Goal: Task Accomplishment & Management: Manage account settings

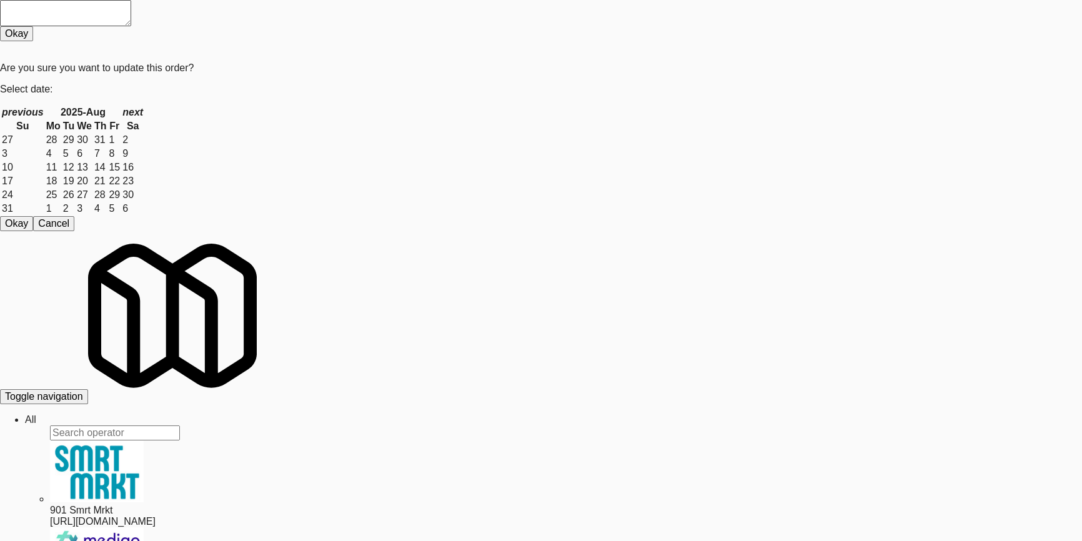
paste input "VOC -"
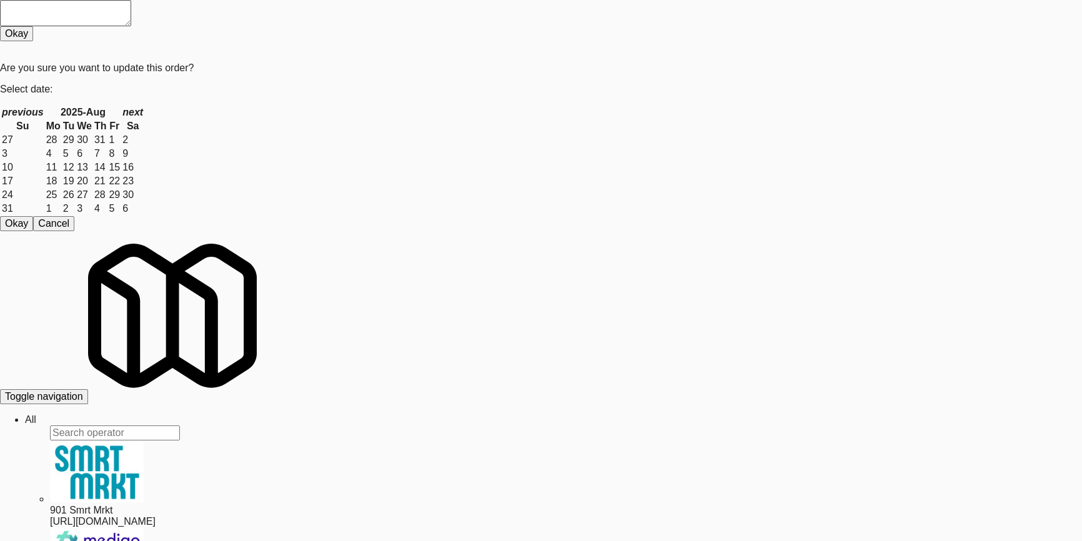
type input "VOC - Cooler"
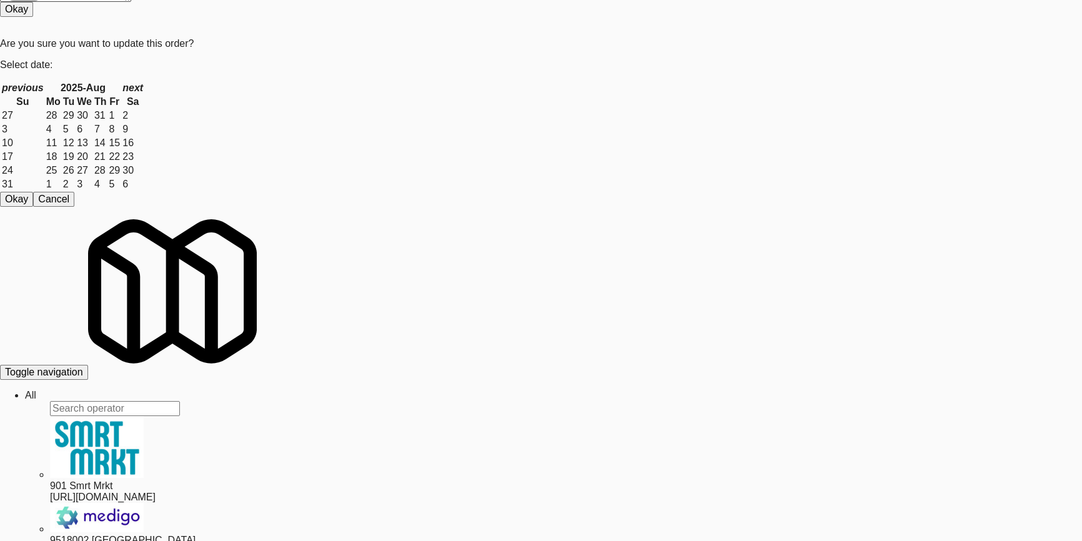
scroll to position [39, 0]
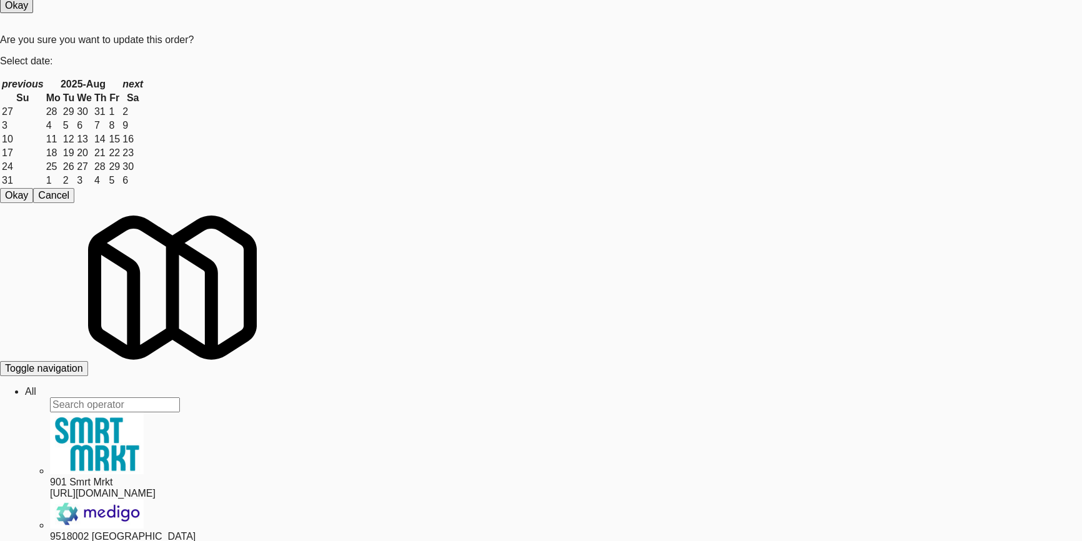
drag, startPoint x: 299, startPoint y: 184, endPoint x: 326, endPoint y: 180, distance: 27.7
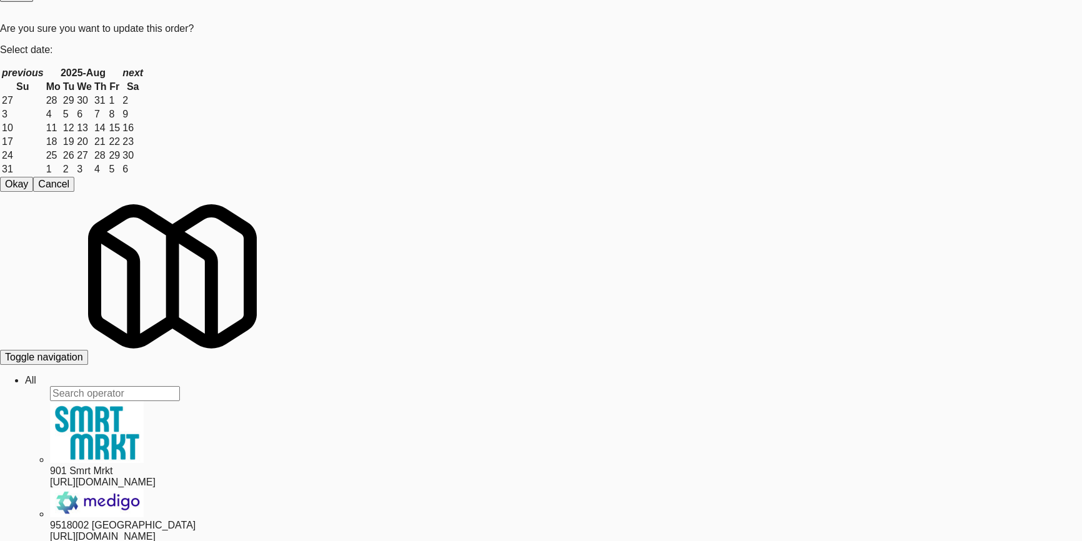
paste input "Oak Beverage - Cooler 1"
drag, startPoint x: 175, startPoint y: 50, endPoint x: 7, endPoint y: 41, distance: 167.6
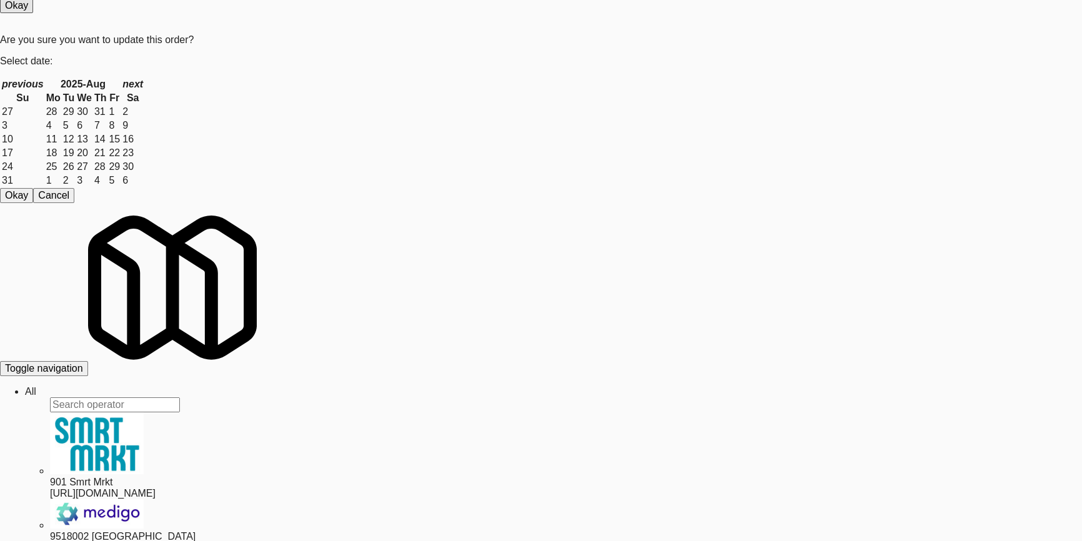
paste input "[PERSON_NAME] Injury Attorneys - Cooler"
drag, startPoint x: 164, startPoint y: 44, endPoint x: 0, endPoint y: 39, distance: 163.7
click at [0, 39] on body "Order updated Are you sure you want to update this order? Okay Cancel Okay Are …" at bounding box center [541, 231] width 1082 height 541
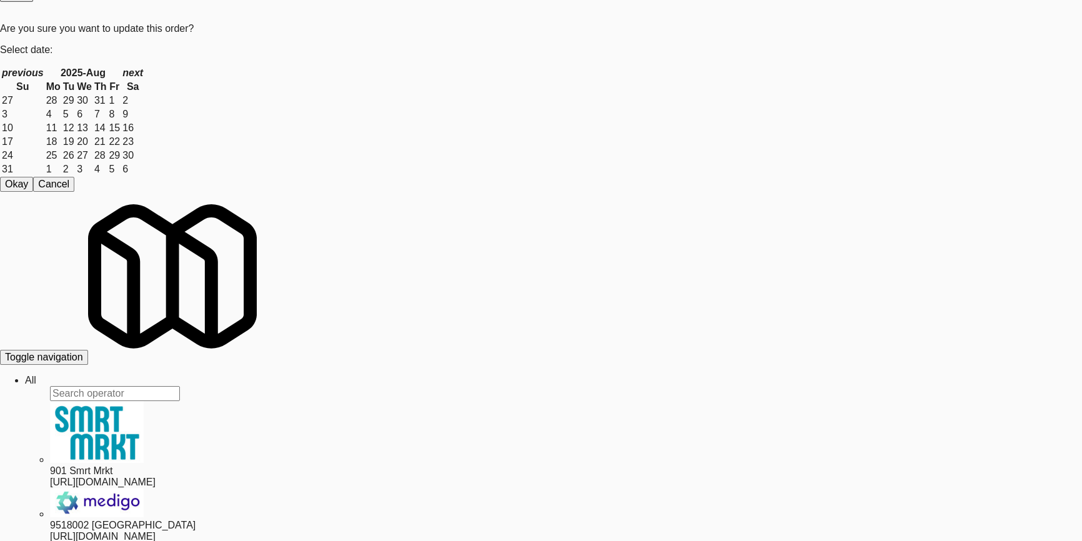
scroll to position [175, 0]
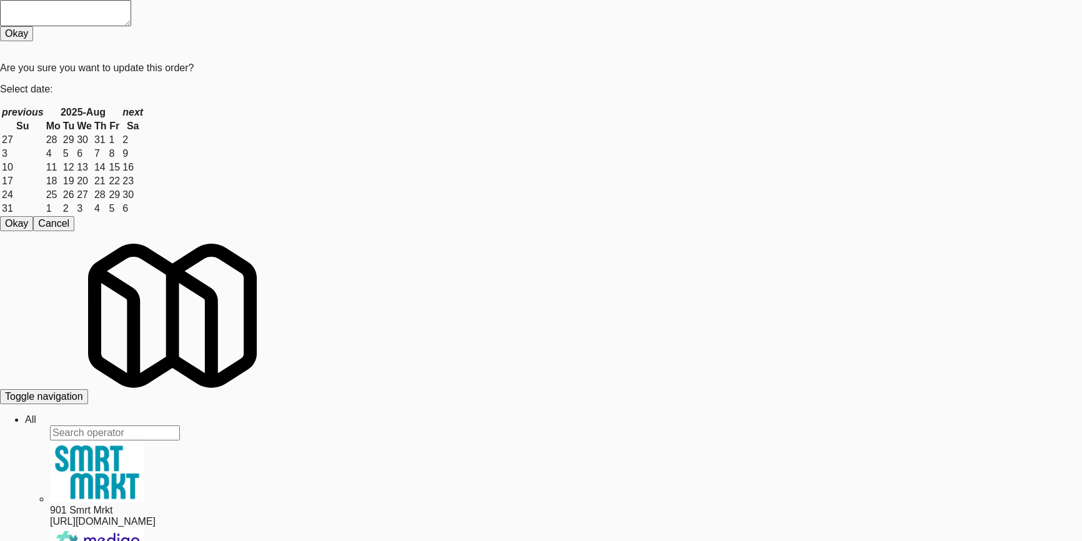
drag, startPoint x: 212, startPoint y: 77, endPoint x: 0, endPoint y: 105, distance: 213.5
paste input "[PERSON_NAME] - Cooler - Right"
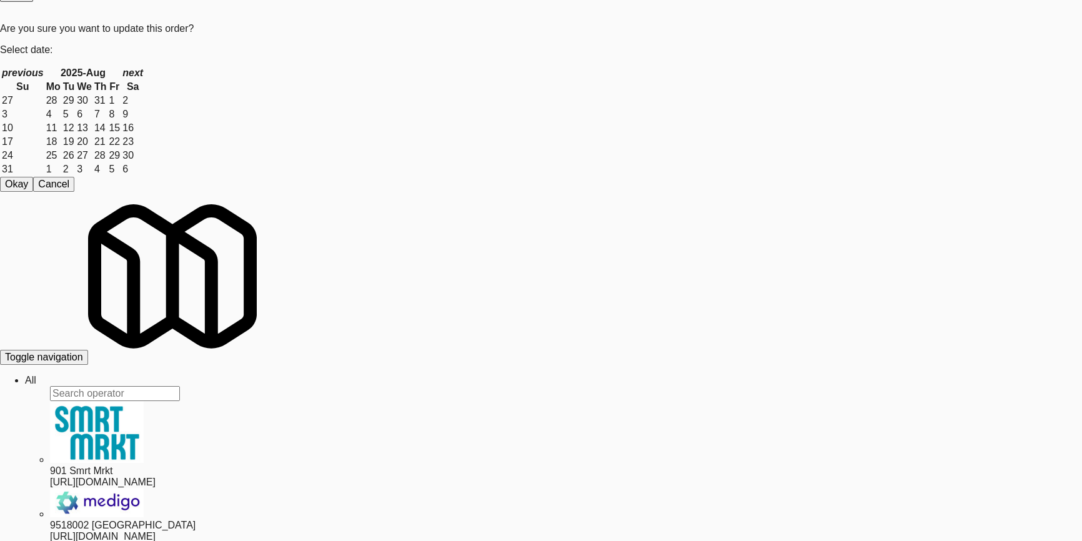
scroll to position [61, 0]
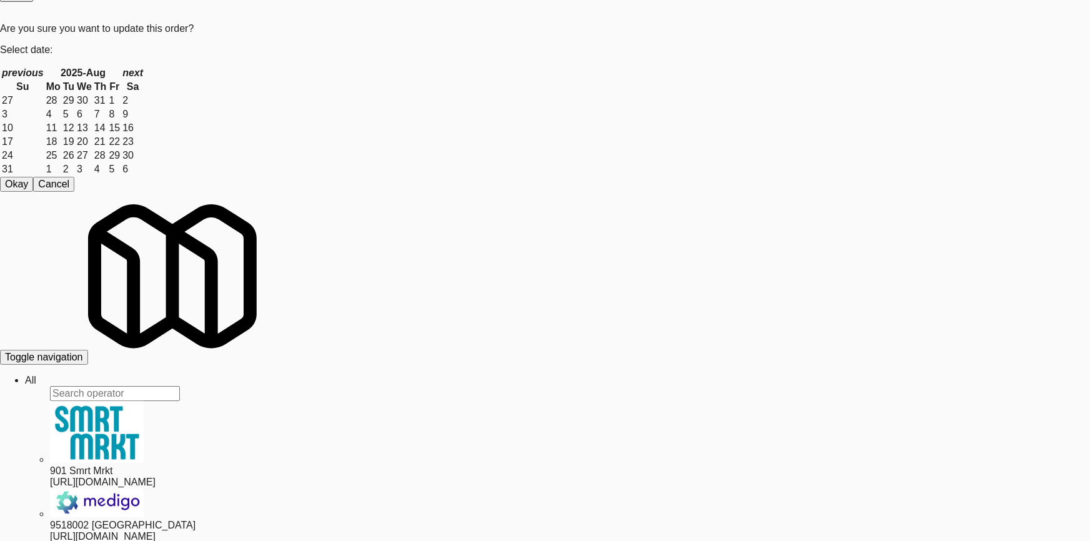
drag, startPoint x: 726, startPoint y: 476, endPoint x: 709, endPoint y: 469, distance: 18.8
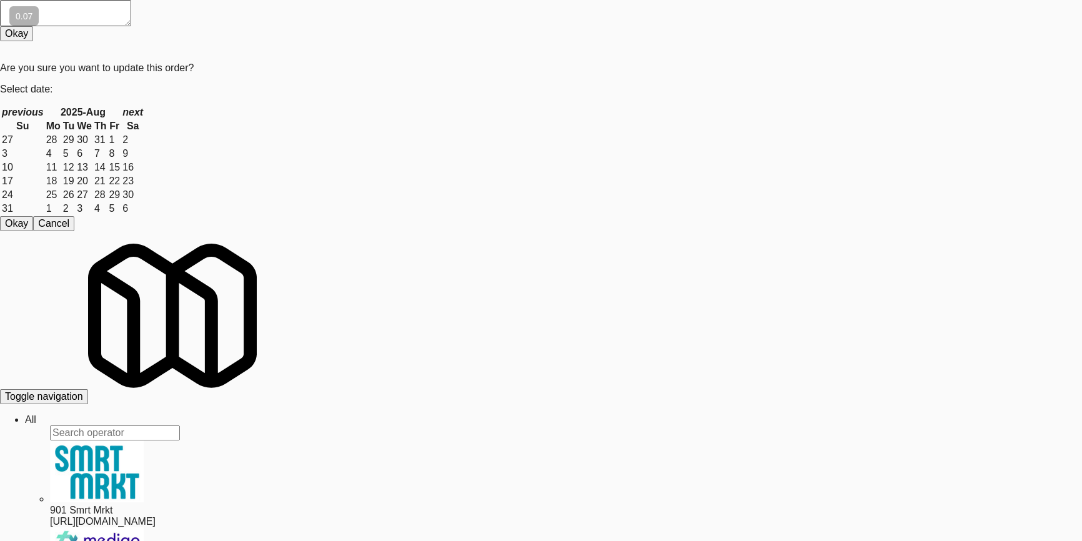
scroll to position [170, 0]
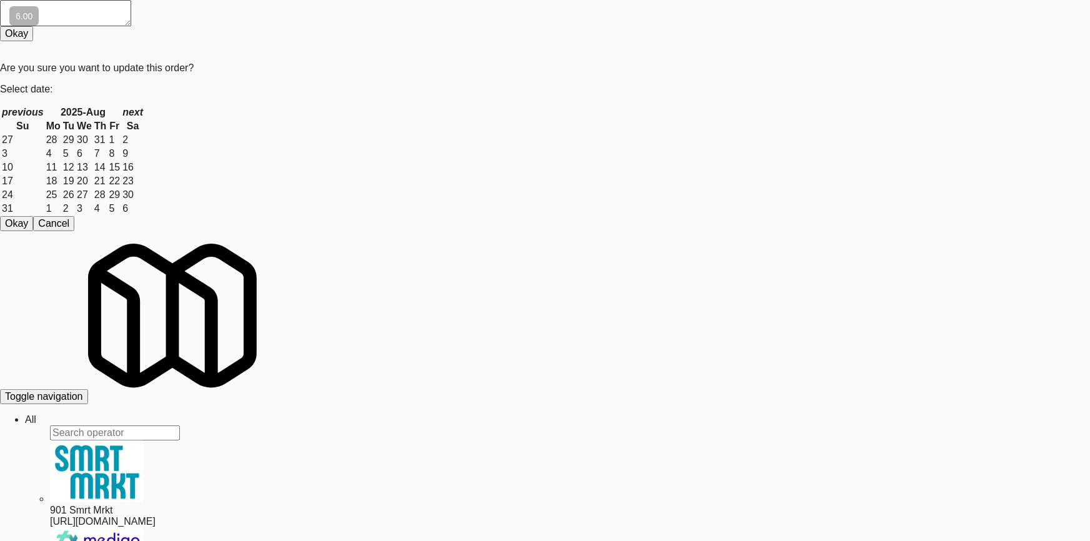
drag, startPoint x: 0, startPoint y: 328, endPoint x: 187, endPoint y: 337, distance: 187.6
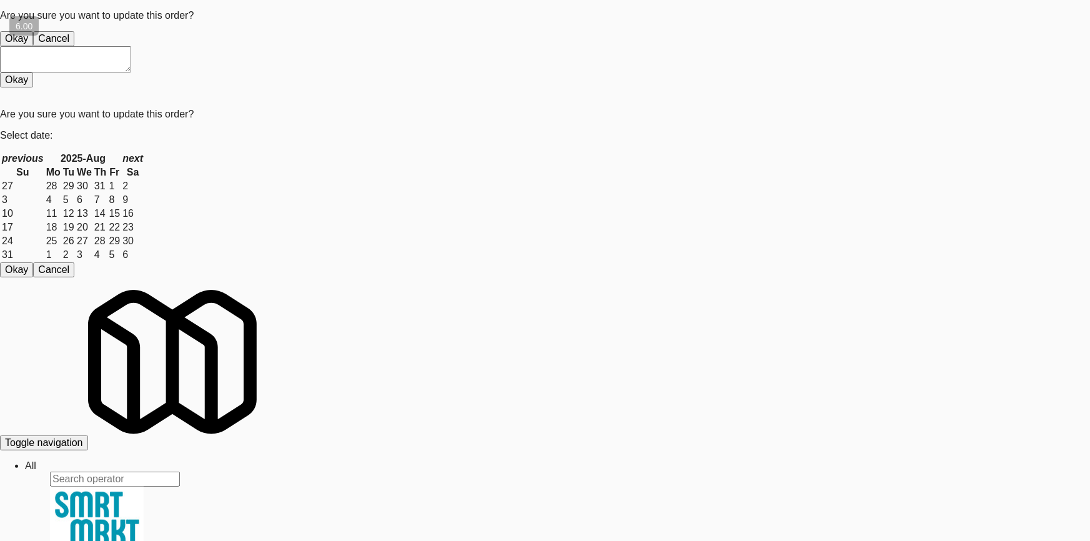
click at [33, 46] on button "Okay" at bounding box center [16, 38] width 33 height 15
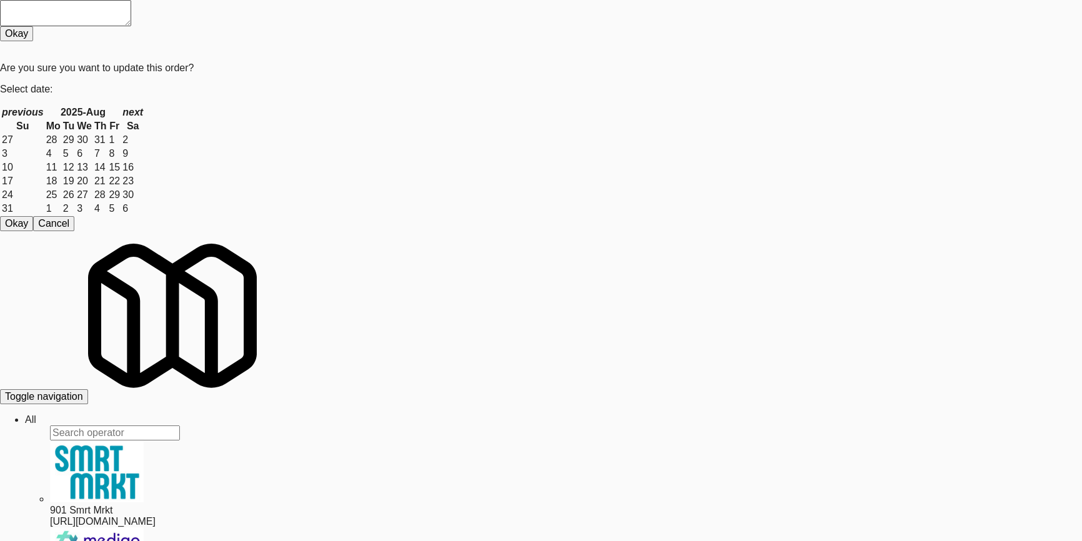
paste input "Southerly - Combo Cooler"
drag, startPoint x: 139, startPoint y: 83, endPoint x: 0, endPoint y: 82, distance: 138.6
type input "Southerly - Combo Cooler"
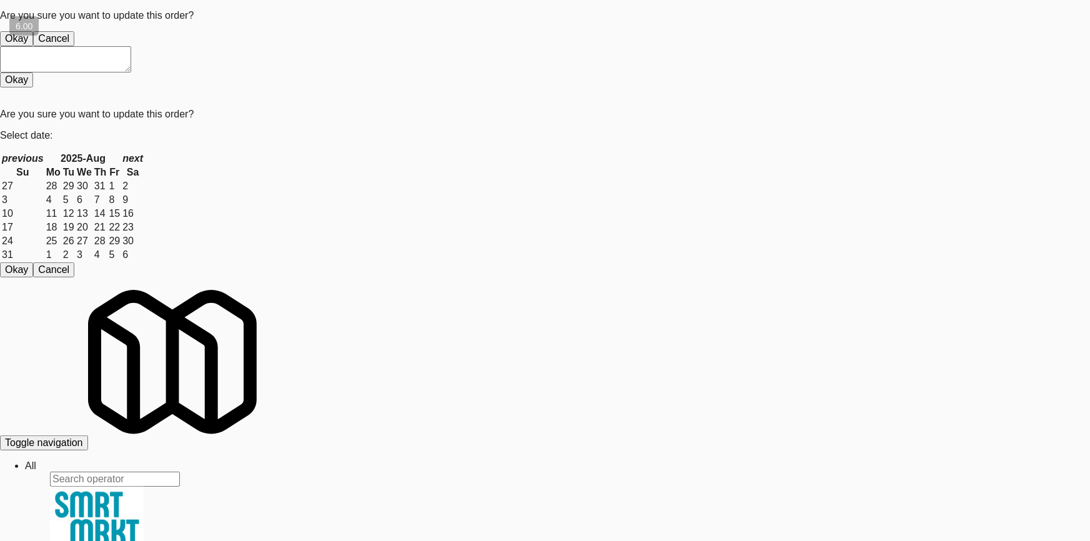
click at [33, 46] on button "Okay" at bounding box center [16, 38] width 33 height 15
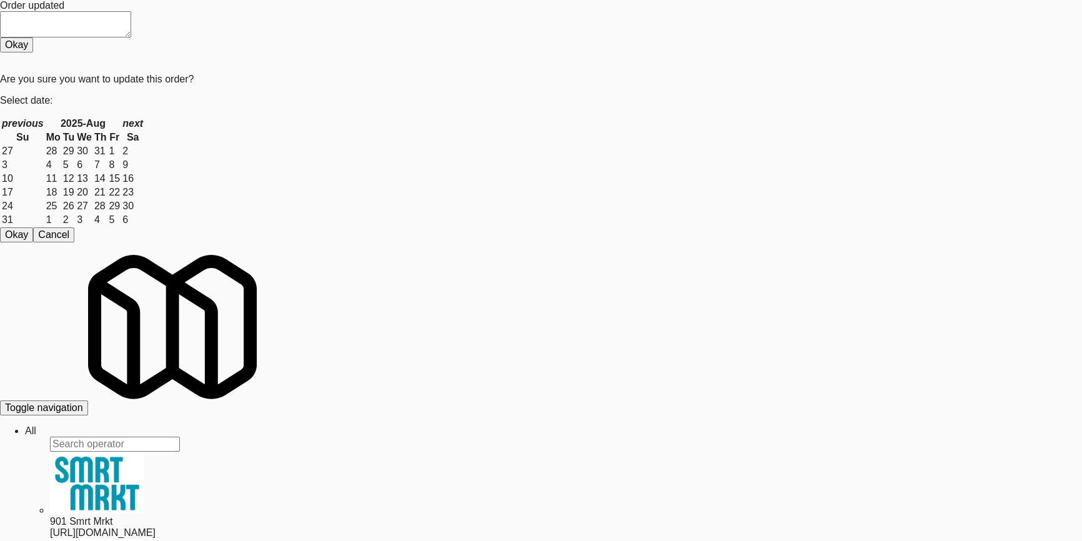
drag, startPoint x: 217, startPoint y: 73, endPoint x: 71, endPoint y: 91, distance: 147.9
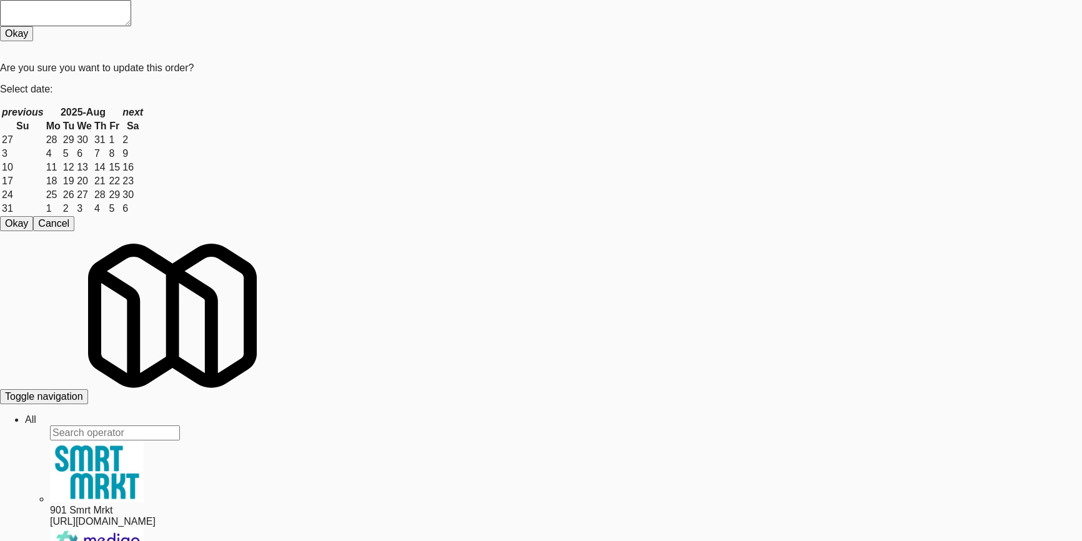
paste input "Rainy Crest"
paste input "text"
drag, startPoint x: 40, startPoint y: 75, endPoint x: 0, endPoint y: 75, distance: 40.0
type input "Rainy Crest"
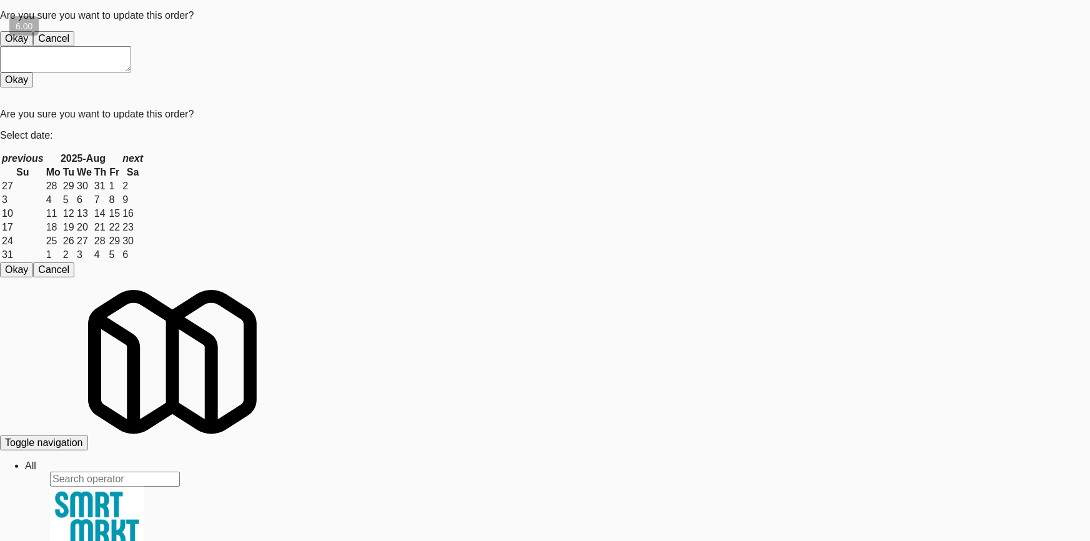
click at [33, 46] on button "Okay" at bounding box center [16, 38] width 33 height 15
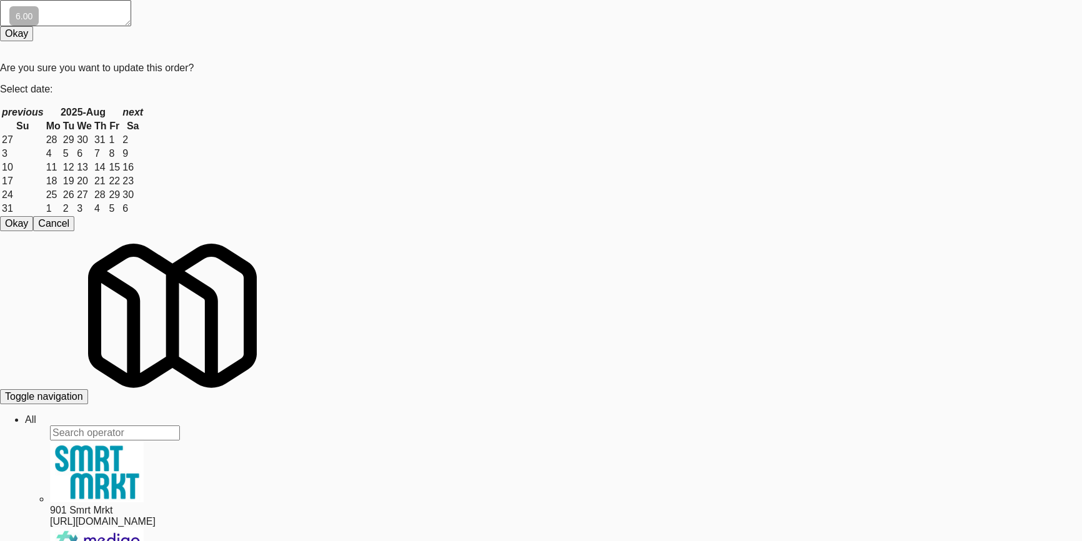
paste input "CYKEL - Combo - Righ"
drag, startPoint x: 237, startPoint y: 89, endPoint x: 1, endPoint y: 86, distance: 236.1
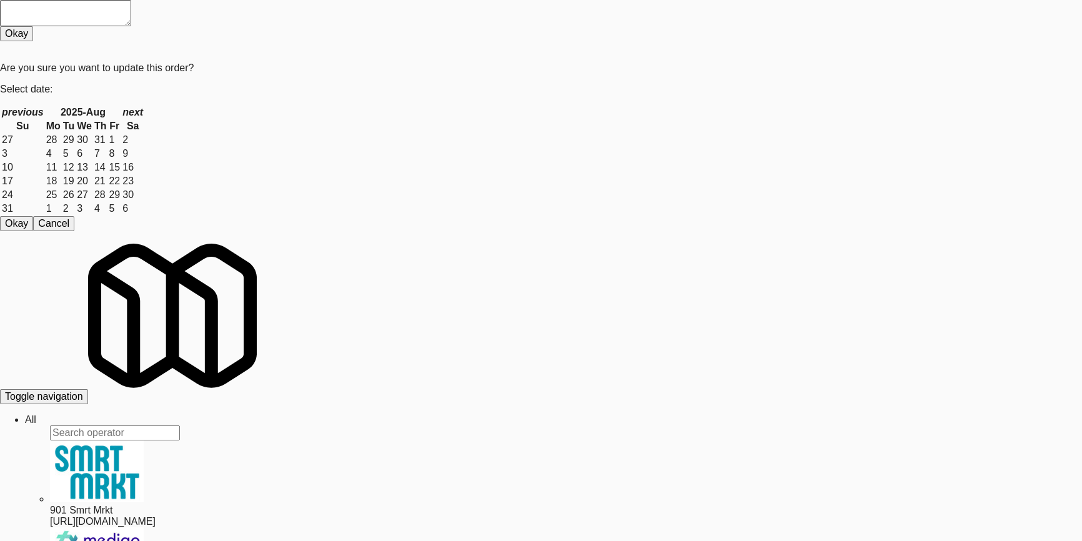
type input "CYKEL - Combo - Right"
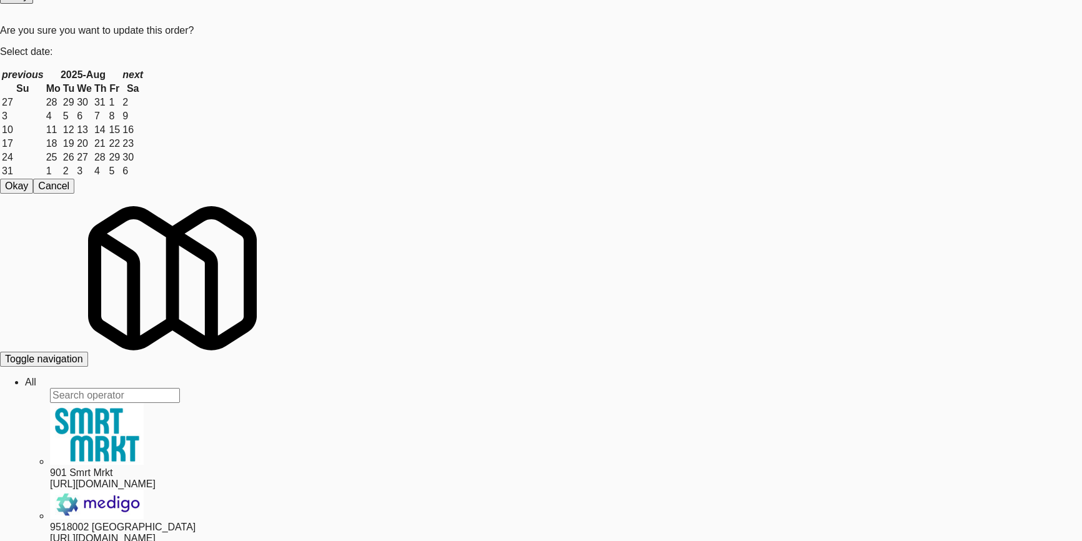
scroll to position [39, 0]
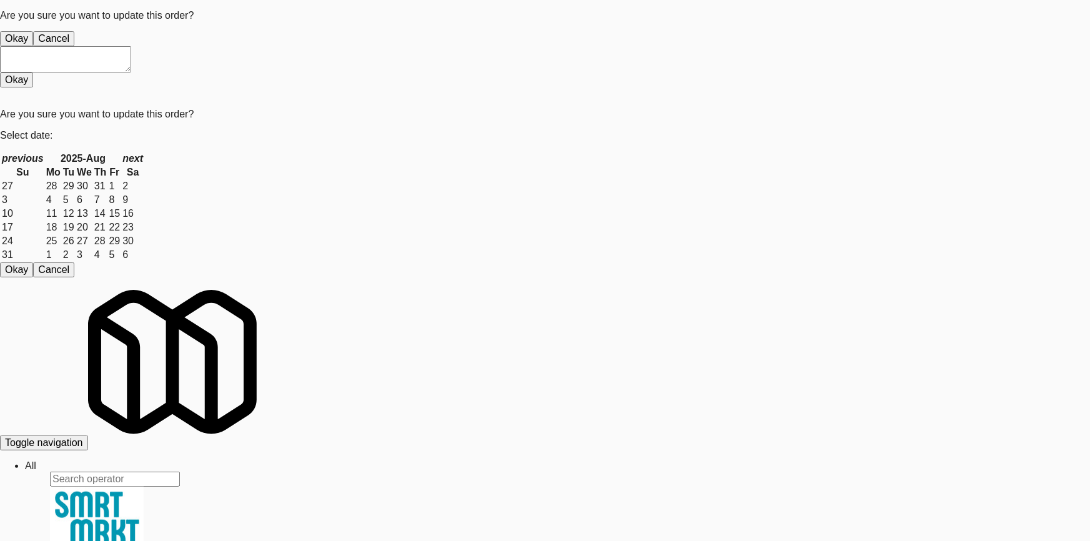
click at [33, 46] on button "Okay" at bounding box center [16, 38] width 33 height 15
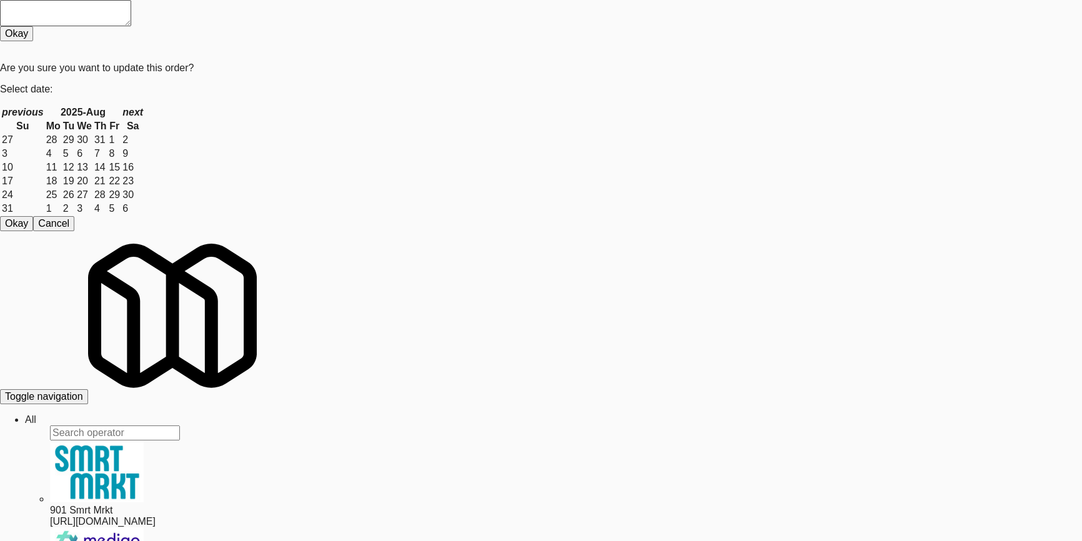
drag, startPoint x: 320, startPoint y: 264, endPoint x: 325, endPoint y: 258, distance: 8.4
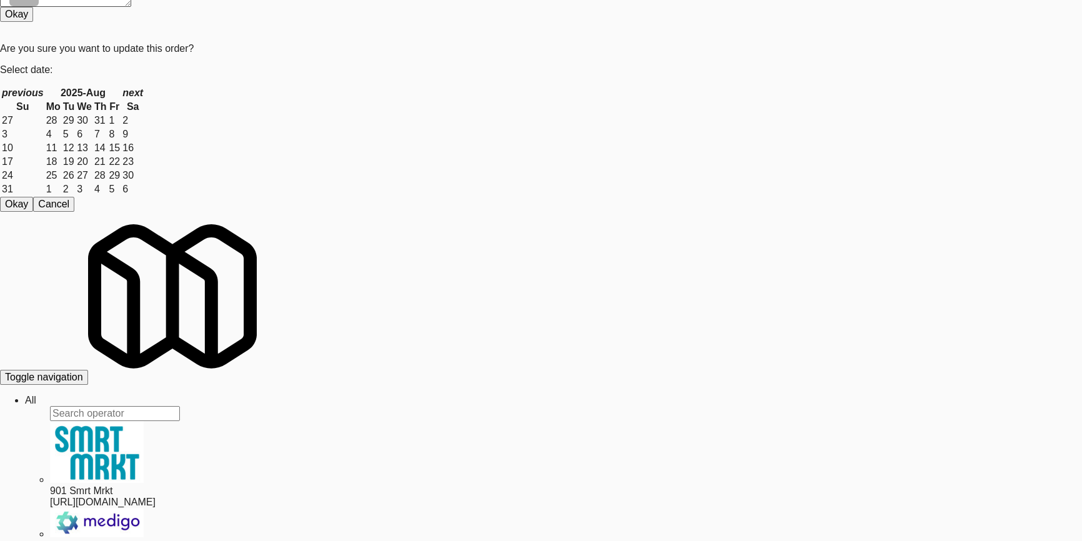
scroll to position [39, 0]
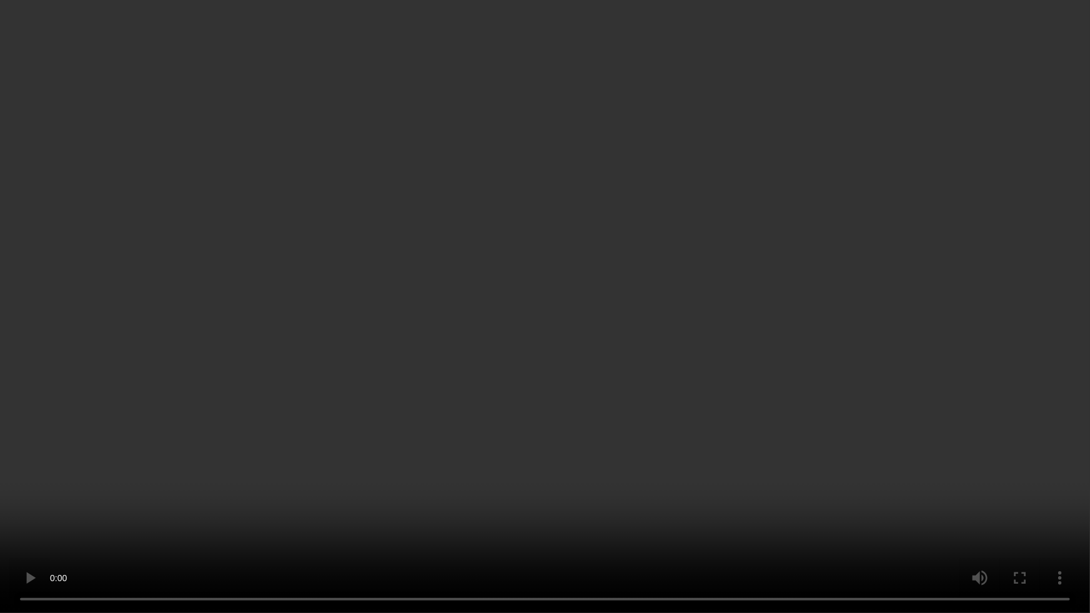
click at [358, 308] on video at bounding box center [545, 306] width 1090 height 613
click at [439, 308] on video at bounding box center [545, 306] width 1090 height 613
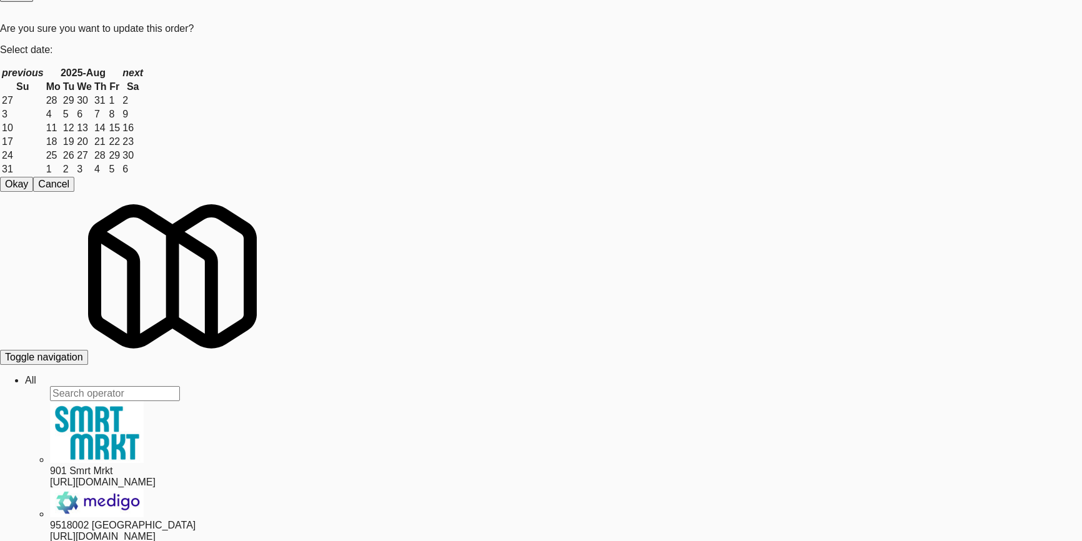
drag, startPoint x: 345, startPoint y: 312, endPoint x: 342, endPoint y: 307, distance: 6.4
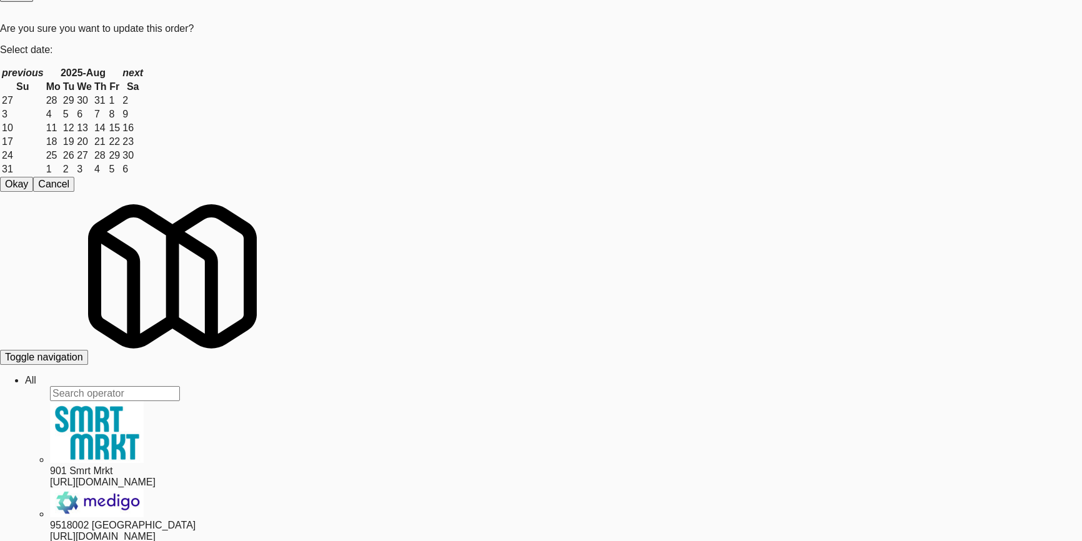
drag, startPoint x: 641, startPoint y: 189, endPoint x: 634, endPoint y: 191, distance: 7.1
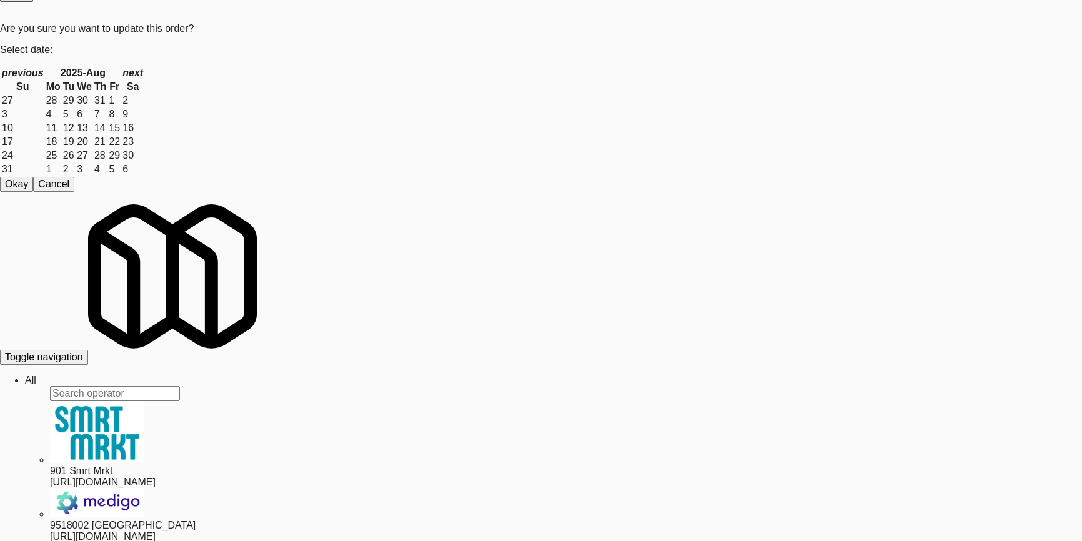
paste input "Rock Solid Reboot (Left)"
drag, startPoint x: 293, startPoint y: 51, endPoint x: 0, endPoint y: 39, distance: 293.1
click at [0, 39] on body "Are you sure you want to update this order? Okay Cancel Okay Are you sure you w…" at bounding box center [541, 231] width 1082 height 541
paste input "VY - Cooler - Left"
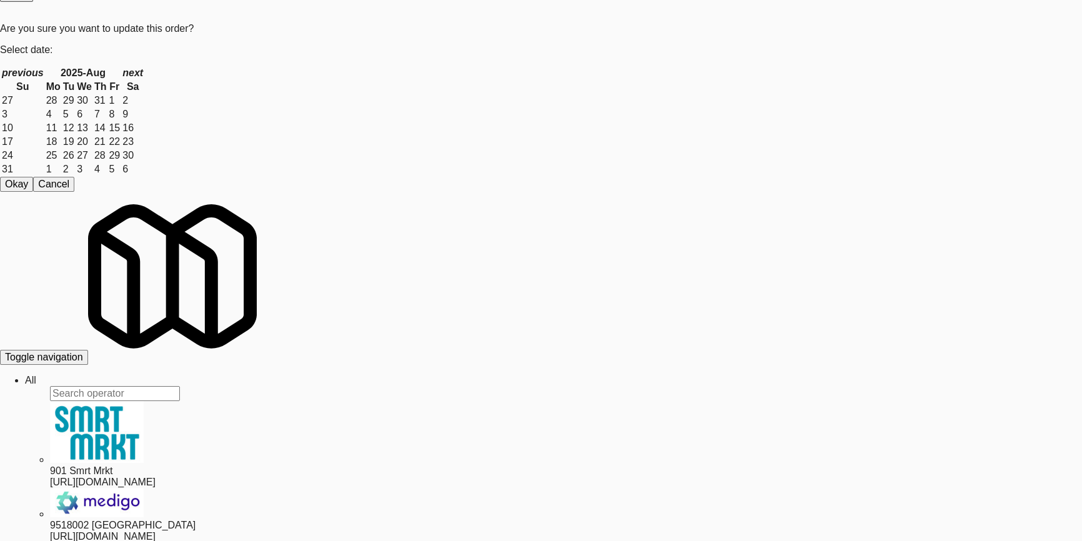
drag, startPoint x: 223, startPoint y: 45, endPoint x: 0, endPoint y: 28, distance: 223.6
click at [0, 28] on body "Are you sure you want to update this order? Okay Cancel Okay Are you sure you w…" at bounding box center [541, 231] width 1082 height 541
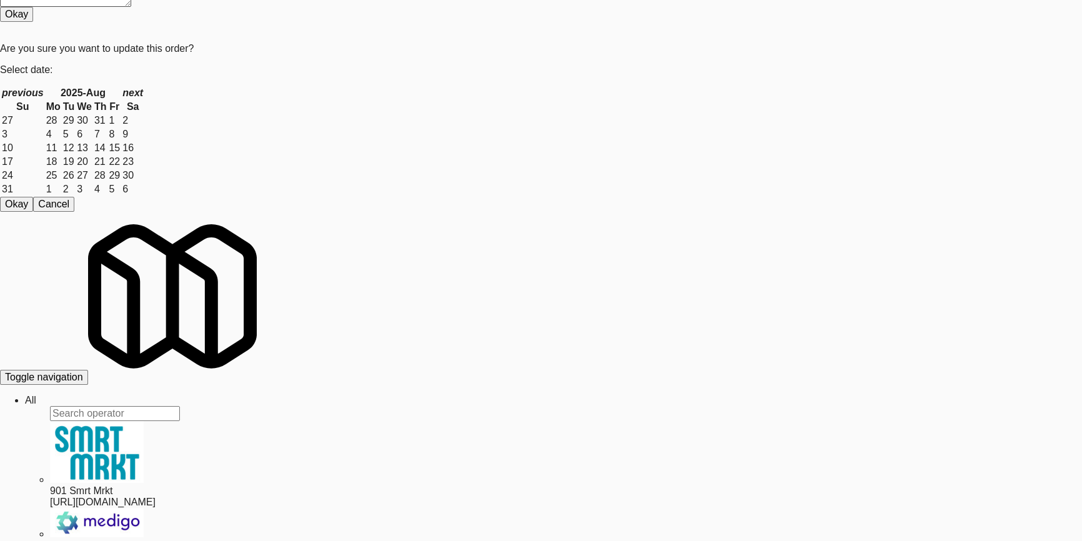
scroll to position [39, 0]
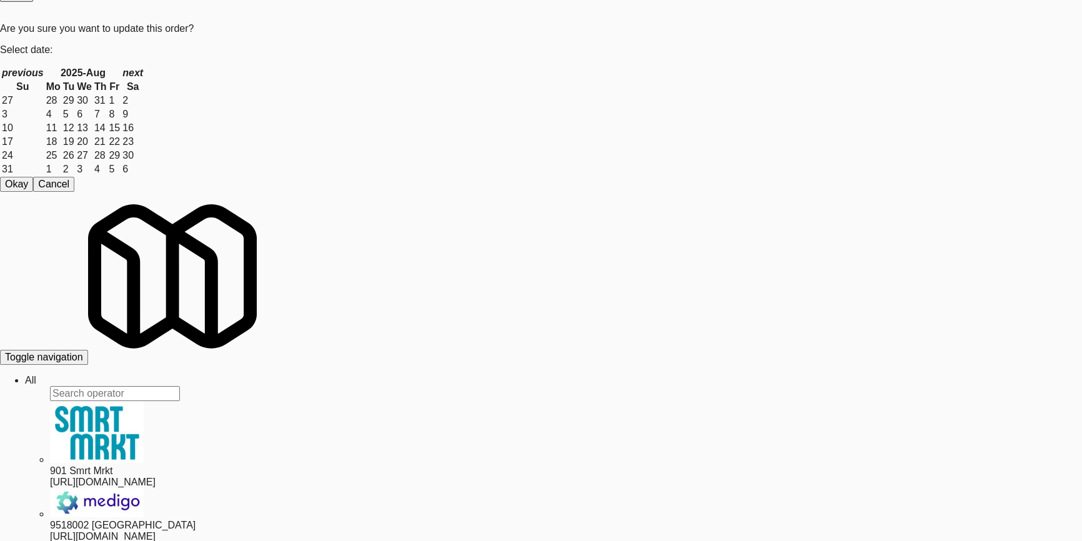
paste input "Rock Solid Reboot (Left)"
type input "Rock Solid Reboot (Left)"
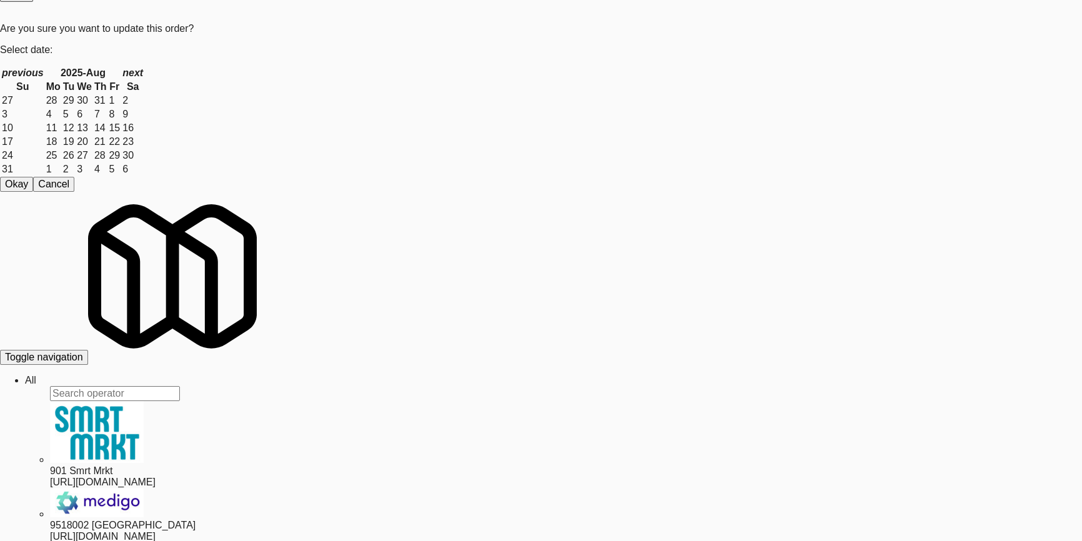
scroll to position [0, 0]
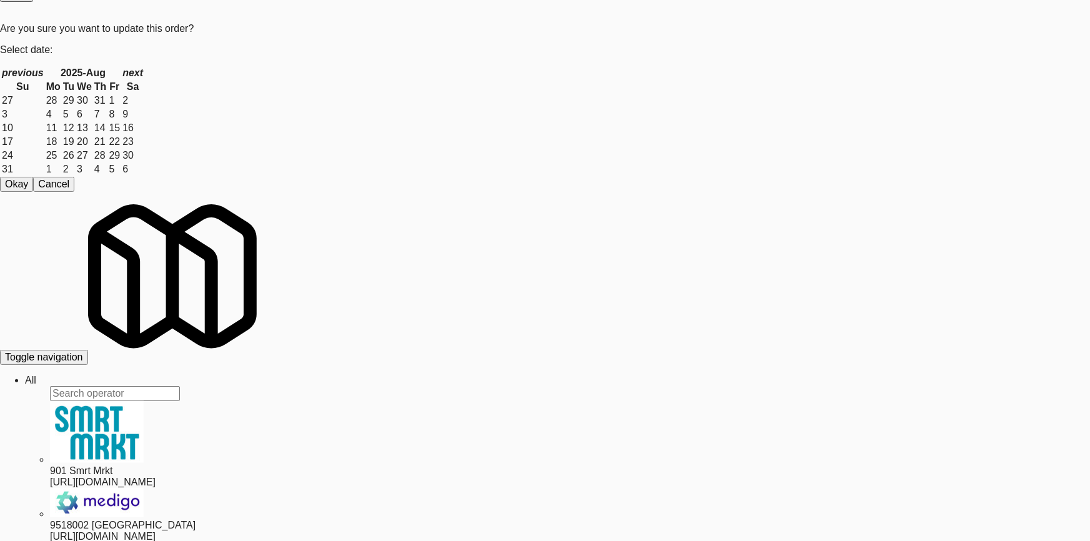
drag, startPoint x: 866, startPoint y: 238, endPoint x: 928, endPoint y: 238, distance: 61.8
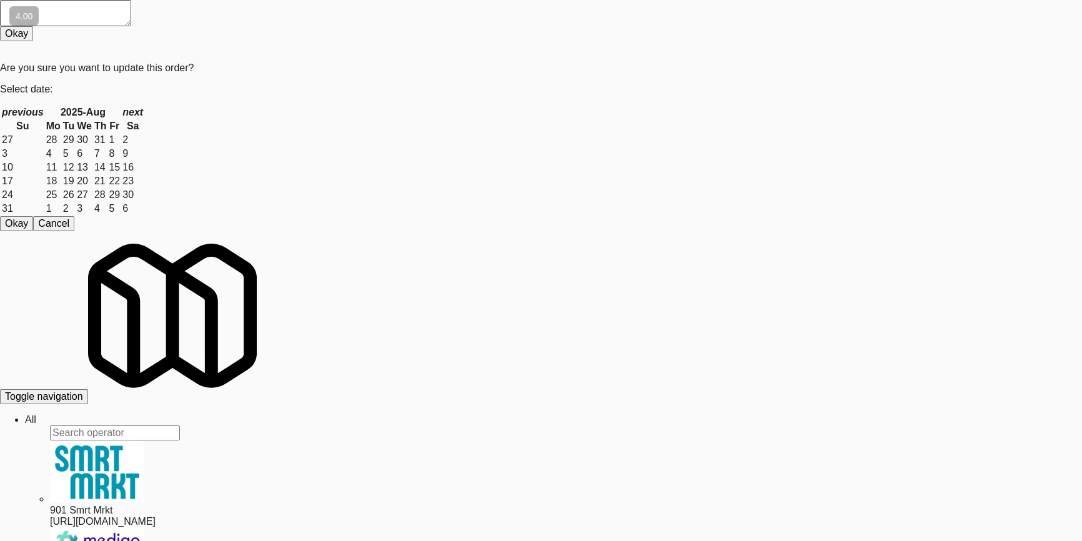
drag, startPoint x: 624, startPoint y: 57, endPoint x: 625, endPoint y: 72, distance: 14.4
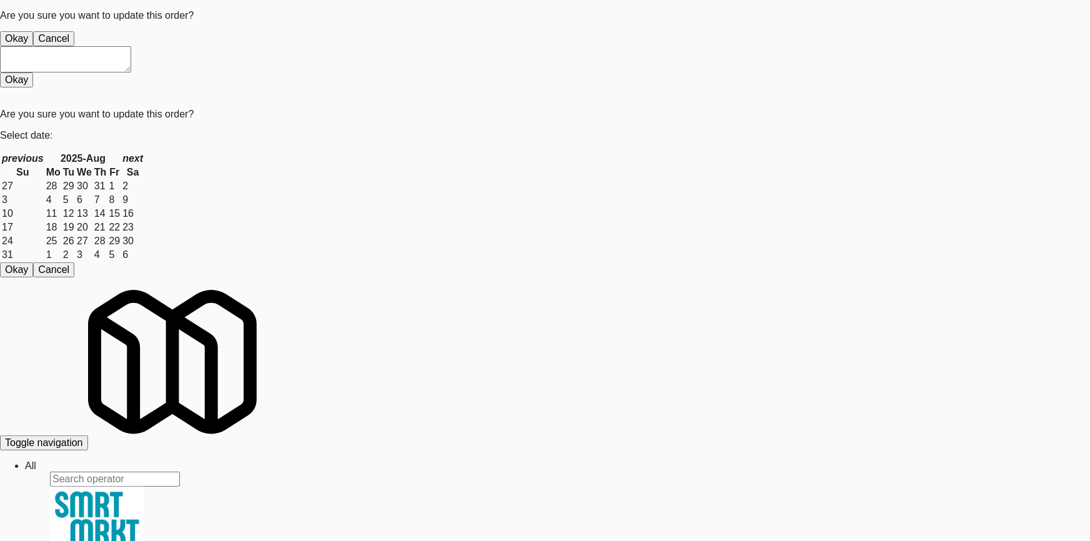
click at [33, 46] on button "Okay" at bounding box center [16, 38] width 33 height 15
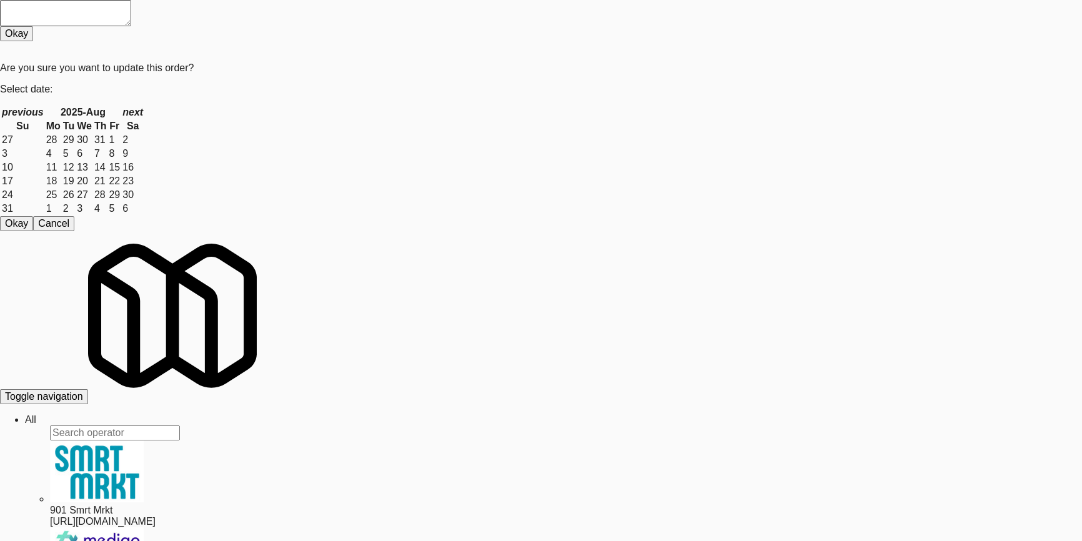
drag, startPoint x: 299, startPoint y: 259, endPoint x: 427, endPoint y: 240, distance: 129.9
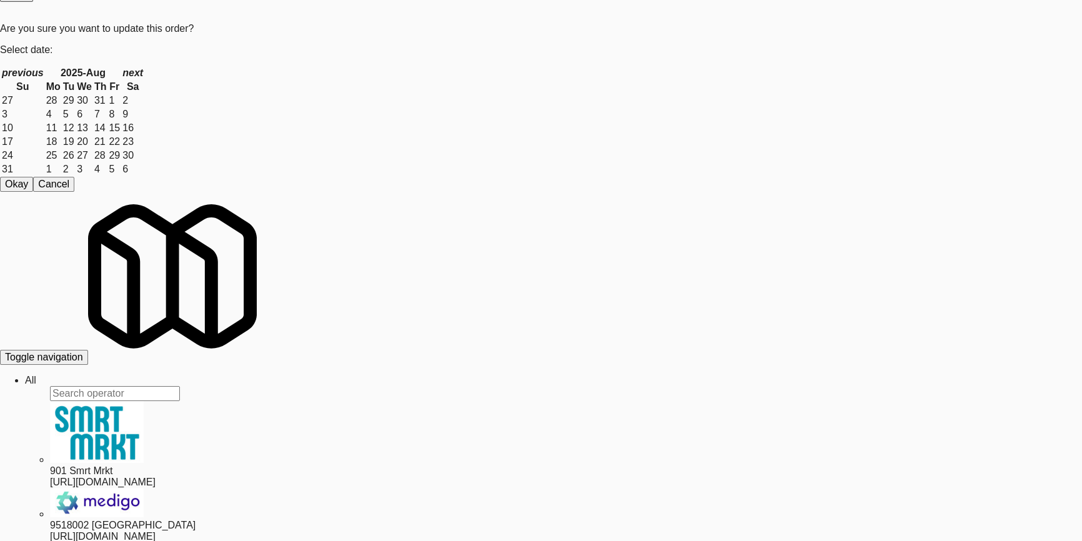
scroll to position [61, 0]
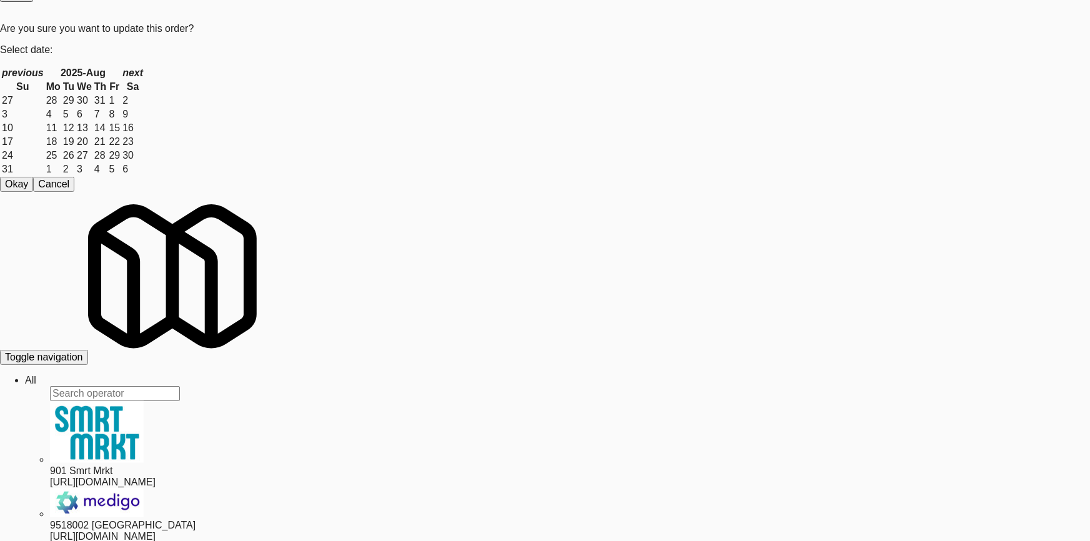
drag, startPoint x: 4, startPoint y: 200, endPoint x: 320, endPoint y: 194, distance: 315.4
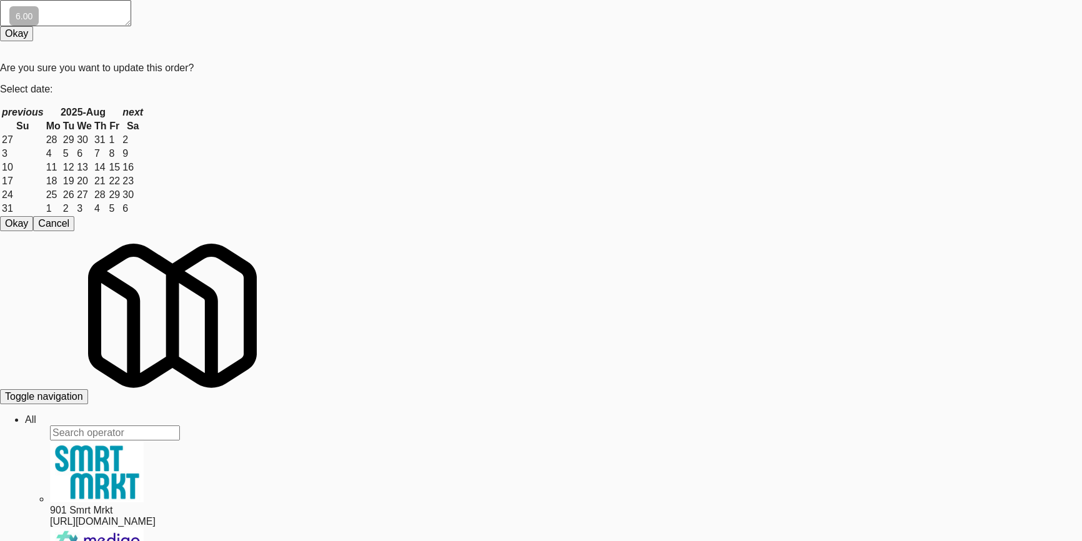
drag, startPoint x: 621, startPoint y: 45, endPoint x: 621, endPoint y: 57, distance: 11.9
drag, startPoint x: 651, startPoint y: 315, endPoint x: 592, endPoint y: 293, distance: 63.2
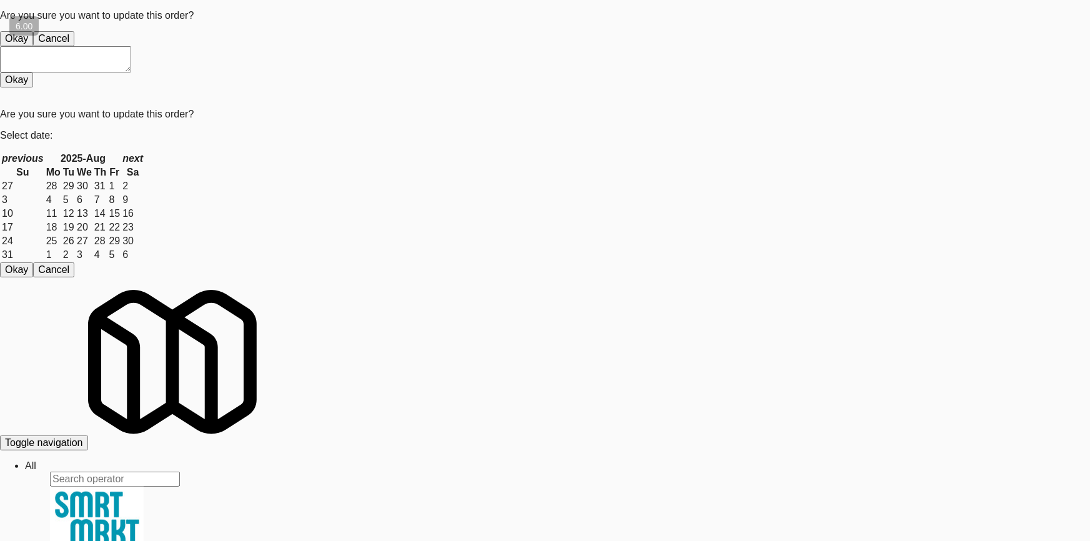
click at [33, 46] on button "Okay" at bounding box center [16, 38] width 33 height 15
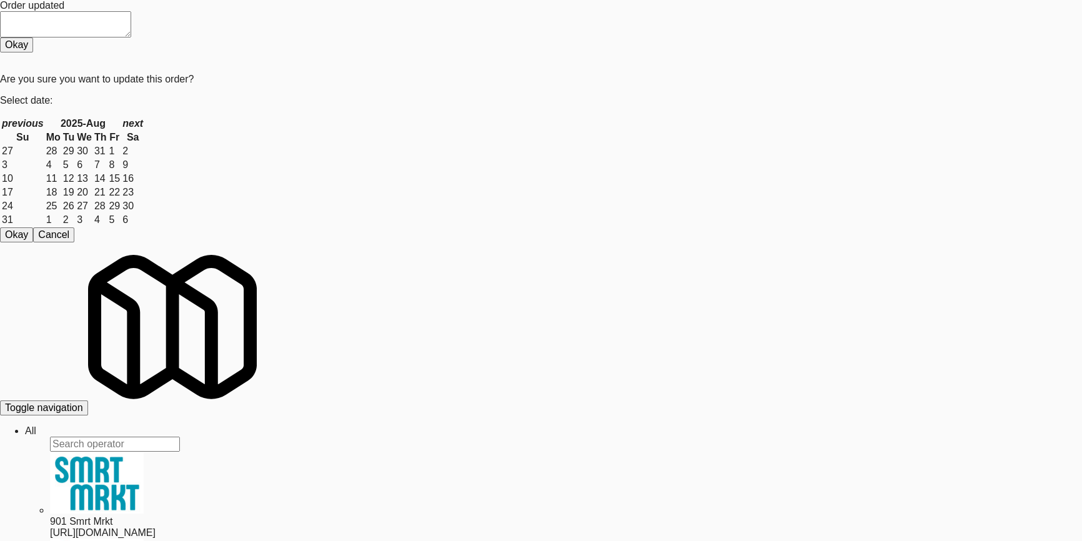
scroll to position [92, 0]
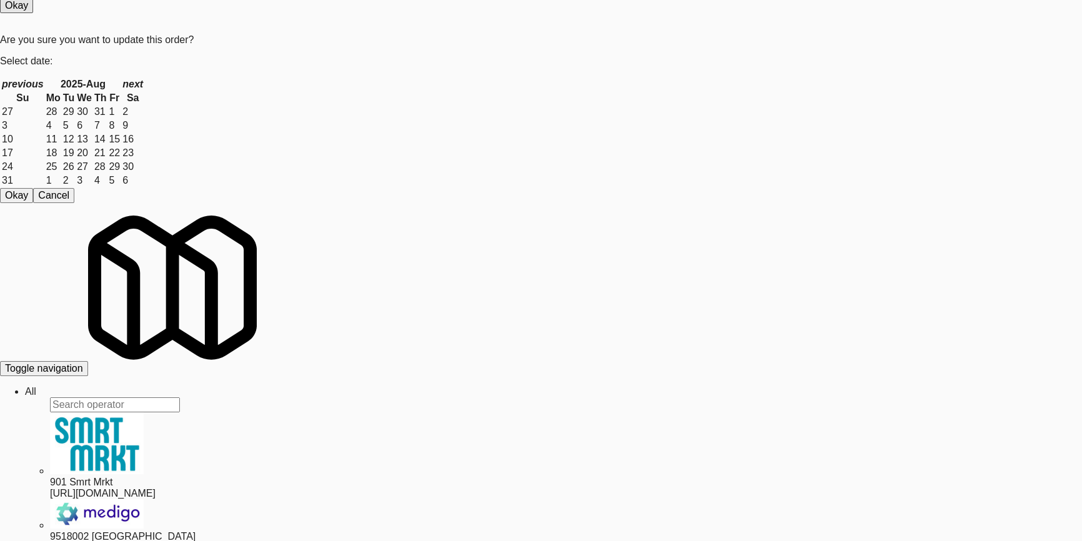
scroll to position [36, 0]
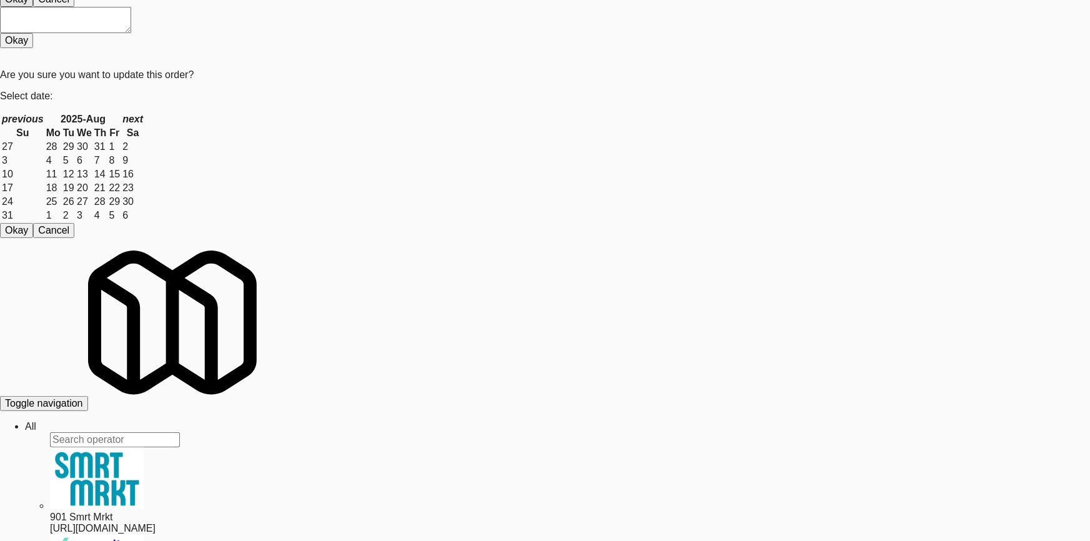
drag, startPoint x: 481, startPoint y: 137, endPoint x: 500, endPoint y: 132, distance: 19.4
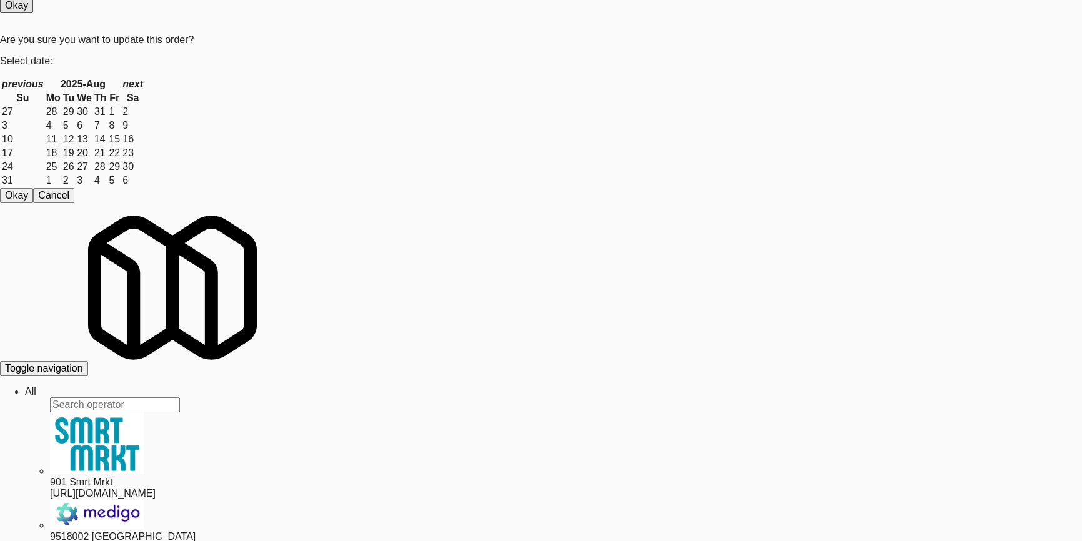
scroll to position [107, 0]
drag, startPoint x: 310, startPoint y: 381, endPoint x: 341, endPoint y: 367, distance: 33.8
drag, startPoint x: 751, startPoint y: 56, endPoint x: 749, endPoint y: 71, distance: 15.1
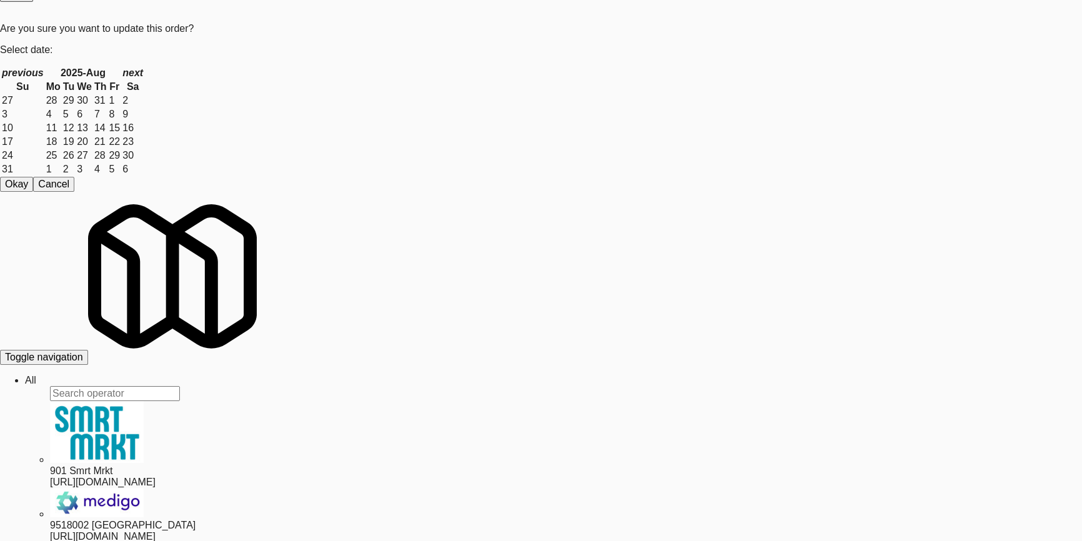
scroll to position [175, 0]
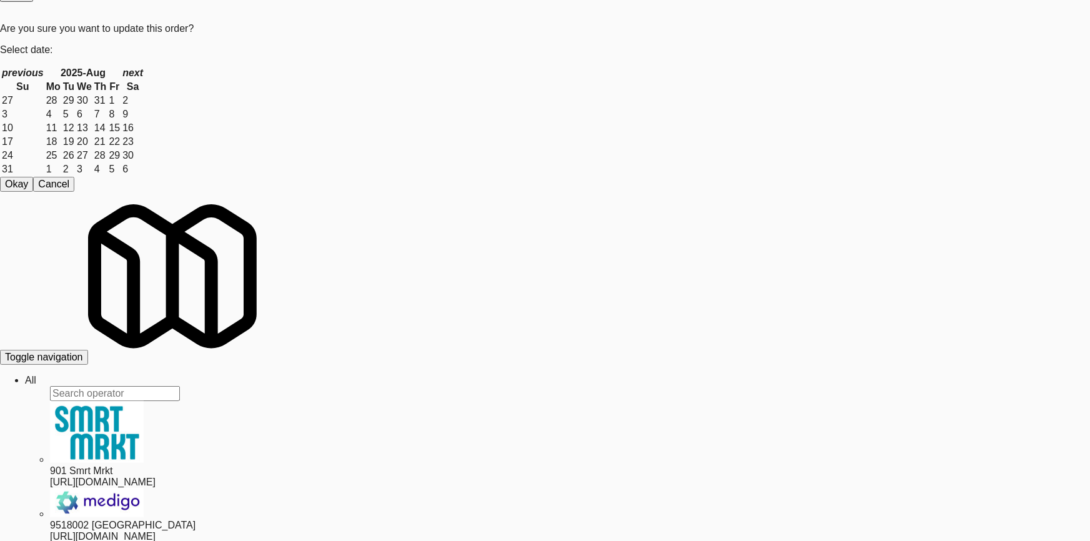
drag, startPoint x: 7, startPoint y: 142, endPoint x: 34, endPoint y: 147, distance: 27.3
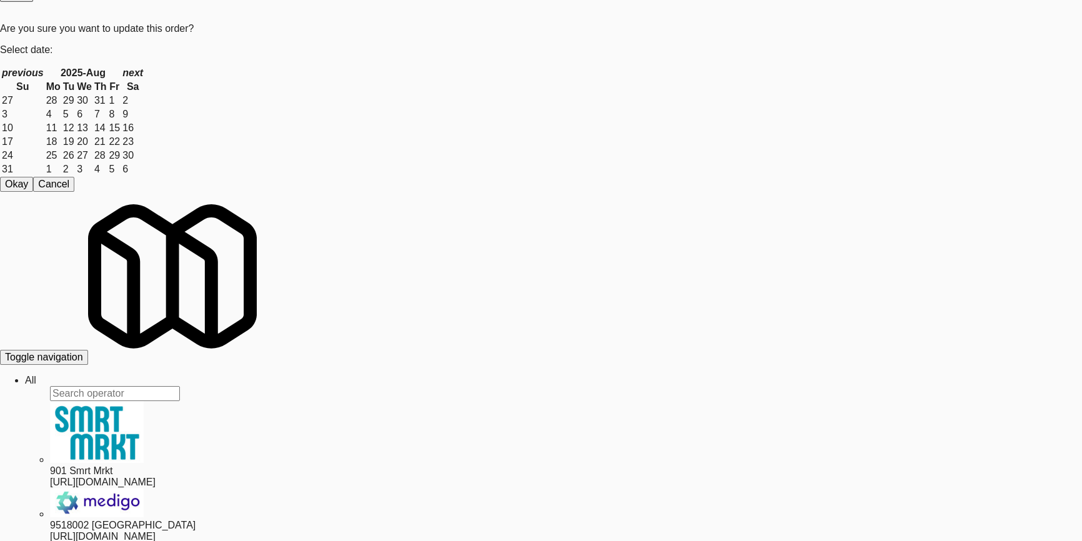
drag, startPoint x: 668, startPoint y: 275, endPoint x: 638, endPoint y: 243, distance: 44.6
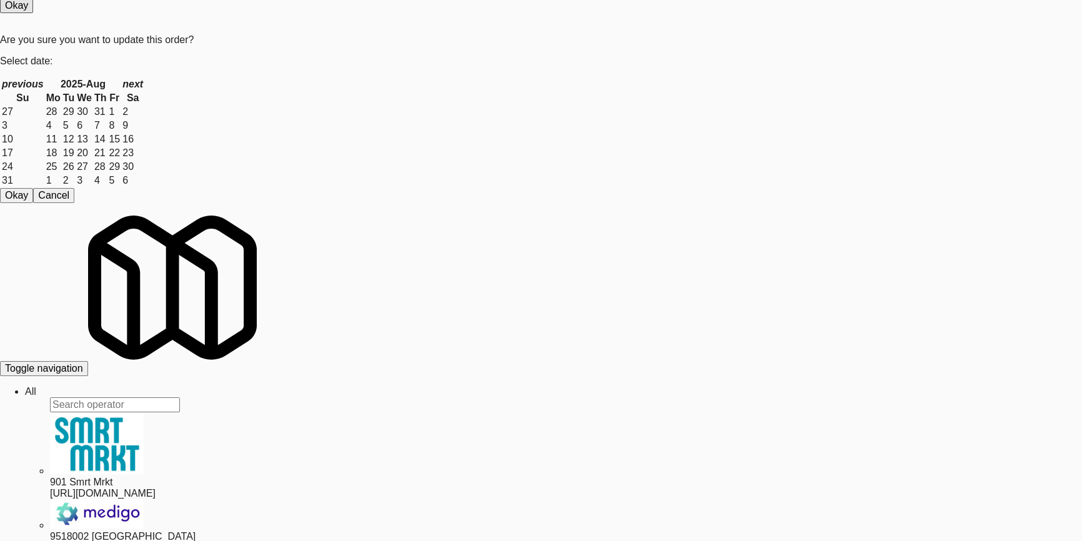
drag, startPoint x: 127, startPoint y: 30, endPoint x: 62, endPoint y: 54, distance: 69.4
click at [0, 40] on body "Order updated Are you sure you want to update this order? Okay Cancel Okay Are …" at bounding box center [541, 231] width 1082 height 541
paste input "VY - Cooler - Left"
drag, startPoint x: 123, startPoint y: 48, endPoint x: 0, endPoint y: 50, distance: 123.0
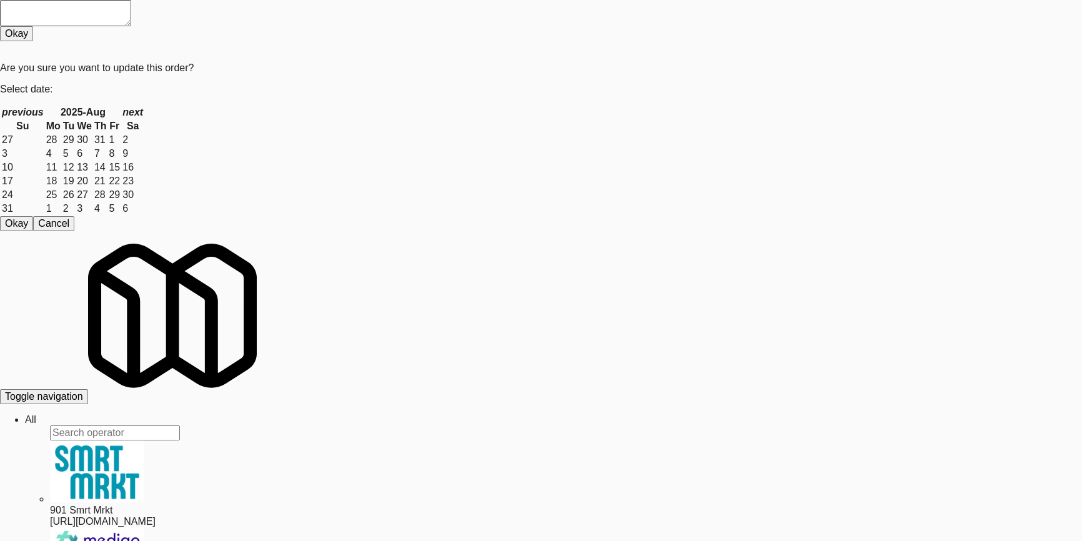
type input "VY - Cooler - Left"
drag, startPoint x: 290, startPoint y: 168, endPoint x: 299, endPoint y: 168, distance: 8.7
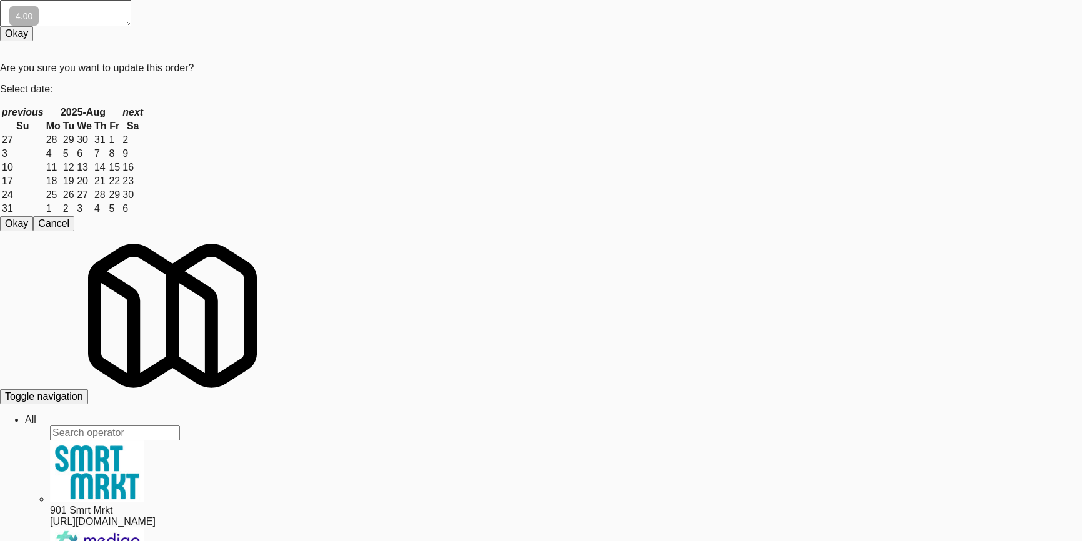
drag, startPoint x: 138, startPoint y: 368, endPoint x: 145, endPoint y: 368, distance: 6.9
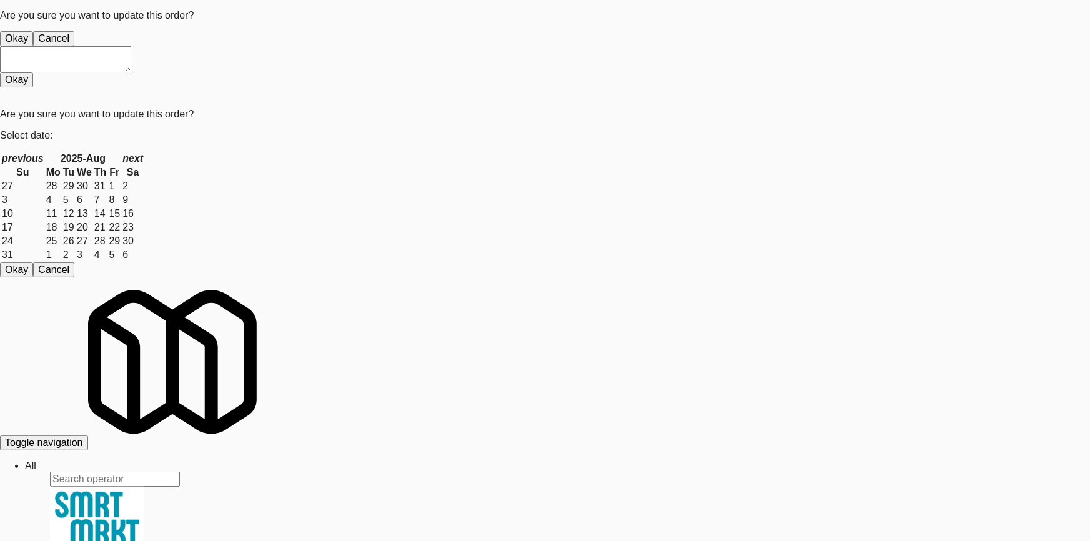
click at [33, 46] on button "Okay" at bounding box center [16, 38] width 33 height 15
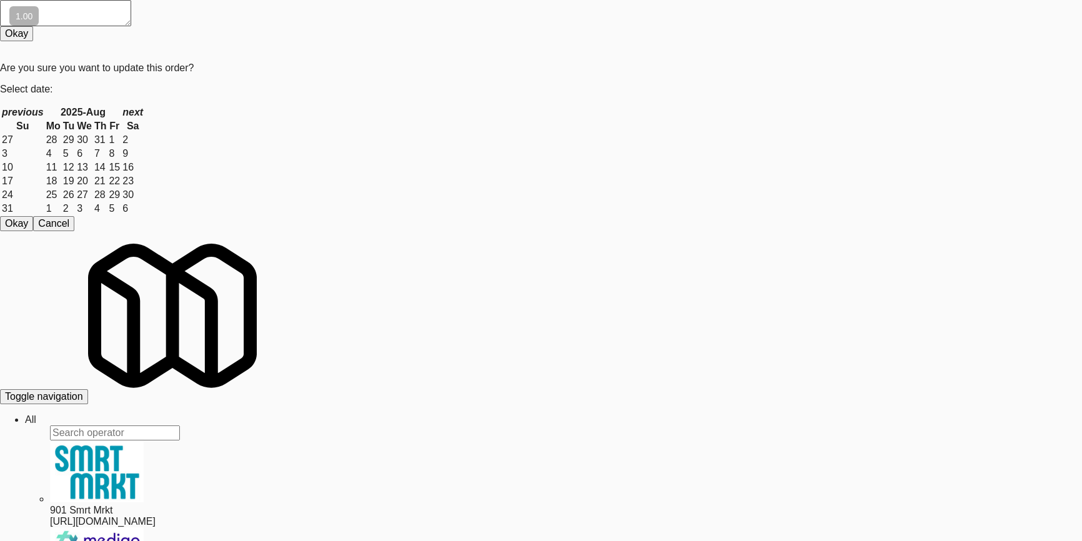
scroll to position [39, 0]
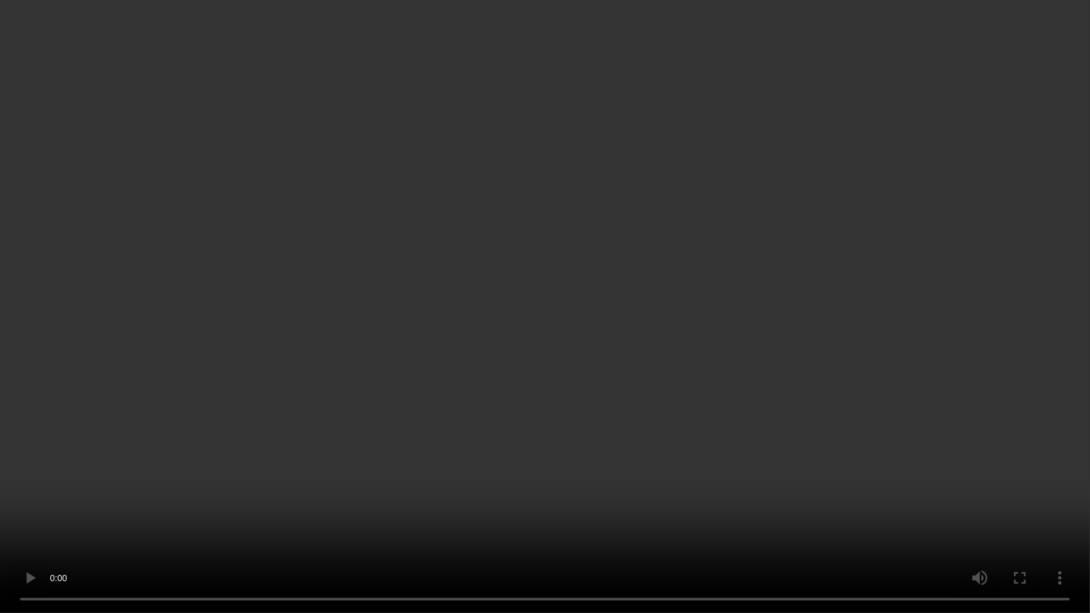
click at [477, 491] on video at bounding box center [545, 306] width 1090 height 613
click at [422, 413] on video at bounding box center [545, 306] width 1090 height 613
click at [424, 406] on video at bounding box center [545, 306] width 1090 height 613
click at [425, 403] on video at bounding box center [545, 306] width 1090 height 613
click at [448, 390] on video at bounding box center [545, 306] width 1090 height 613
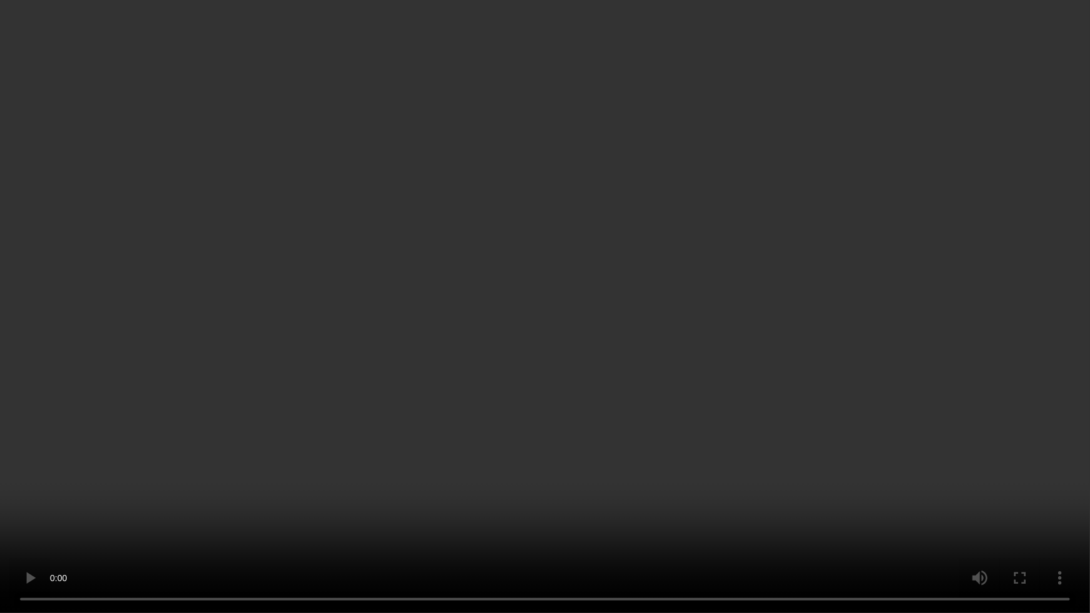
click at [450, 387] on video at bounding box center [545, 306] width 1090 height 613
click at [548, 342] on video at bounding box center [545, 306] width 1090 height 613
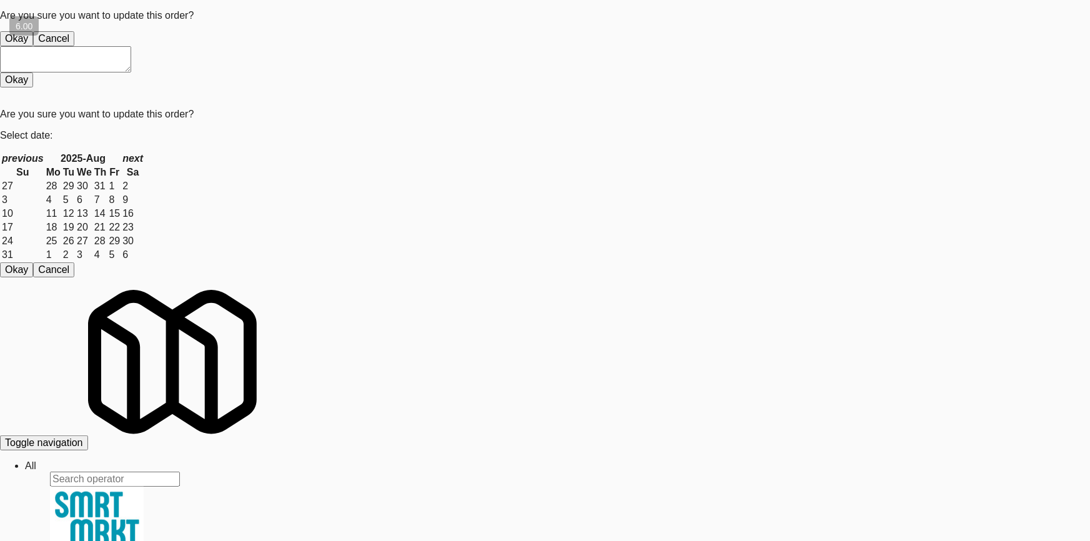
click at [33, 46] on button "Okay" at bounding box center [16, 38] width 33 height 15
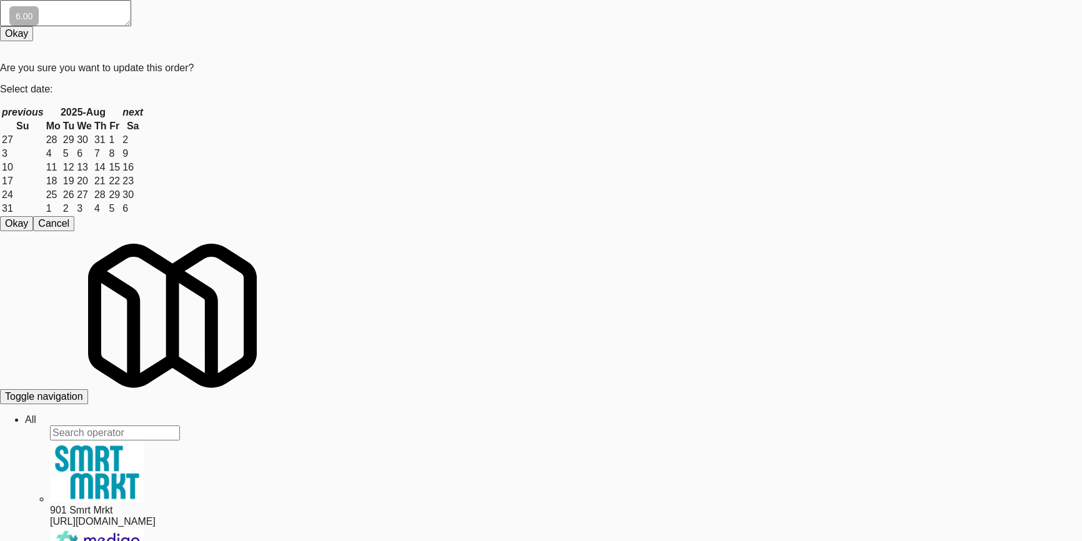
paste input "[PERSON_NAME]"
drag, startPoint x: 200, startPoint y: 90, endPoint x: 0, endPoint y: 87, distance: 200.5
type input "[PERSON_NAME]"
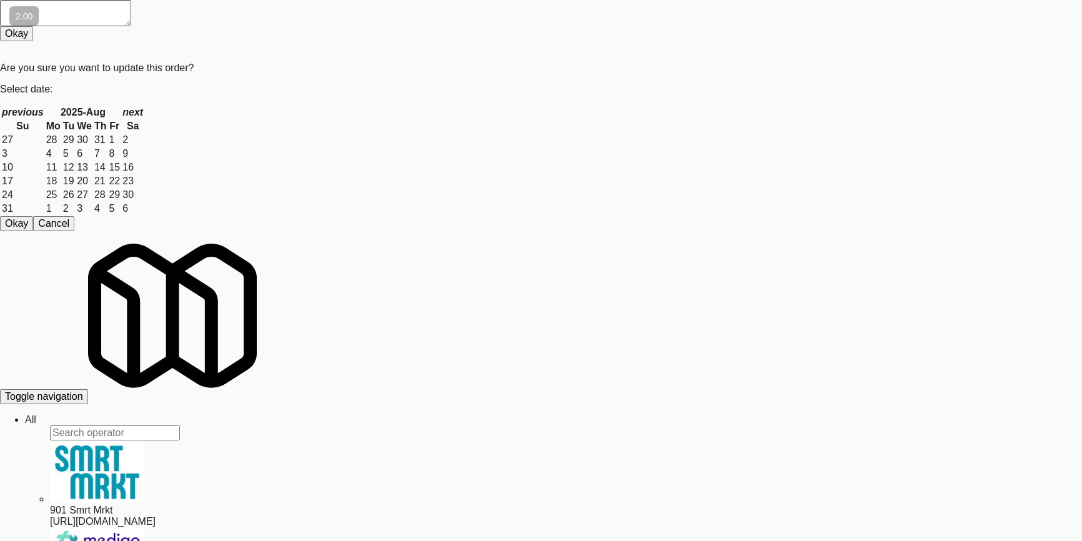
drag, startPoint x: 664, startPoint y: 329, endPoint x: 669, endPoint y: 319, distance: 11.2
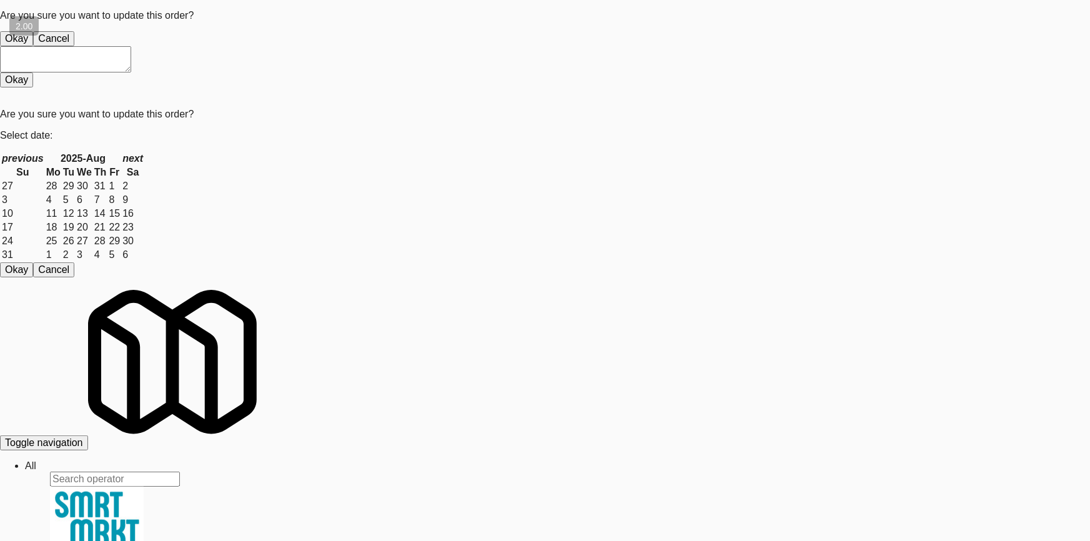
click at [33, 46] on button "Okay" at bounding box center [16, 38] width 33 height 15
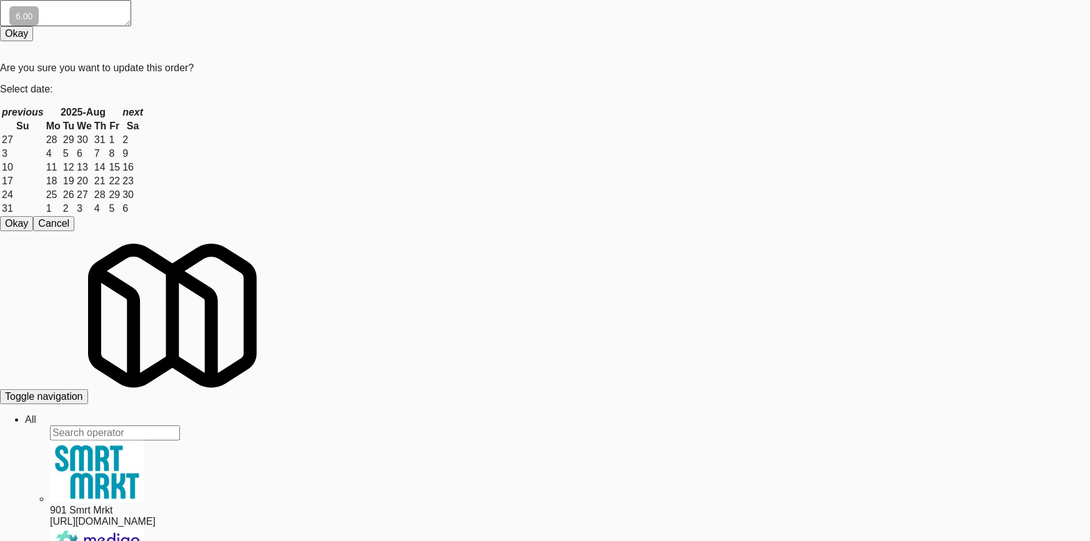
drag, startPoint x: 0, startPoint y: 212, endPoint x: 123, endPoint y: 234, distance: 125.0
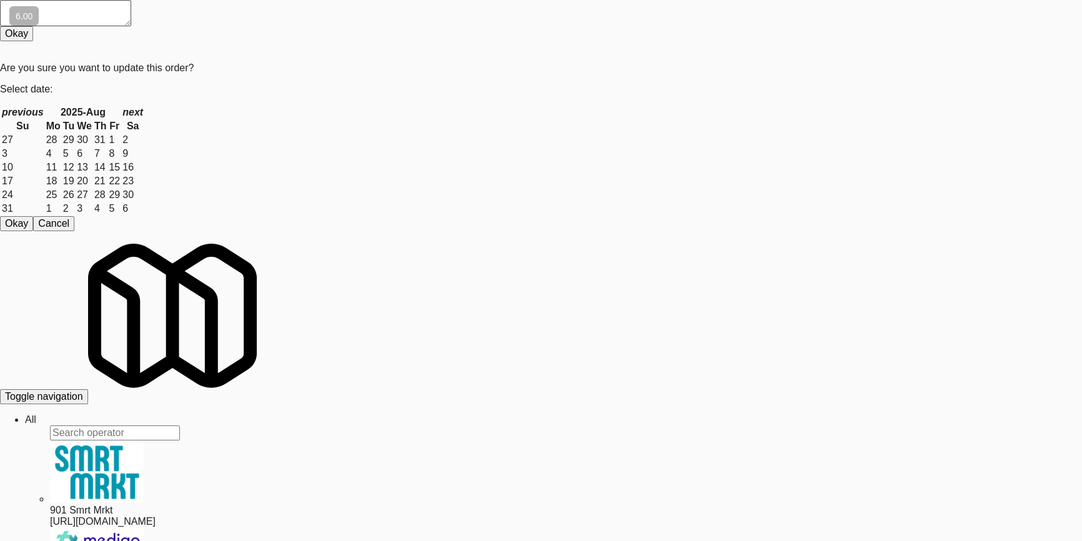
drag, startPoint x: 668, startPoint y: 335, endPoint x: 659, endPoint y: 324, distance: 14.2
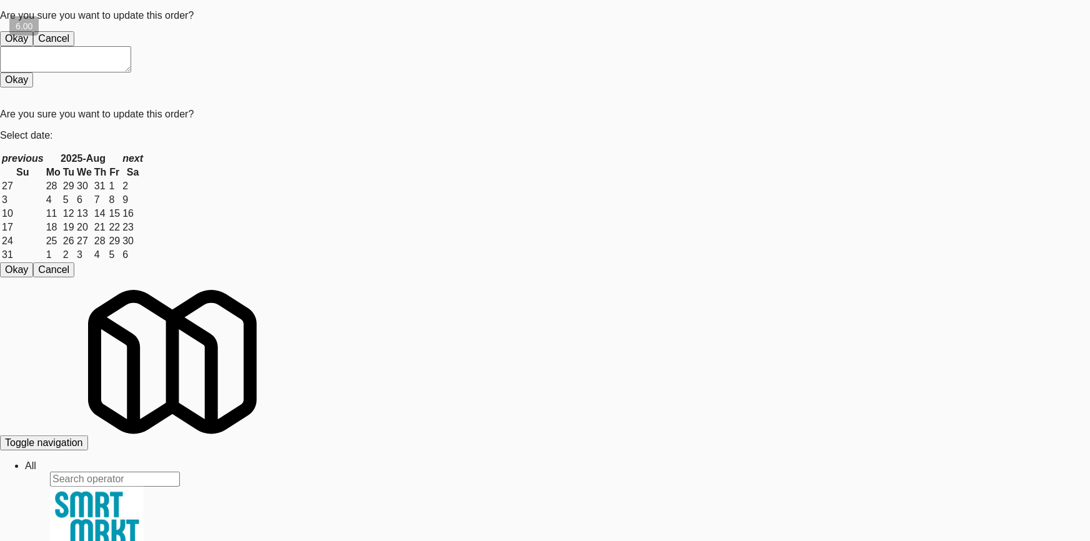
click at [33, 46] on button "Okay" at bounding box center [16, 38] width 33 height 15
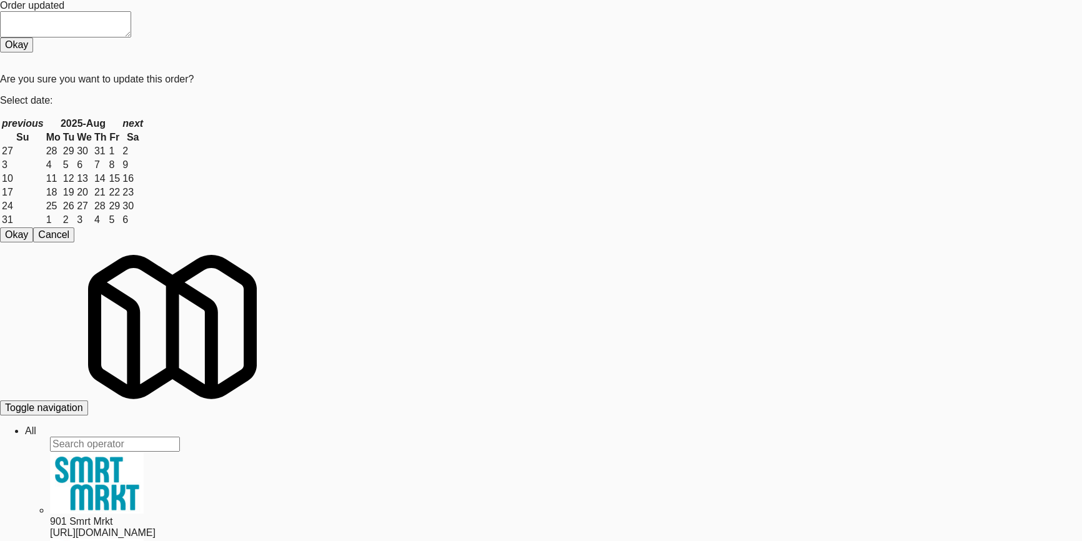
drag, startPoint x: 302, startPoint y: 357, endPoint x: 375, endPoint y: 277, distance: 108.3
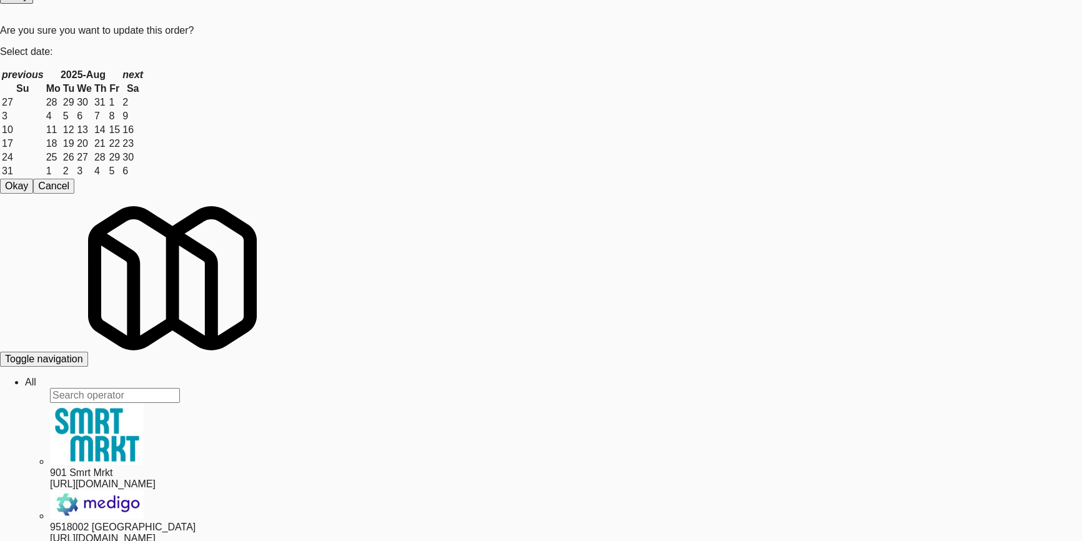
scroll to position [39, 0]
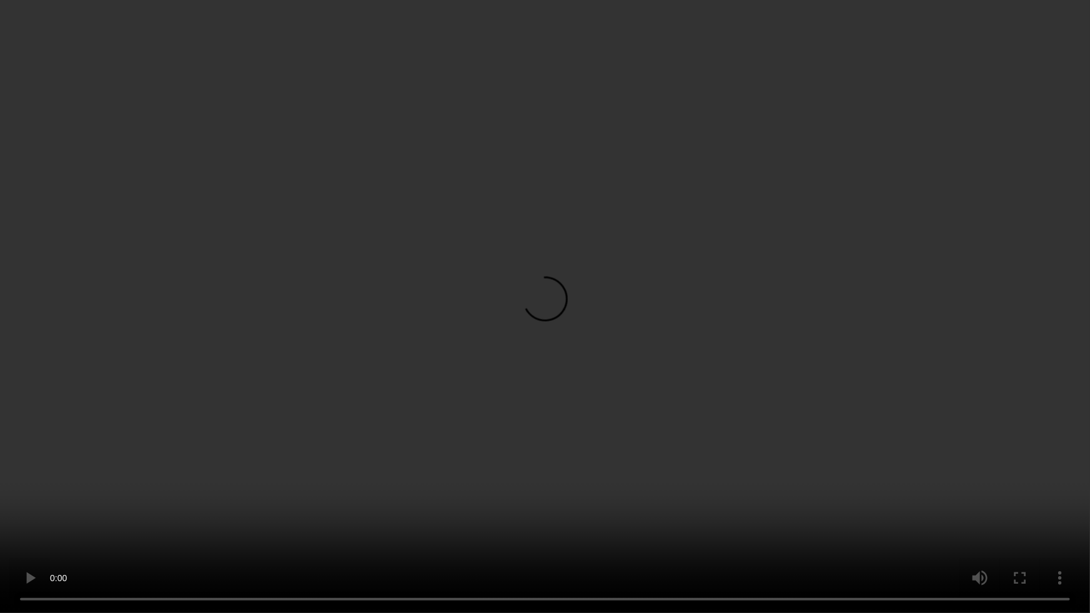
click at [536, 447] on video at bounding box center [545, 306] width 1090 height 613
click at [523, 417] on video at bounding box center [545, 306] width 1090 height 613
drag, startPoint x: 530, startPoint y: 397, endPoint x: 546, endPoint y: 392, distance: 17.0
click at [531, 397] on video at bounding box center [545, 306] width 1090 height 613
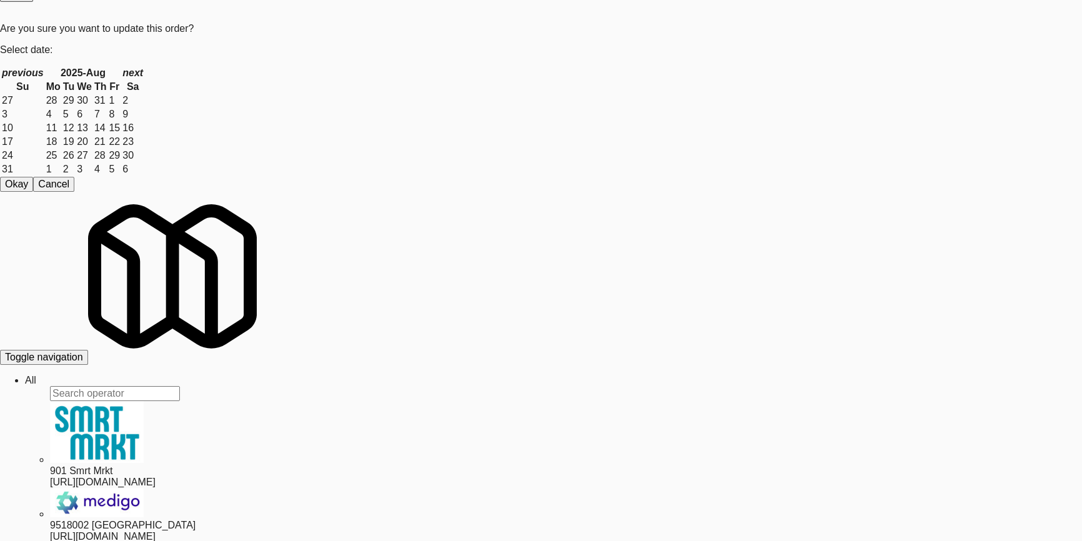
paste input "Centro NoDa Cooler"
drag, startPoint x: 155, startPoint y: 47, endPoint x: 0, endPoint y: 47, distance: 155.5
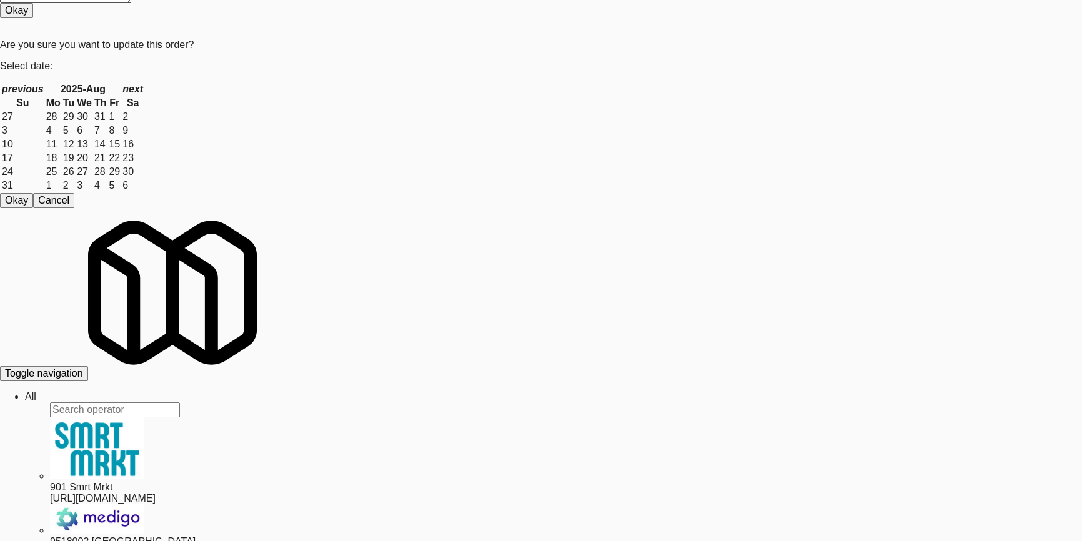
scroll to position [39, 0]
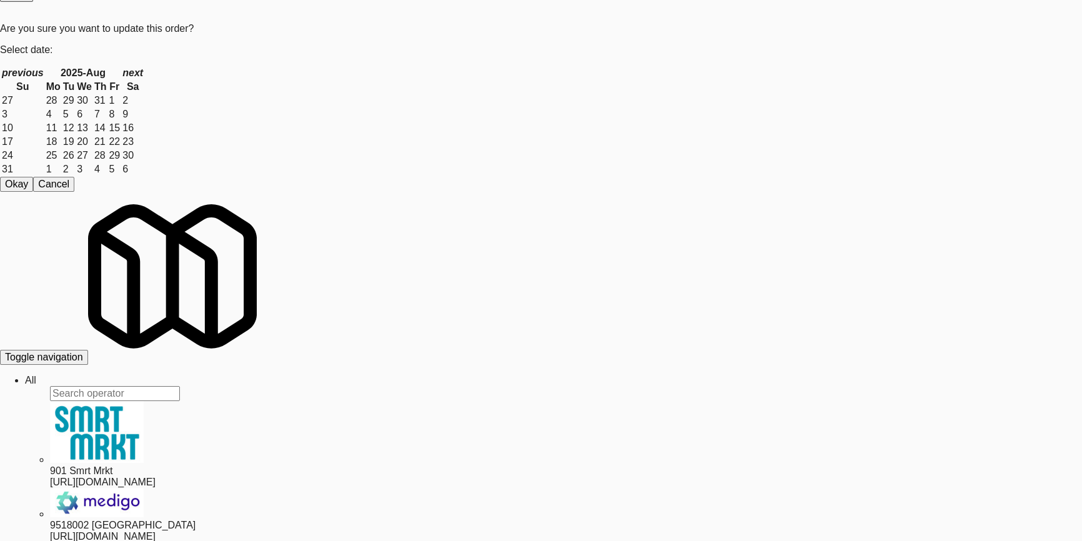
drag, startPoint x: 749, startPoint y: 131, endPoint x: 689, endPoint y: 151, distance: 63.2
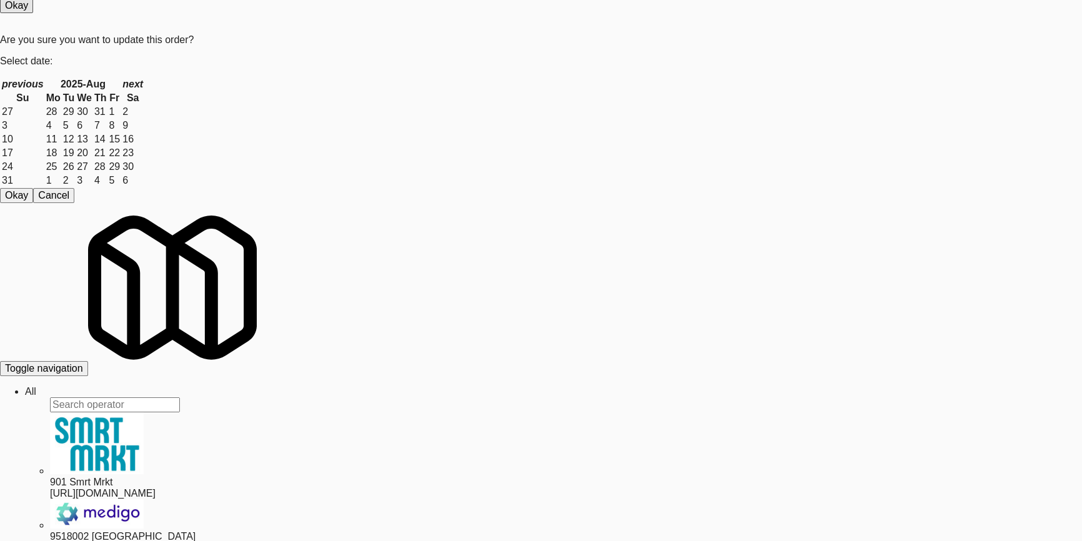
drag, startPoint x: 309, startPoint y: 204, endPoint x: 315, endPoint y: 204, distance: 6.3
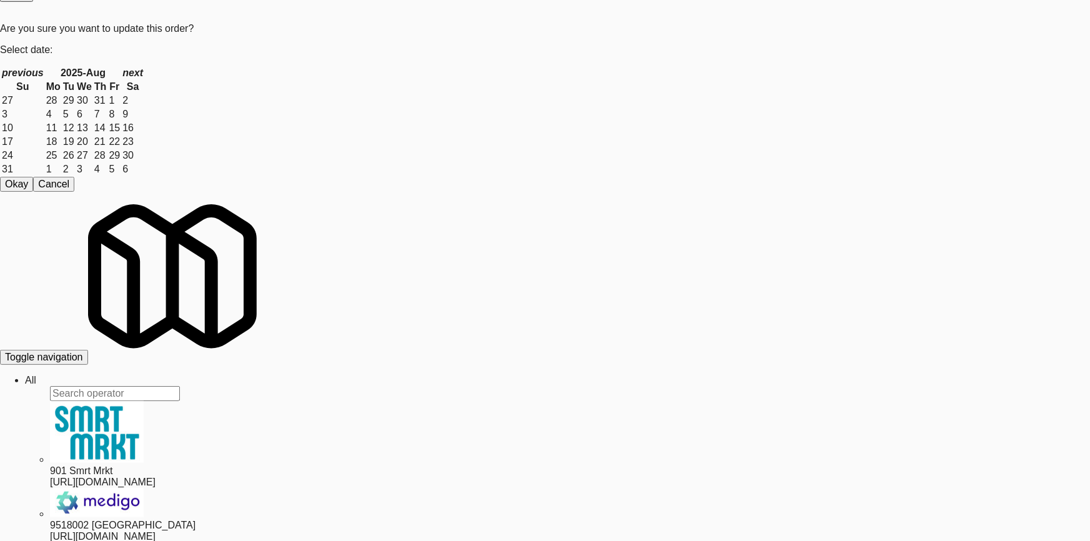
drag, startPoint x: 629, startPoint y: 381, endPoint x: 678, endPoint y: 376, distance: 49.6
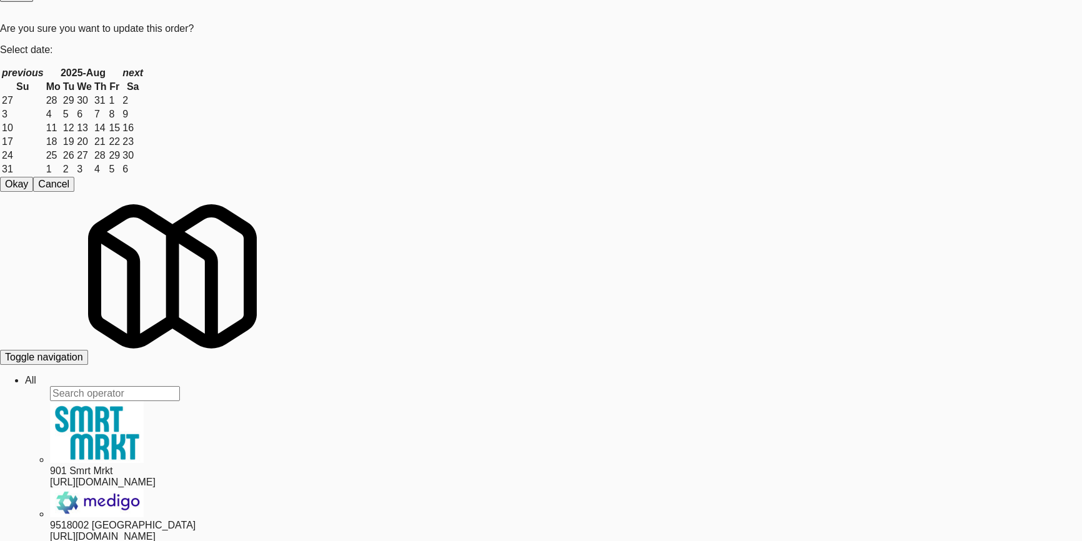
drag, startPoint x: 58, startPoint y: 226, endPoint x: 74, endPoint y: 226, distance: 15.6
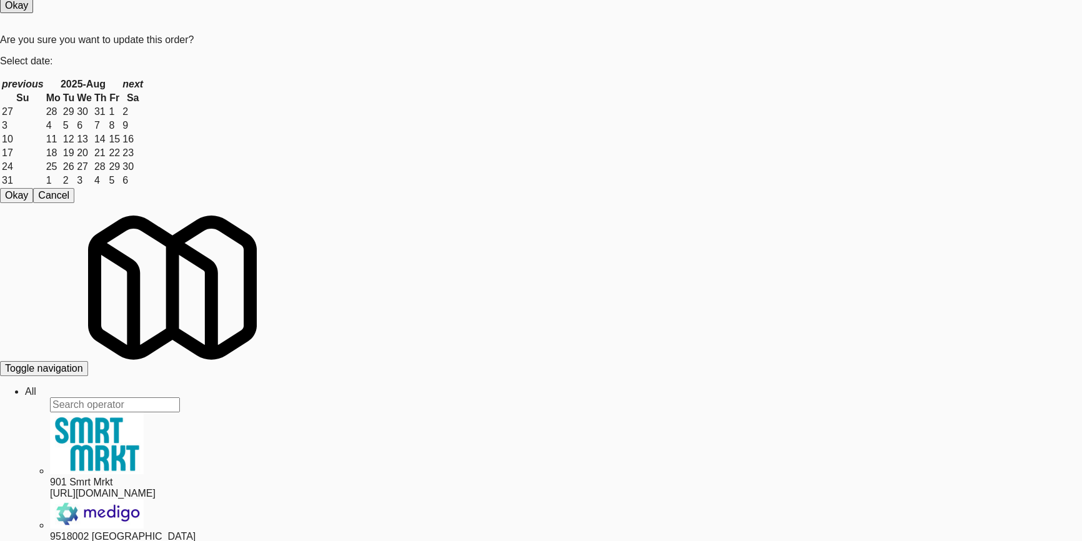
scroll to position [20, 0]
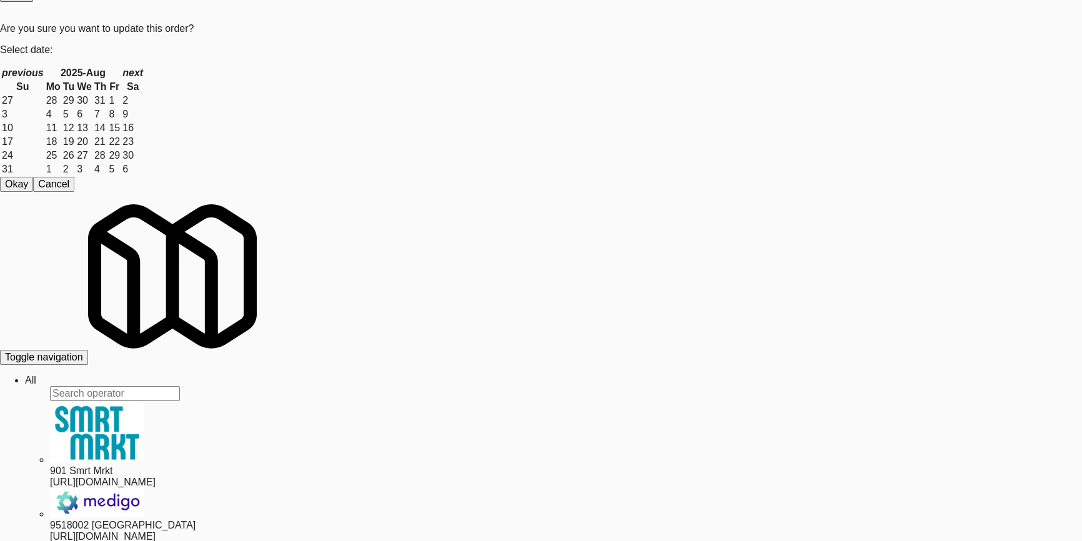
scroll to position [170, 0]
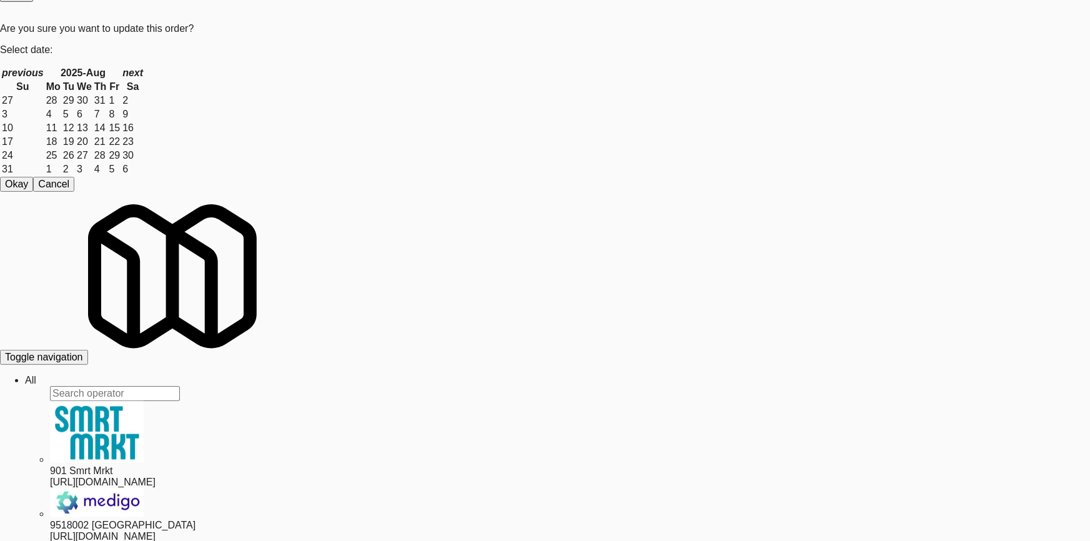
drag, startPoint x: 0, startPoint y: 287, endPoint x: 240, endPoint y: 257, distance: 241.7
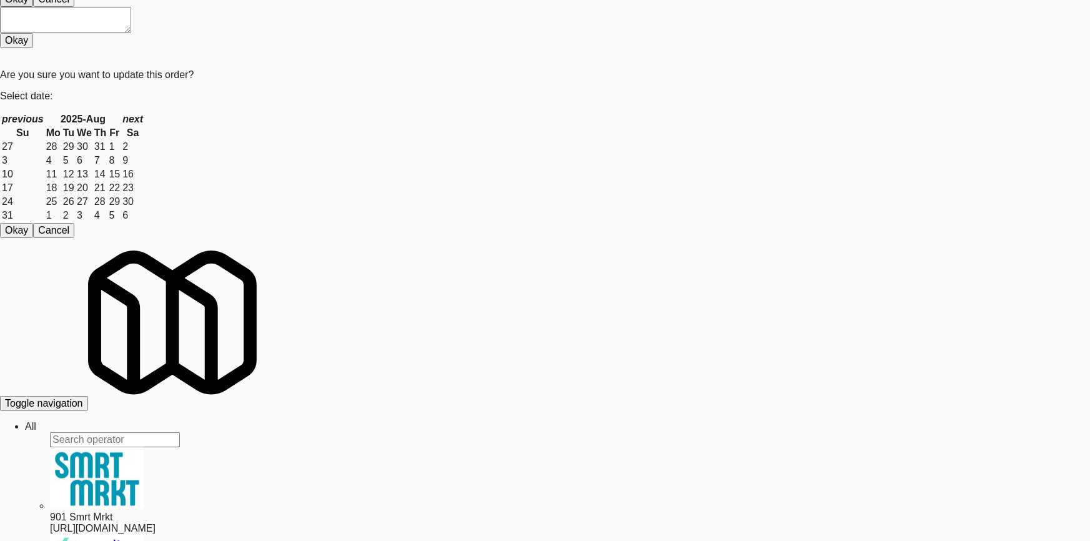
drag, startPoint x: 513, startPoint y: 127, endPoint x: 514, endPoint y: 117, distance: 10.7
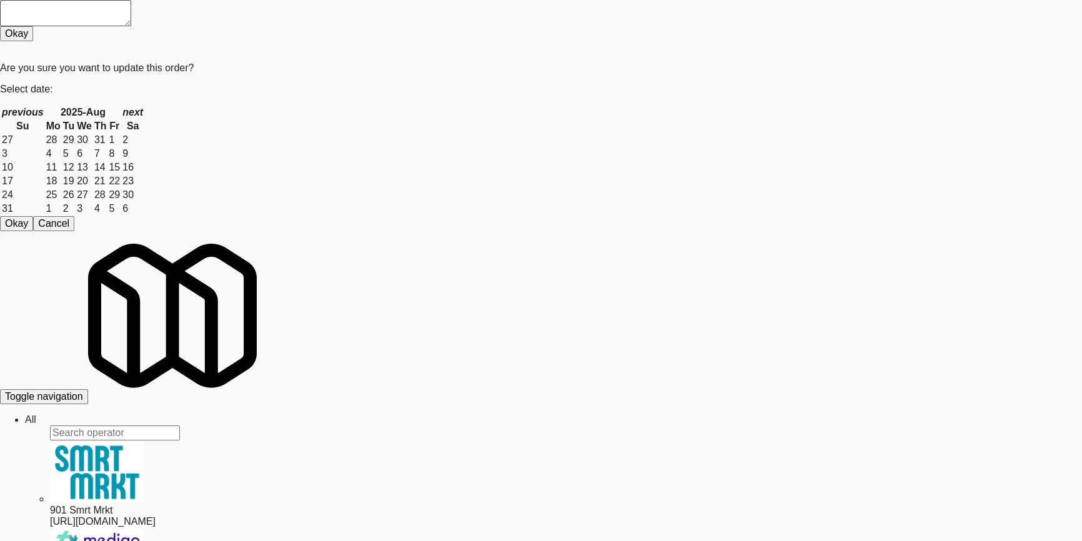
paste input "[GEOGRAPHIC_DATA]"
drag, startPoint x: 189, startPoint y: 88, endPoint x: 0, endPoint y: 94, distance: 188.7
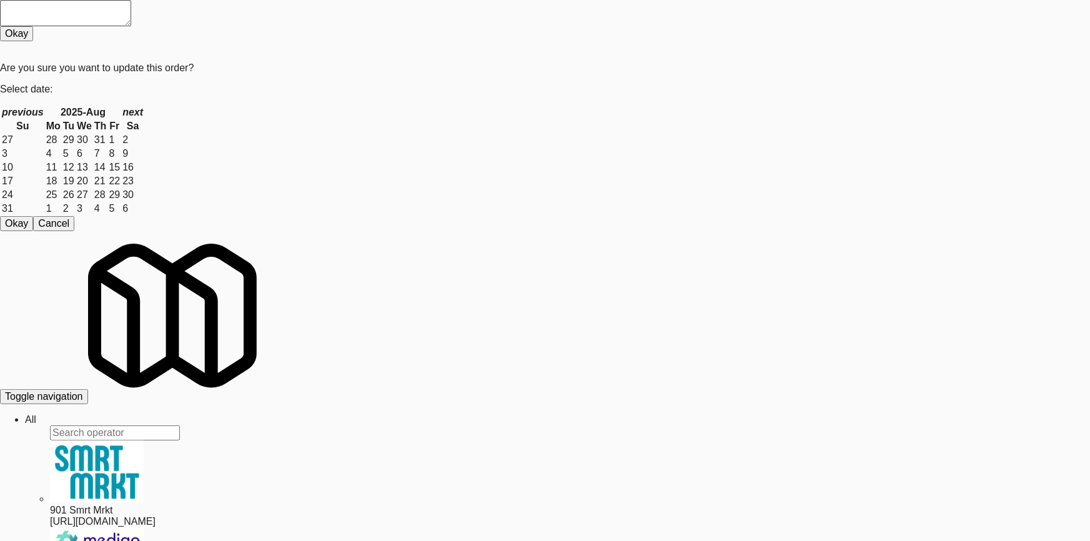
scroll to position [150, 0]
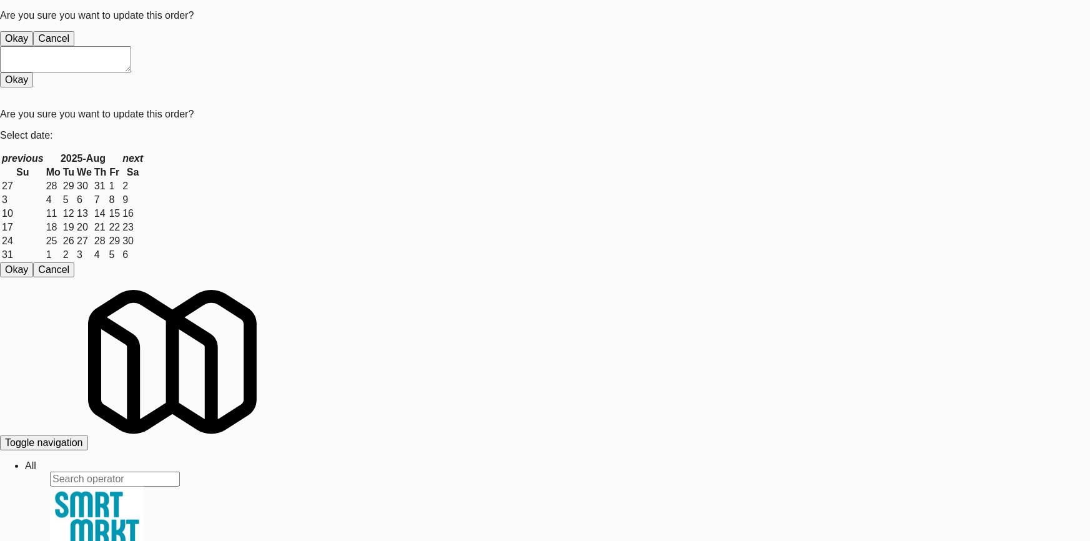
click at [33, 46] on button "Okay" at bounding box center [16, 38] width 33 height 15
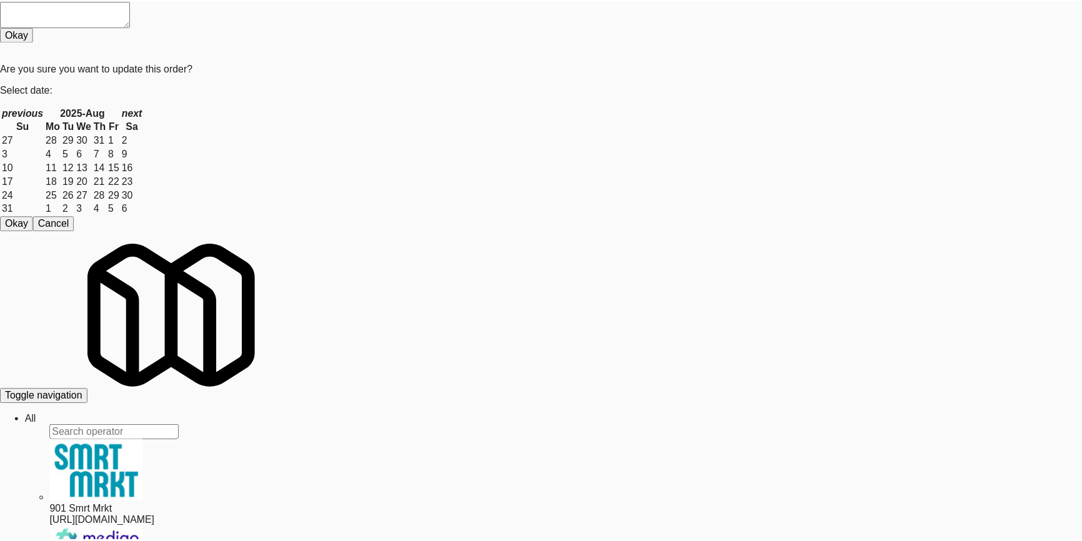
scroll to position [150, 0]
drag, startPoint x: 0, startPoint y: 308, endPoint x: 44, endPoint y: 307, distance: 43.7
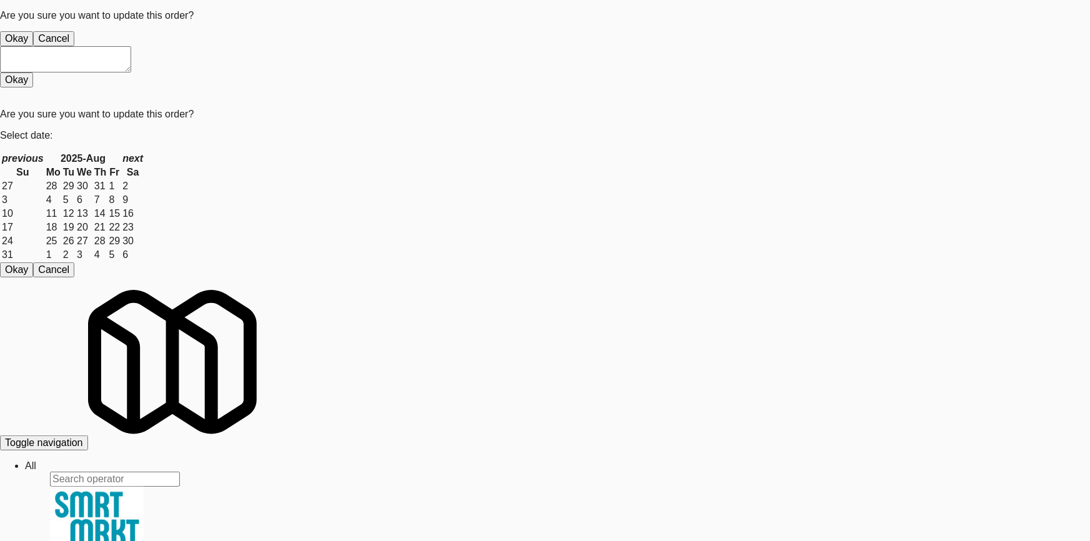
click at [33, 46] on button "Okay" at bounding box center [16, 38] width 33 height 15
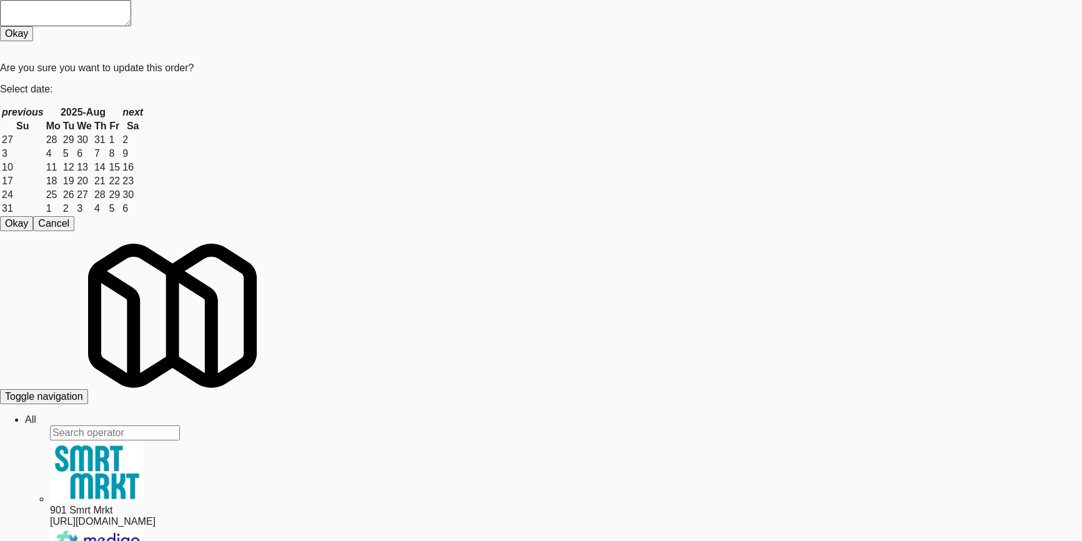
scroll to position [39, 0]
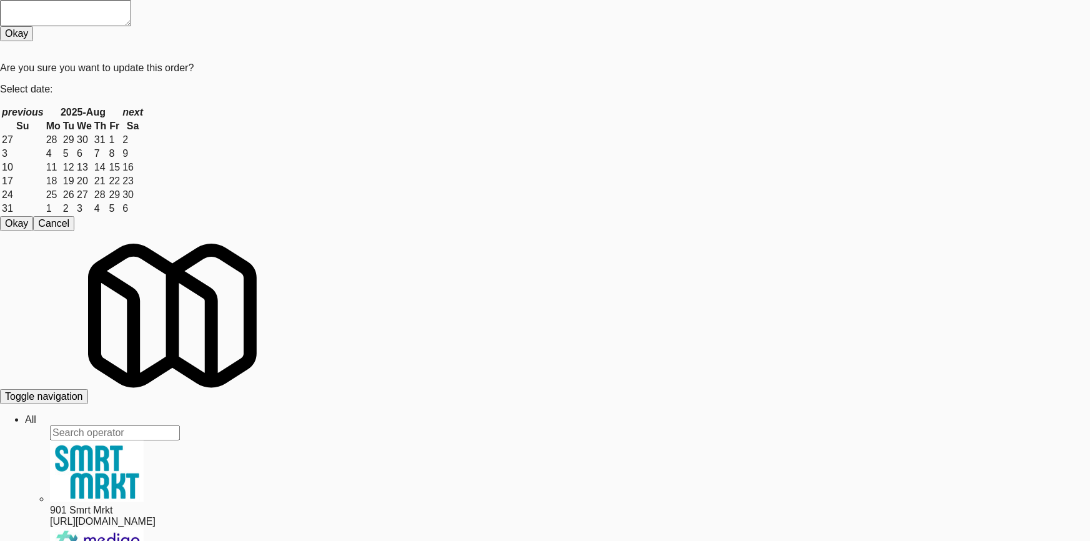
scroll to position [150, 0]
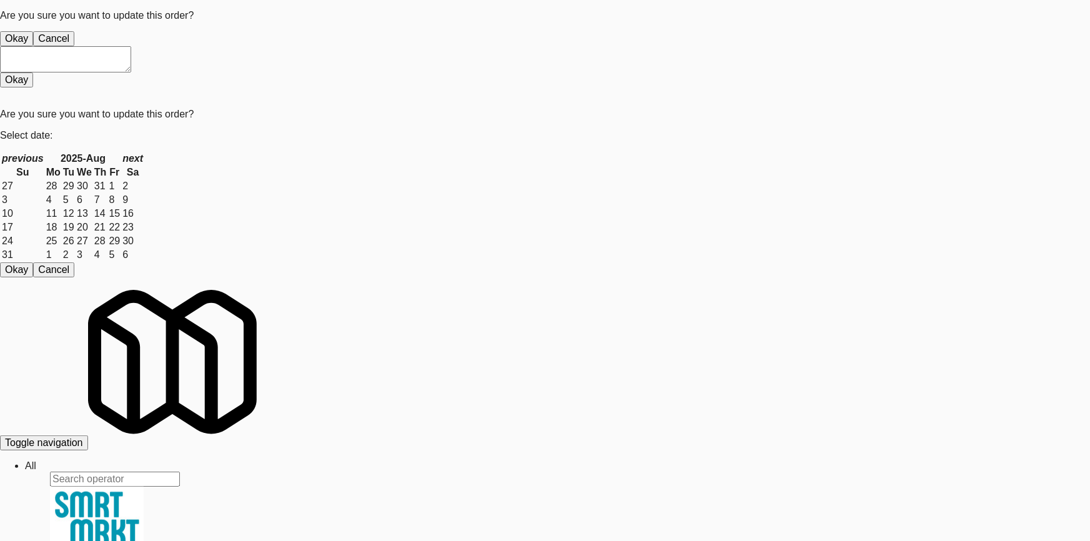
click at [33, 46] on button "Okay" at bounding box center [16, 38] width 33 height 15
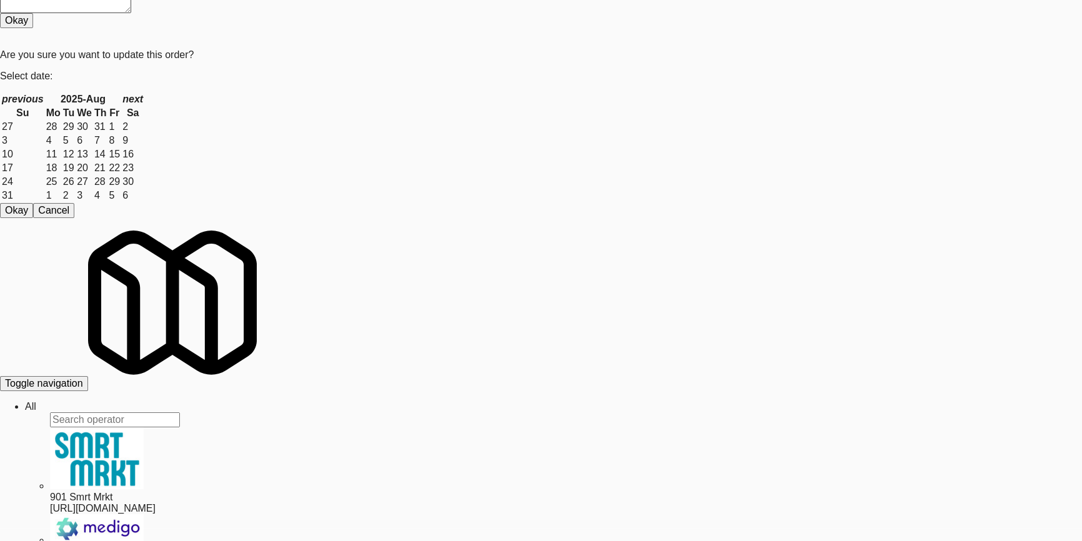
scroll to position [39, 0]
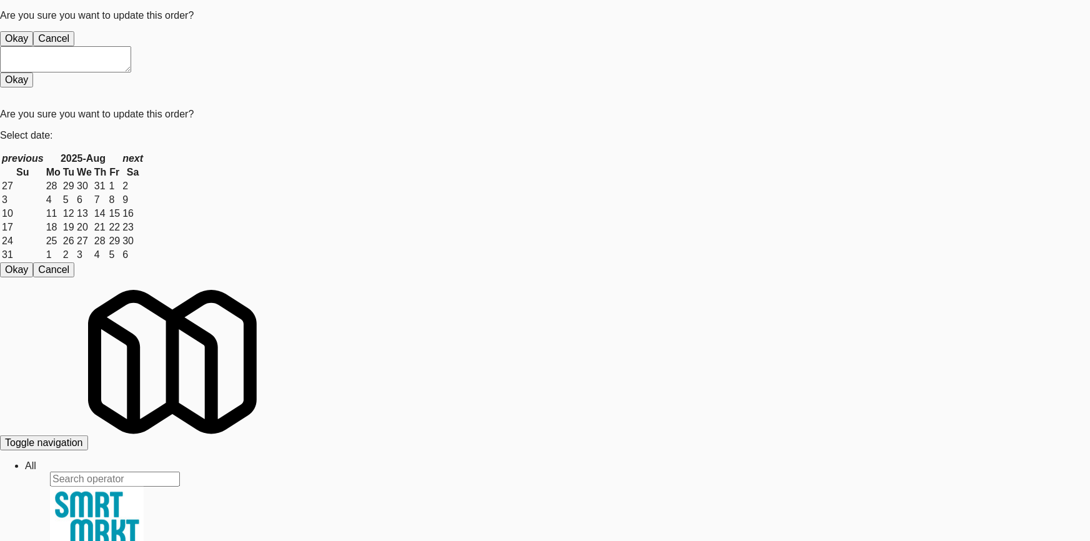
click at [33, 46] on button "Okay" at bounding box center [16, 38] width 33 height 15
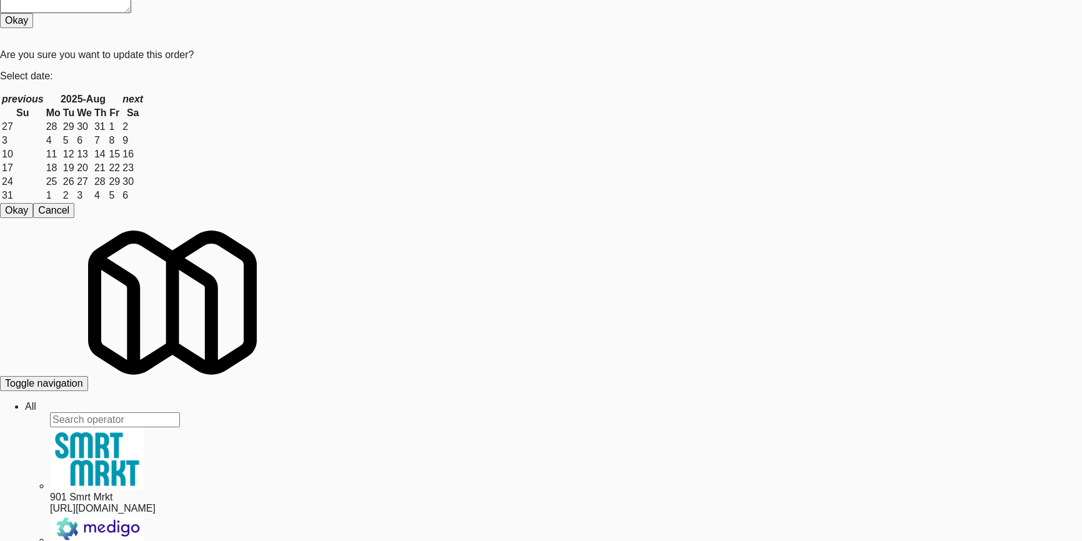
scroll to position [39, 0]
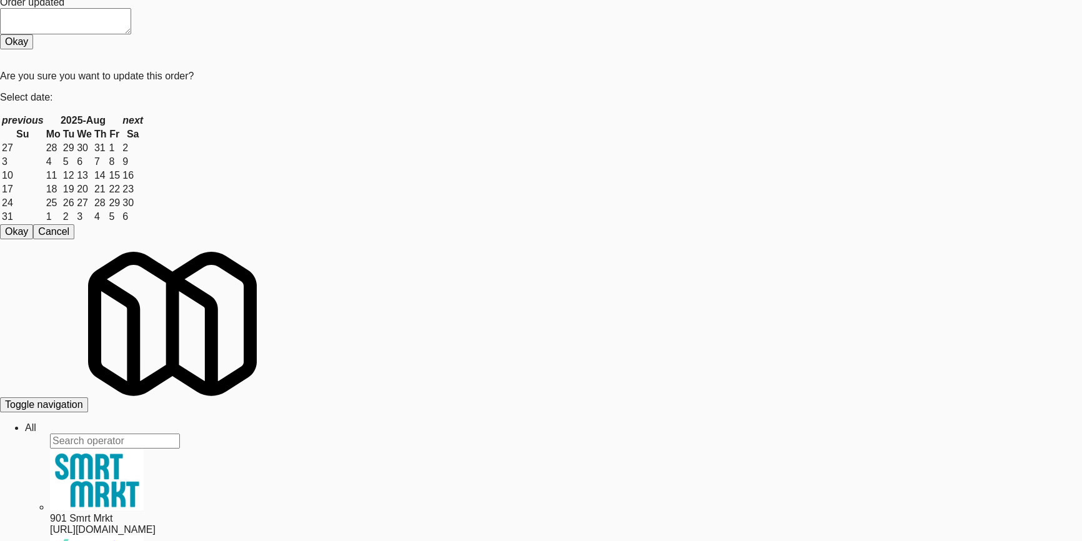
scroll to position [0, 0]
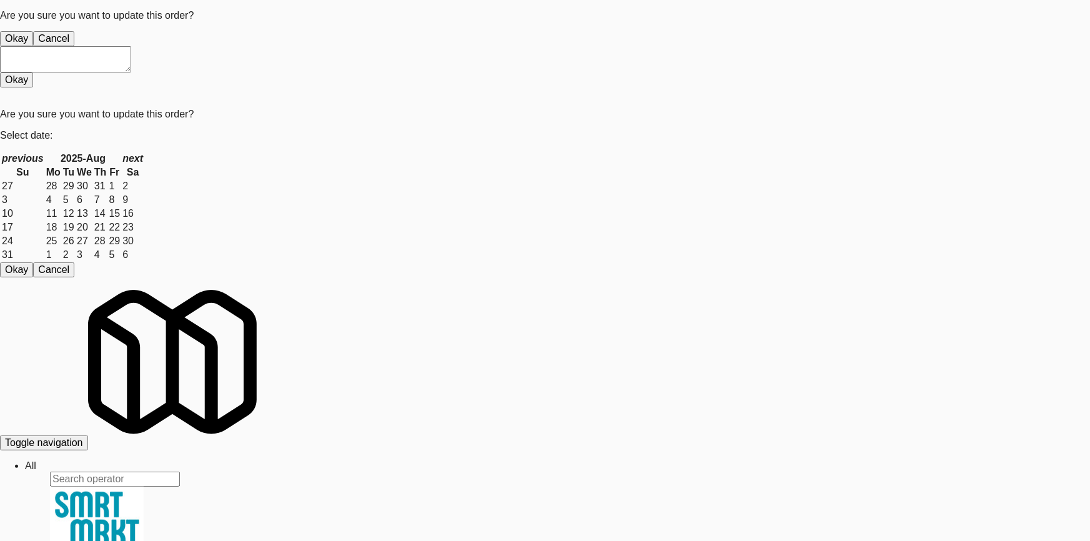
click at [33, 46] on button "Okay" at bounding box center [16, 38] width 33 height 15
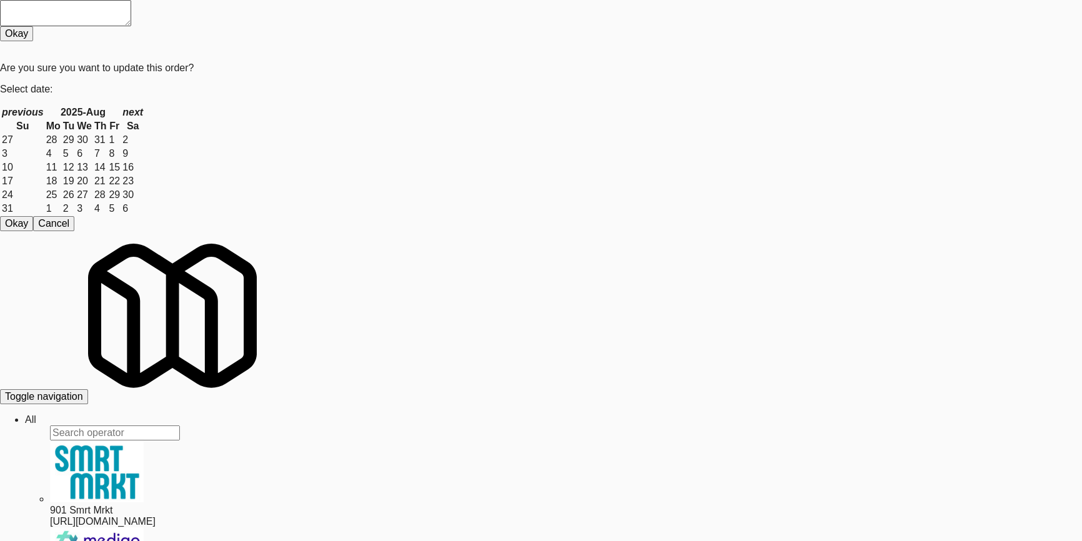
paste input "IKEA Burlington Sto"
drag, startPoint x: 159, startPoint y: 80, endPoint x: 0, endPoint y: 86, distance: 159.4
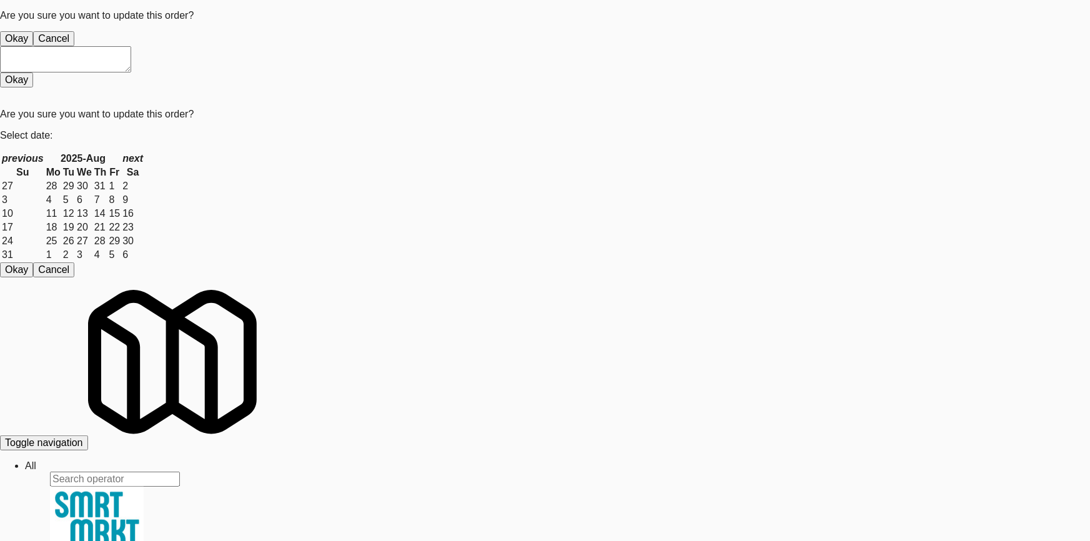
click at [33, 46] on button "Okay" at bounding box center [16, 38] width 33 height 15
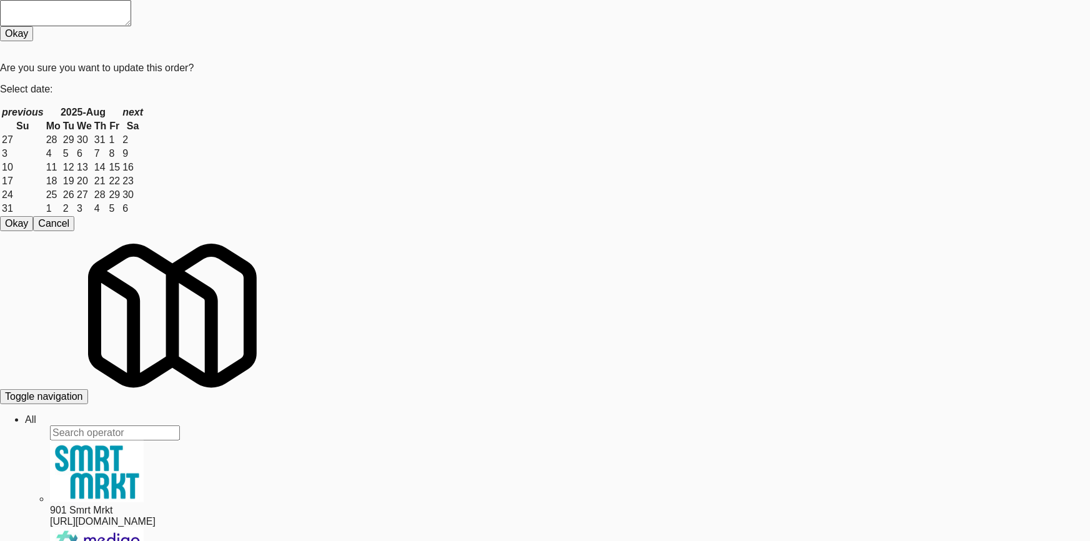
drag, startPoint x: 793, startPoint y: 312, endPoint x: 801, endPoint y: 310, distance: 7.7
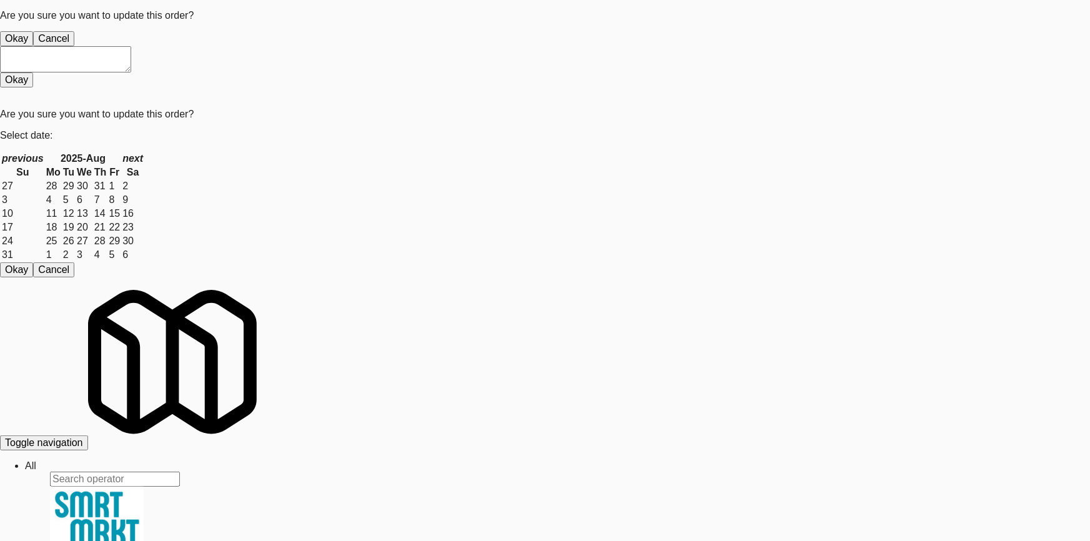
click at [33, 46] on button "Okay" at bounding box center [16, 38] width 33 height 15
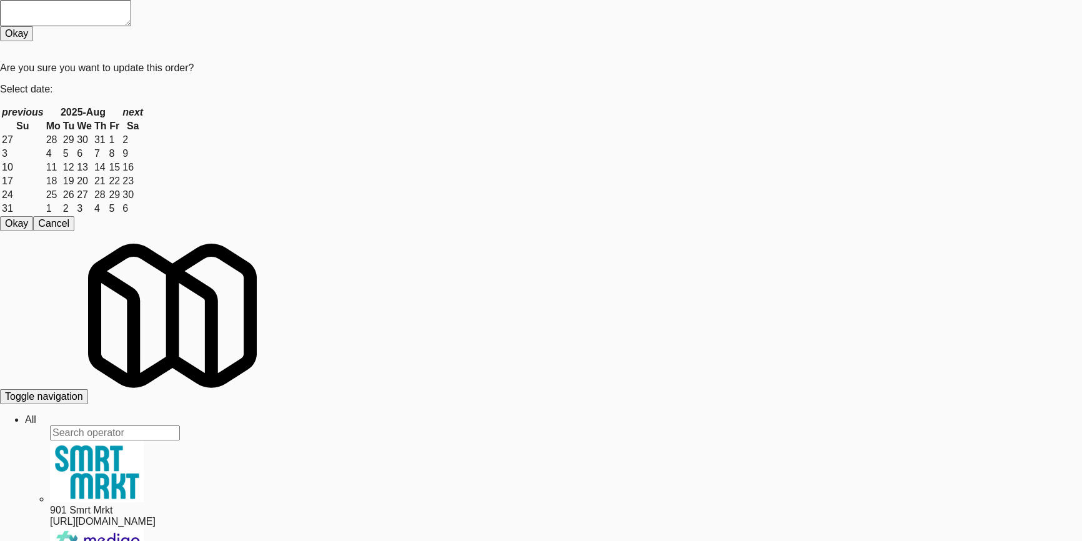
paste input "Standard - Drink - Left"
drag, startPoint x: 119, startPoint y: 84, endPoint x: 0, endPoint y: 84, distance: 118.7
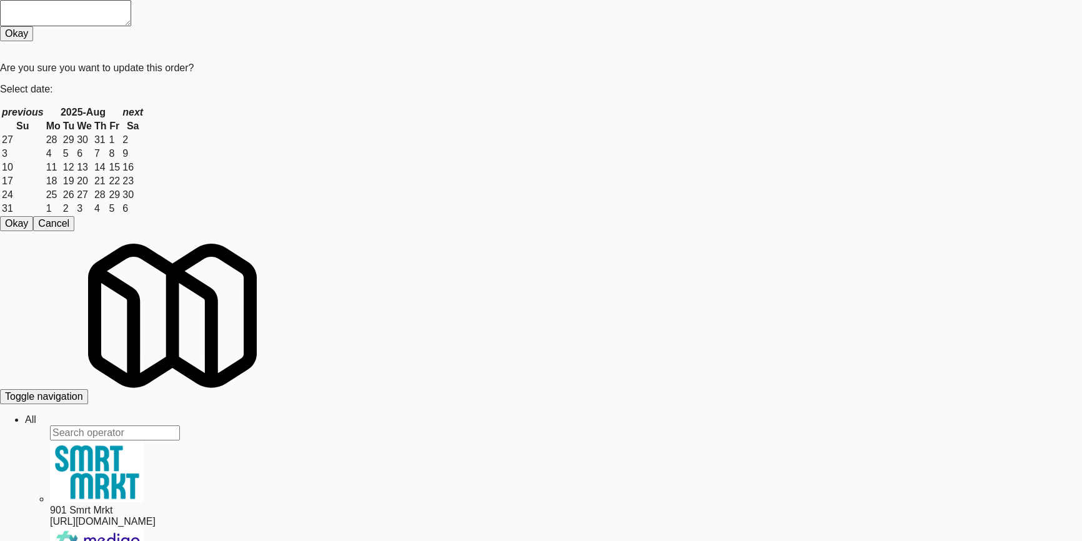
drag, startPoint x: 153, startPoint y: 81, endPoint x: 105, endPoint y: 77, distance: 48.3
paste input "Crossing East - Cooler - Left"
drag, startPoint x: 158, startPoint y: 81, endPoint x: 0, endPoint y: 84, distance: 158.0
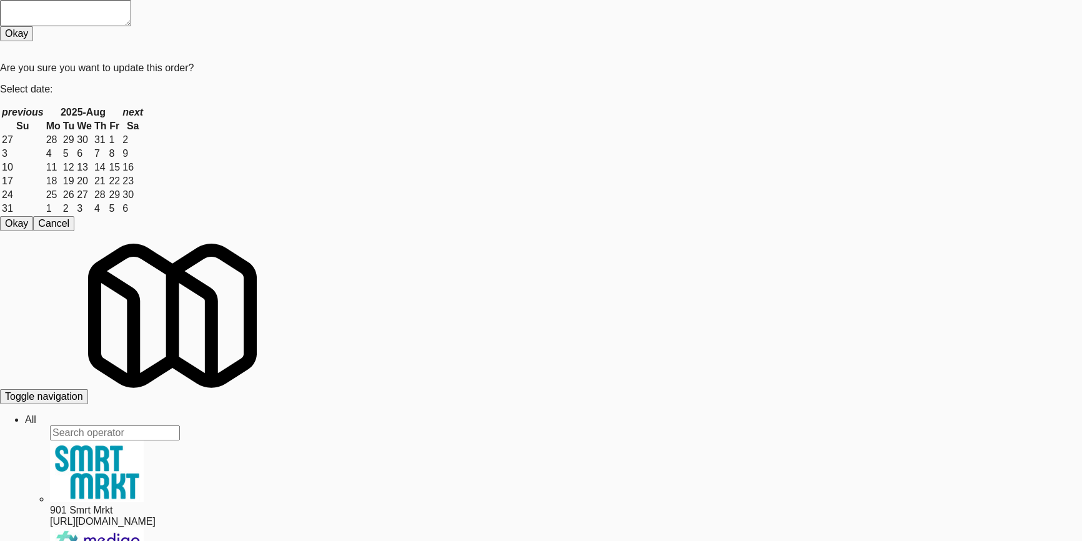
type input "Crossing East - Cooler - Left"
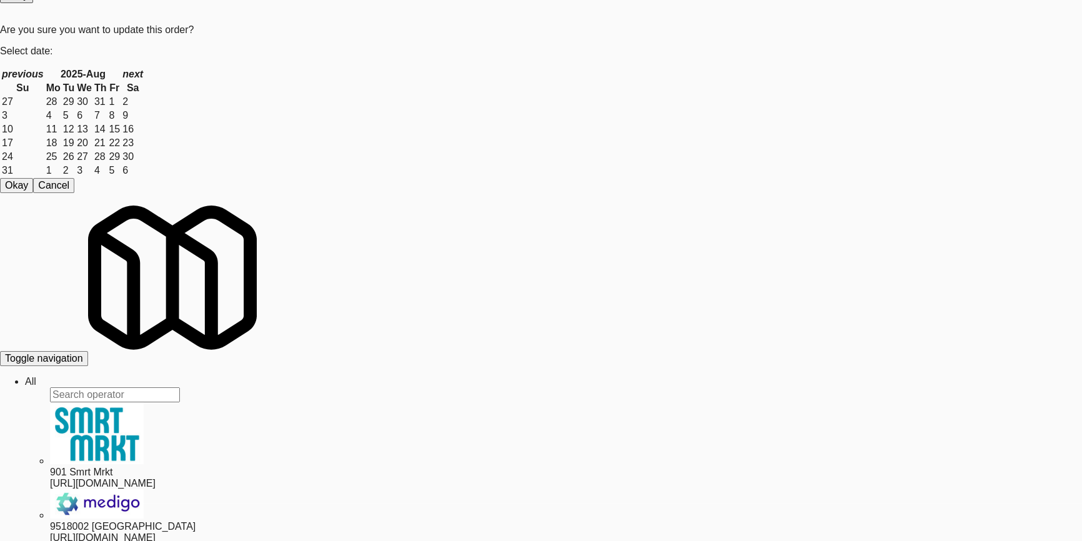
scroll to position [39, 0]
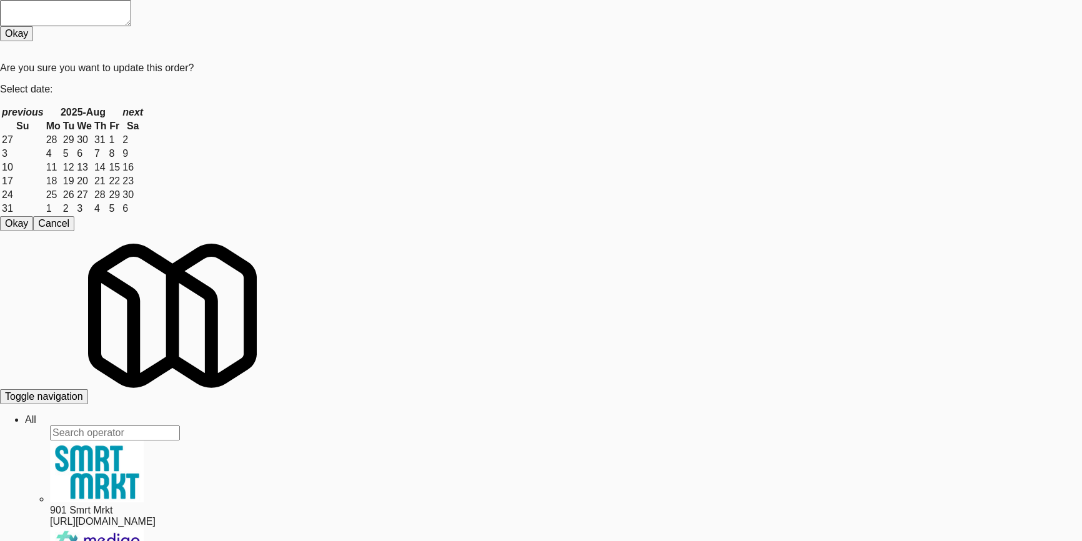
drag, startPoint x: 924, startPoint y: 169, endPoint x: 701, endPoint y: 175, distance: 223.0
copy p "Paureen: #DisabledCamera #BottomLeft"
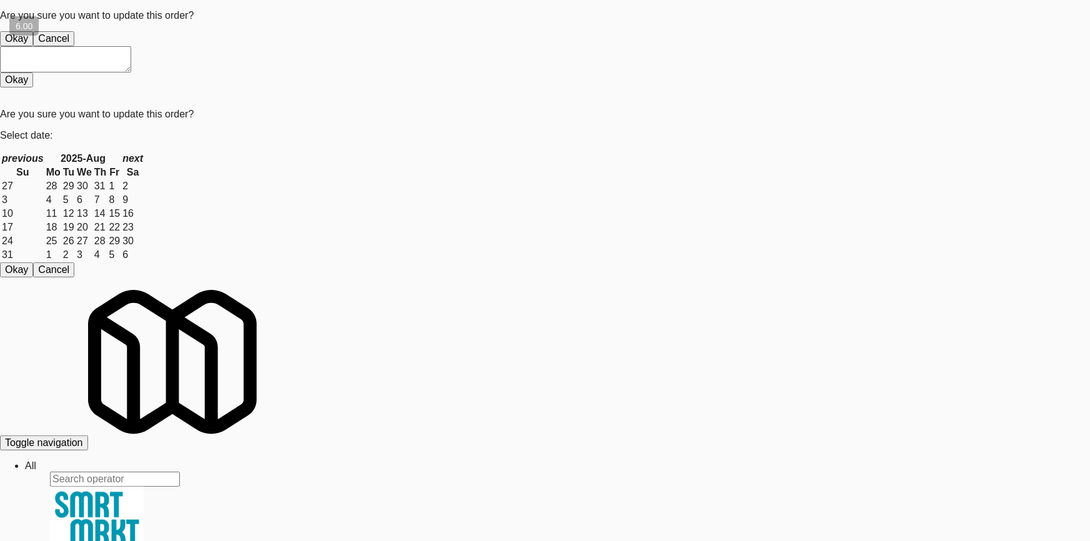
click at [33, 46] on button "Okay" at bounding box center [16, 38] width 33 height 15
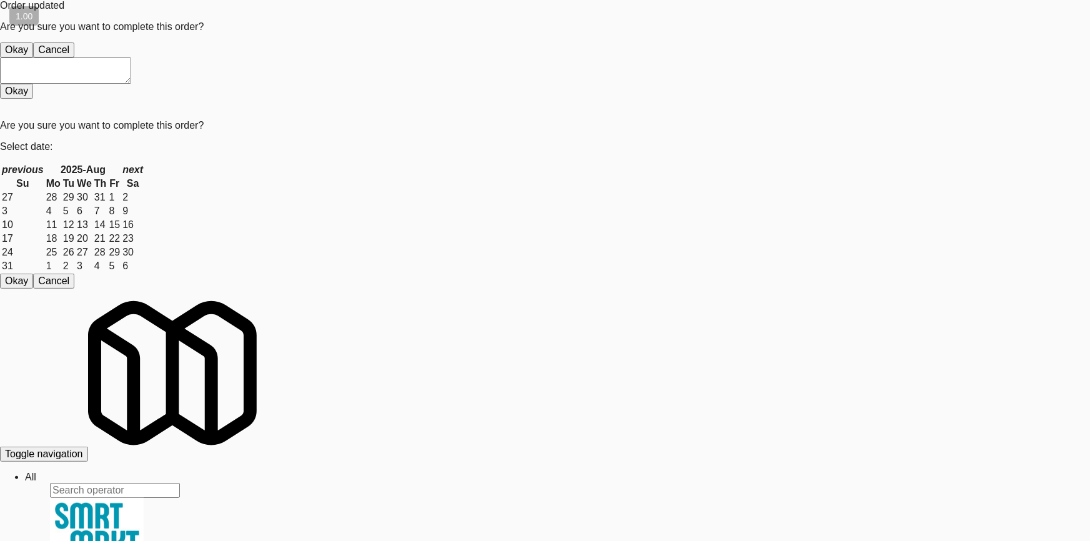
click at [74, 57] on button "Cancel" at bounding box center [53, 49] width 41 height 15
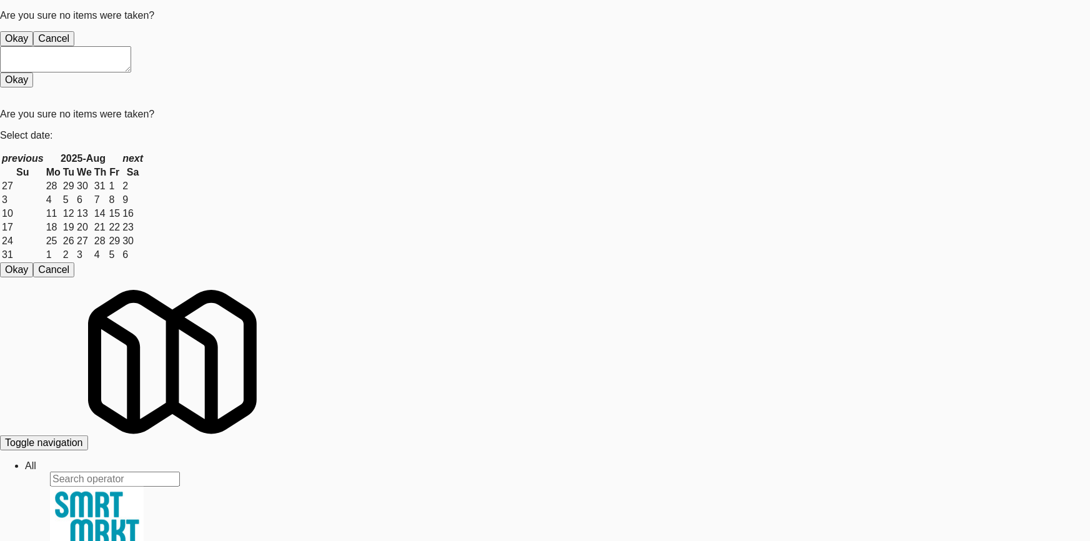
click at [33, 46] on button "Okay" at bounding box center [16, 38] width 33 height 15
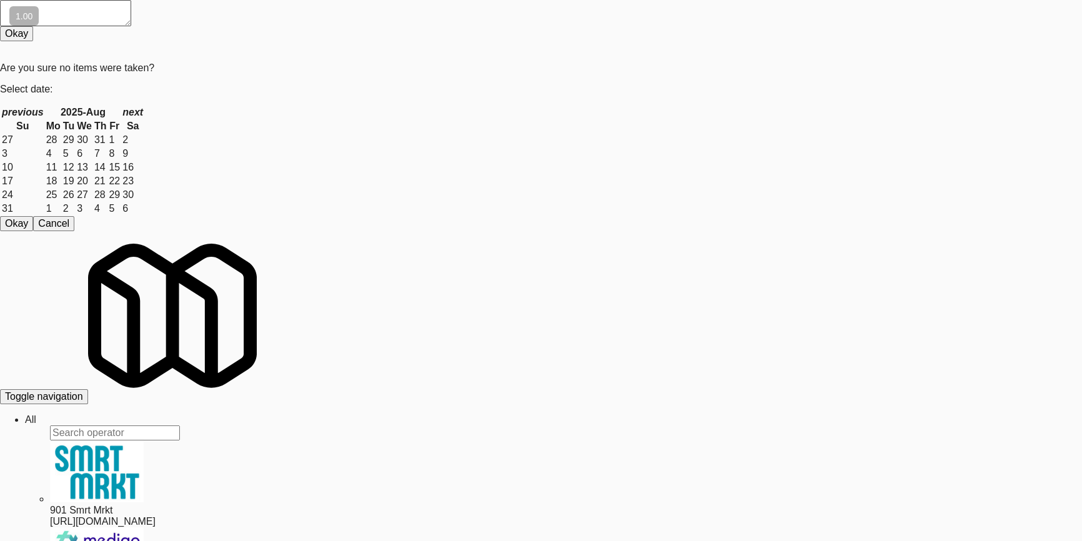
scroll to position [39, 0]
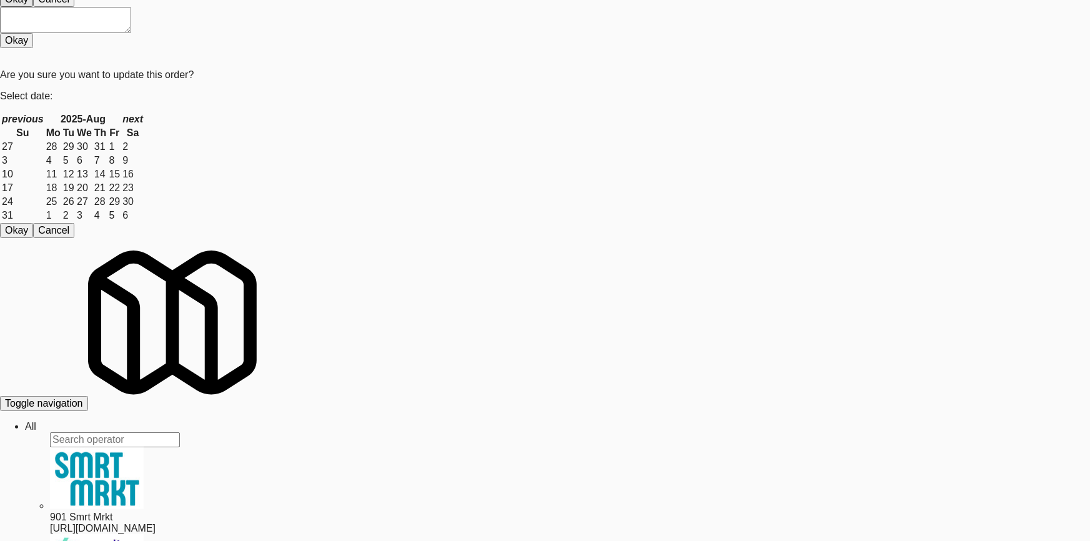
drag, startPoint x: 506, startPoint y: 126, endPoint x: 713, endPoint y: 145, distance: 208.2
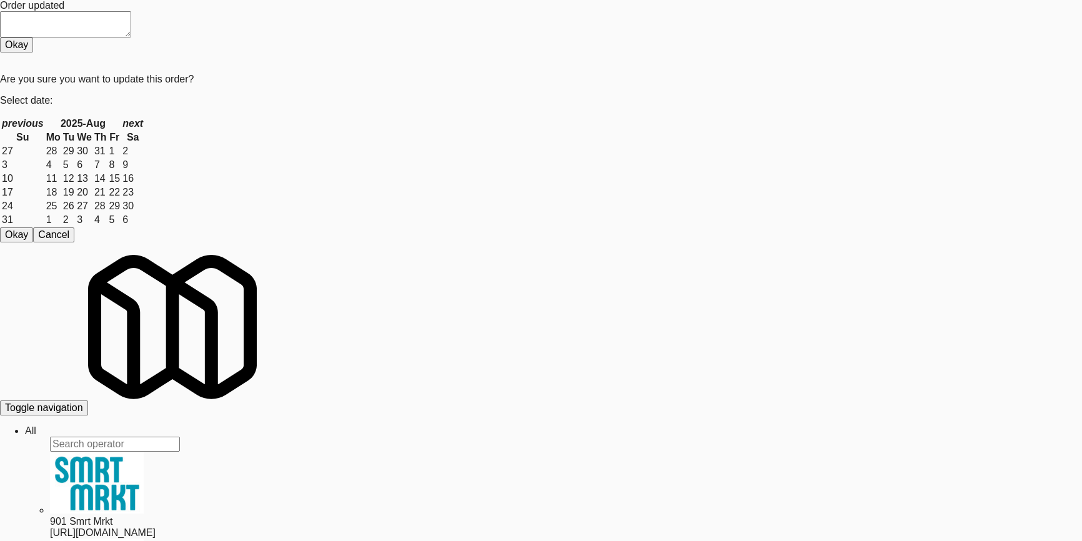
drag, startPoint x: 267, startPoint y: 432, endPoint x: 301, endPoint y: 393, distance: 50.9
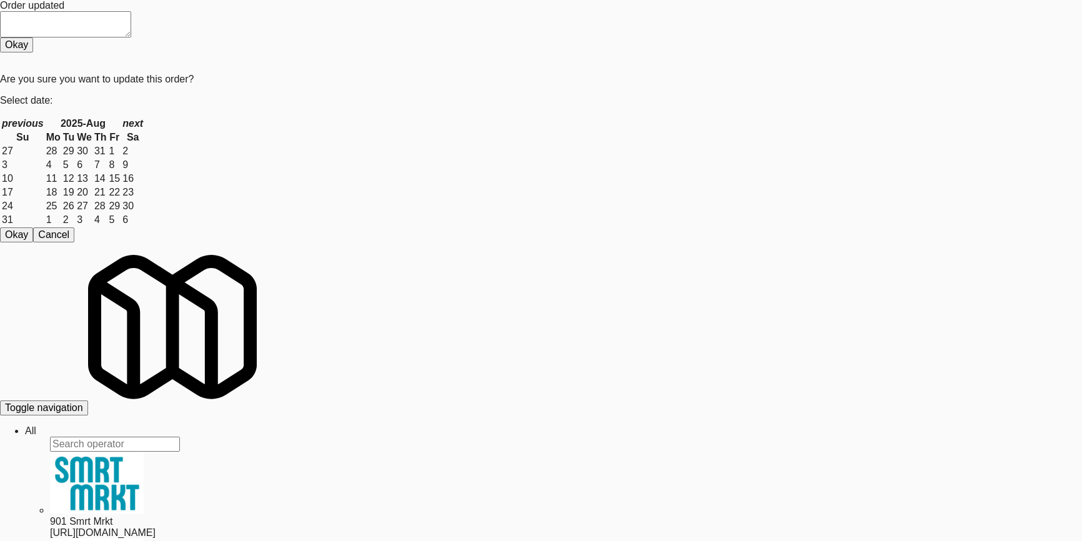
scroll to position [225, 0]
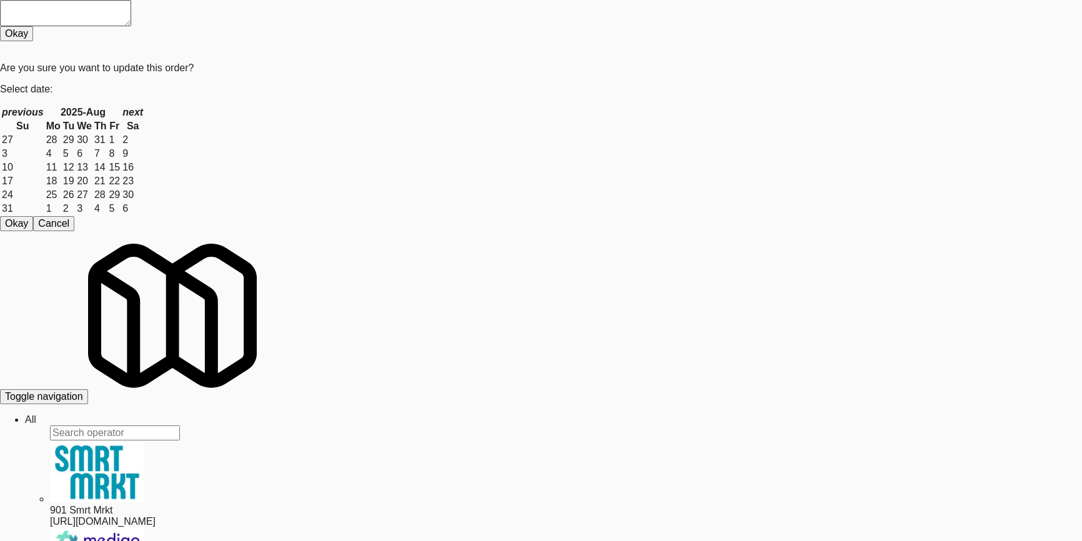
scroll to position [0, 0]
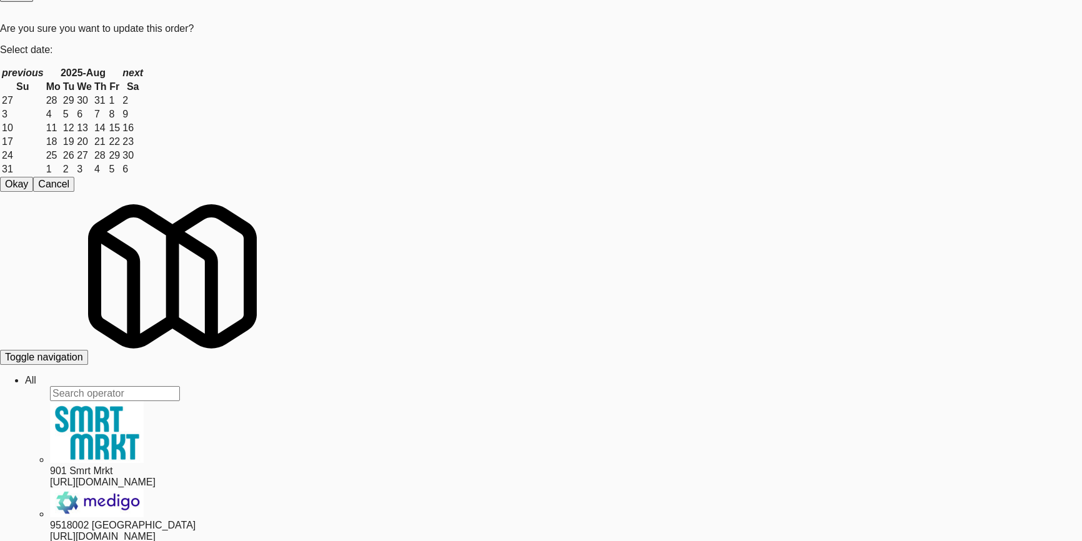
paste input "Emblem 125"
drag, startPoint x: 181, startPoint y: 44, endPoint x: 0, endPoint y: 54, distance: 181.4
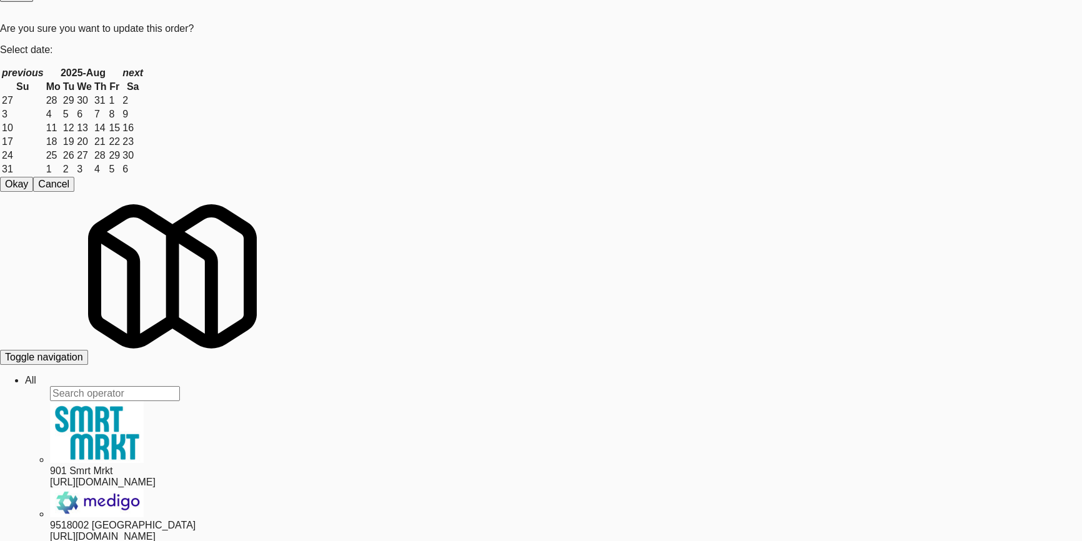
paste input "680 LSD Pantry"
drag, startPoint x: 215, startPoint y: 50, endPoint x: 0, endPoint y: 49, distance: 214.8
type input "680 LSD Pantry"
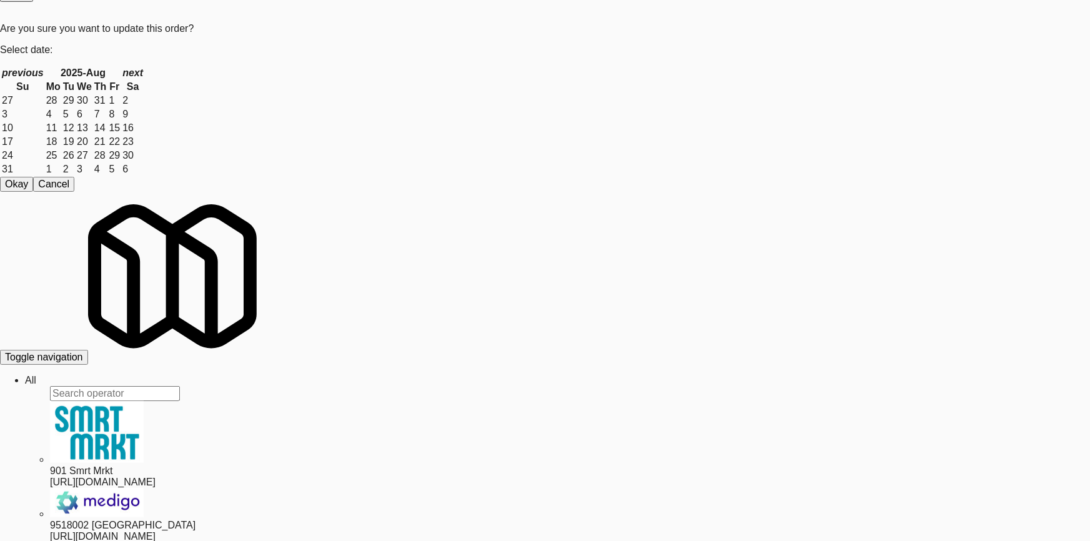
drag, startPoint x: 0, startPoint y: 379, endPoint x: 25, endPoint y: 377, distance: 25.1
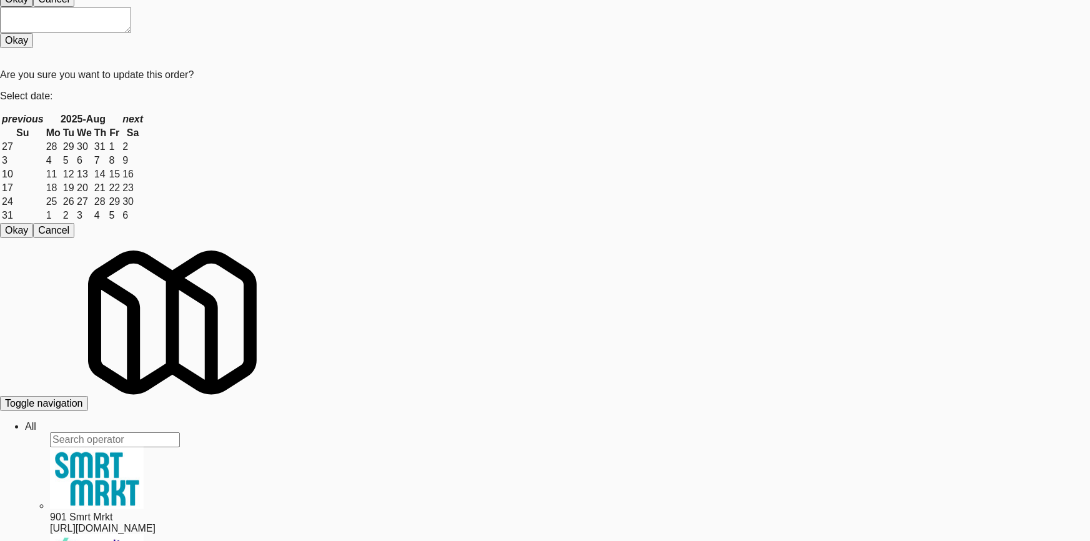
drag, startPoint x: 518, startPoint y: 135, endPoint x: 470, endPoint y: 144, distance: 49.0
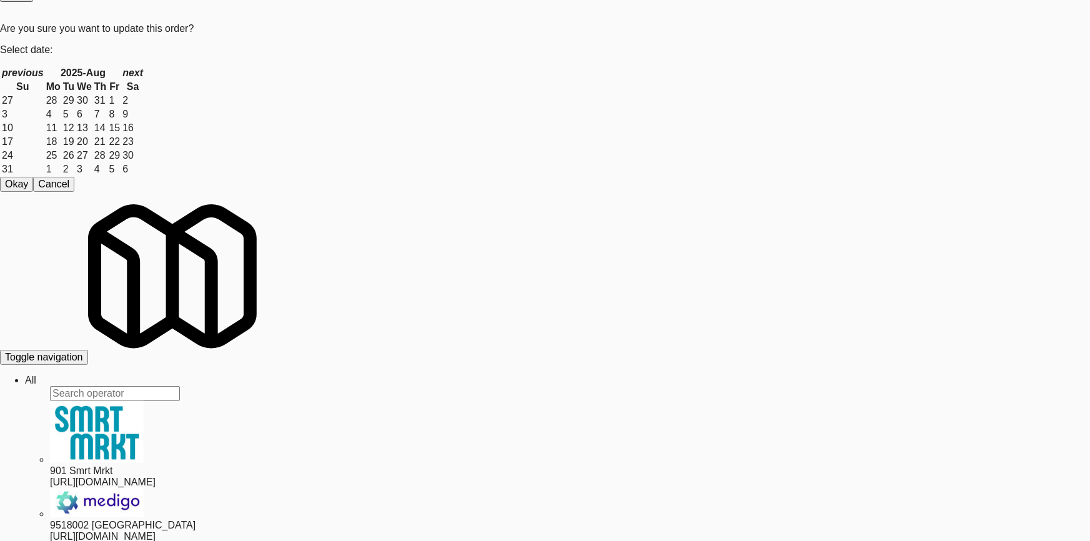
drag, startPoint x: 13, startPoint y: 244, endPoint x: 24, endPoint y: 239, distance: 12.1
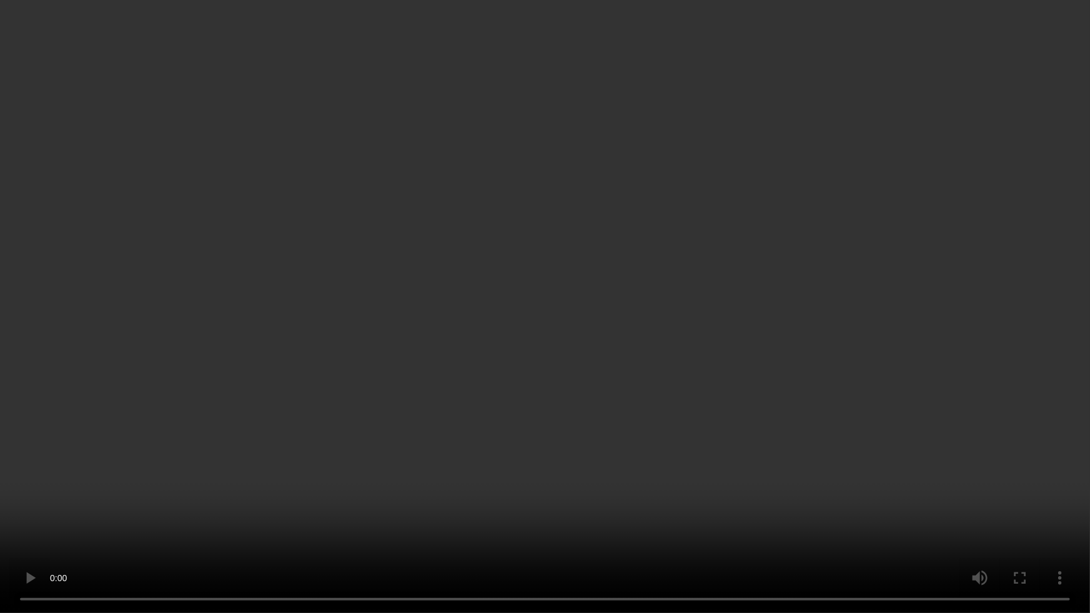
click at [177, 468] on video at bounding box center [545, 306] width 1090 height 613
click at [144, 502] on video at bounding box center [545, 306] width 1090 height 613
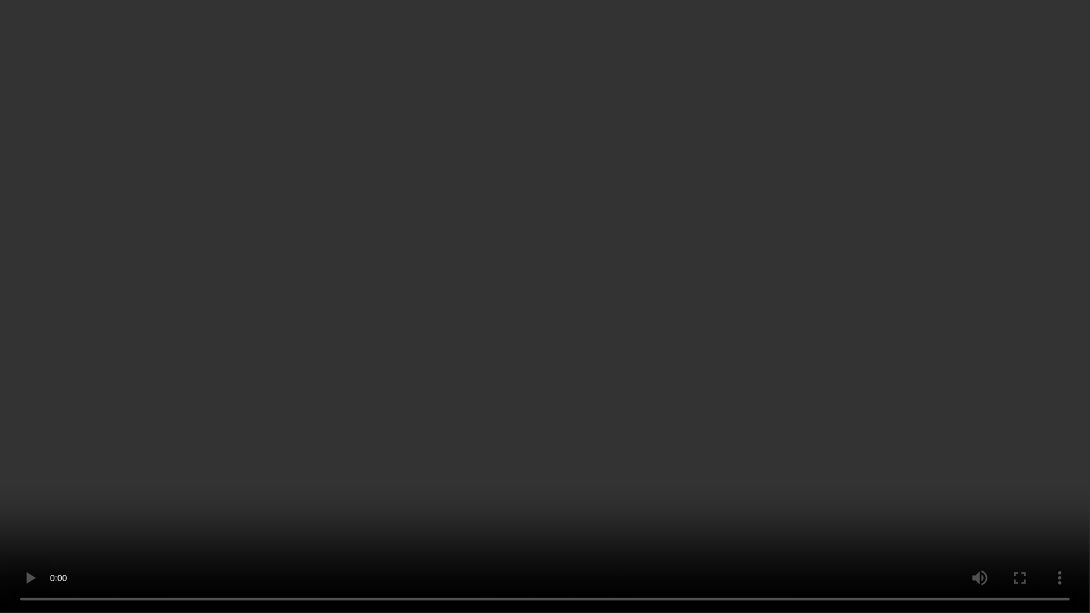
click at [280, 436] on video at bounding box center [545, 306] width 1090 height 613
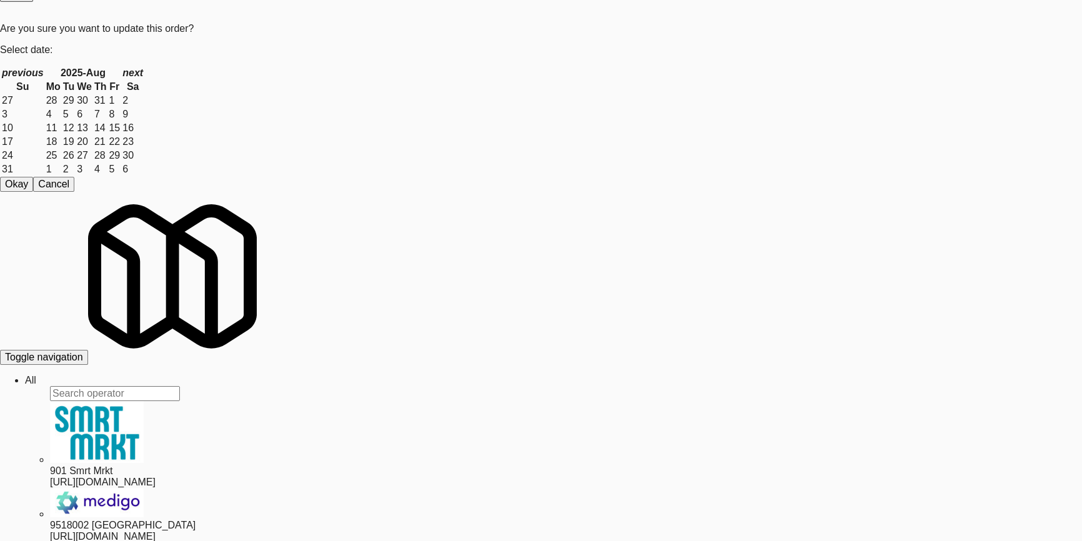
drag, startPoint x: 204, startPoint y: 56, endPoint x: 12, endPoint y: 55, distance: 192.3
paste input "Vine at Panorama-Pantry/Cooler"
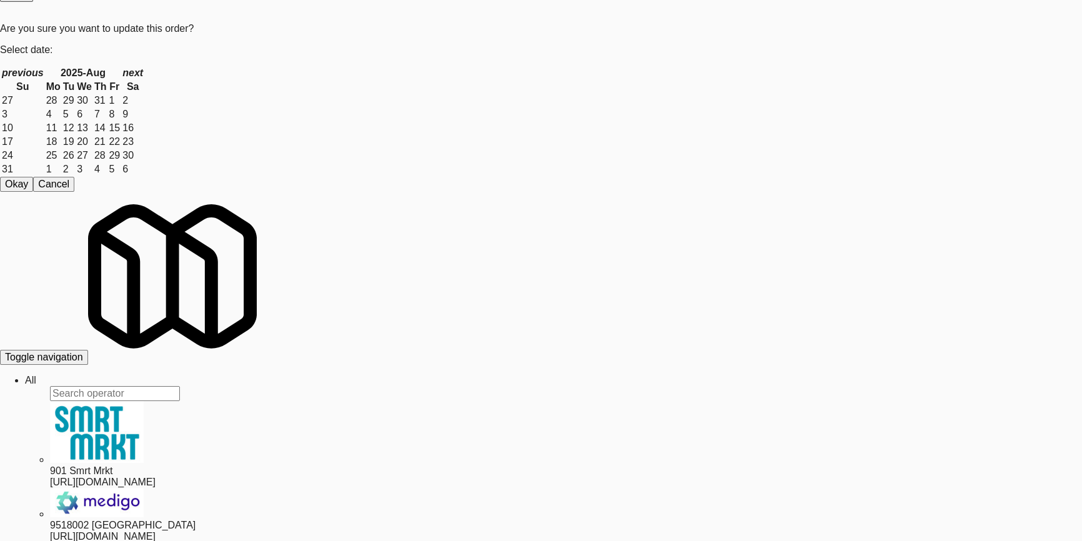
drag, startPoint x: 139, startPoint y: 46, endPoint x: 4, endPoint y: 34, distance: 134.7
click at [0, 37] on body "Are you sure you want to update this order? Okay Cancel Okay Are you sure you w…" at bounding box center [541, 231] width 1082 height 541
drag, startPoint x: 749, startPoint y: 54, endPoint x: 699, endPoint y: 187, distance: 142.7
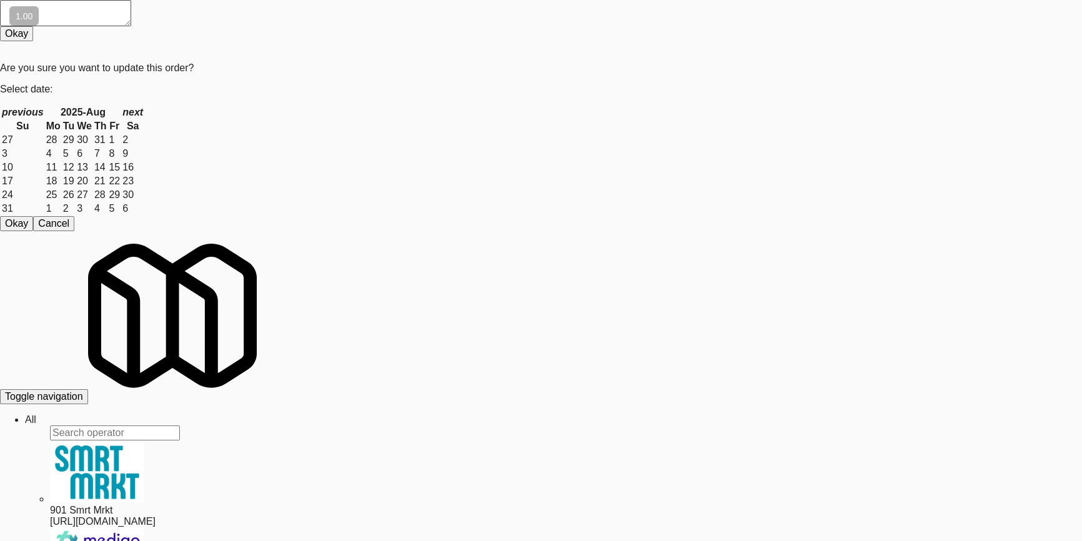
scroll to position [56, 0]
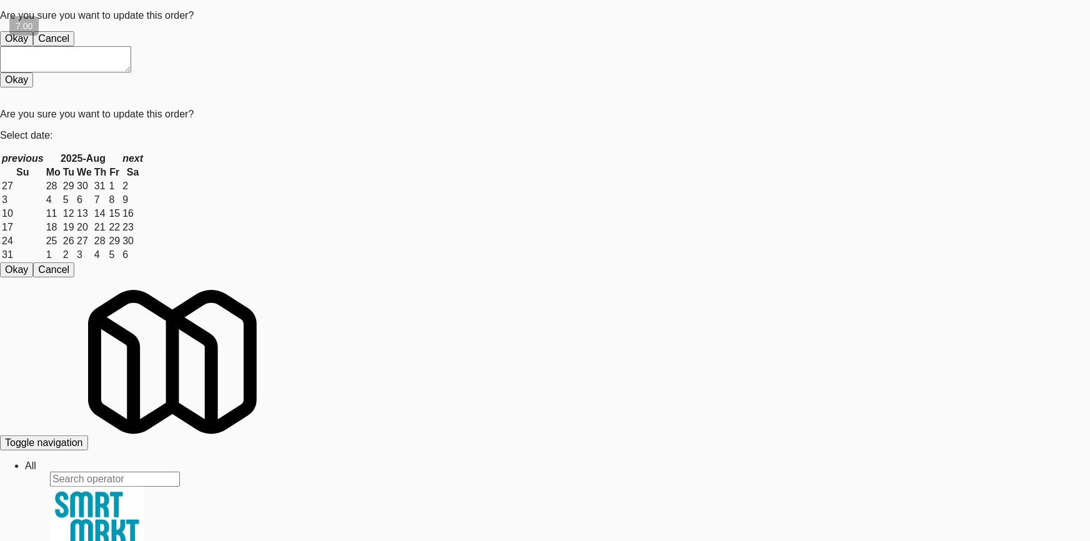
click at [33, 46] on button "Okay" at bounding box center [16, 38] width 33 height 15
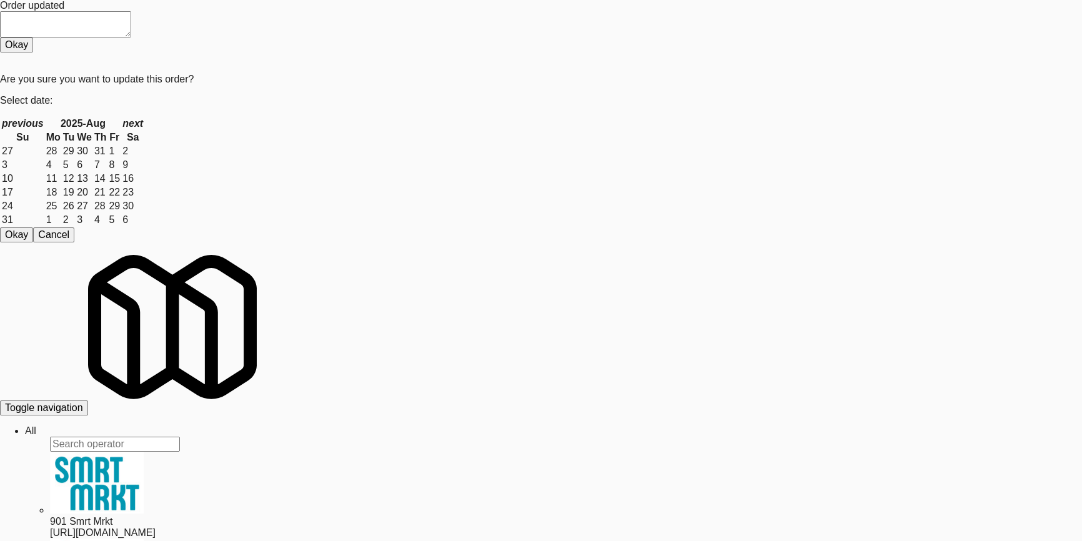
paste input "OHS - Fridge - B"
drag, startPoint x: 222, startPoint y: 89, endPoint x: 0, endPoint y: 89, distance: 221.7
type input "OHS - Fridge - B"
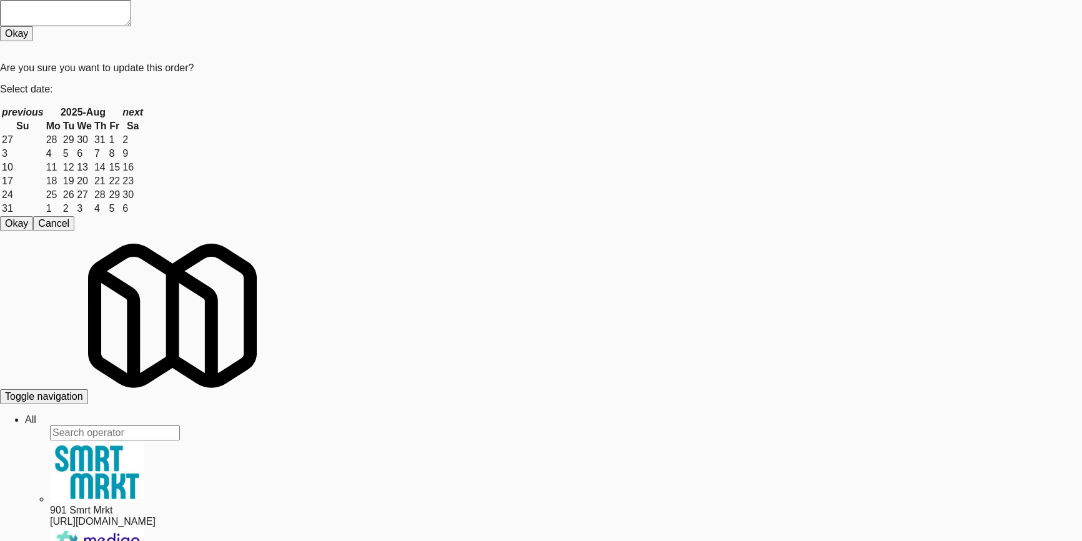
drag, startPoint x: 744, startPoint y: 98, endPoint x: 704, endPoint y: 154, distance: 68.5
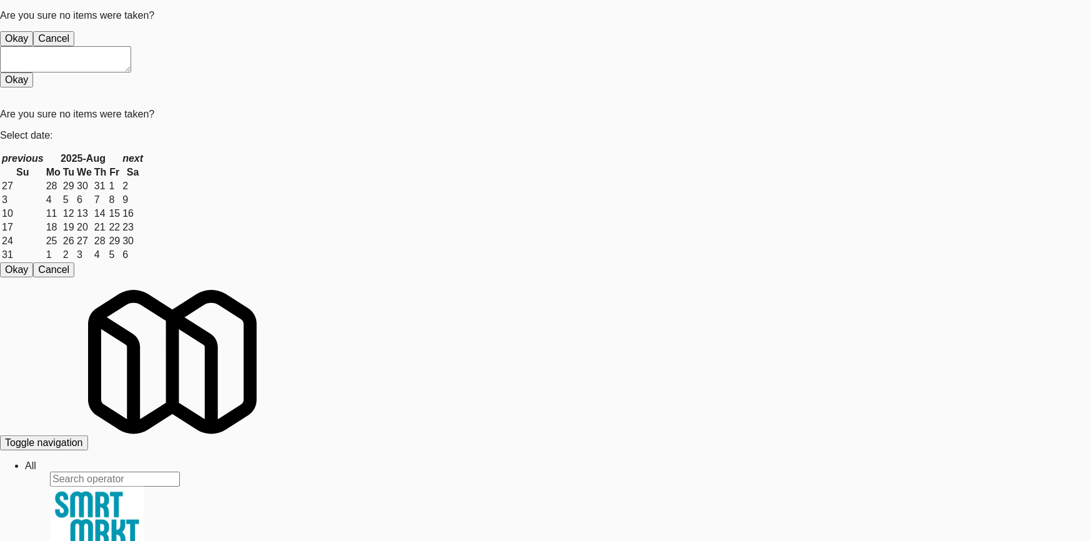
click at [33, 46] on button "Okay" at bounding box center [16, 38] width 33 height 15
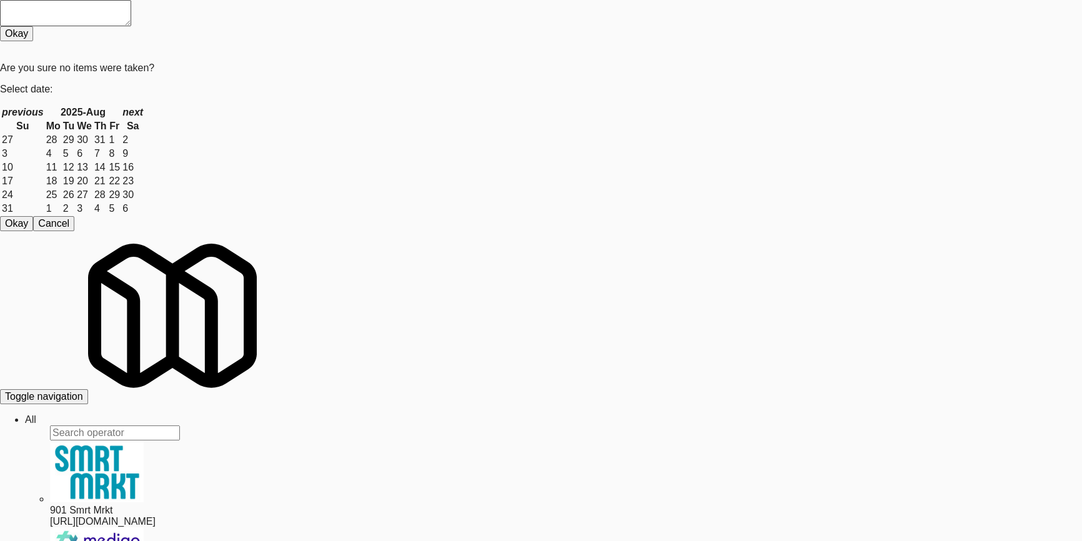
drag, startPoint x: 192, startPoint y: 94, endPoint x: 133, endPoint y: 96, distance: 58.7
paste input "Link - Combo Cooler"
drag, startPoint x: 166, startPoint y: 88, endPoint x: 0, endPoint y: 94, distance: 166.2
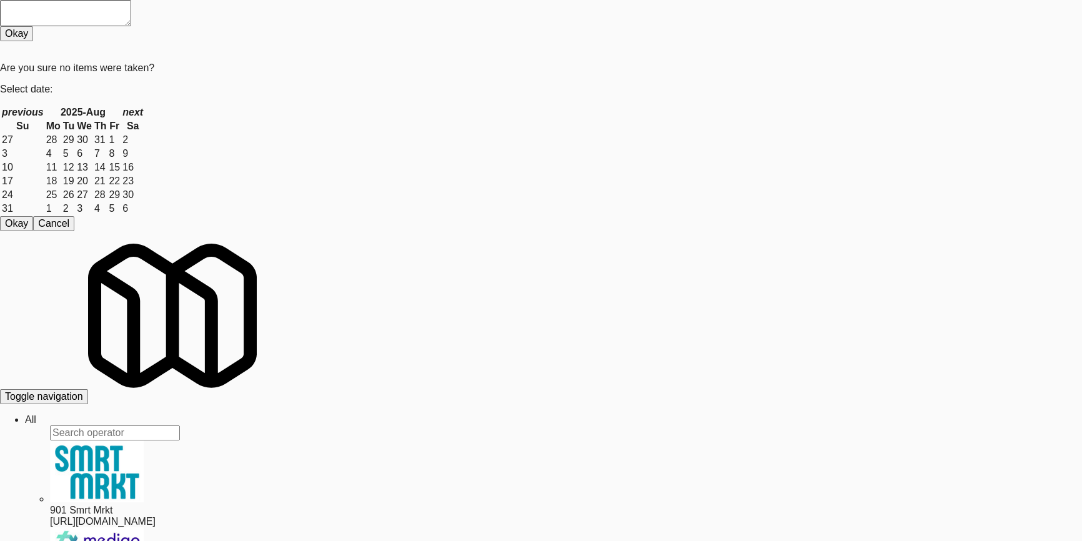
drag, startPoint x: 67, startPoint y: 52, endPoint x: 95, endPoint y: 52, distance: 28.1
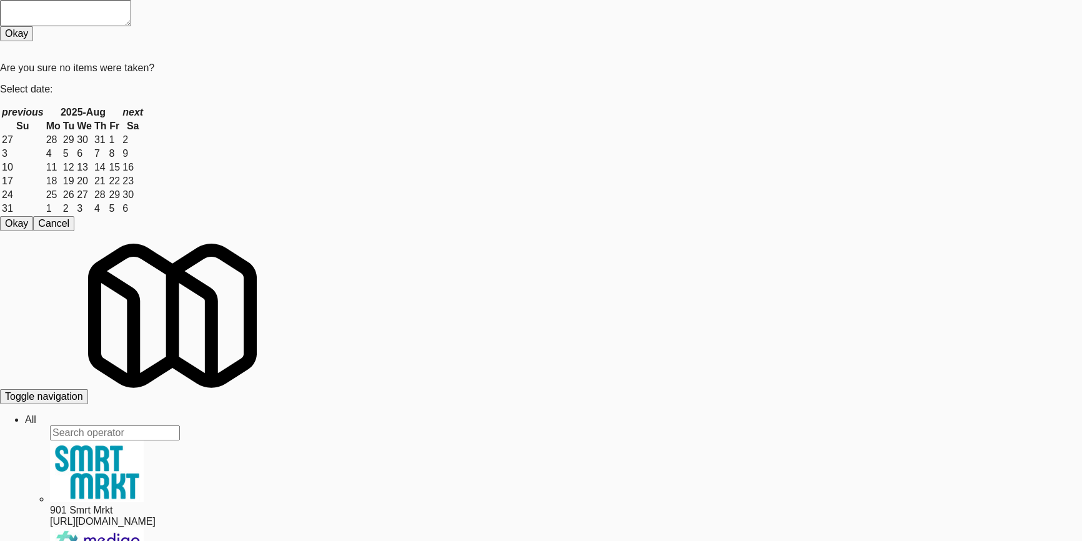
paste input "Alameda West - Snack"
drag, startPoint x: 176, startPoint y: 76, endPoint x: 0, endPoint y: 87, distance: 176.5
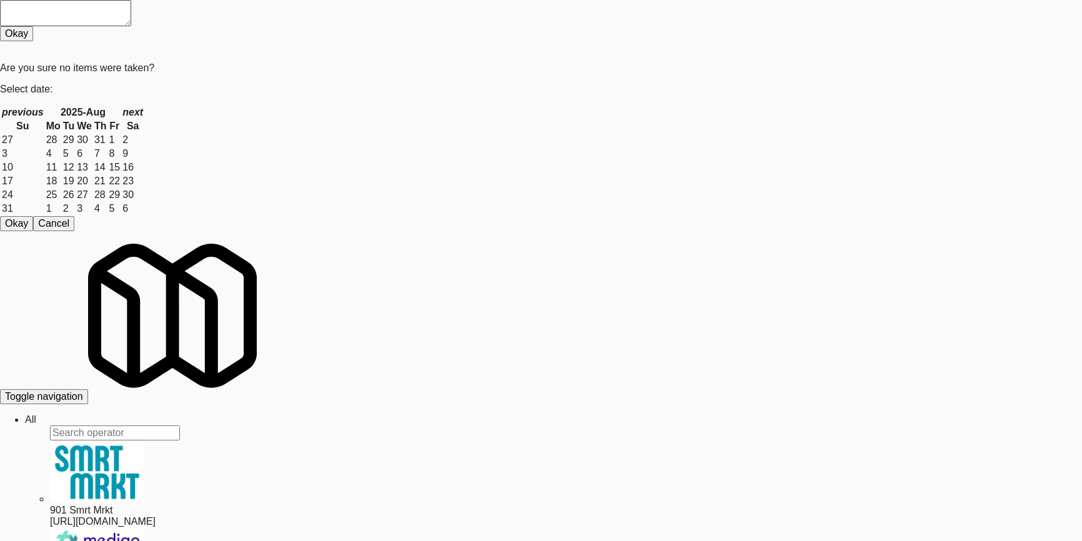
paste input "930 W [PERSON_NAME] - Combo"
drag, startPoint x: 163, startPoint y: 80, endPoint x: 0, endPoint y: 82, distance: 163.0
paste input "VY - Pantry - Right"
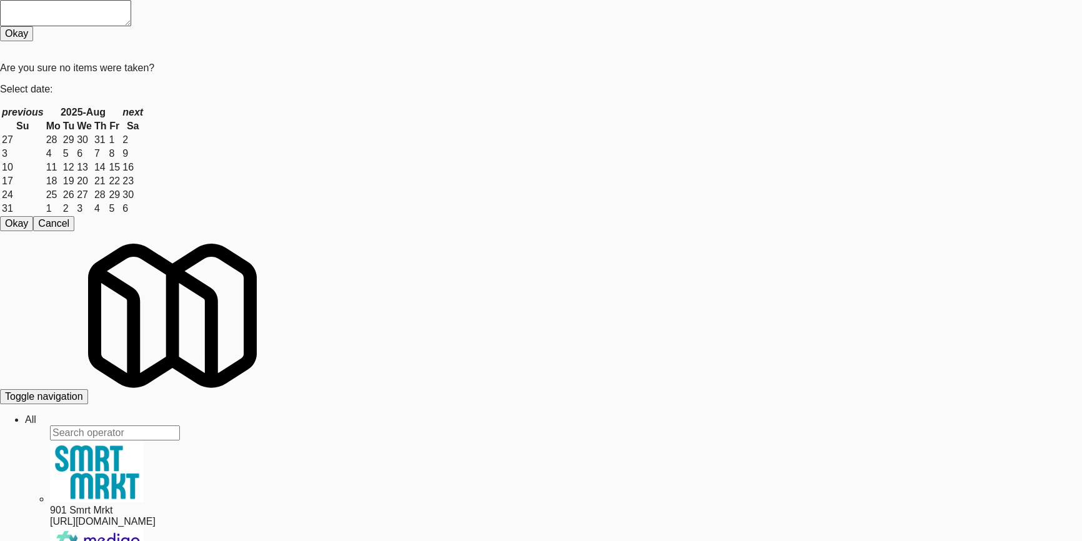
drag, startPoint x: 191, startPoint y: 81, endPoint x: 0, endPoint y: 76, distance: 191.2
paste input "Pyramid Center - Cooler - Lef"
drag, startPoint x: 269, startPoint y: 79, endPoint x: 0, endPoint y: 54, distance: 269.7
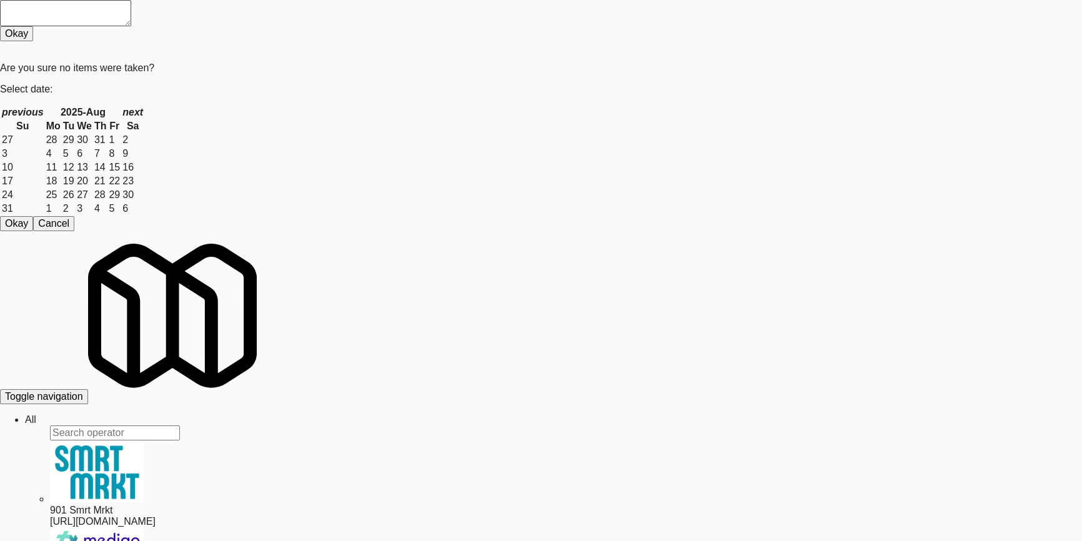
type input "Pyramid Center - Cooler - Left"
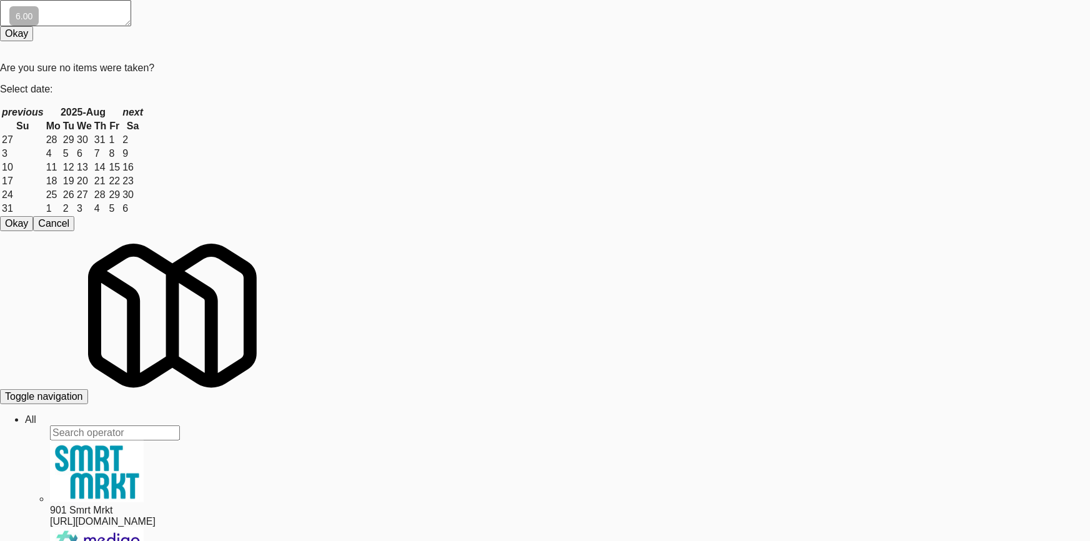
drag, startPoint x: 854, startPoint y: 304, endPoint x: 895, endPoint y: 299, distance: 41.4
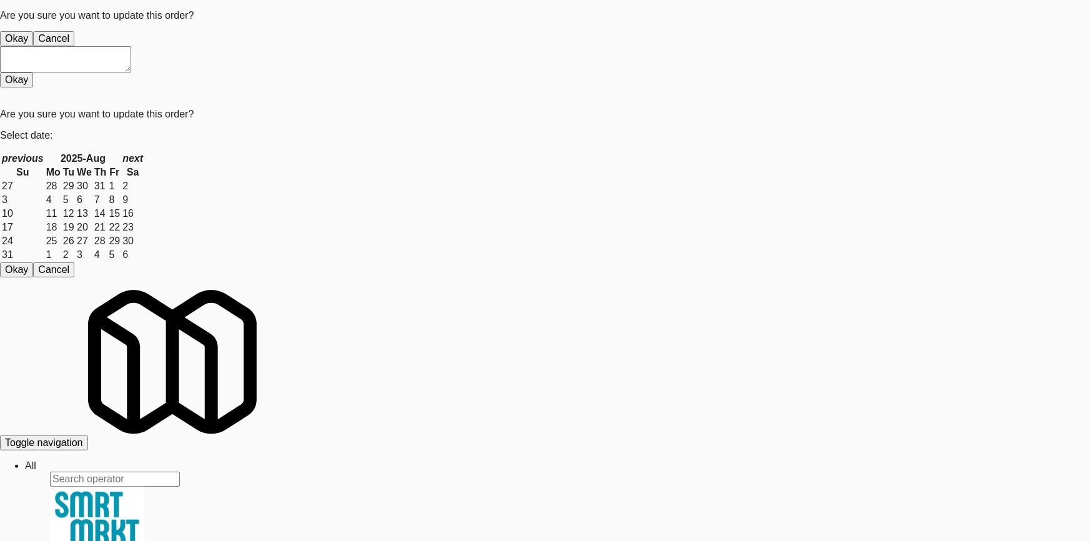
drag, startPoint x: 520, startPoint y: 137, endPoint x: 519, endPoint y: 76, distance: 61.2
click at [33, 46] on button "Okay" at bounding box center [16, 38] width 33 height 15
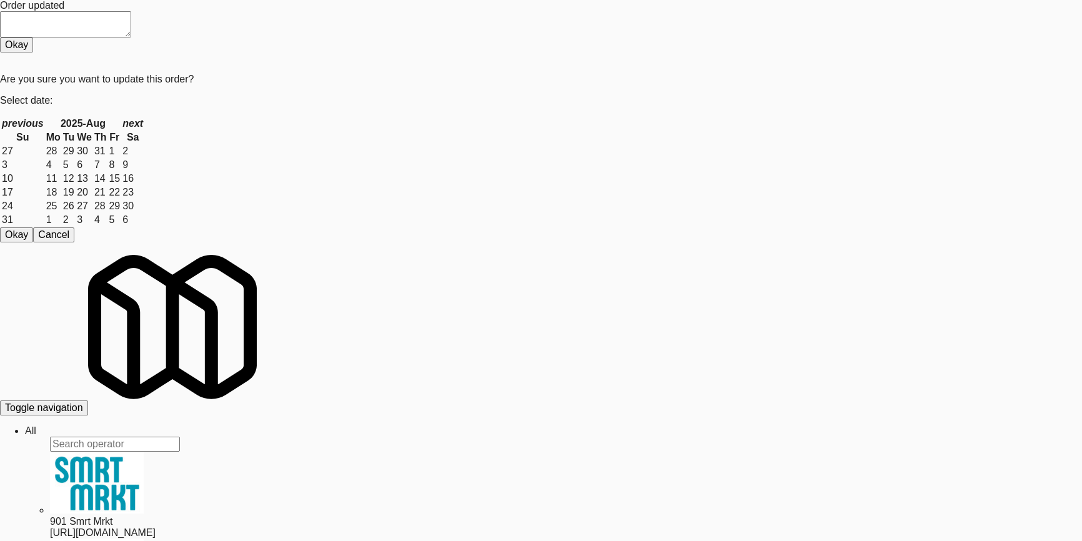
drag, startPoint x: 219, startPoint y: 78, endPoint x: 0, endPoint y: 72, distance: 219.3
paste input "CC3 Drinks Cooler"
type input "CC3 Drinks Cooler"
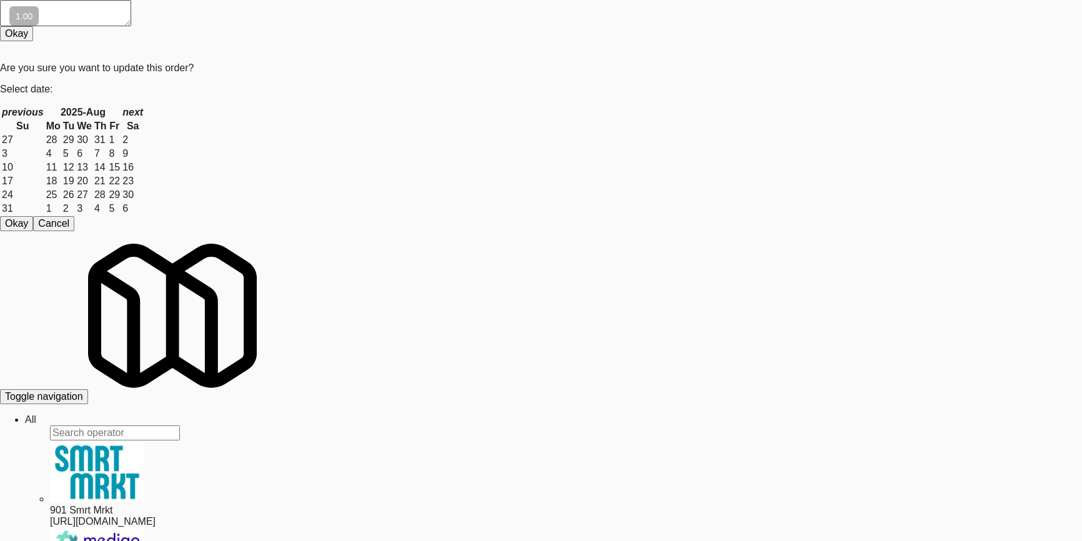
drag, startPoint x: 257, startPoint y: 440, endPoint x: 312, endPoint y: 417, distance: 59.0
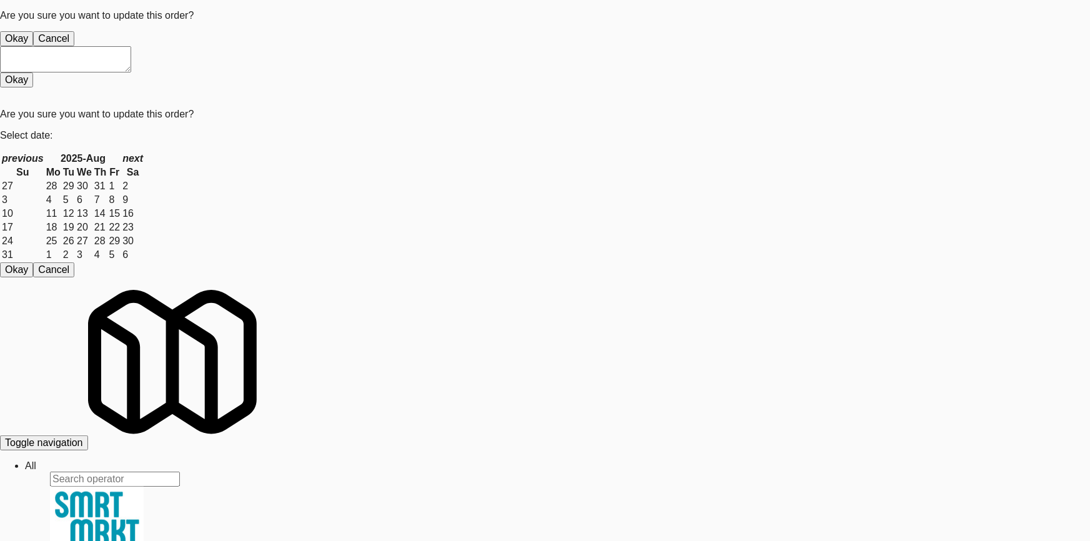
click at [33, 46] on button "Okay" at bounding box center [16, 38] width 33 height 15
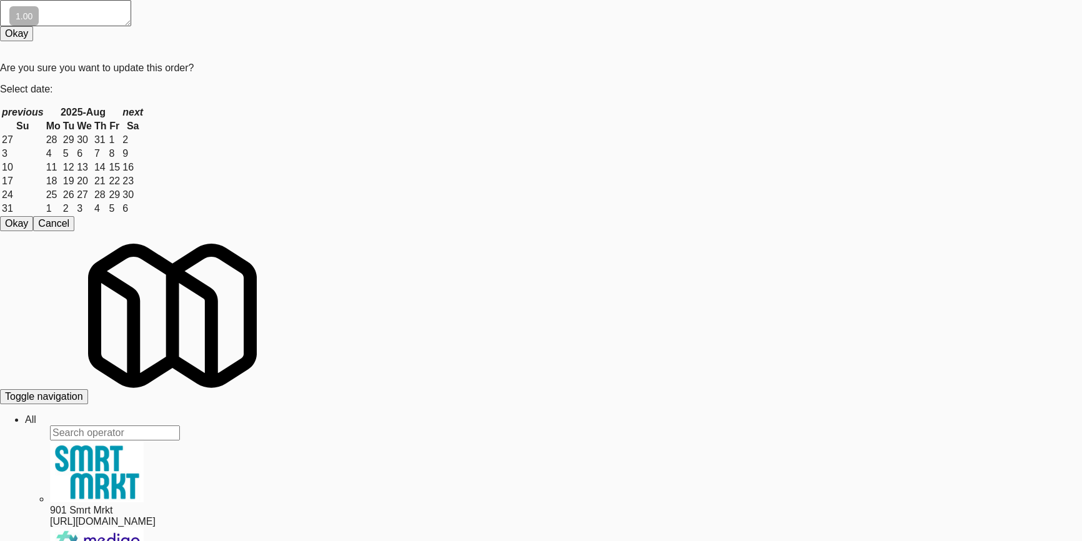
scroll to position [170, 0]
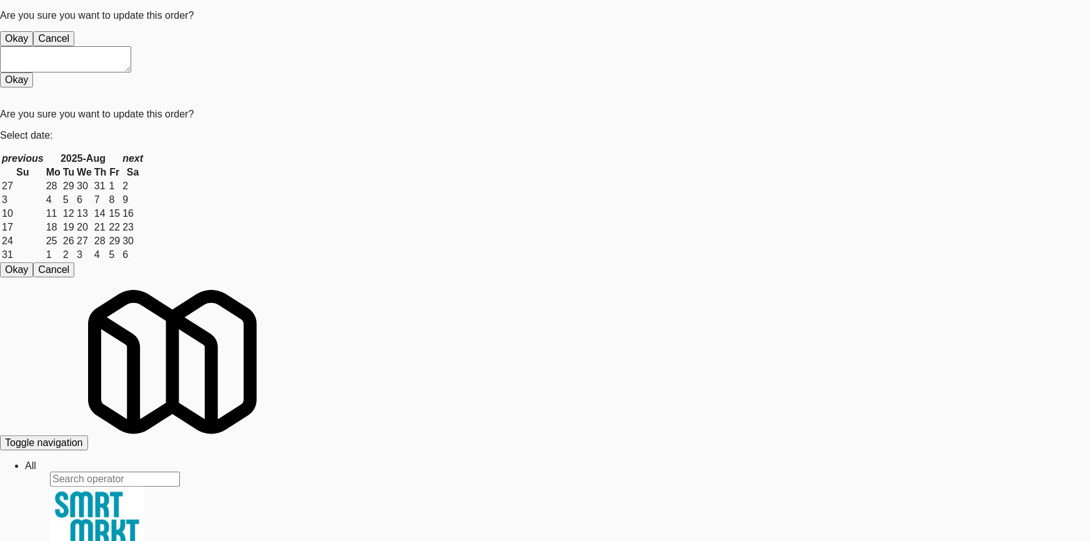
click at [33, 46] on button "Okay" at bounding box center [16, 38] width 33 height 15
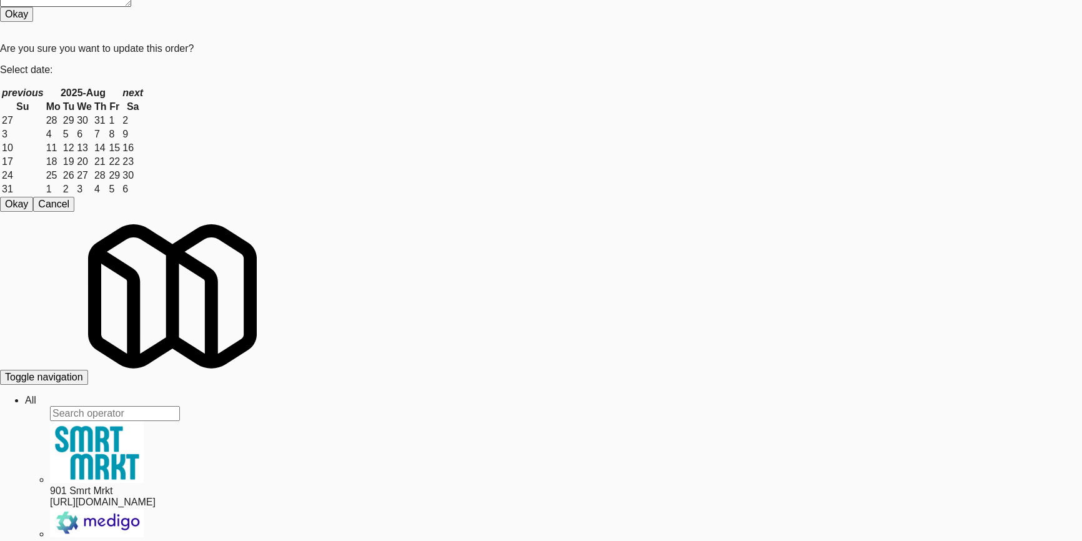
scroll to position [39, 0]
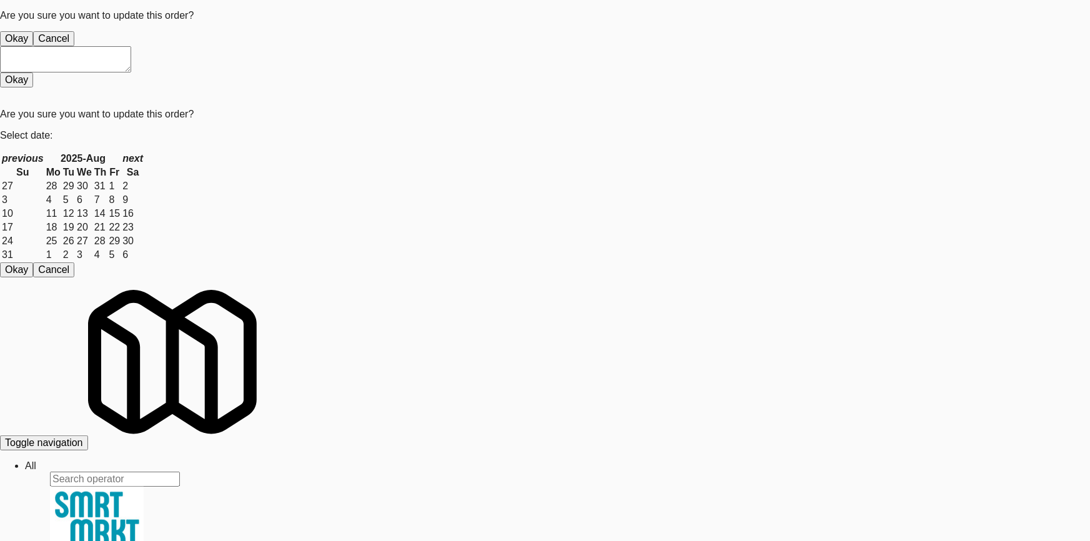
click at [33, 46] on button "Okay" at bounding box center [16, 38] width 33 height 15
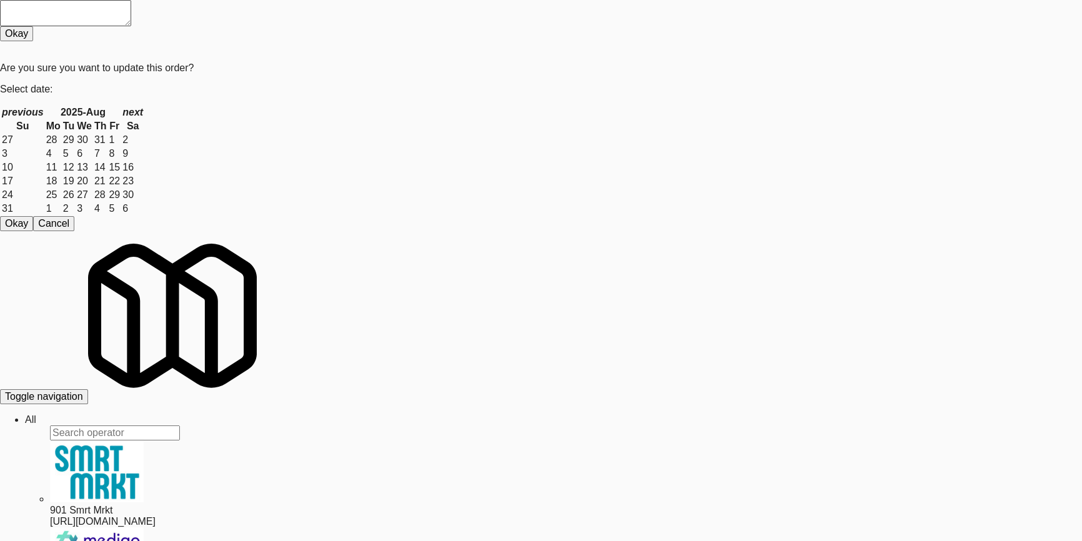
paste input "Vista St. Clair -"
drag, startPoint x: 155, startPoint y: 77, endPoint x: 0, endPoint y: 77, distance: 155.5
type input "Vista St. Clair - Cooler"
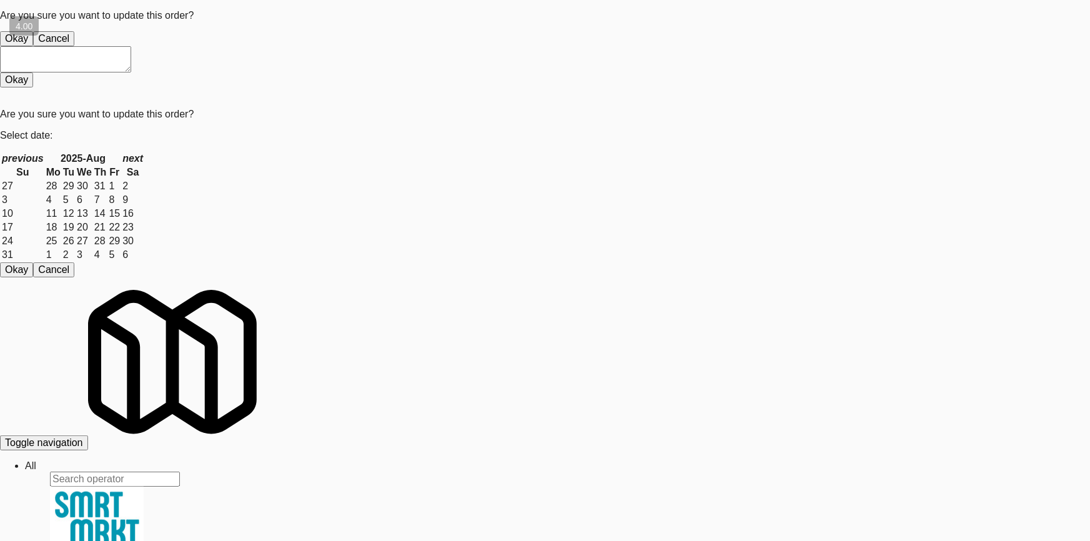
drag, startPoint x: 511, startPoint y: 126, endPoint x: 515, endPoint y: 131, distance: 6.6
click at [33, 46] on button "Okay" at bounding box center [16, 38] width 33 height 15
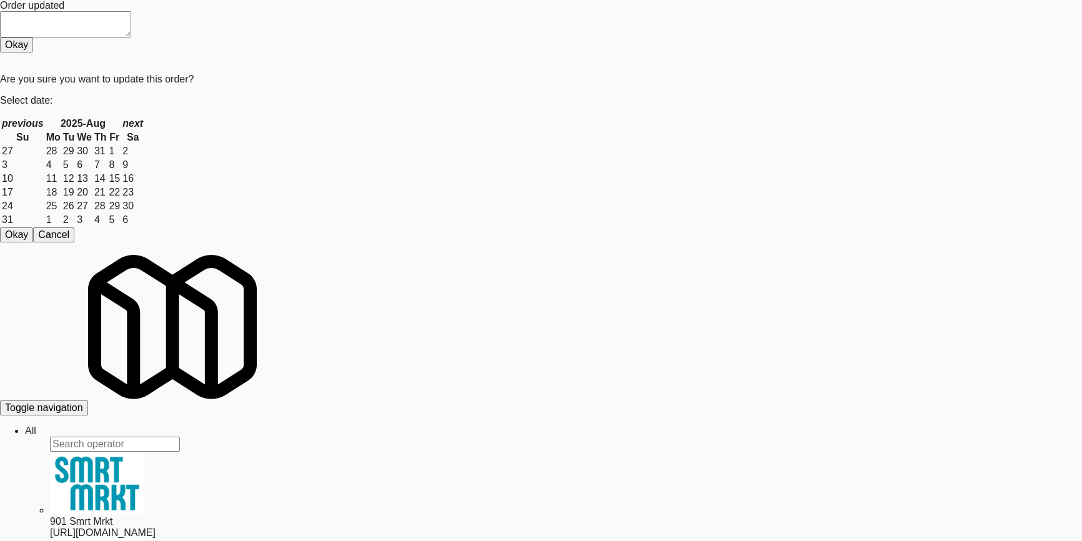
paste input "1333 S Wabash - Left - Fridge"
drag, startPoint x: 275, startPoint y: 80, endPoint x: 3, endPoint y: 64, distance: 272.7
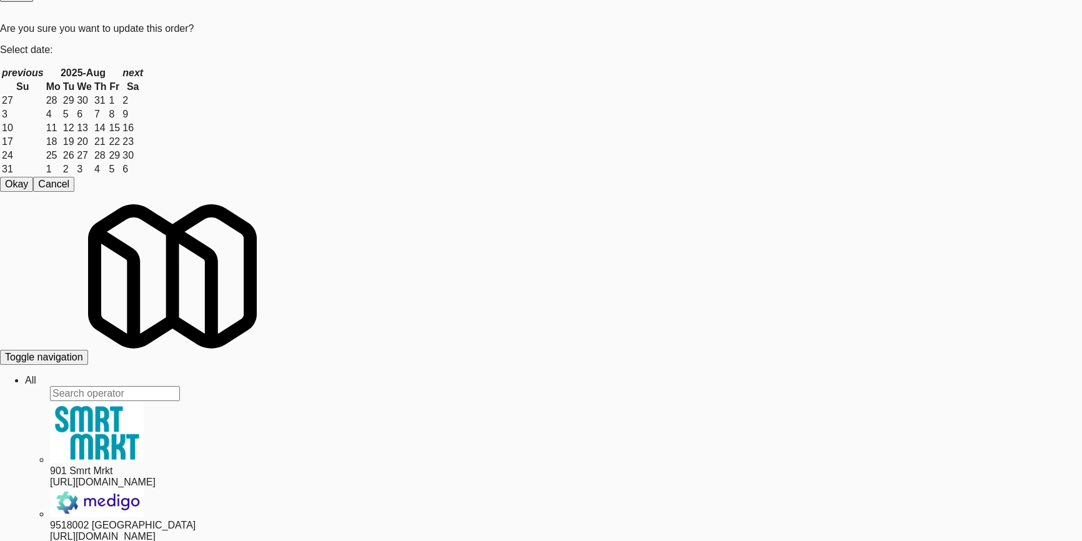
scroll to position [175, 0]
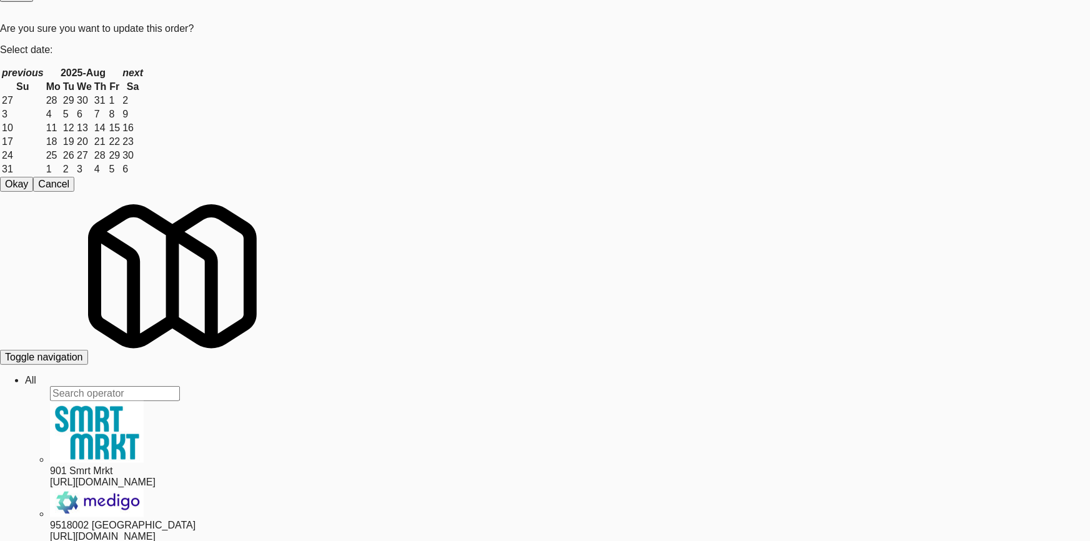
drag, startPoint x: 0, startPoint y: 304, endPoint x: 147, endPoint y: 301, distance: 147.4
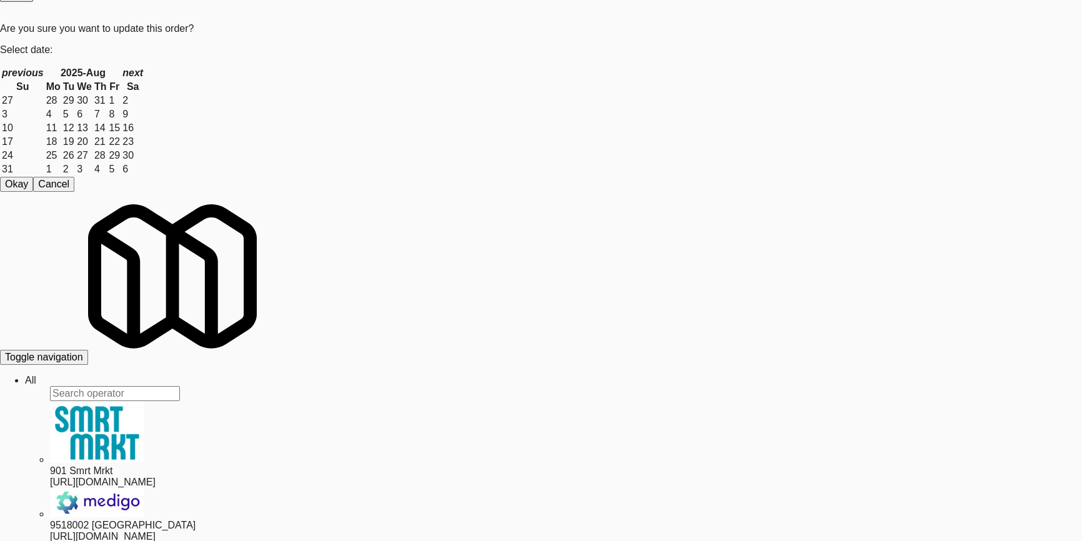
paste input "[PERSON_NAME] 2nd Breakroom"
drag, startPoint x: 219, startPoint y: 43, endPoint x: 3, endPoint y: 44, distance: 216.1
type input "[PERSON_NAME] 2nd Breakroom"
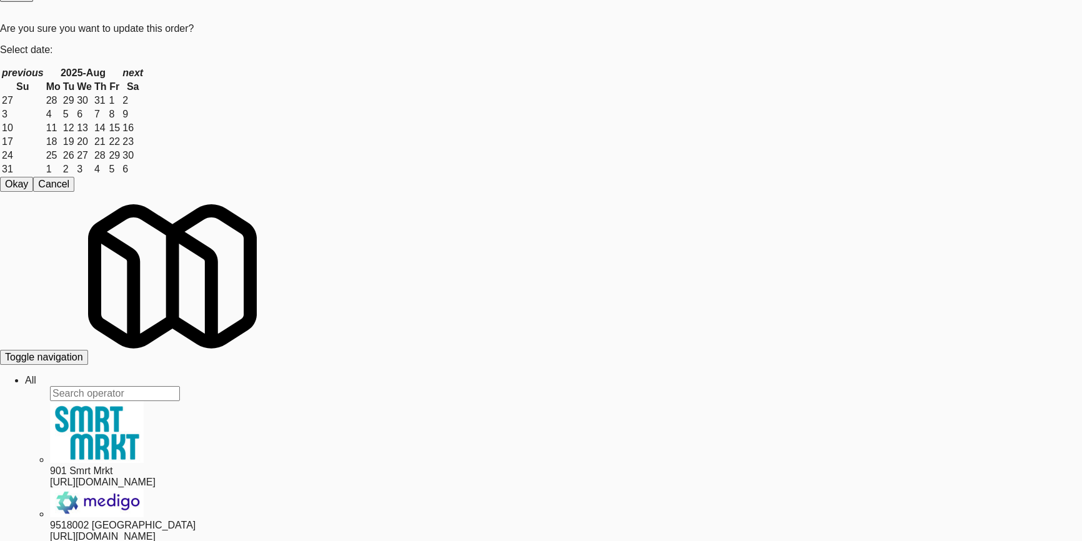
drag, startPoint x: 743, startPoint y: 64, endPoint x: 727, endPoint y: 87, distance: 28.2
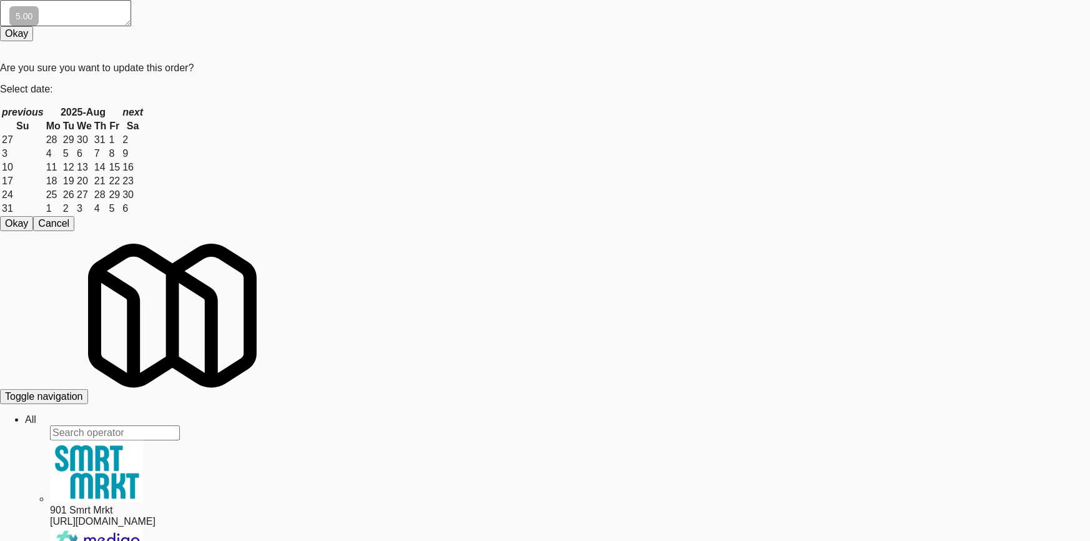
drag, startPoint x: 18, startPoint y: 280, endPoint x: 47, endPoint y: 282, distance: 28.8
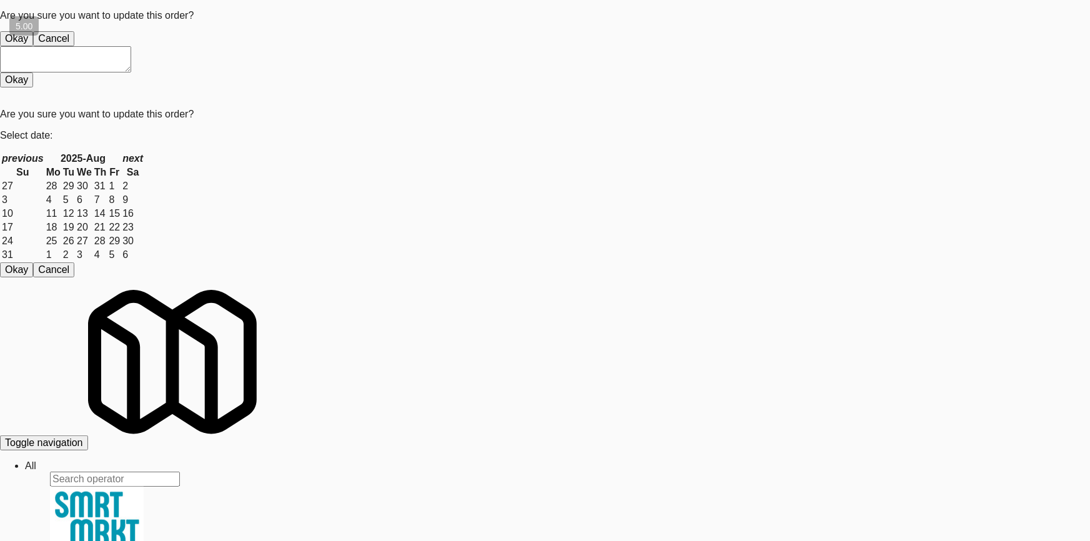
click at [33, 46] on button "Okay" at bounding box center [16, 38] width 33 height 15
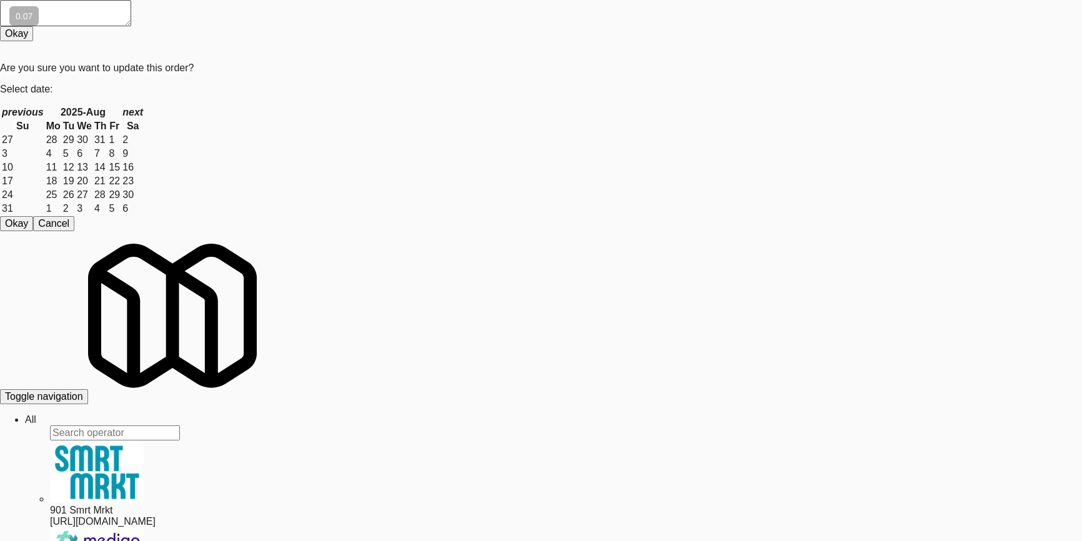
scroll to position [56, 0]
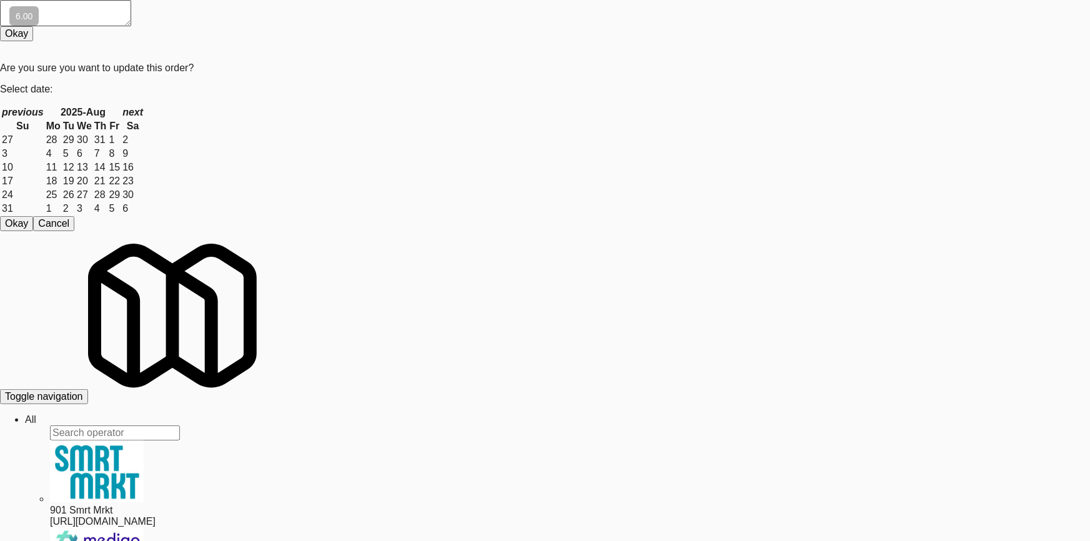
drag, startPoint x: 0, startPoint y: 228, endPoint x: 156, endPoint y: 248, distance: 157.4
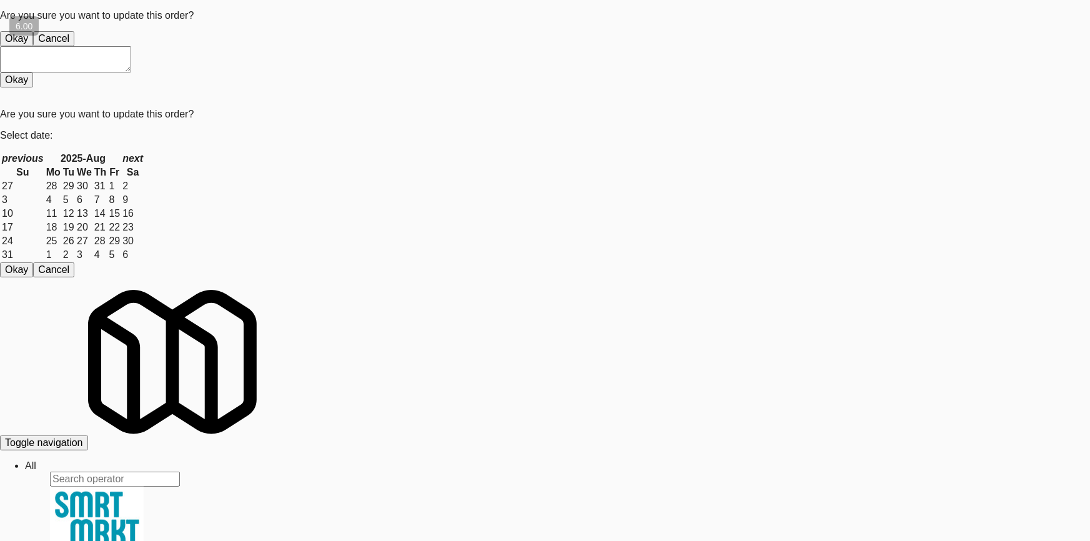
click at [33, 46] on button "Okay" at bounding box center [16, 38] width 33 height 15
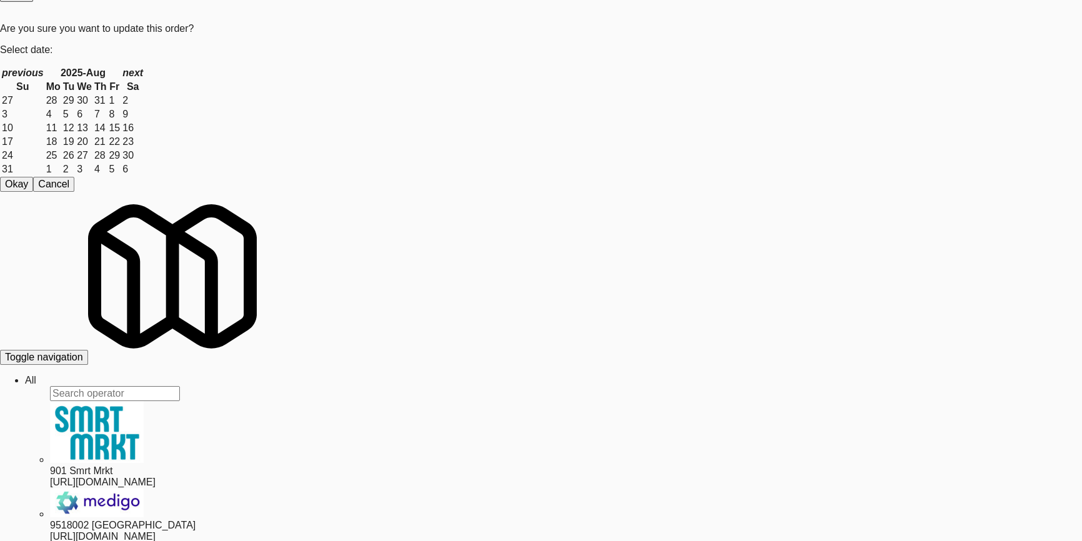
scroll to position [61, 0]
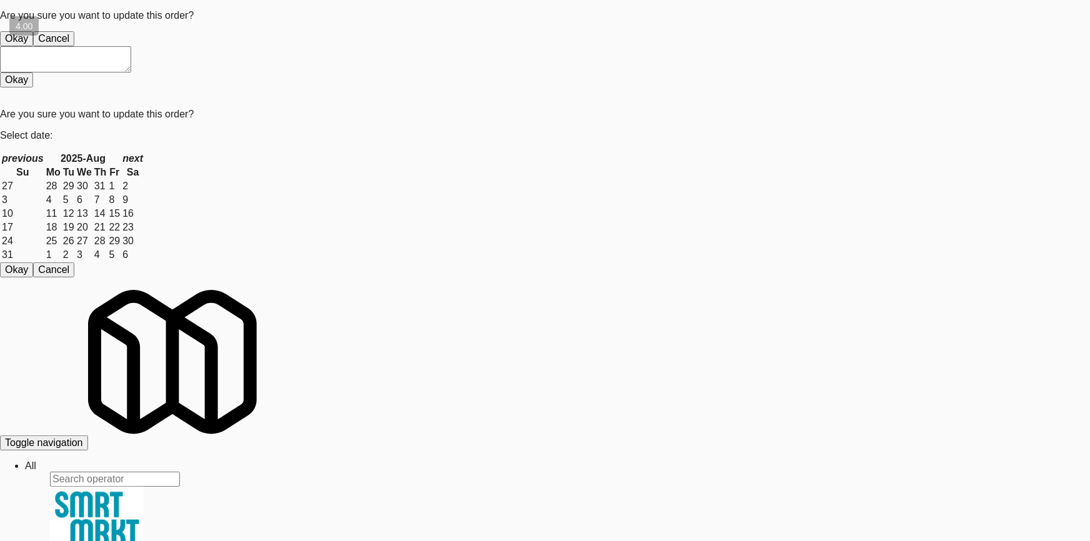
click at [33, 46] on button "Okay" at bounding box center [16, 38] width 33 height 15
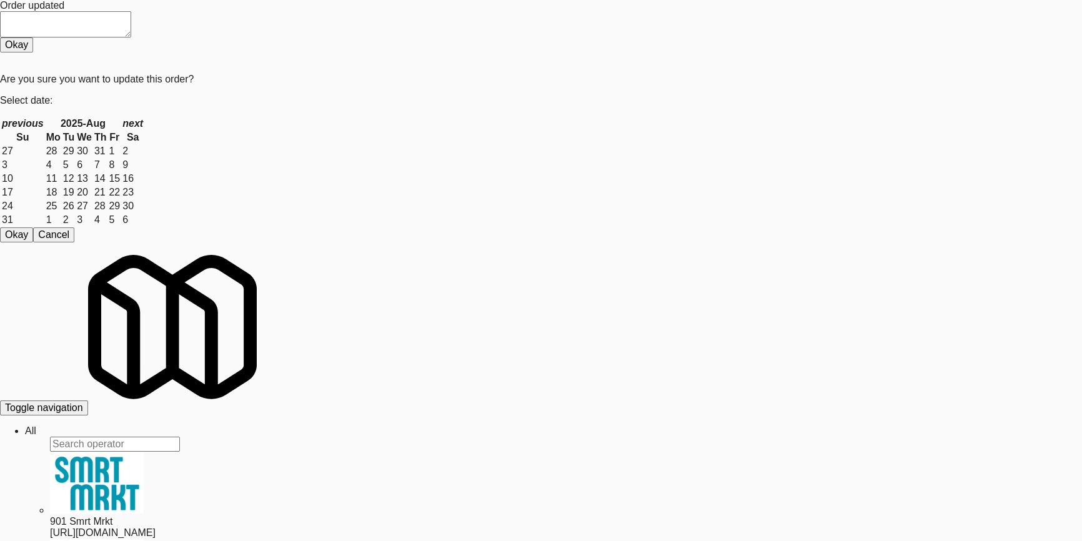
paste input "Element25 - Ambient"
drag, startPoint x: 210, startPoint y: 72, endPoint x: 0, endPoint y: 87, distance: 210.4
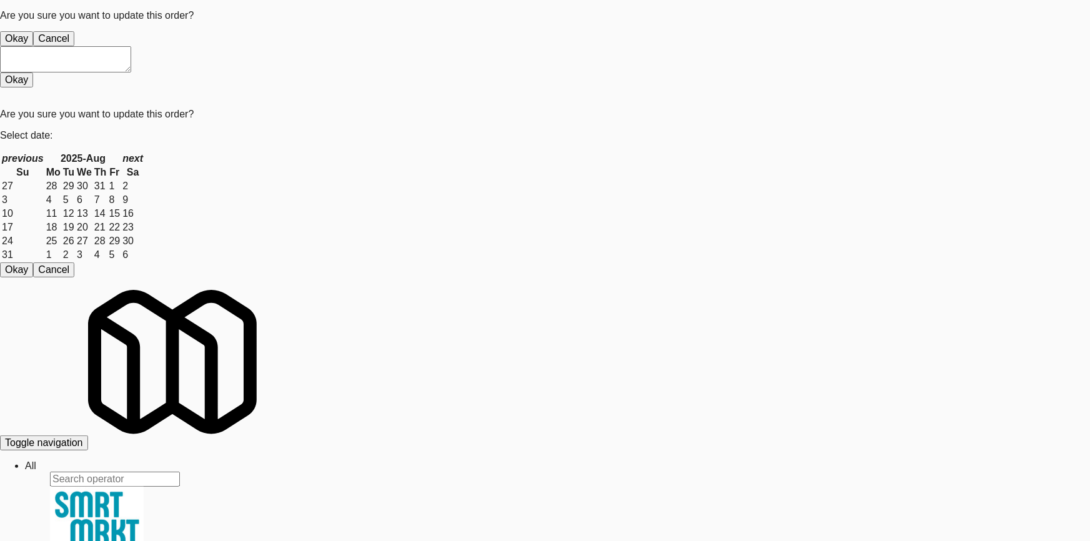
click at [33, 46] on button "Okay" at bounding box center [16, 38] width 33 height 15
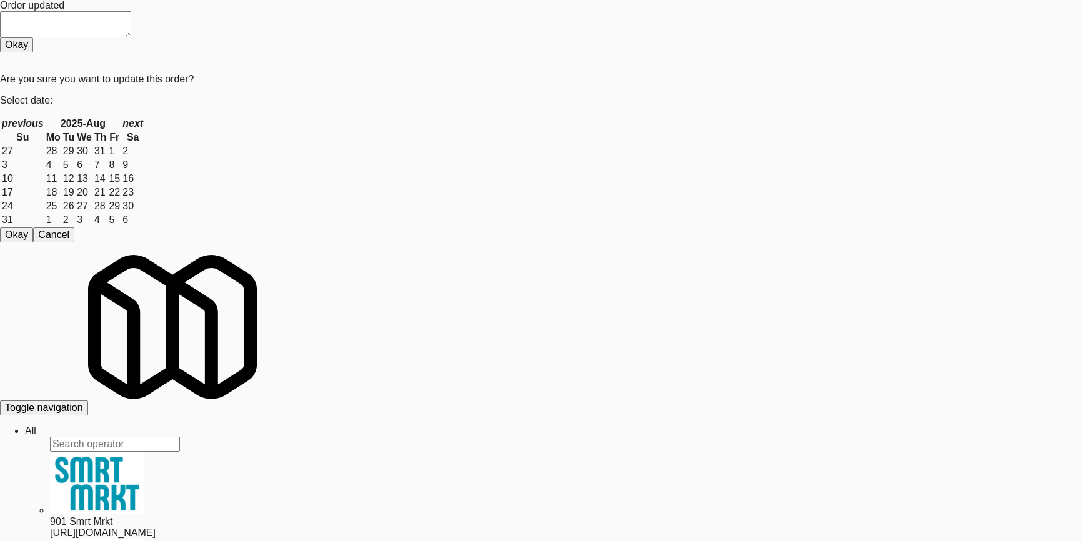
drag, startPoint x: 157, startPoint y: 82, endPoint x: 0, endPoint y: 82, distance: 157.4
paste input "Twenty2 West - Combo"
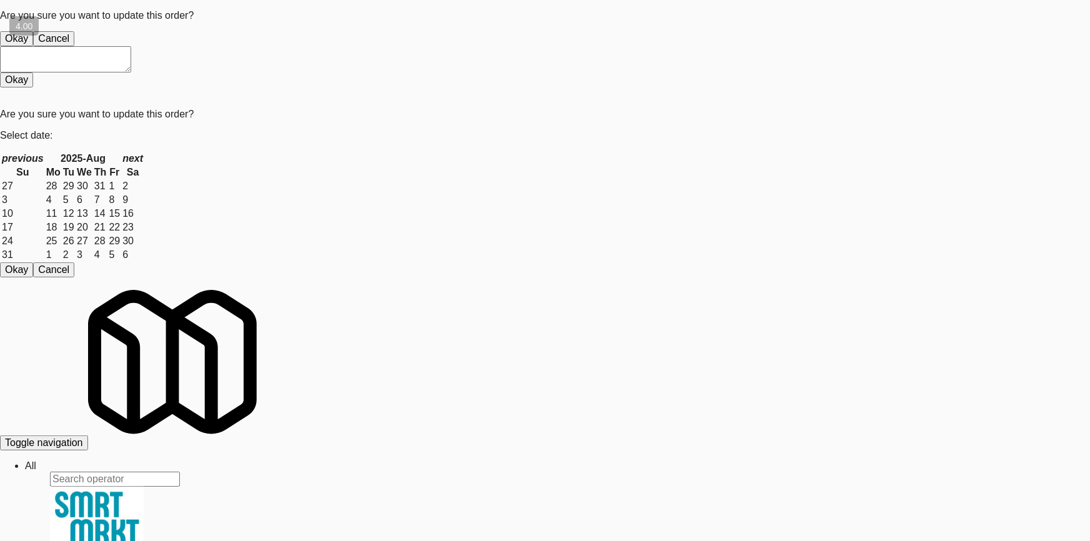
click at [33, 46] on button "Okay" at bounding box center [16, 38] width 33 height 15
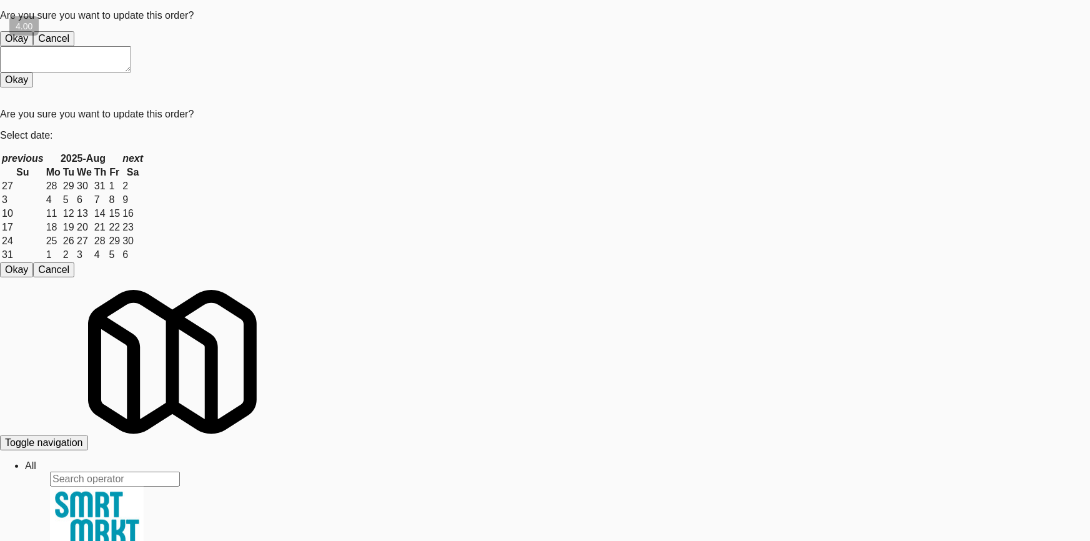
click at [33, 46] on button "Okay" at bounding box center [16, 38] width 33 height 15
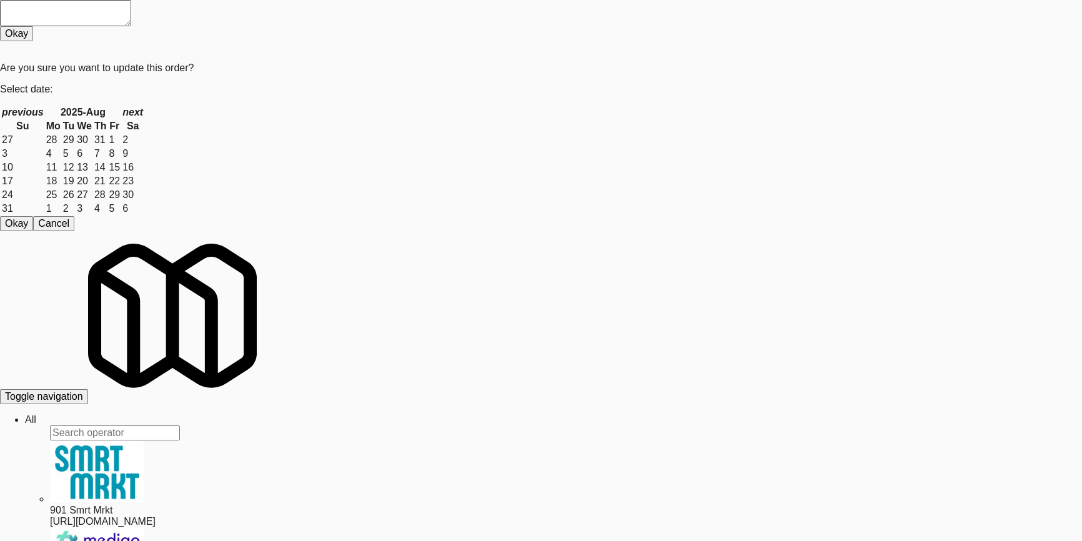
paste input "[PERSON_NAME][GEOGRAPHIC_DATA] - [GEOGRAPHIC_DATA]"
drag, startPoint x: 262, startPoint y: 82, endPoint x: 0, endPoint y: 86, distance: 262.3
drag, startPoint x: 225, startPoint y: 87, endPoint x: 143, endPoint y: 82, distance: 82.0
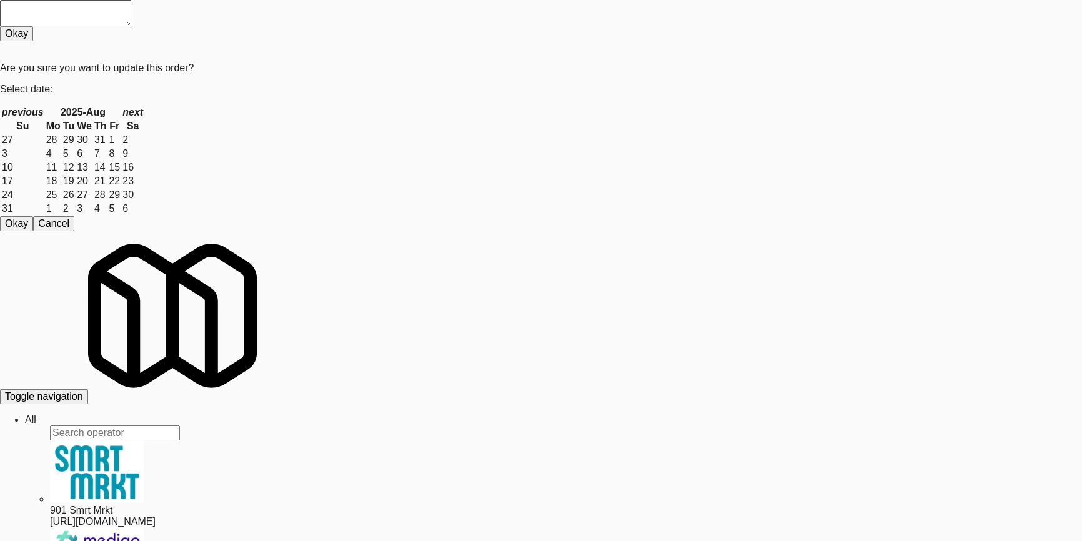
drag, startPoint x: 146, startPoint y: 82, endPoint x: 86, endPoint y: 84, distance: 59.4
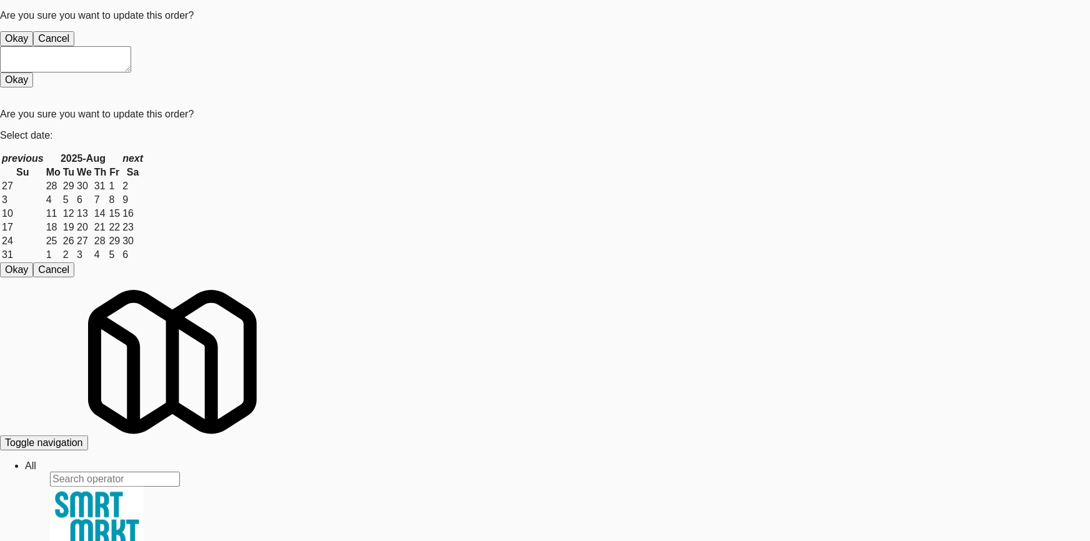
click at [33, 46] on button "Okay" at bounding box center [16, 38] width 33 height 15
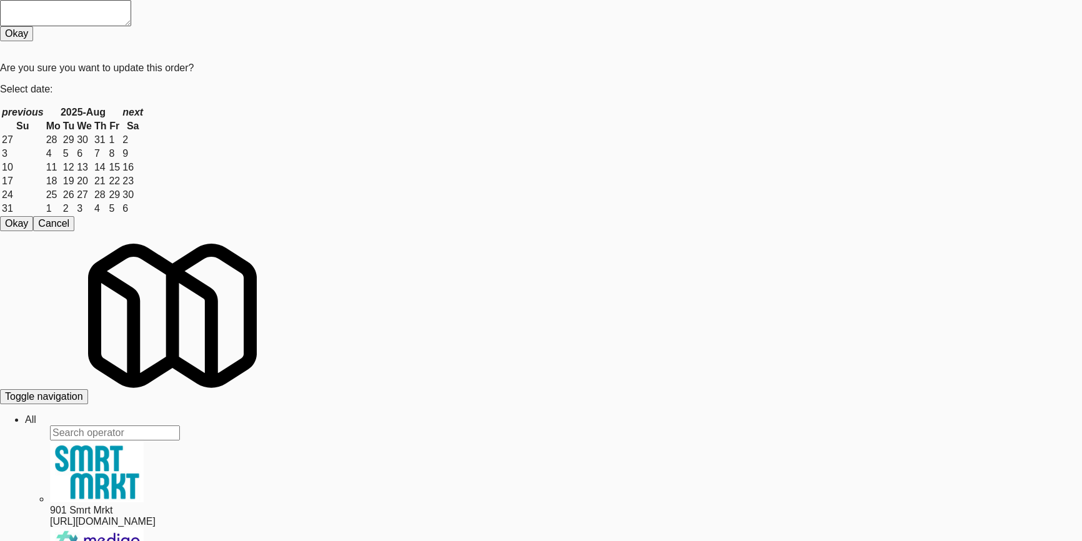
drag, startPoint x: 159, startPoint y: 73, endPoint x: 0, endPoint y: 84, distance: 159.6
paste input "Rock Solid Reboot (Right)"
drag, startPoint x: 172, startPoint y: 87, endPoint x: 112, endPoint y: 83, distance: 60.1
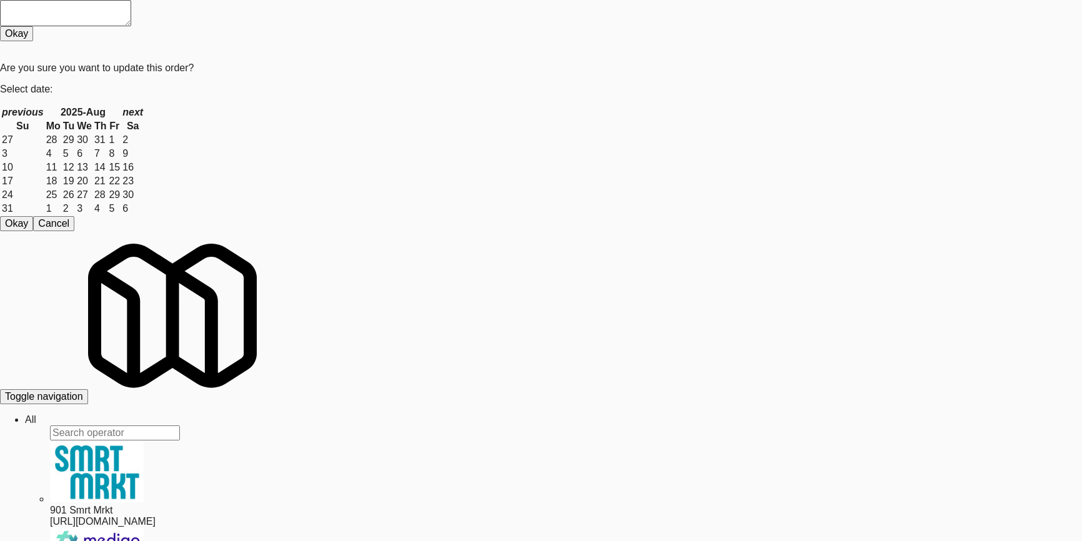
scroll to position [39, 0]
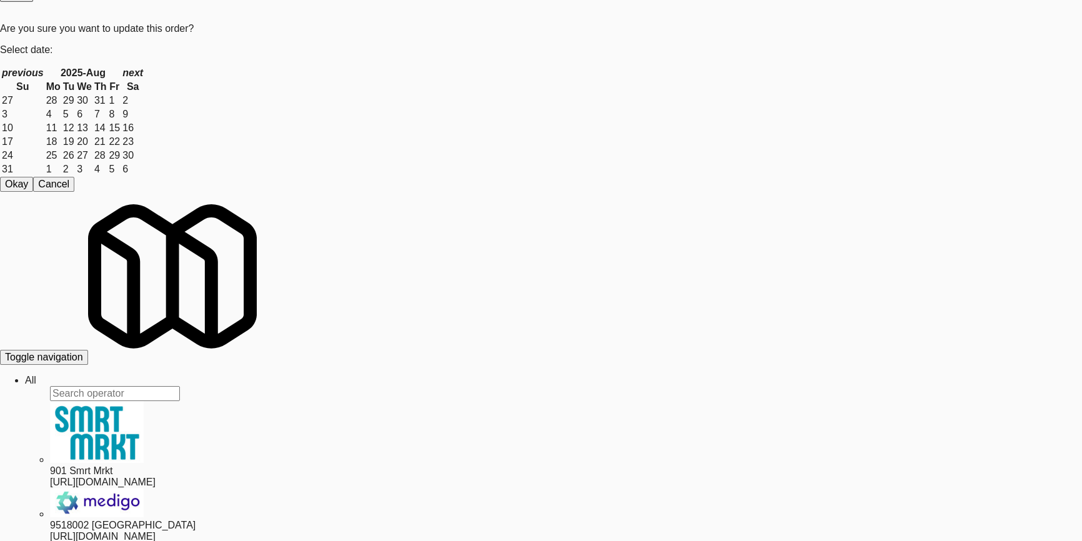
paste input "HP Employee Lounge Pantry"
drag, startPoint x: 162, startPoint y: 47, endPoint x: 0, endPoint y: 57, distance: 162.6
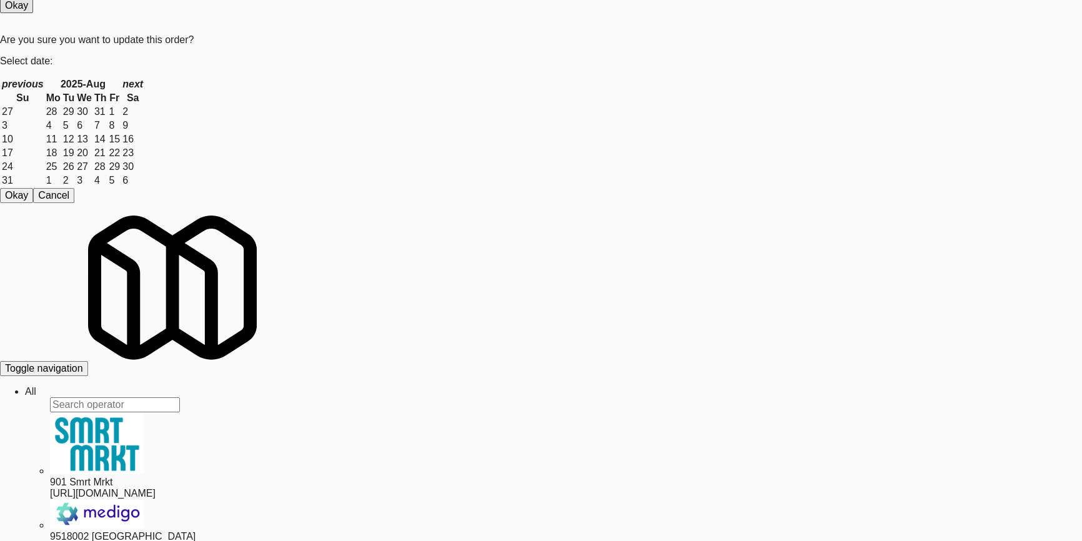
paste input "305 [PERSON_NAME][GEOGRAPHIC_DATA], Ground Floor"
drag, startPoint x: 194, startPoint y: 49, endPoint x: 0, endPoint y: 31, distance: 194.4
click at [0, 31] on body "Order updated Are you sure you want to update this order? Okay Cancel Okay Are …" at bounding box center [541, 231] width 1082 height 541
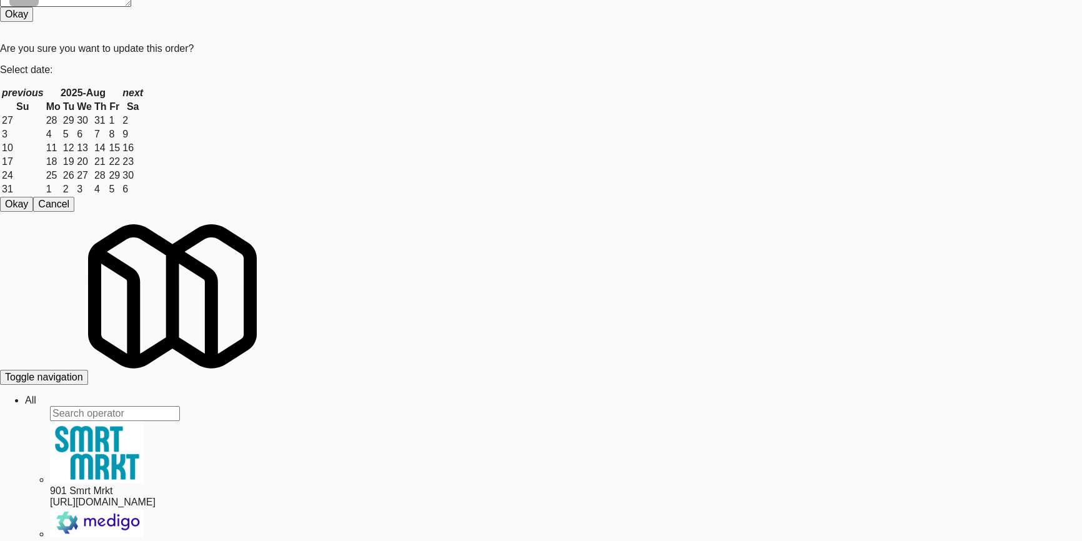
scroll to position [39, 0]
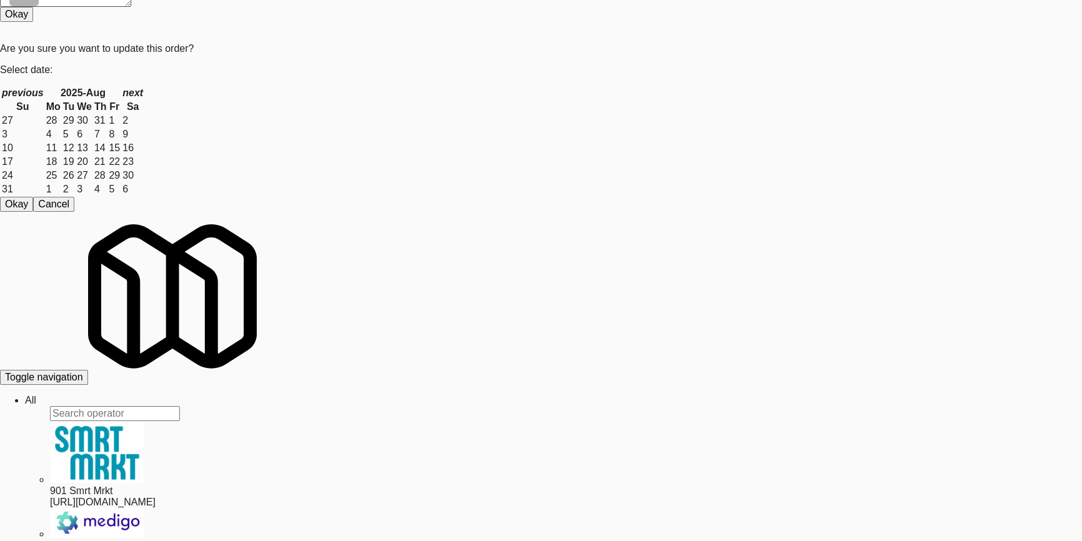
scroll to position [0, 0]
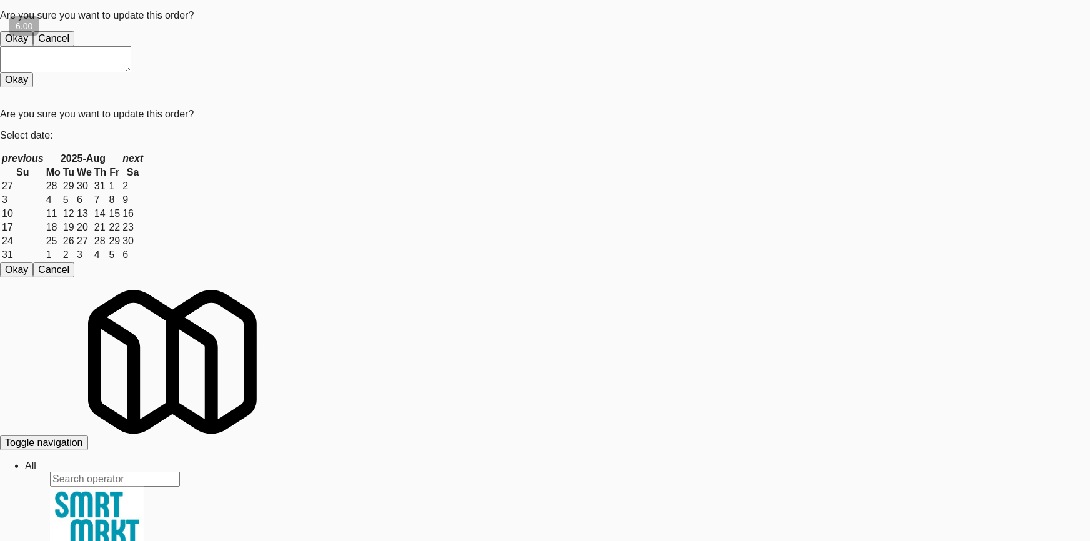
click at [33, 46] on button "Okay" at bounding box center [16, 38] width 33 height 15
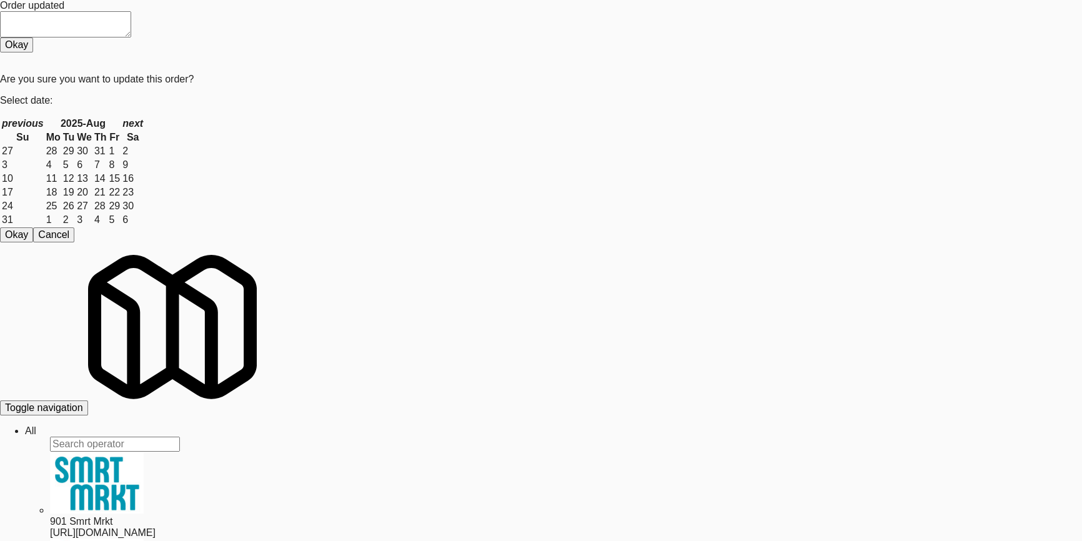
drag, startPoint x: 227, startPoint y: 81, endPoint x: 4, endPoint y: 87, distance: 223.0
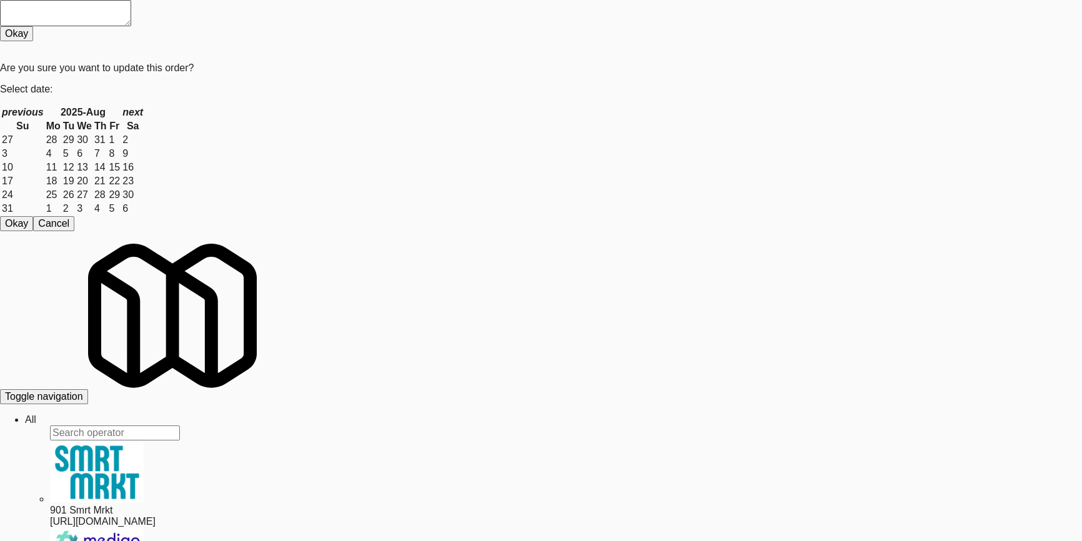
drag, startPoint x: 234, startPoint y: 96, endPoint x: 71, endPoint y: 82, distance: 163.6
drag, startPoint x: 215, startPoint y: 89, endPoint x: 52, endPoint y: 96, distance: 163.1
paste input "[PERSON_NAME] Hills - UDR-[GEOGRAPHIC_DATA]"
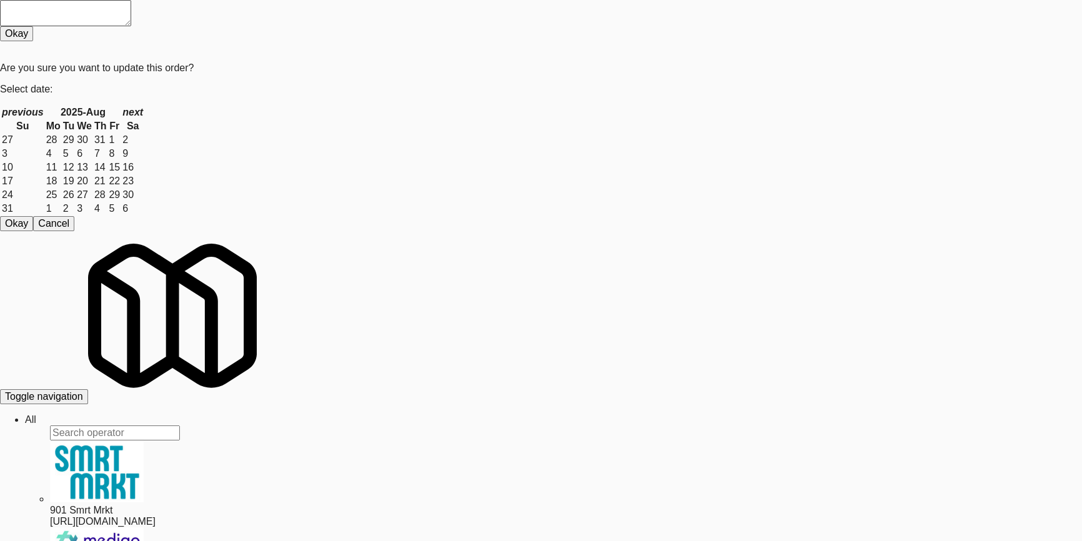
type input "[PERSON_NAME] Hills - UDR-[GEOGRAPHIC_DATA]"
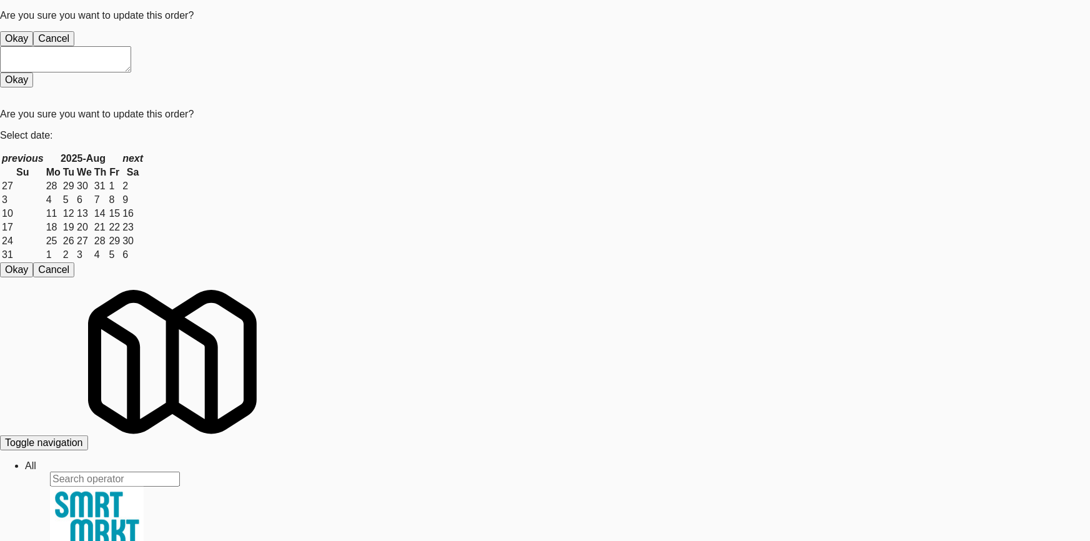
click at [33, 46] on button "Okay" at bounding box center [16, 38] width 33 height 15
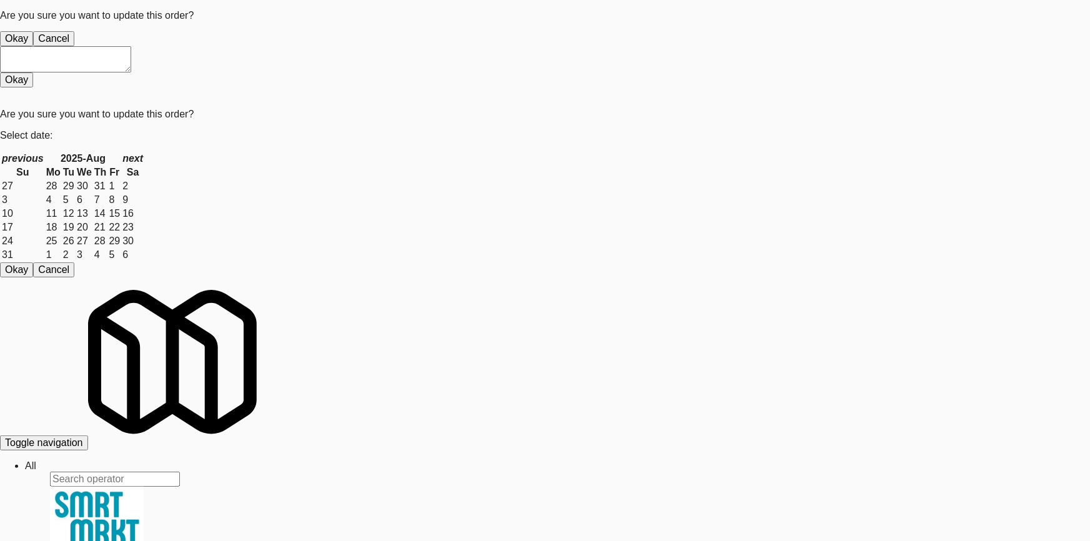
click at [33, 46] on button "Okay" at bounding box center [16, 38] width 33 height 15
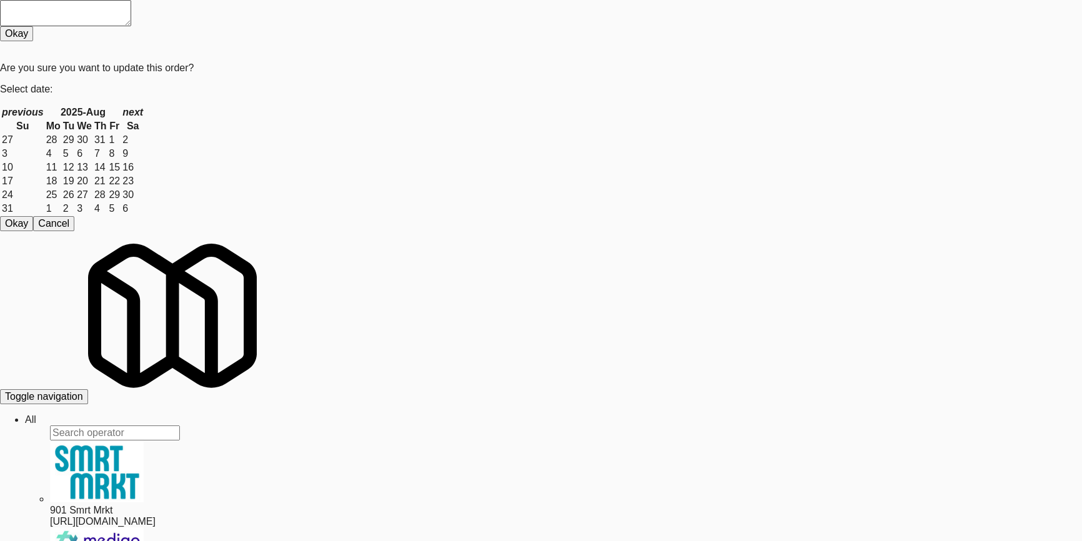
paste input "entra - Main Floo"
drag, startPoint x: 221, startPoint y: 75, endPoint x: 1, endPoint y: 78, distance: 219.8
drag, startPoint x: 234, startPoint y: 72, endPoint x: 209, endPoint y: 77, distance: 26.1
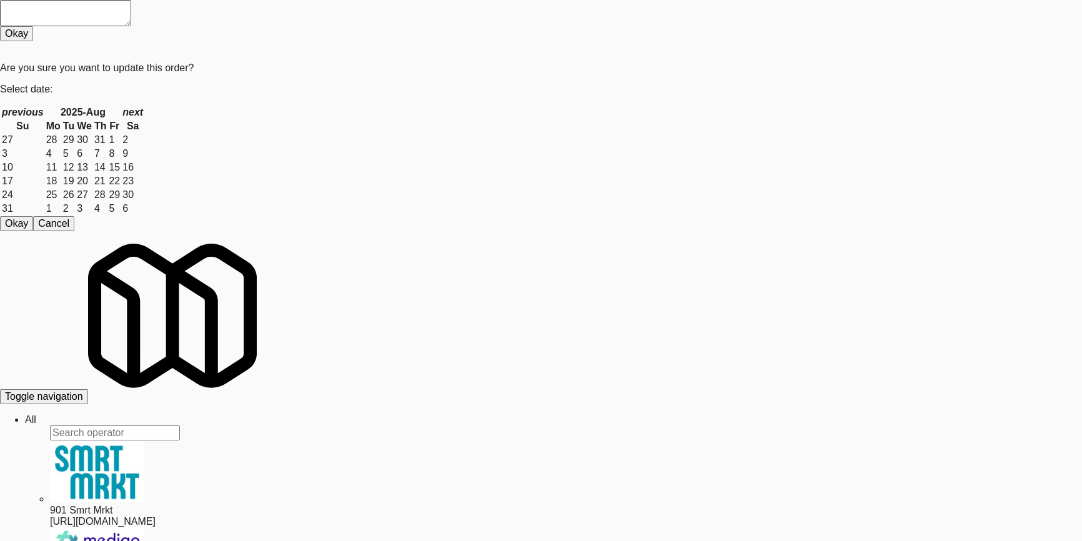
paste input "text"
drag, startPoint x: 192, startPoint y: 82, endPoint x: 0, endPoint y: 81, distance: 192.3
drag, startPoint x: 169, startPoint y: 80, endPoint x: 97, endPoint y: 81, distance: 72.5
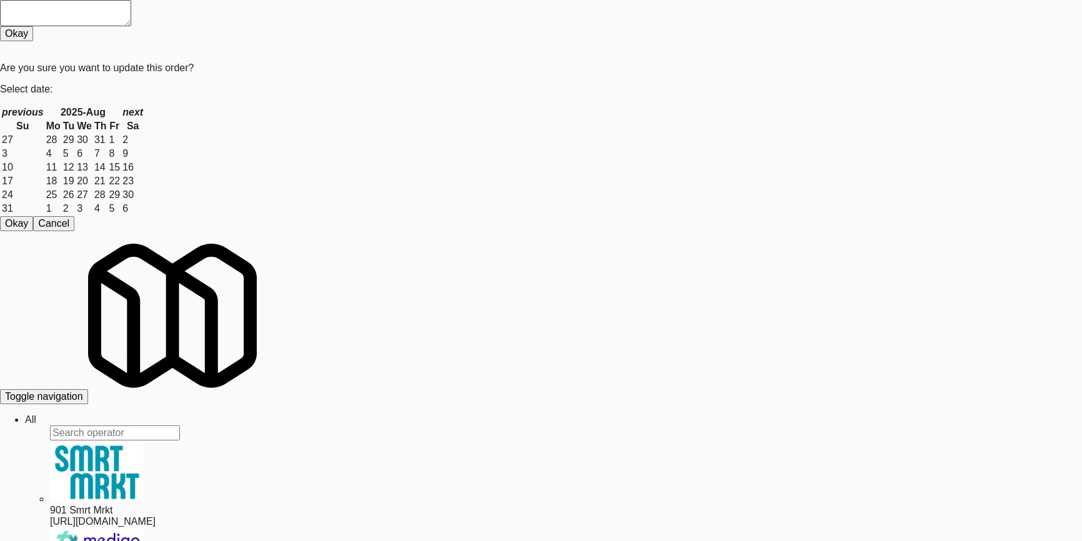
drag, startPoint x: 74, startPoint y: 84, endPoint x: 12, endPoint y: 87, distance: 61.9
paste input "ra - Main Floor"
drag, startPoint x: 141, startPoint y: 73, endPoint x: 66, endPoint y: 83, distance: 75.6
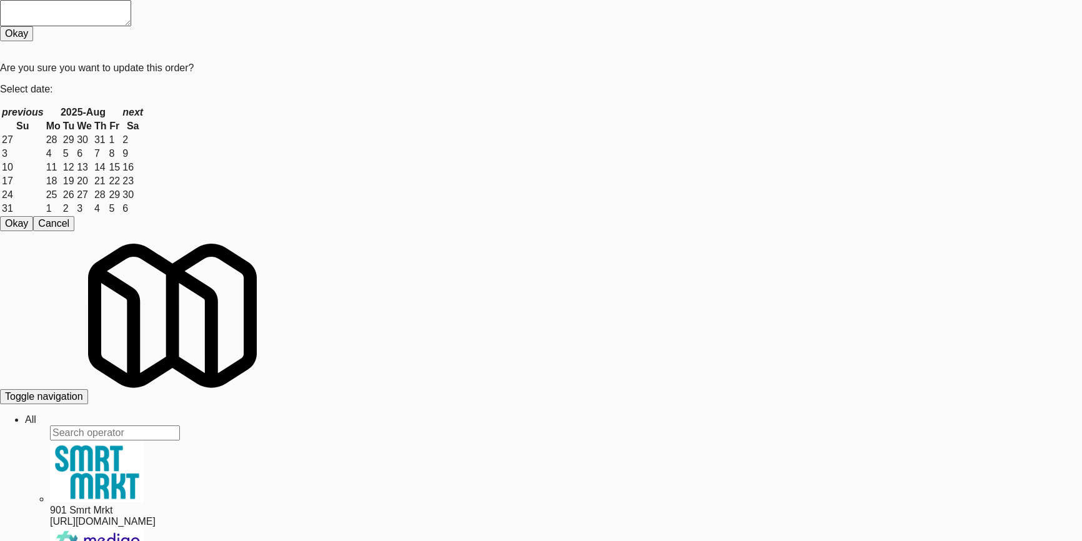
paste input "OHS - Fridge A"
drag, startPoint x: 74, startPoint y: 92, endPoint x: 1, endPoint y: 92, distance: 73.7
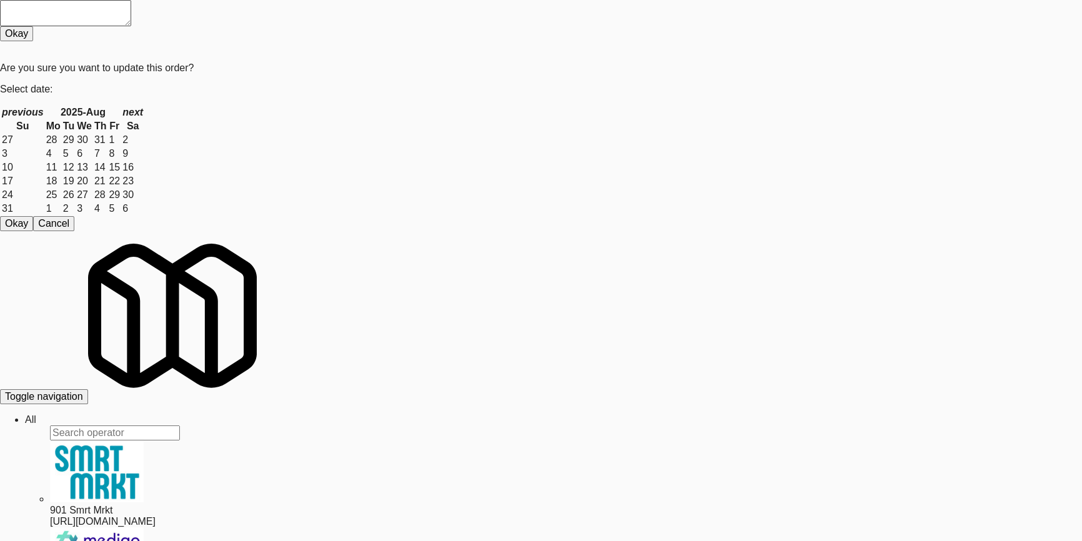
paste input "360 W [PERSON_NAME] - Right - Ambient"
drag, startPoint x: 148, startPoint y: 79, endPoint x: 0, endPoint y: 86, distance: 148.2
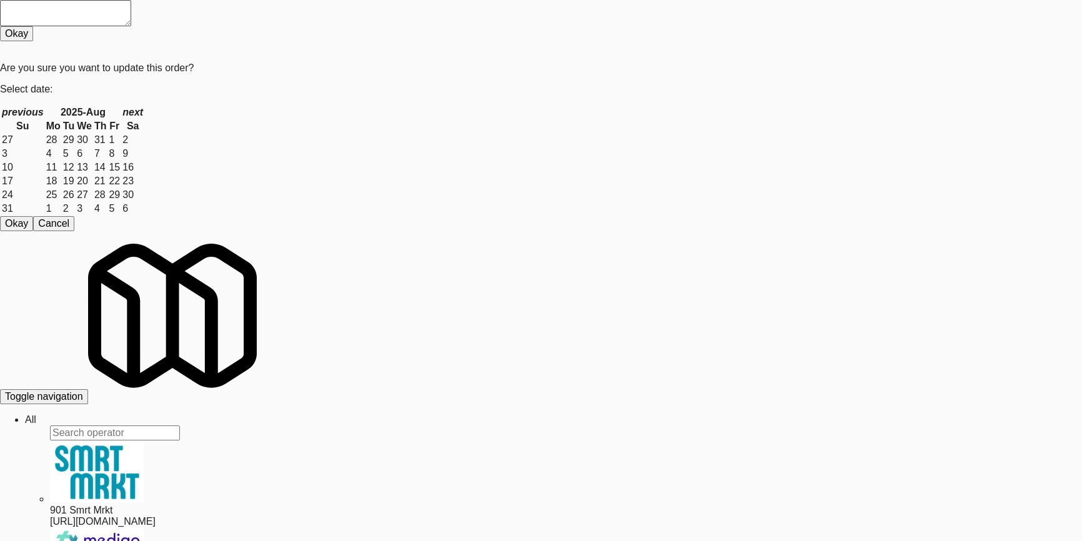
paste input "(Snack & Drink) EWR 6-TB-2ND FLOOR-PRIVATE"
drag, startPoint x: 208, startPoint y: 86, endPoint x: 2, endPoint y: 82, distance: 206.1
type input "(Snack & Drink) EWR 6-TB-2ND FLOOR-PRIVATE"
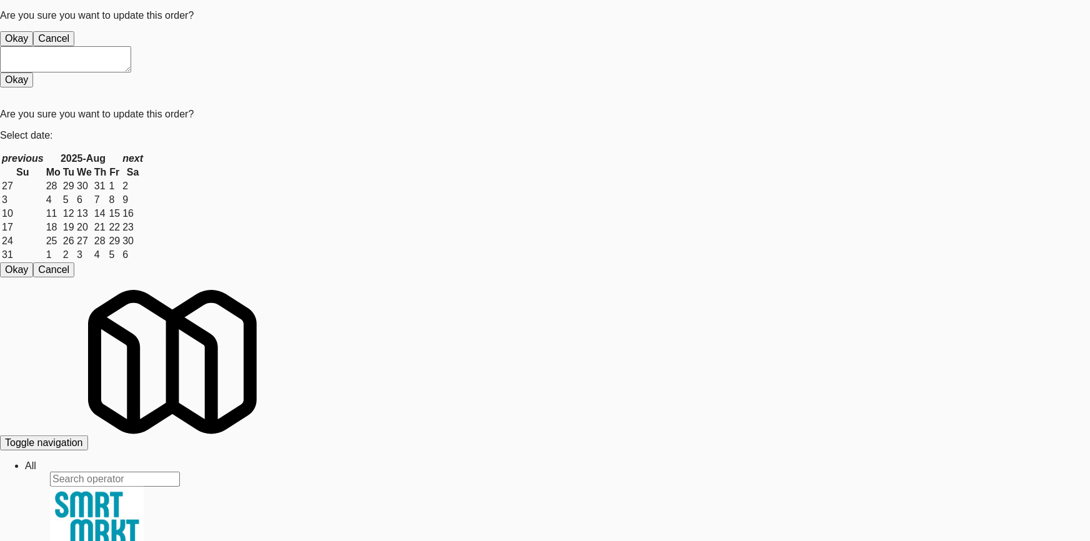
click at [33, 46] on button "Okay" at bounding box center [16, 38] width 33 height 15
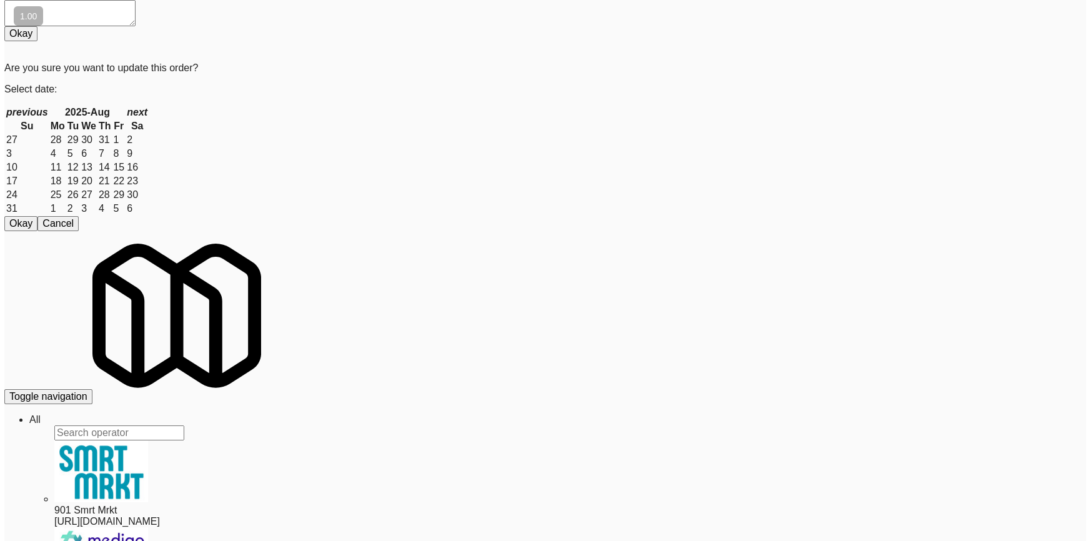
scroll to position [61, 0]
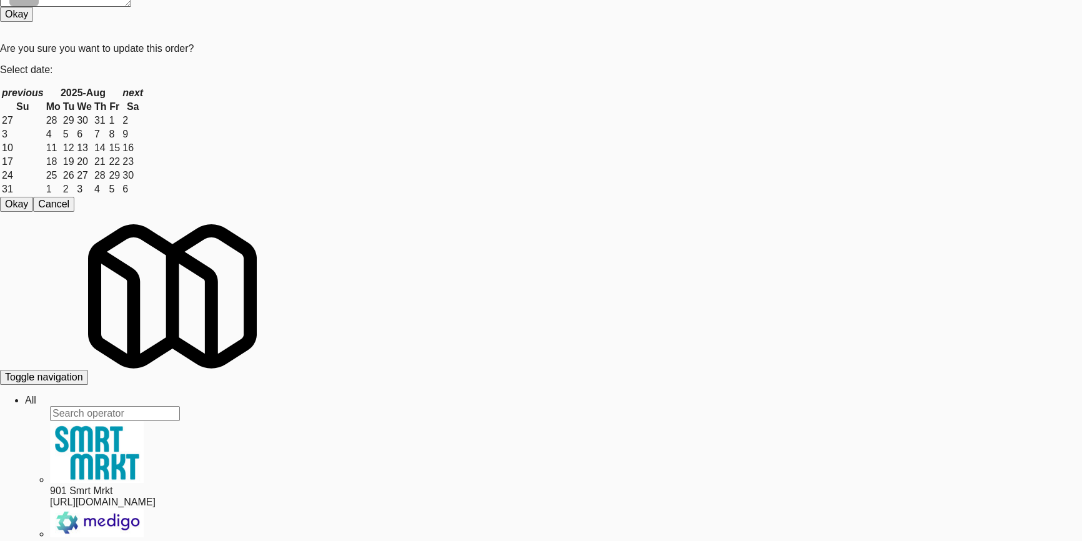
scroll to position [39, 0]
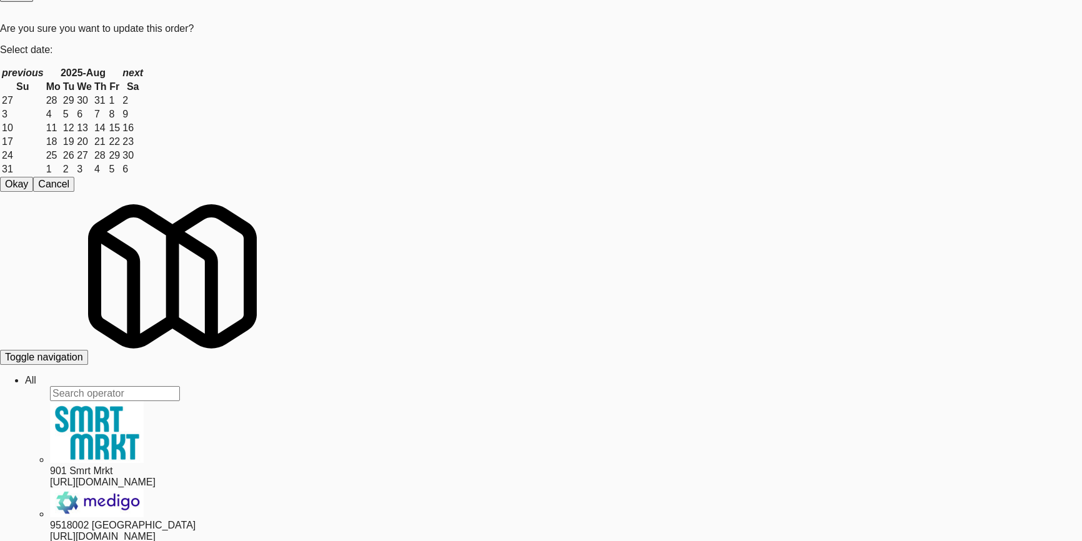
checkbox input "true"
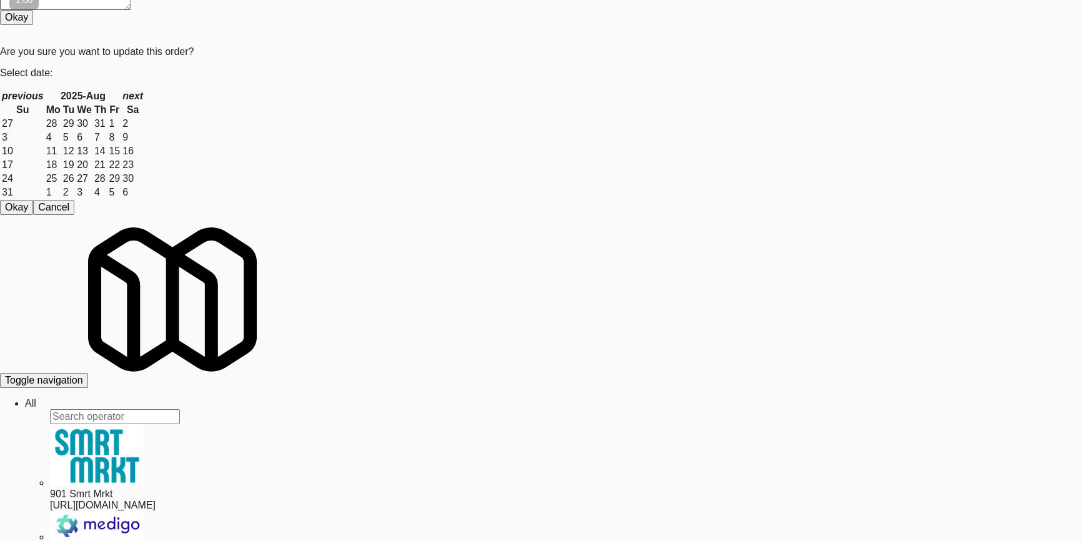
scroll to position [0, 0]
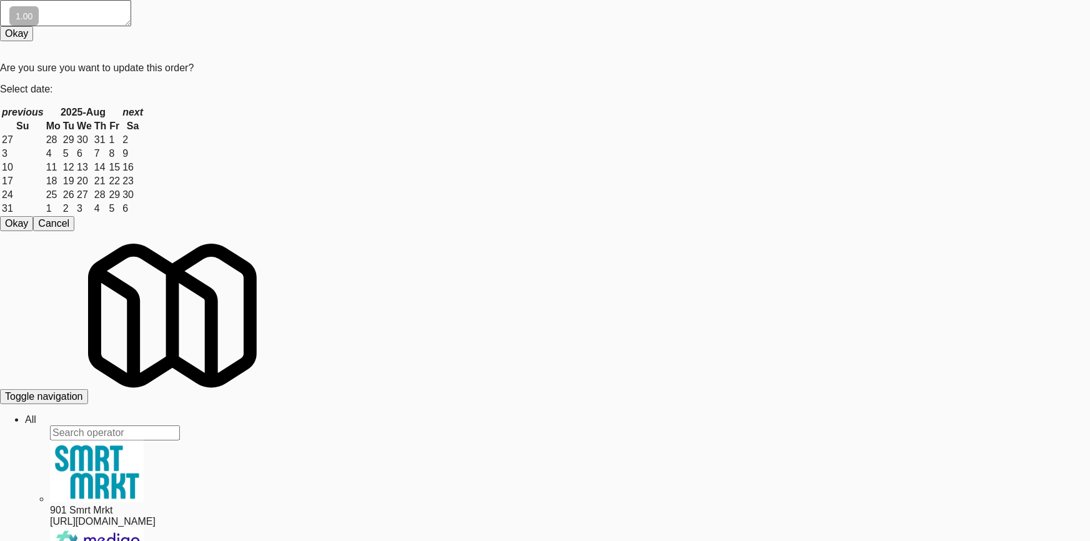
scroll to position [72, 0]
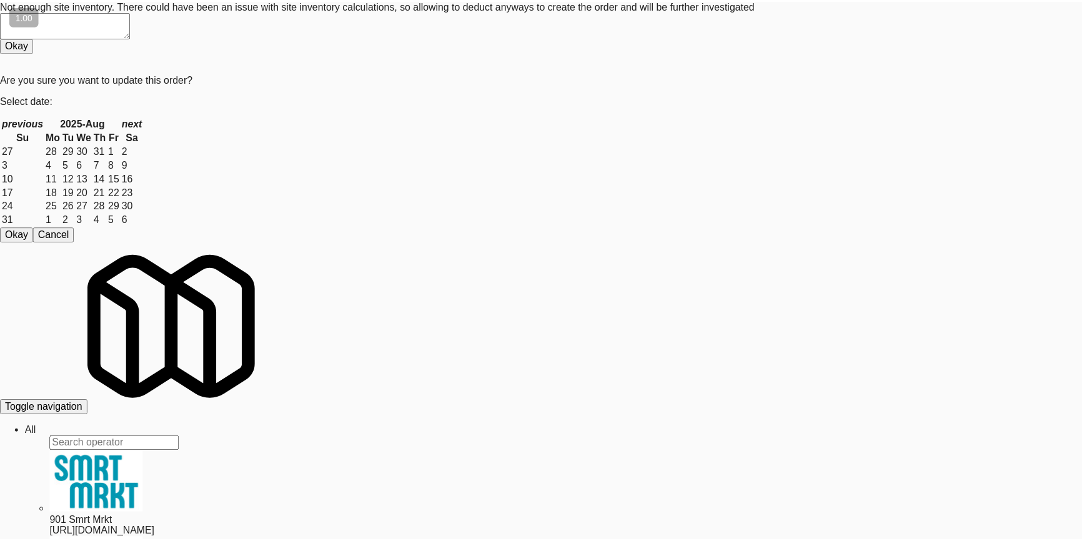
scroll to position [0, 0]
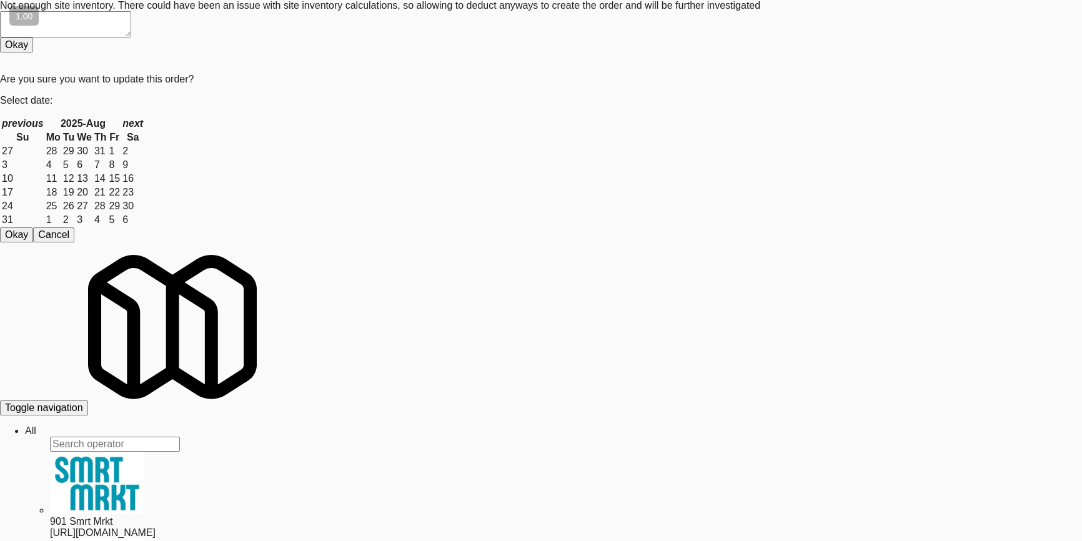
scroll to position [4, 0]
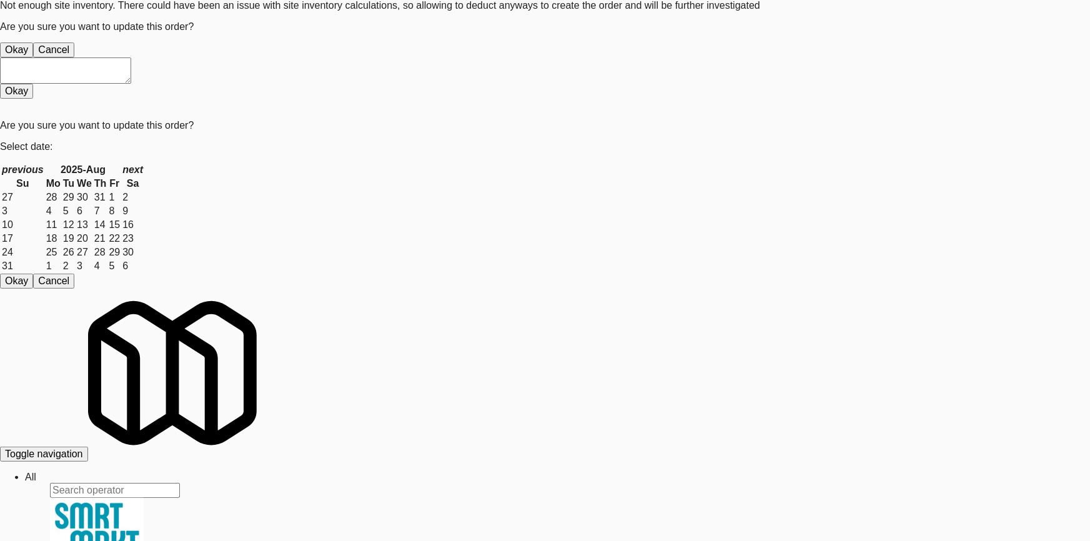
click at [33, 57] on button "Okay" at bounding box center [16, 49] width 33 height 15
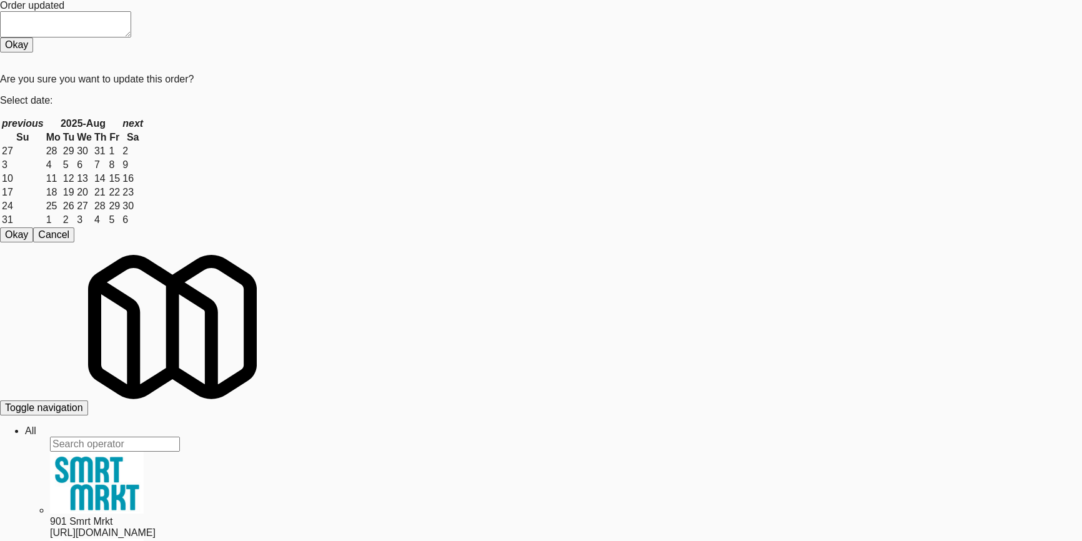
paste input "Legacy - Ambient - Left"
drag, startPoint x: 280, startPoint y: 77, endPoint x: 0, endPoint y: 56, distance: 280.6
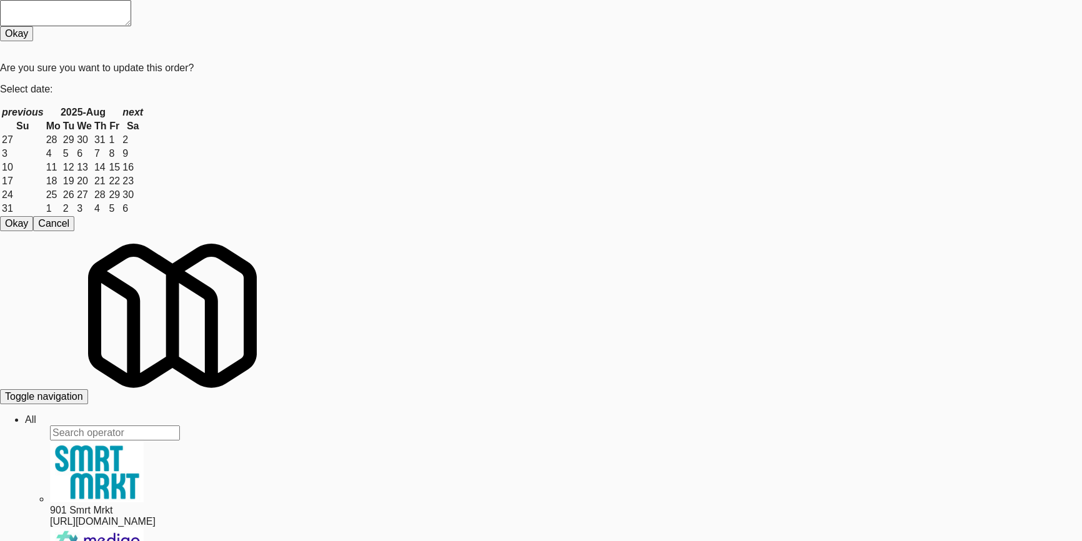
drag, startPoint x: 350, startPoint y: 87, endPoint x: 345, endPoint y: 98, distance: 11.5
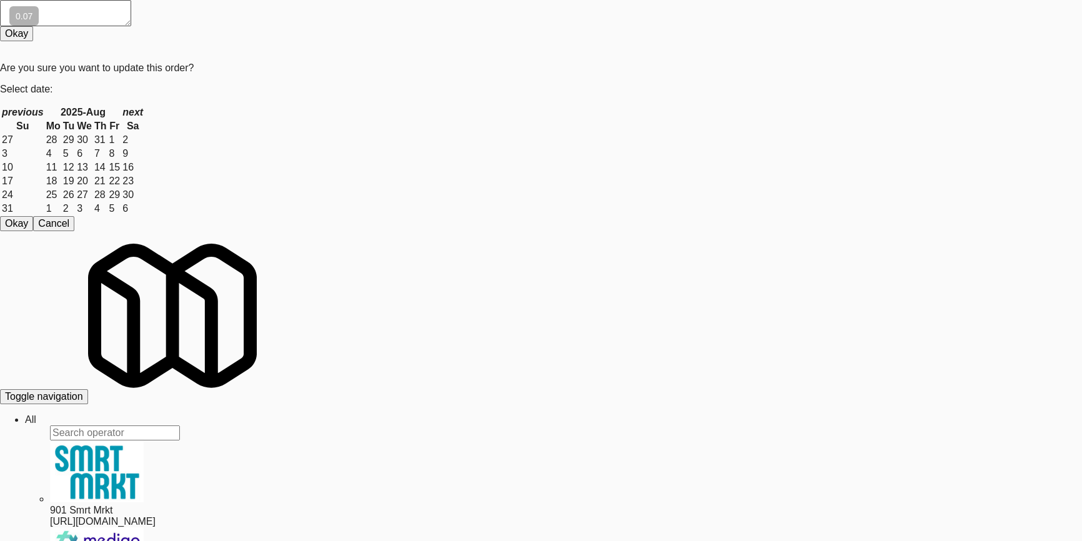
scroll to position [118, 0]
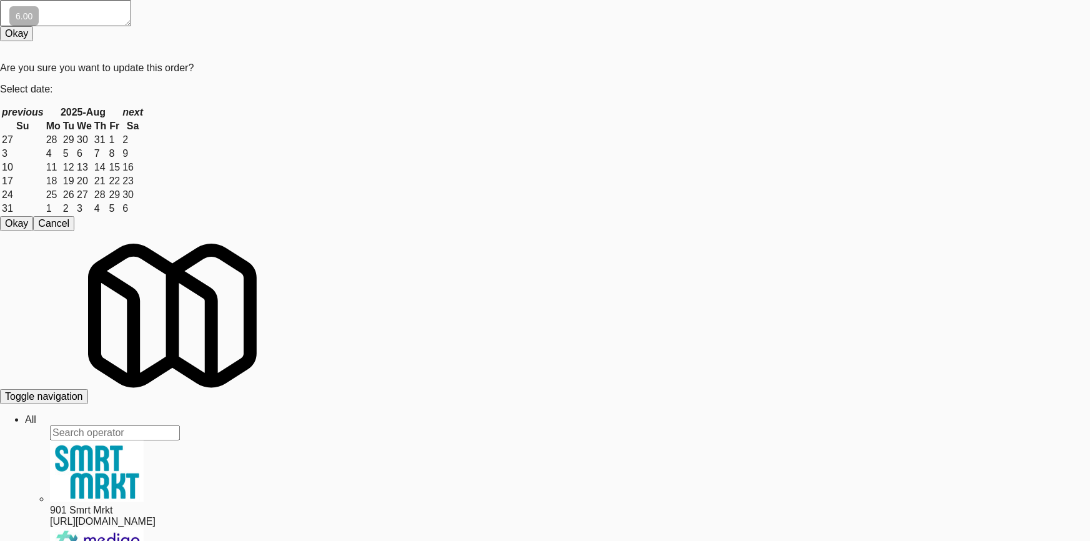
drag, startPoint x: 819, startPoint y: 240, endPoint x: 880, endPoint y: 234, distance: 60.9
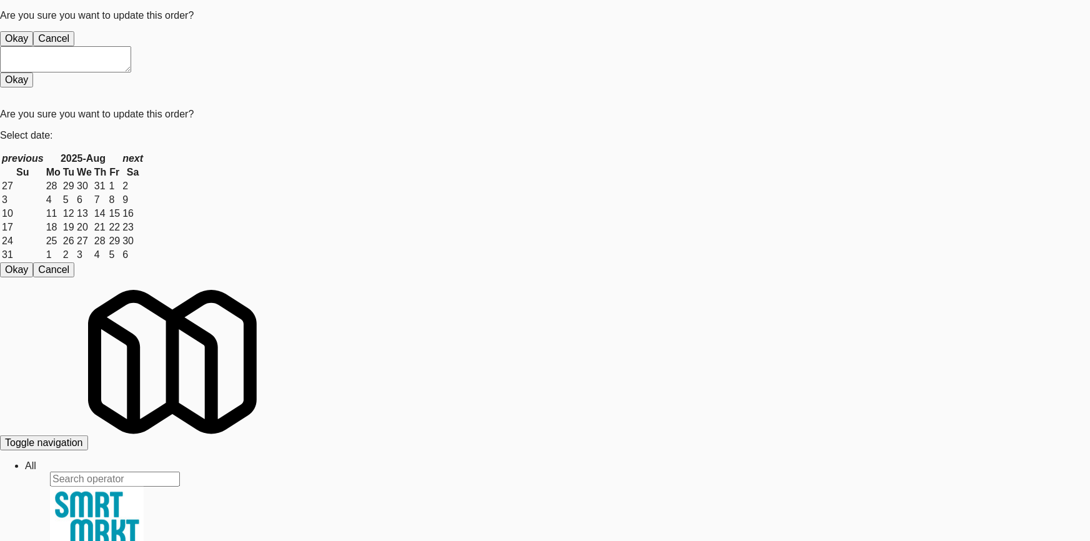
click at [33, 46] on button "Okay" at bounding box center [16, 38] width 33 height 15
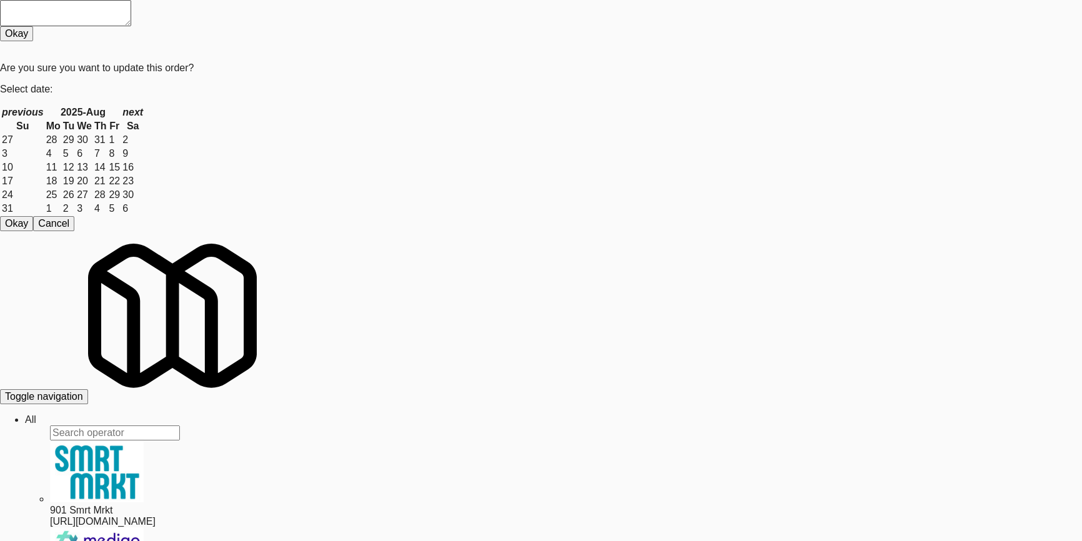
drag, startPoint x: 86, startPoint y: 80, endPoint x: 0, endPoint y: 81, distance: 86.2
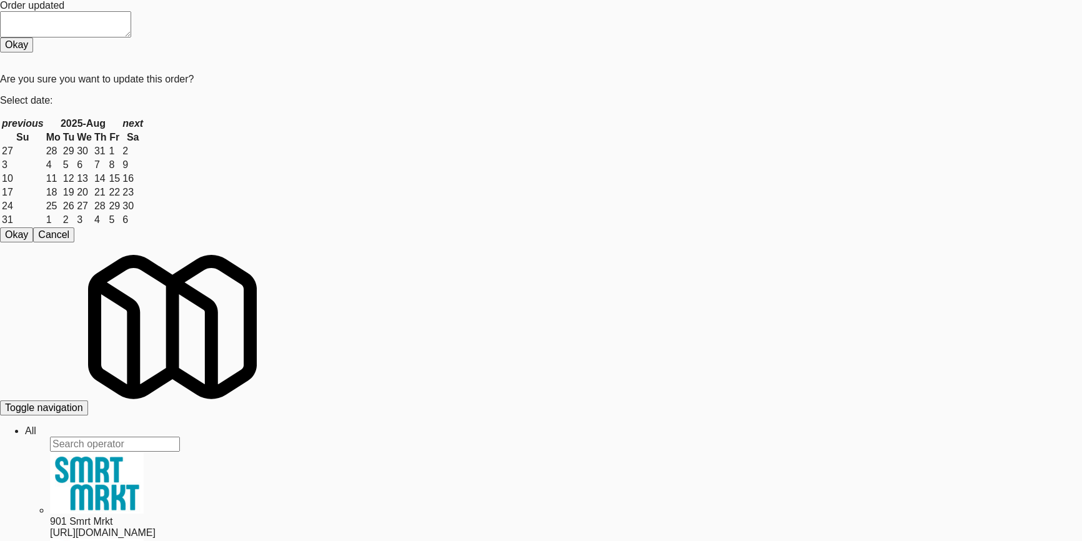
paste input "1730 N [PERSON_NAME] -Left - [GEOGRAPHIC_DATA]"
type input "1730 N [PERSON_NAME] -Left - Ambient"
drag, startPoint x: 282, startPoint y: 164, endPoint x: 331, endPoint y: 160, distance: 49.5
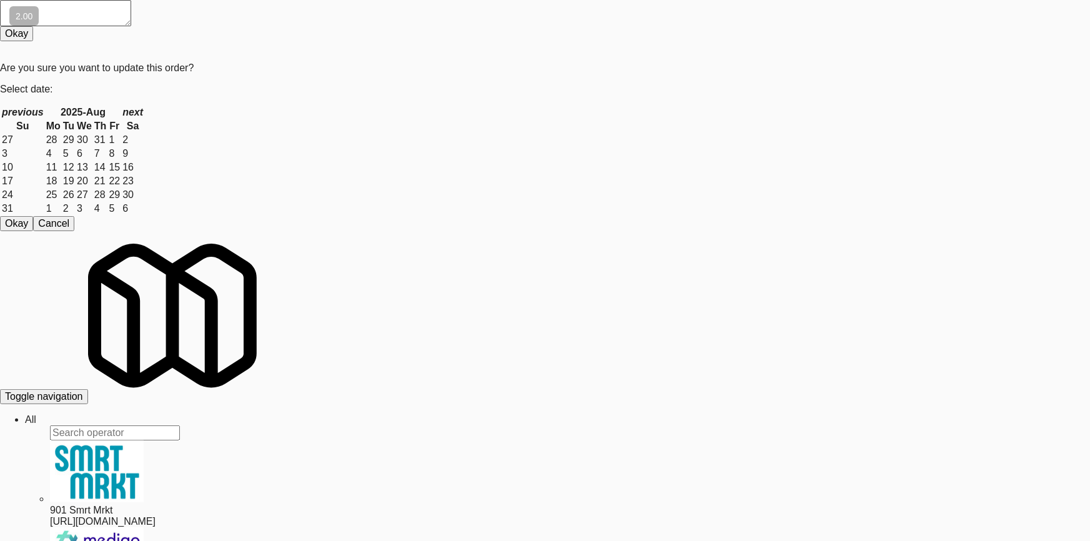
drag, startPoint x: 0, startPoint y: 261, endPoint x: 37, endPoint y: 237, distance: 43.8
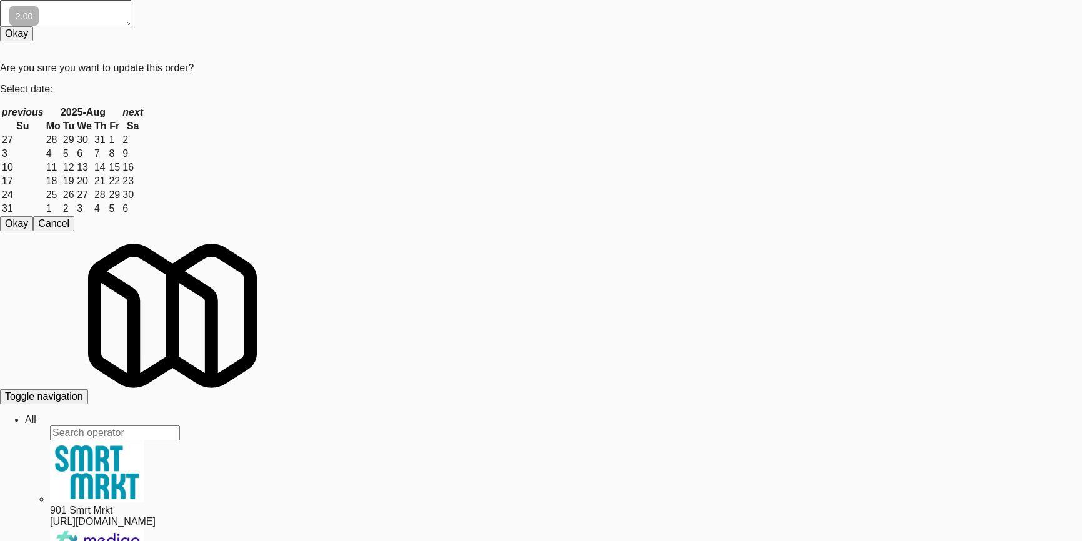
scroll to position [4, 0]
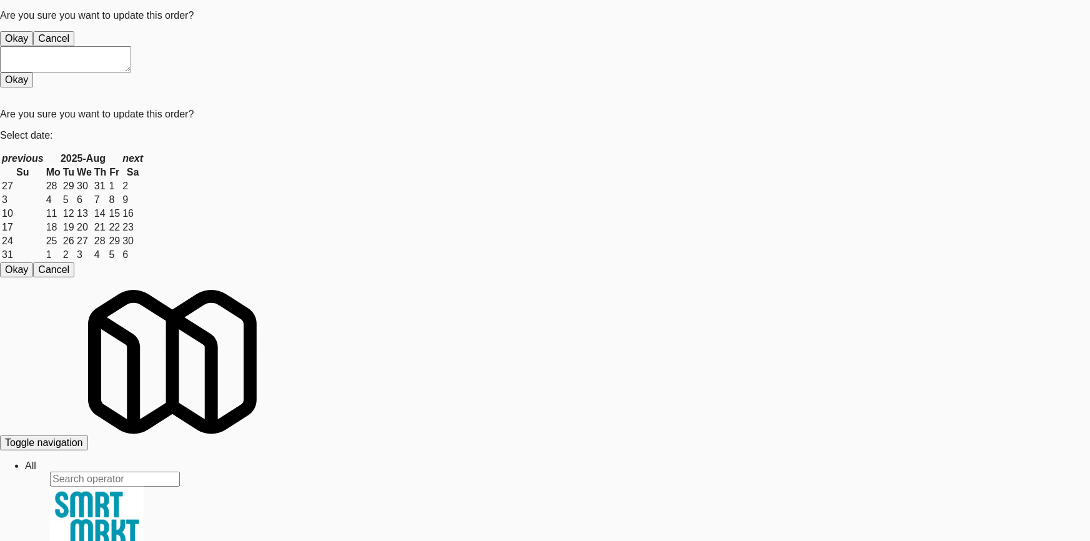
click at [33, 46] on button "Okay" at bounding box center [16, 38] width 33 height 15
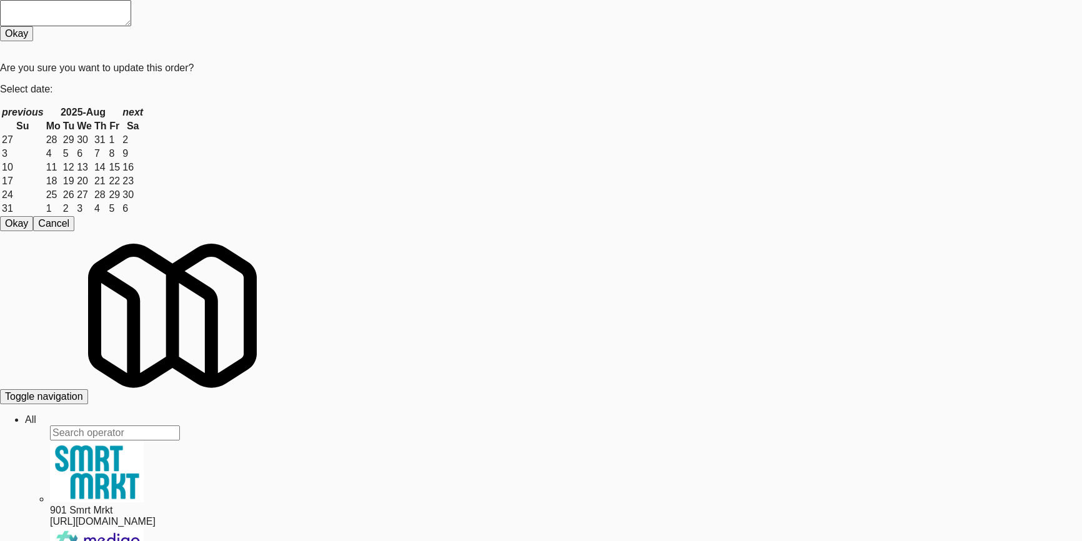
paste input "Guild - Pantry - Righ"
drag, startPoint x: 187, startPoint y: 84, endPoint x: 0, endPoint y: 79, distance: 187.4
type input "Guild - Pantry - Right"
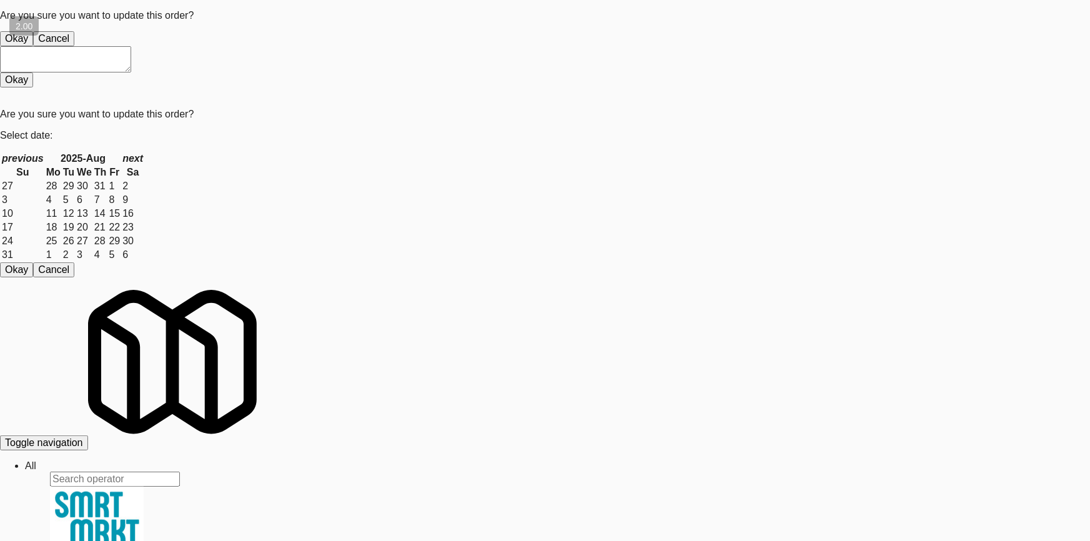
click at [33, 46] on button "Okay" at bounding box center [16, 38] width 33 height 15
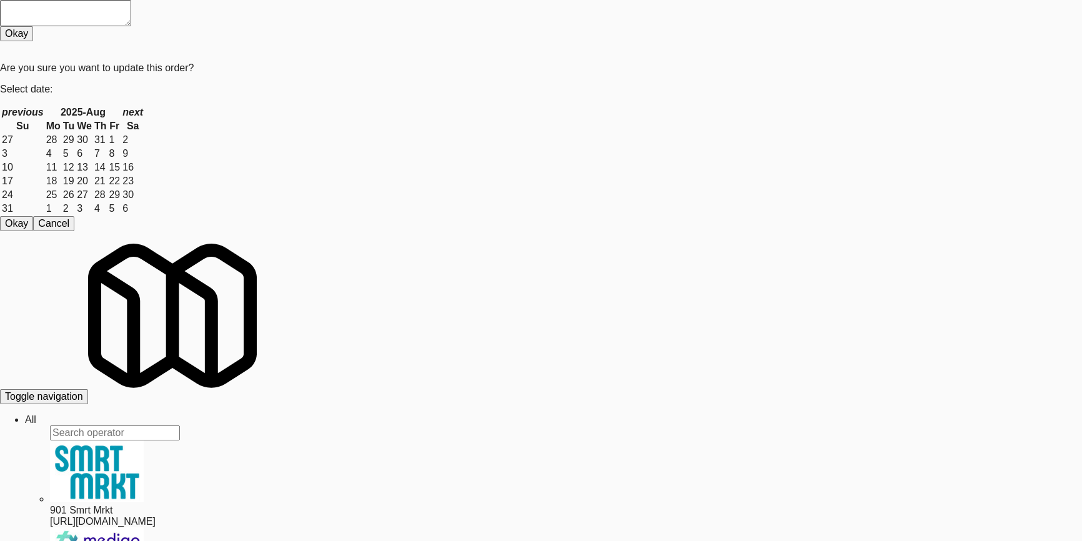
paste input "Elara - Cooler"
drag, startPoint x: 148, startPoint y: 90, endPoint x: 6, endPoint y: 103, distance: 142.4
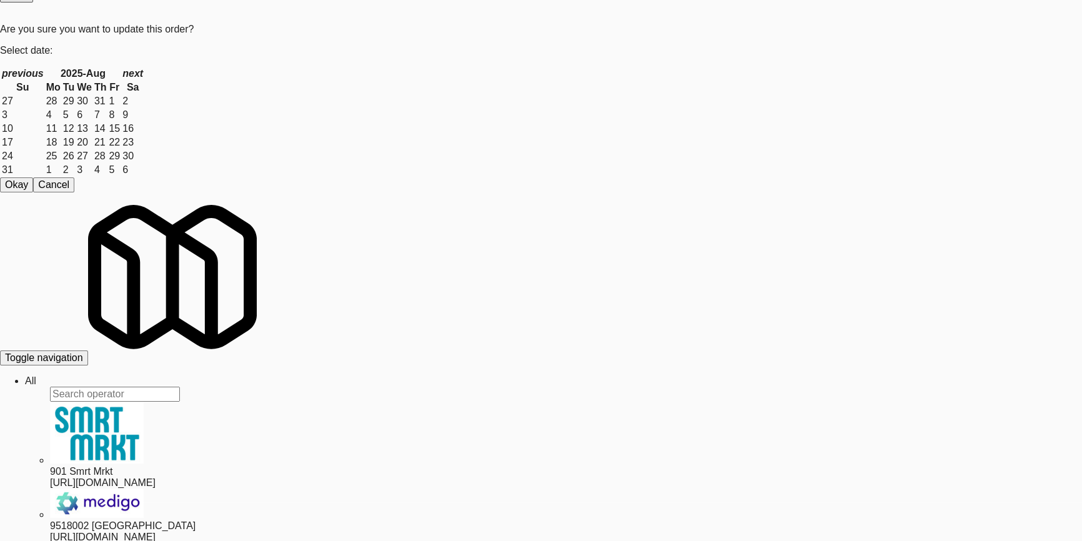
scroll to position [39, 0]
drag, startPoint x: 527, startPoint y: 340, endPoint x: 601, endPoint y: 293, distance: 87.8
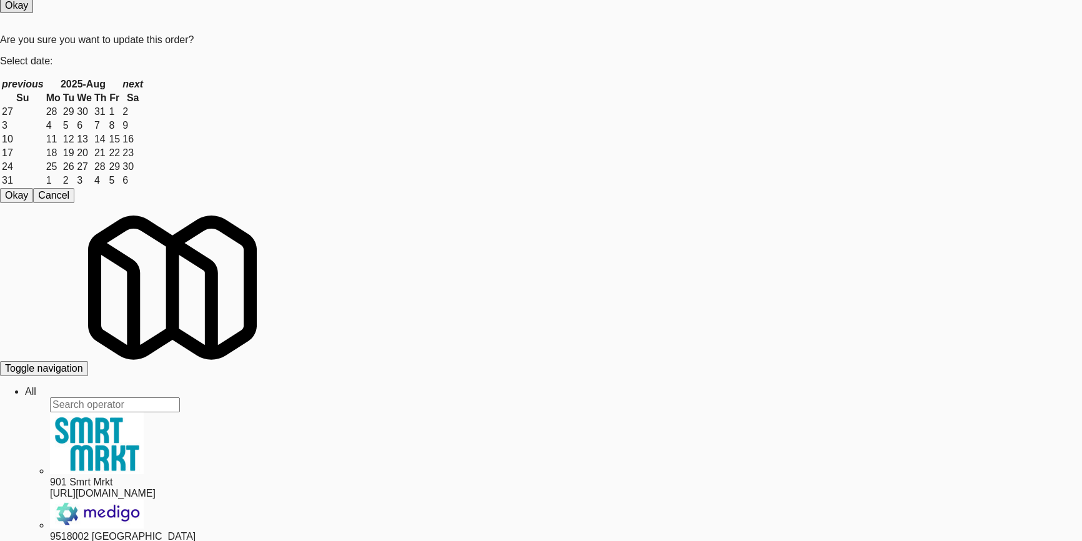
drag, startPoint x: 744, startPoint y: 66, endPoint x: 709, endPoint y: 173, distance: 112.6
drag, startPoint x: 679, startPoint y: 257, endPoint x: 655, endPoint y: 234, distance: 33.1
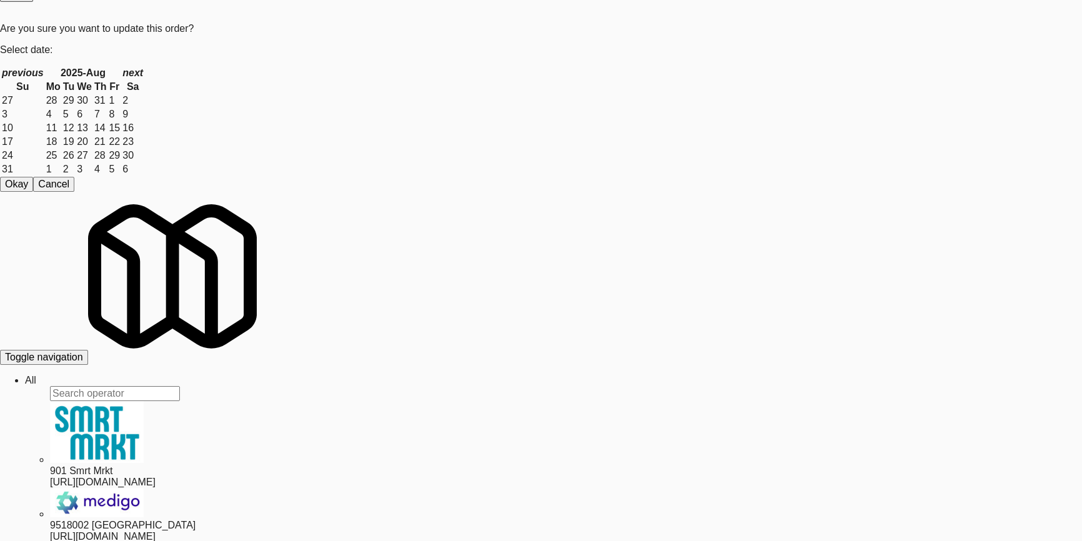
drag, startPoint x: 195, startPoint y: 44, endPoint x: 0, endPoint y: 44, distance: 194.8
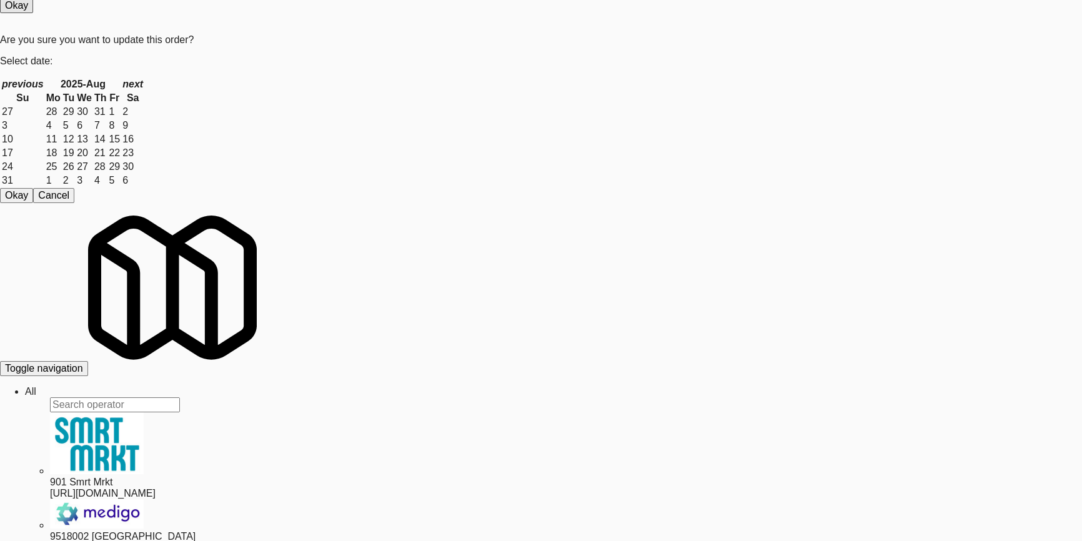
paste input "Superior - Warehouse"
type input "Superior - Warehouse"
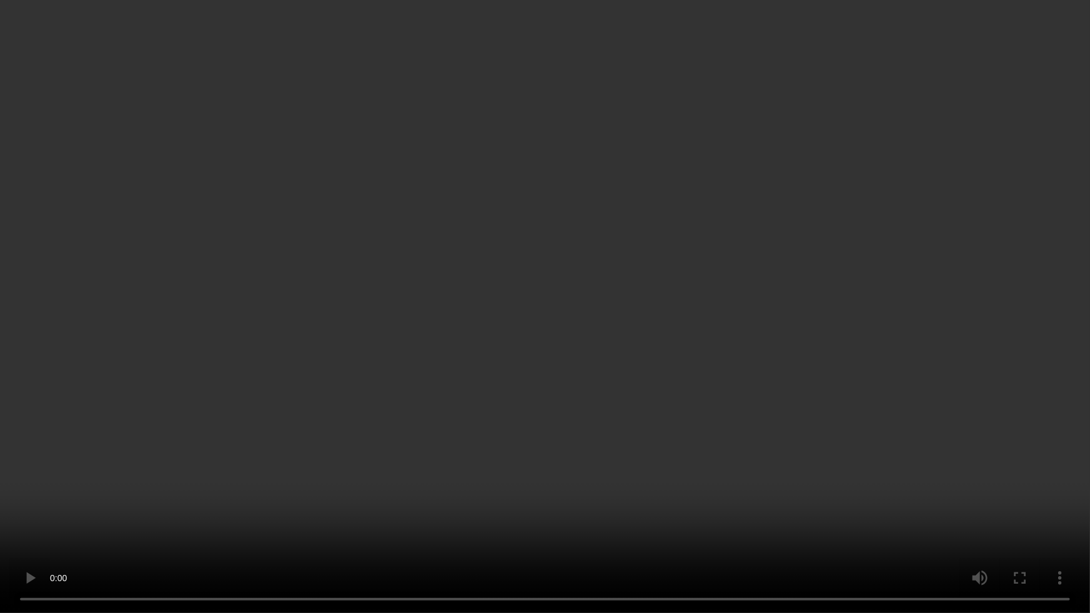
click at [570, 329] on video at bounding box center [545, 306] width 1090 height 613
click at [611, 331] on video at bounding box center [545, 306] width 1090 height 613
click at [636, 326] on video at bounding box center [545, 306] width 1090 height 613
click at [636, 328] on video at bounding box center [545, 306] width 1090 height 613
click at [639, 324] on video at bounding box center [545, 306] width 1090 height 613
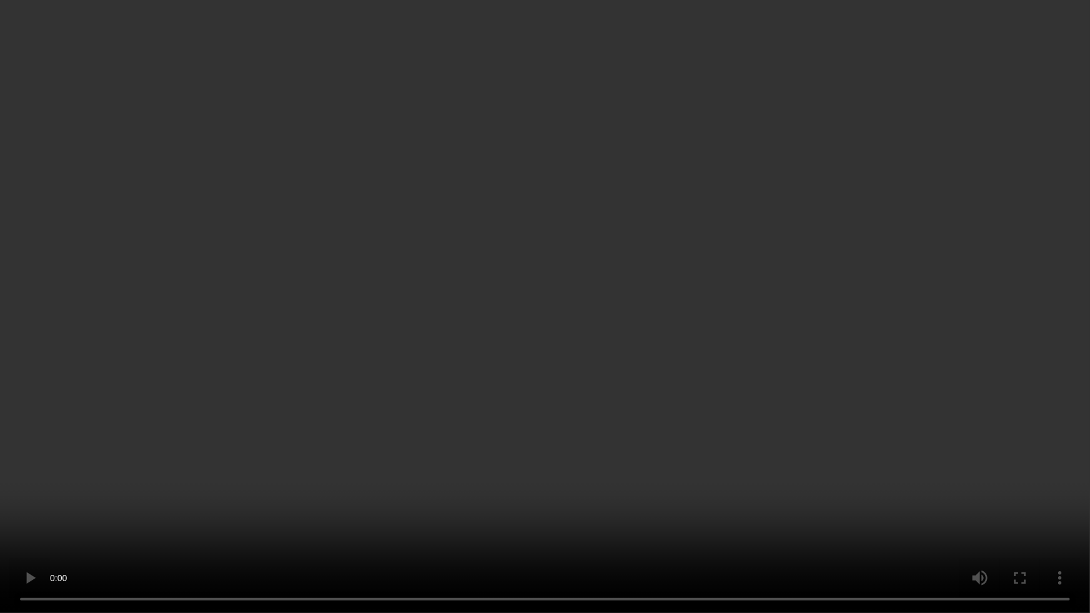
click at [649, 322] on video at bounding box center [545, 306] width 1090 height 613
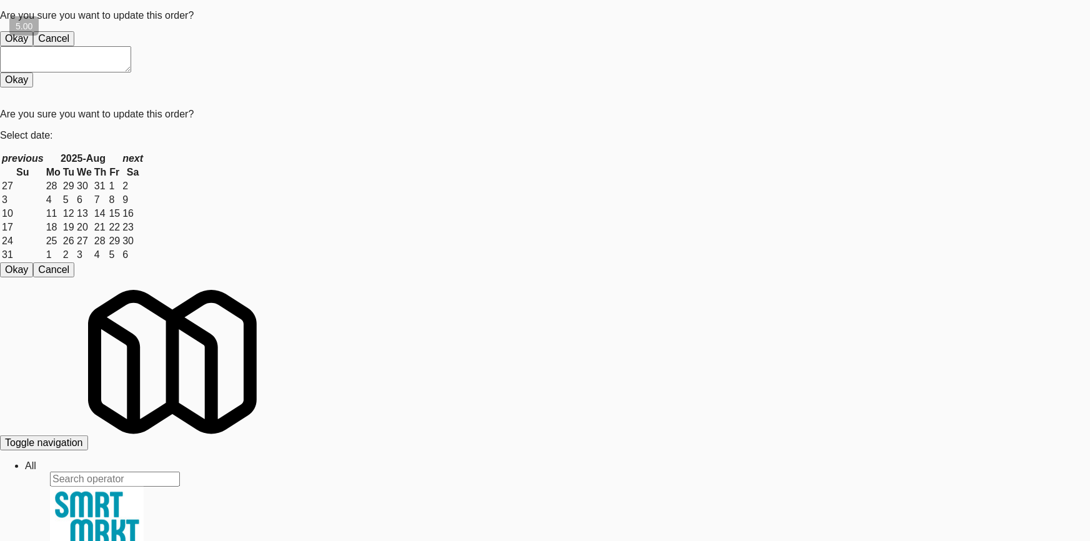
click at [33, 46] on button "Okay" at bounding box center [16, 38] width 33 height 15
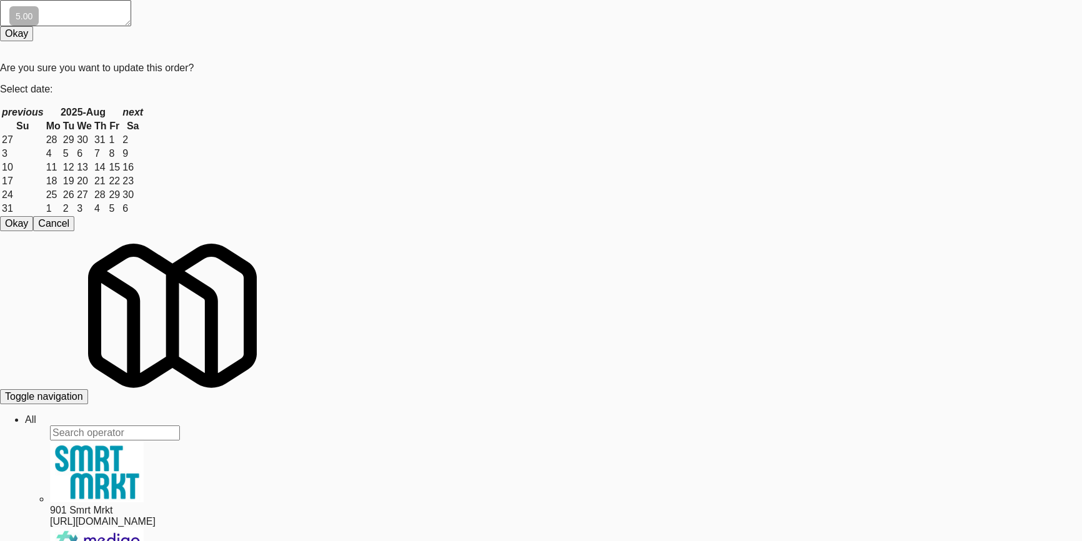
drag, startPoint x: 624, startPoint y: 53, endPoint x: 483, endPoint y: 119, distance: 155.9
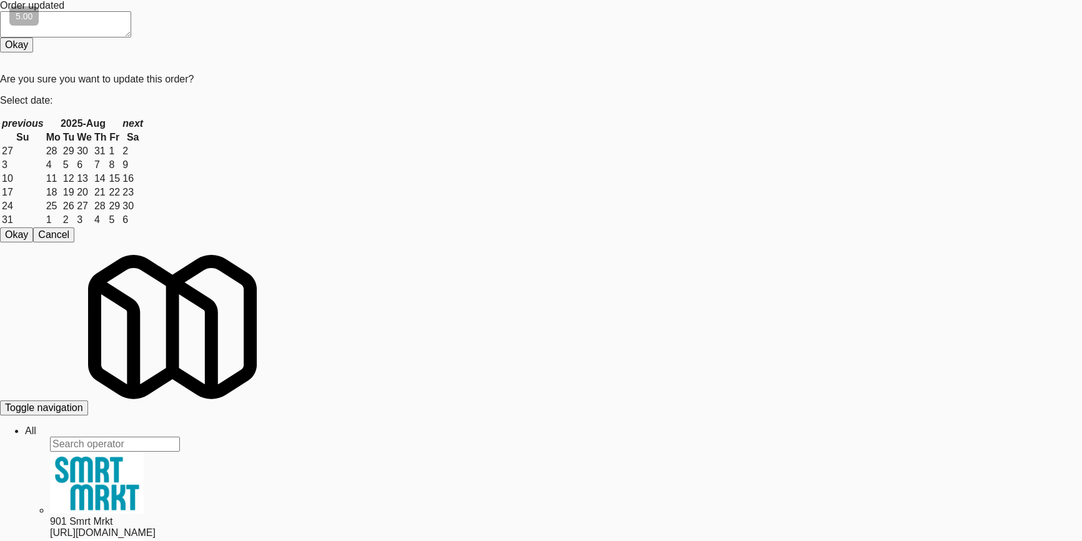
drag, startPoint x: 622, startPoint y: 50, endPoint x: 620, endPoint y: 56, distance: 6.5
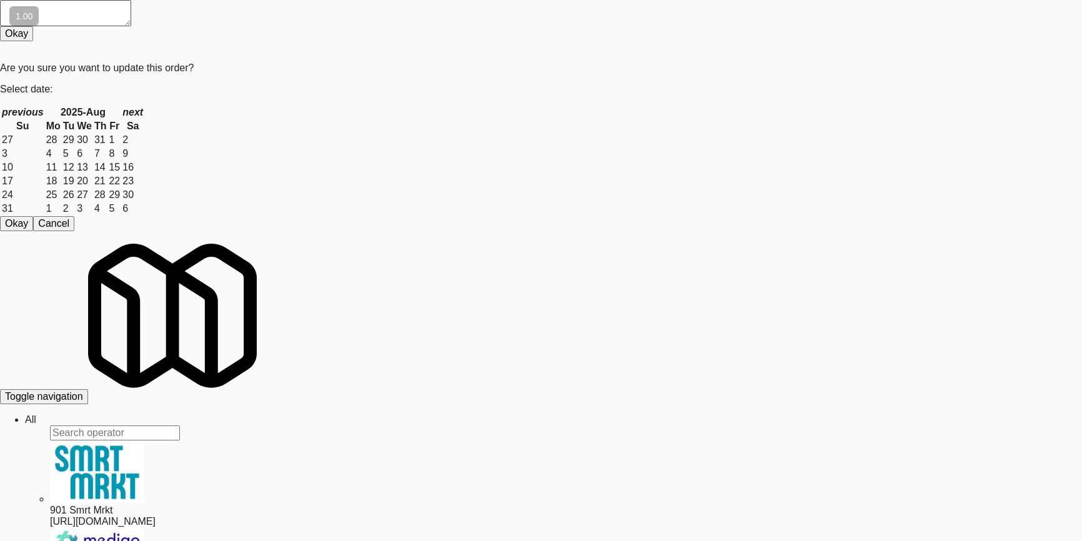
drag, startPoint x: 681, startPoint y: 298, endPoint x: 669, endPoint y: 318, distance: 23.2
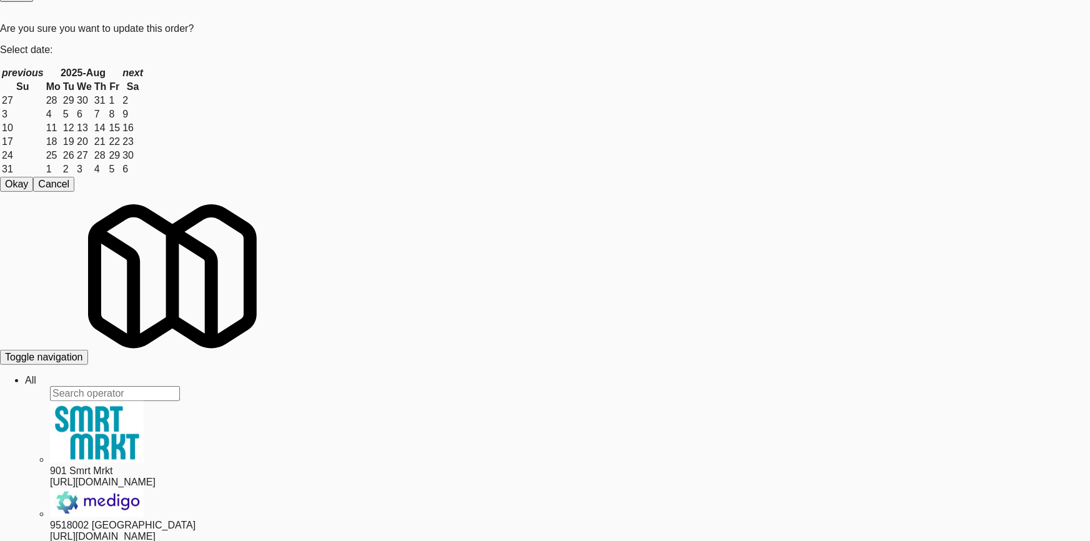
drag, startPoint x: 123, startPoint y: 148, endPoint x: 52, endPoint y: 146, distance: 71.2
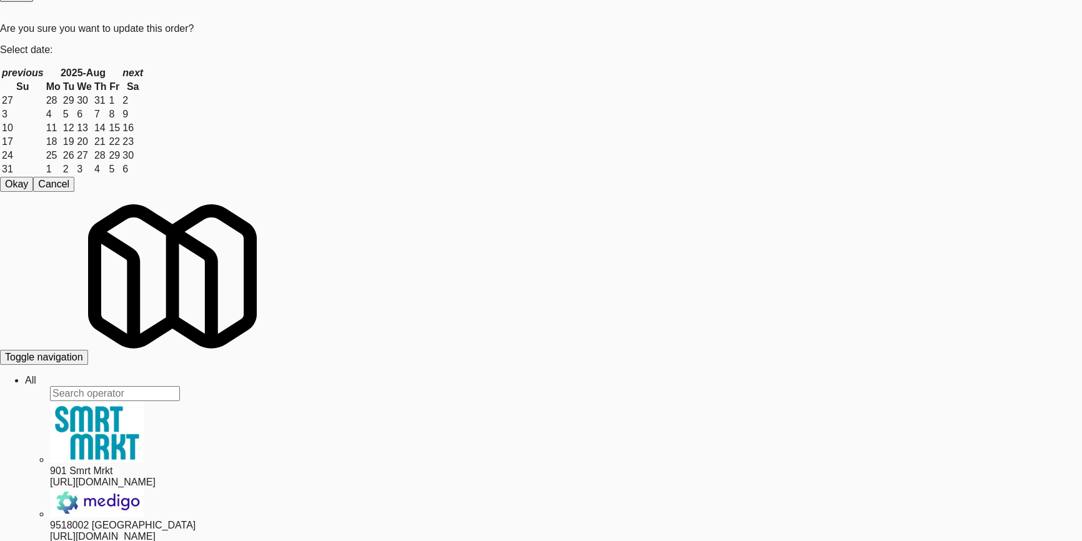
drag, startPoint x: 219, startPoint y: 48, endPoint x: 0, endPoint y: 42, distance: 219.3
paste input "[PERSON_NAME]-Accurat"
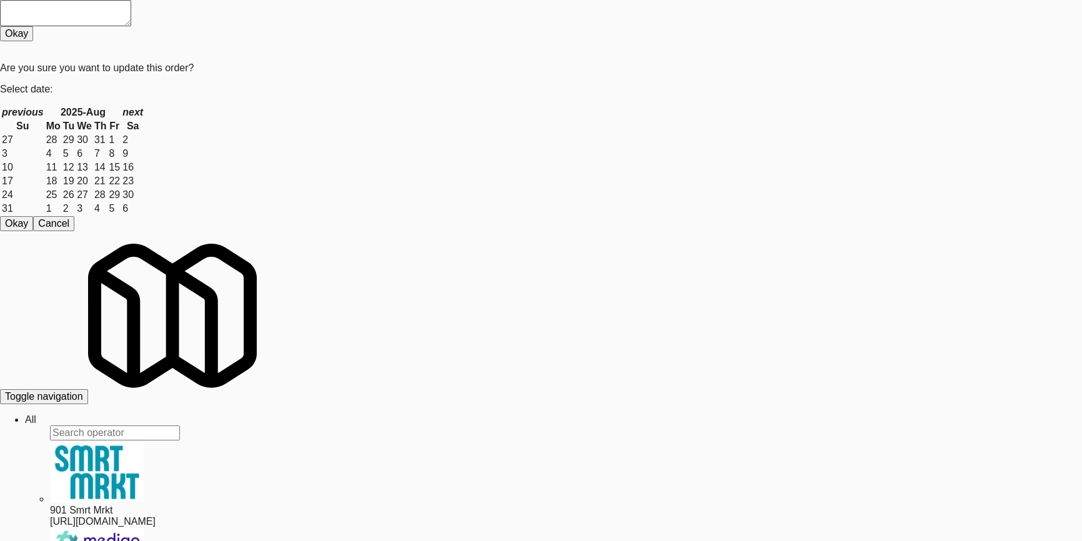
type input "[PERSON_NAME]-Accurate"
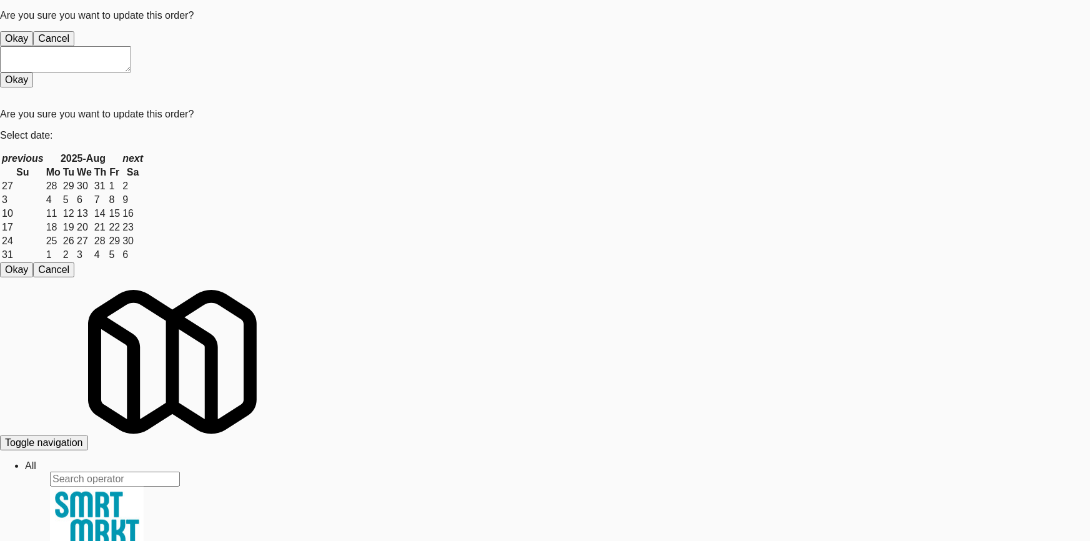
click at [33, 46] on button "Okay" at bounding box center [16, 38] width 33 height 15
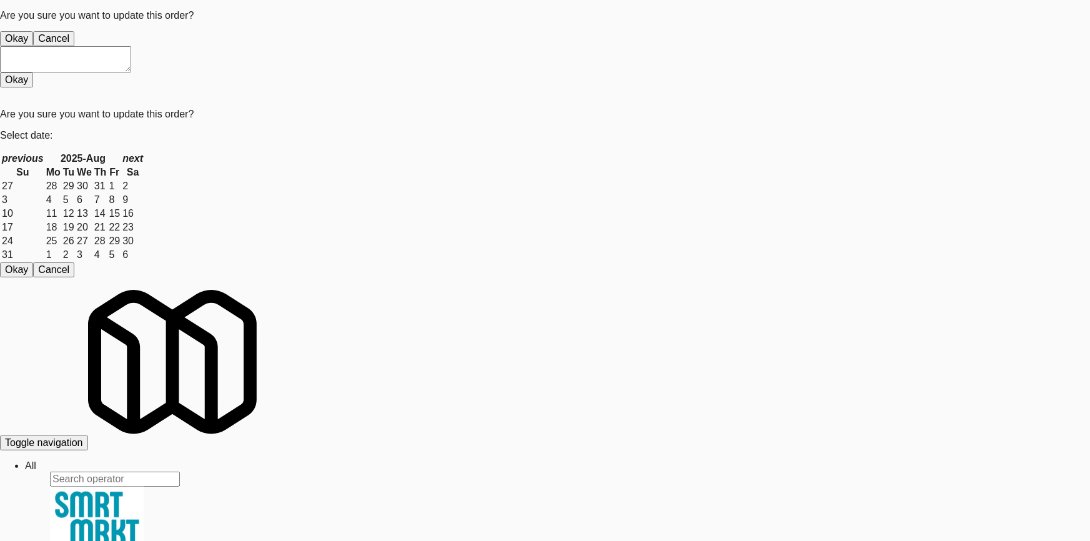
click at [33, 46] on button "Okay" at bounding box center [16, 38] width 33 height 15
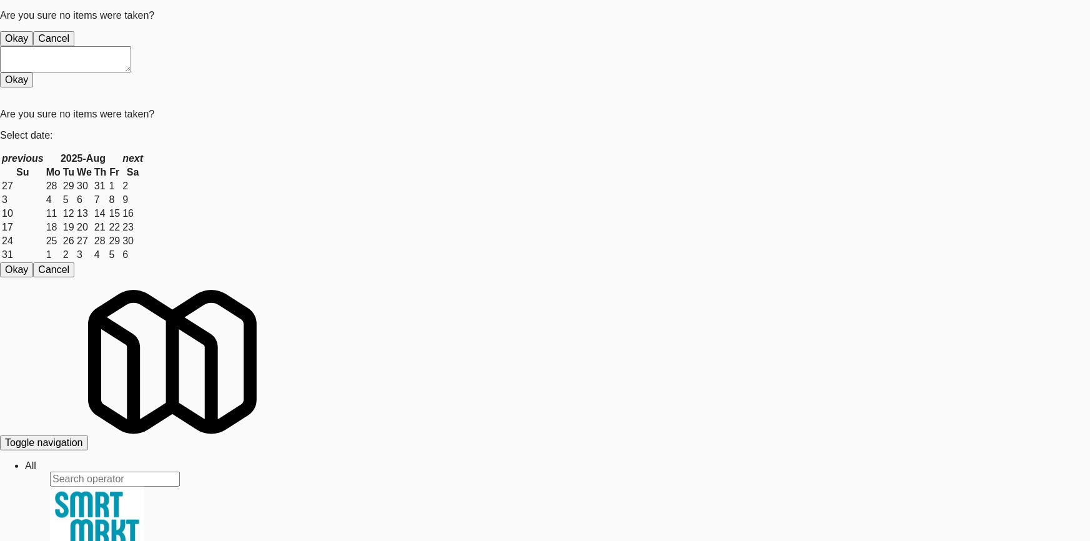
click at [33, 46] on button "Okay" at bounding box center [16, 38] width 33 height 15
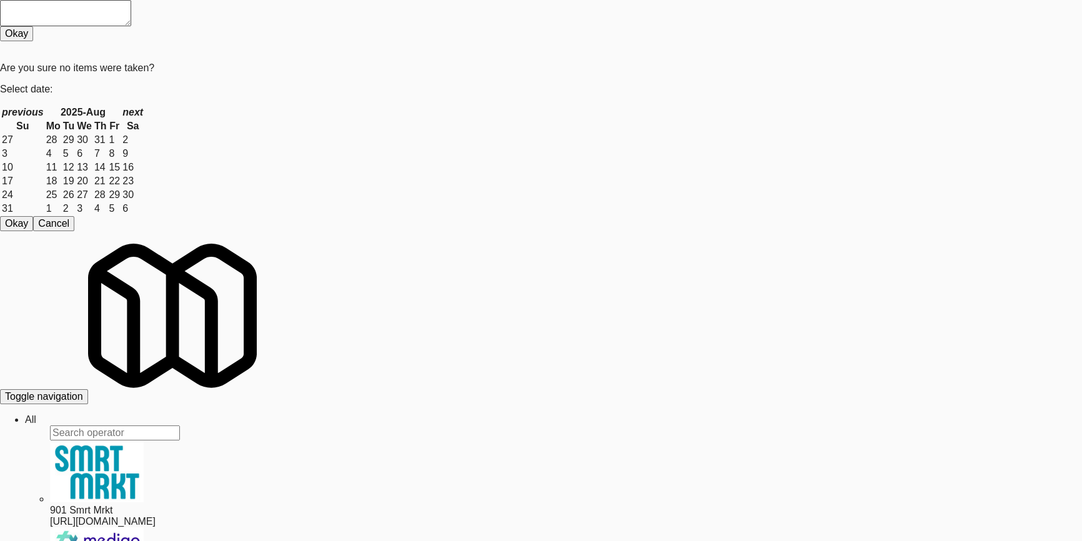
paste input "The [PERSON_NAME] - Cooler - Left"
drag, startPoint x: 142, startPoint y: 89, endPoint x: 41, endPoint y: 56, distance: 106.8
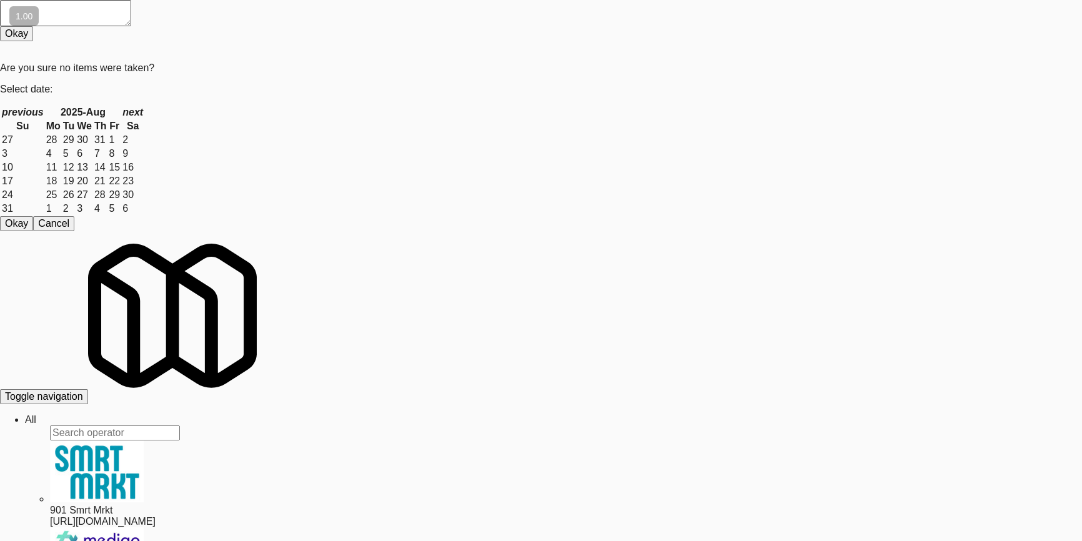
drag, startPoint x: 757, startPoint y: 172, endPoint x: 725, endPoint y: 175, distance: 32.0
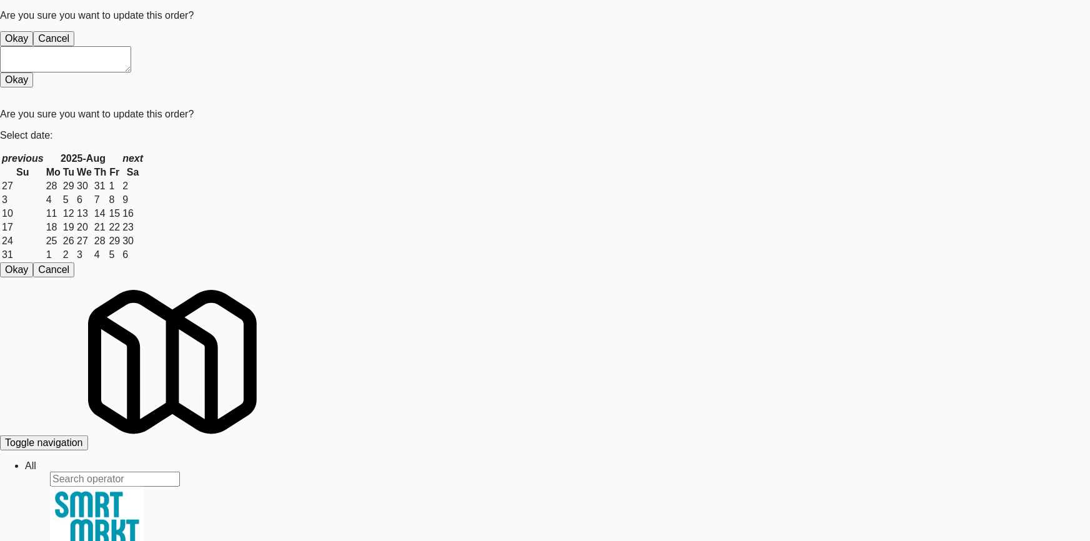
click at [33, 46] on button "Okay" at bounding box center [16, 38] width 33 height 15
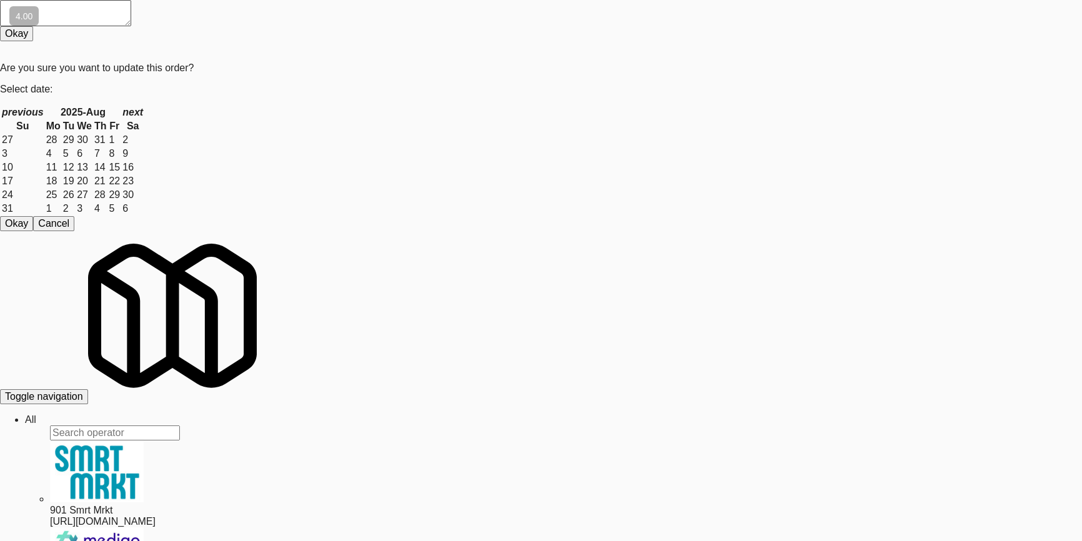
scroll to position [175, 0]
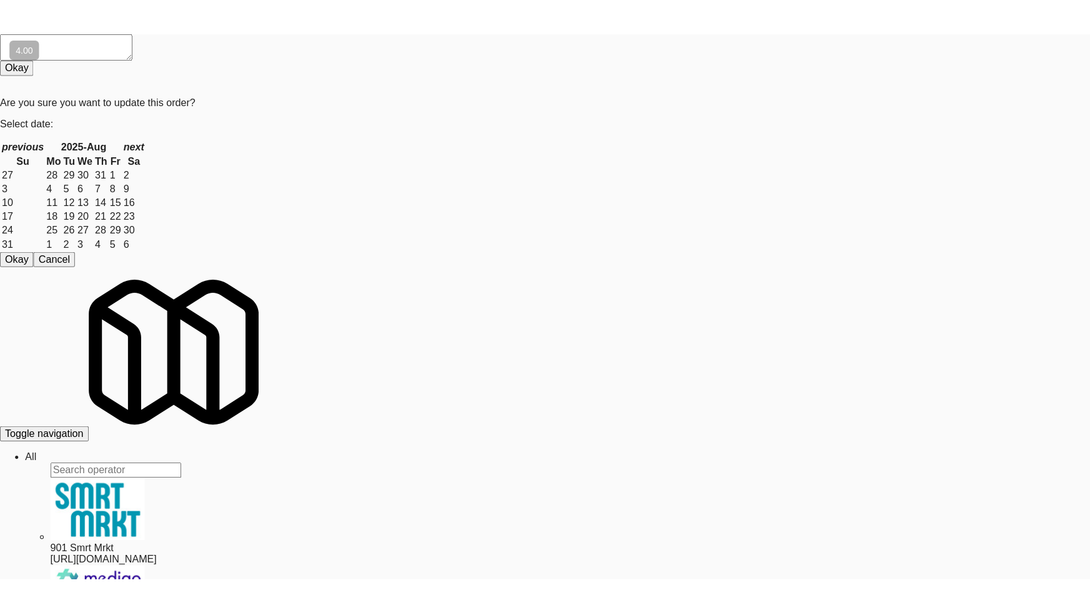
scroll to position [118, 0]
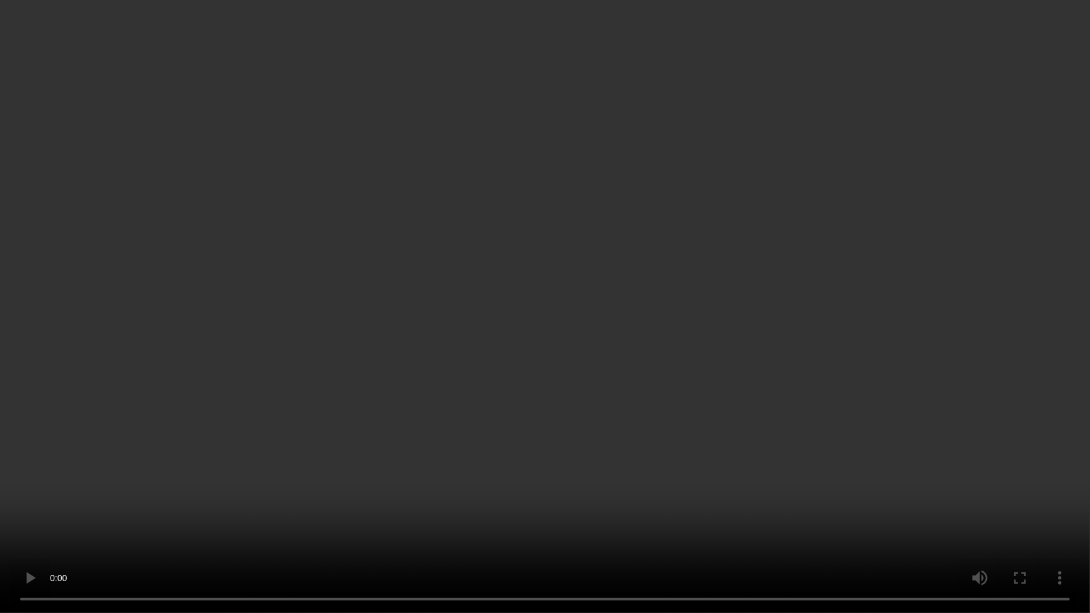
click at [305, 326] on video at bounding box center [545, 306] width 1090 height 613
click at [279, 387] on video at bounding box center [545, 306] width 1090 height 613
click at [334, 383] on video at bounding box center [545, 306] width 1090 height 613
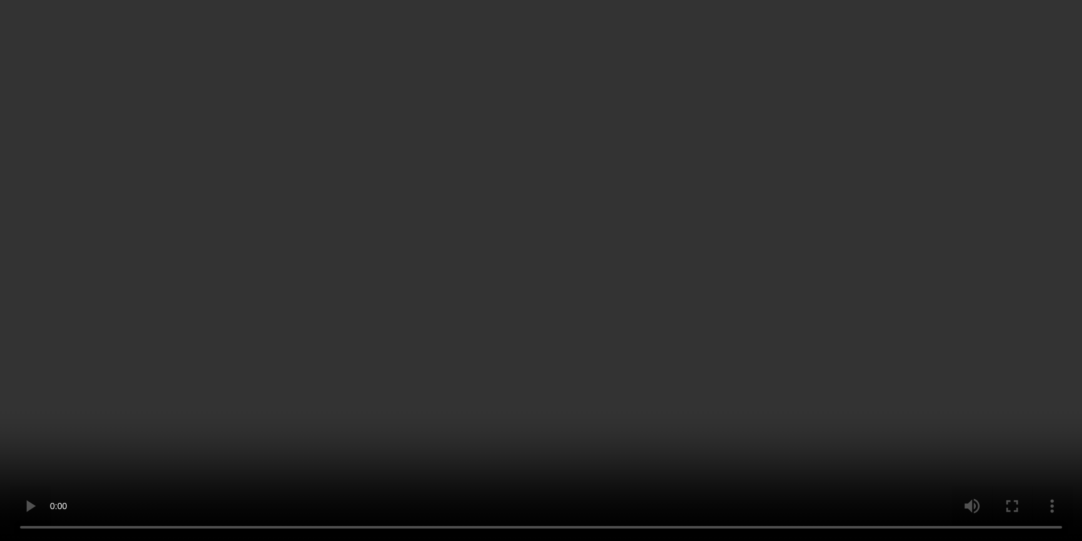
scroll to position [0, 0]
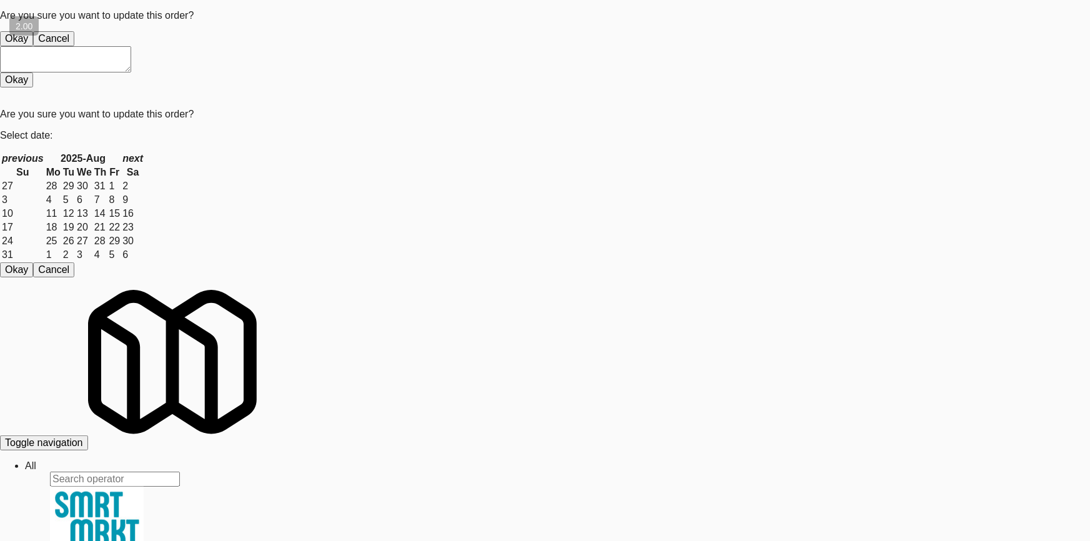
click at [33, 46] on button "Okay" at bounding box center [16, 38] width 33 height 15
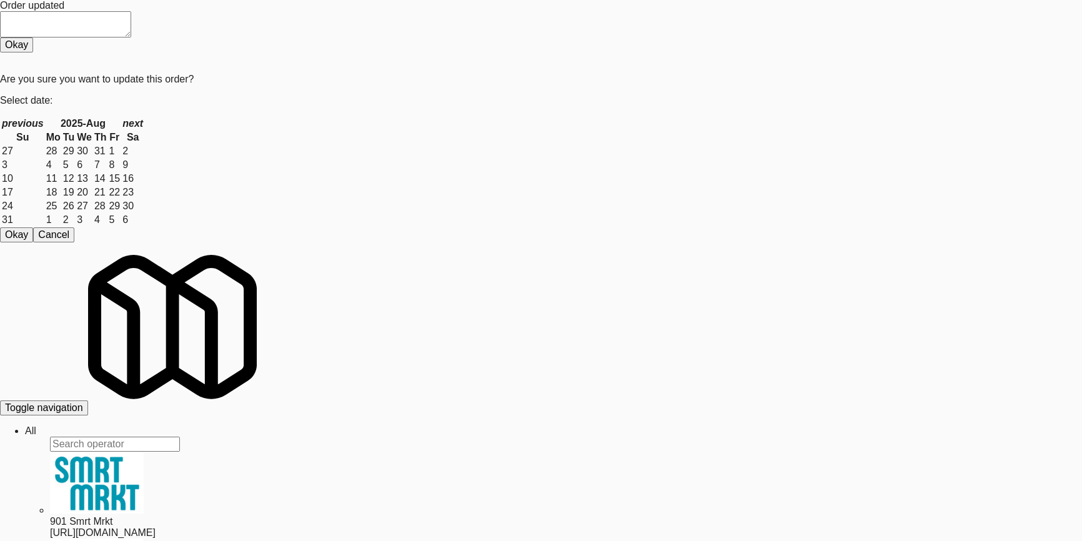
drag, startPoint x: 241, startPoint y: 87, endPoint x: 0, endPoint y: 90, distance: 241.1
paste input "Healthtrax Cafe Food"
type input "Healthtrax Cafe Food"
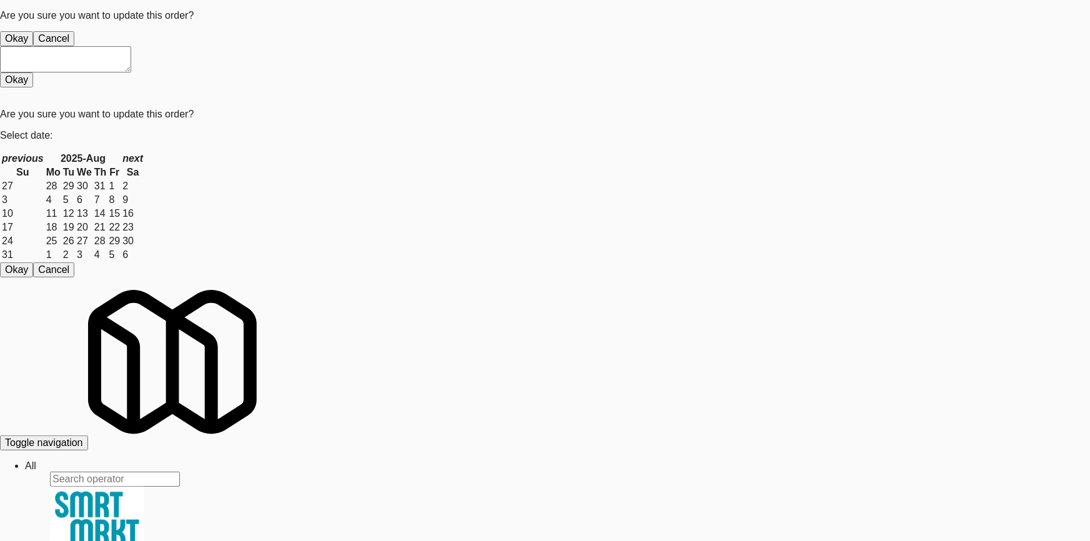
click at [33, 46] on button "Okay" at bounding box center [16, 38] width 33 height 15
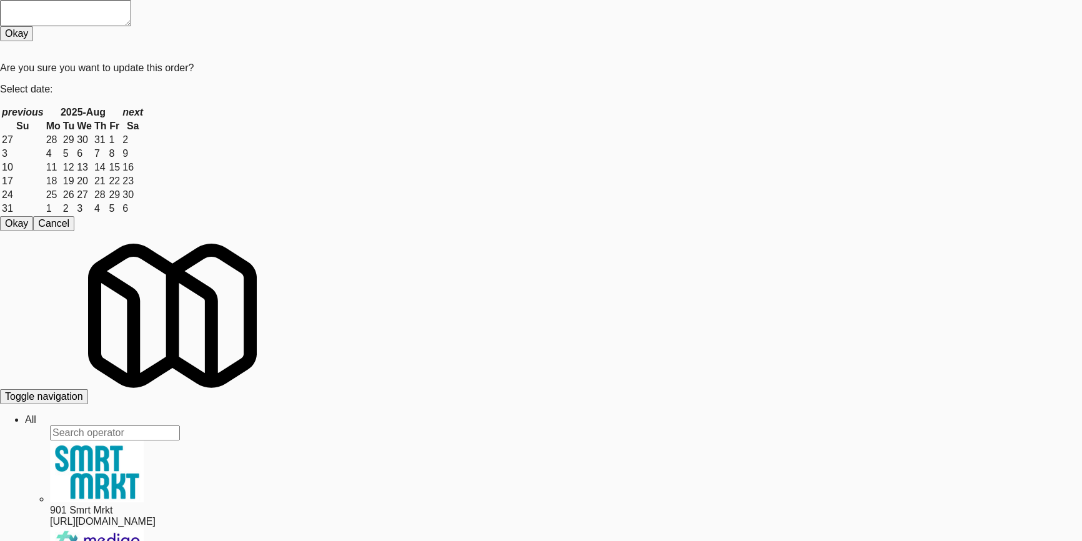
paste input "Cowboy - Cooler"
drag, startPoint x: 169, startPoint y: 72, endPoint x: 0, endPoint y: 84, distance: 169.0
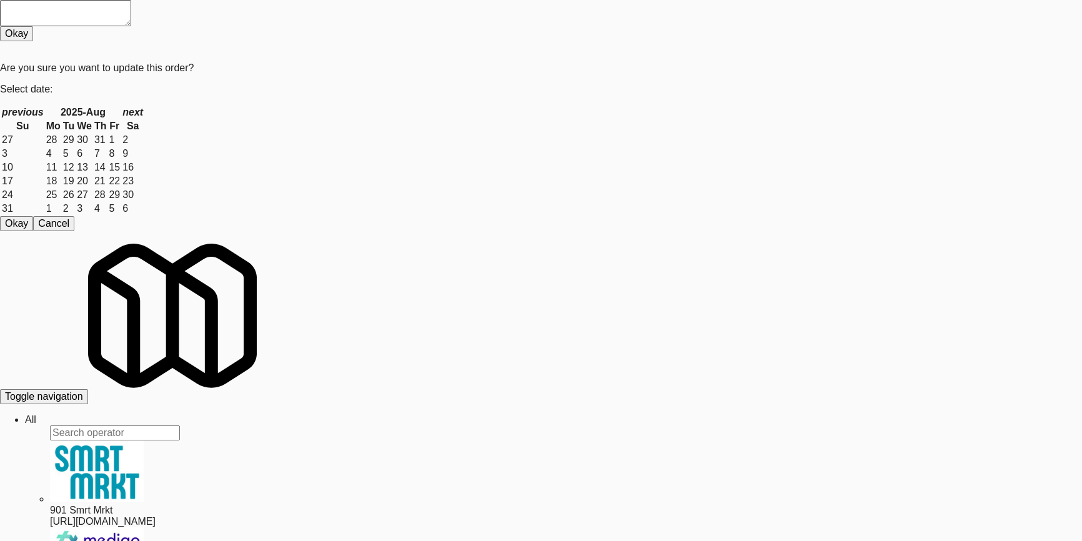
paste input "[GEOGRAPHIC_DATA] Combo"
drag, startPoint x: 268, startPoint y: 90, endPoint x: 0, endPoint y: 98, distance: 268.0
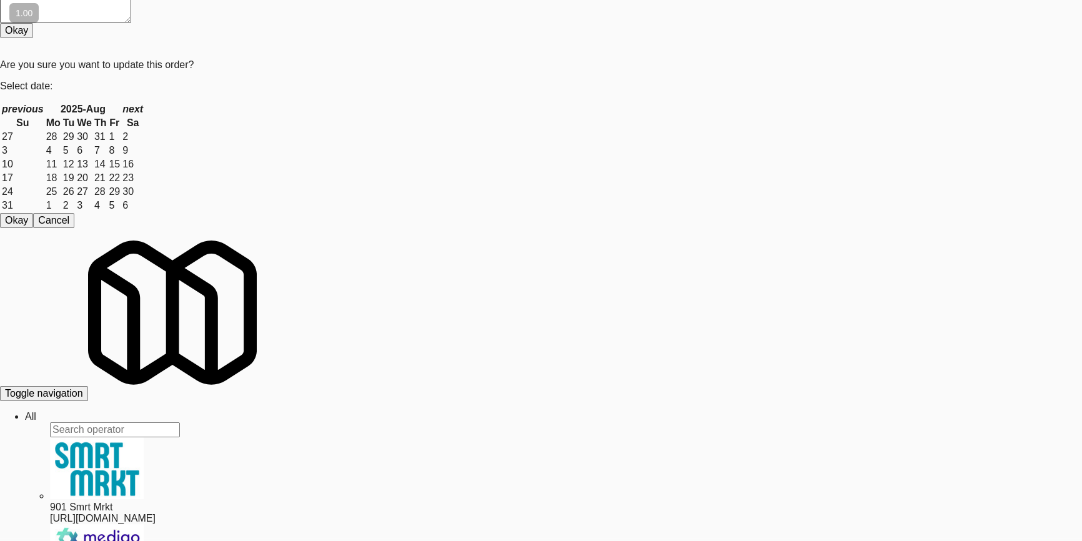
scroll to position [39, 0]
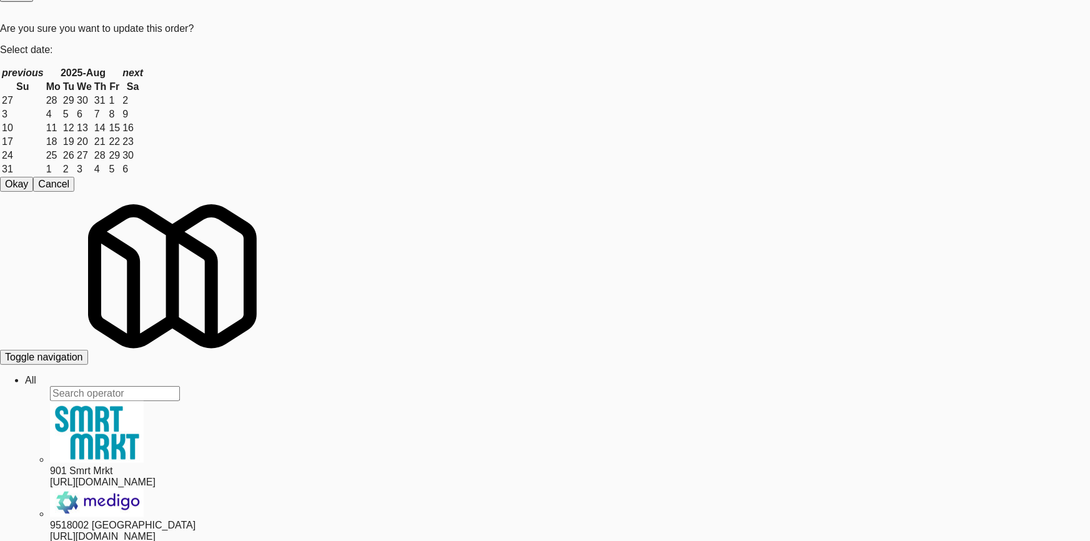
drag, startPoint x: 614, startPoint y: 471, endPoint x: 699, endPoint y: 436, distance: 92.4
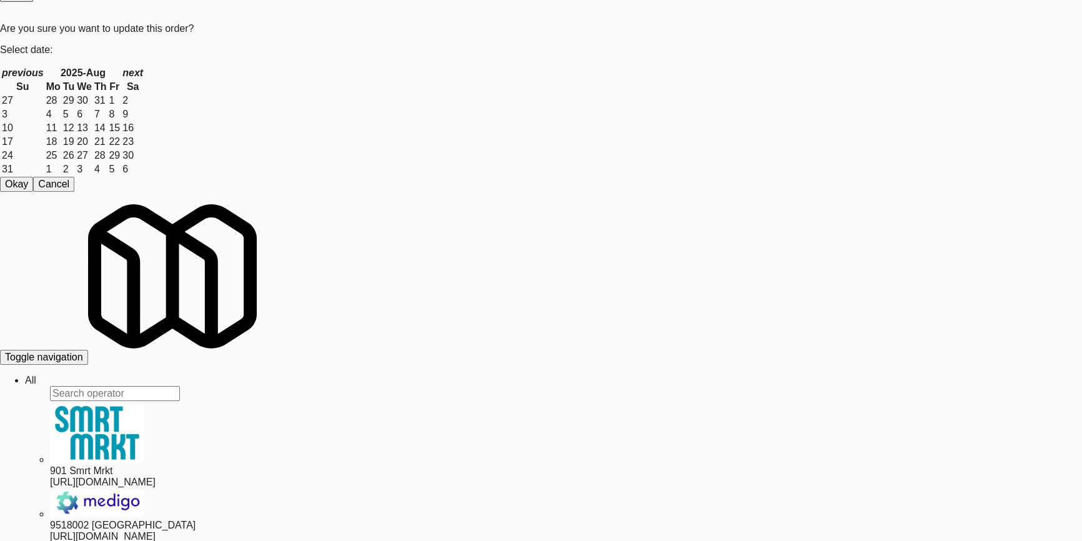
drag, startPoint x: 668, startPoint y: 290, endPoint x: 649, endPoint y: 290, distance: 18.1
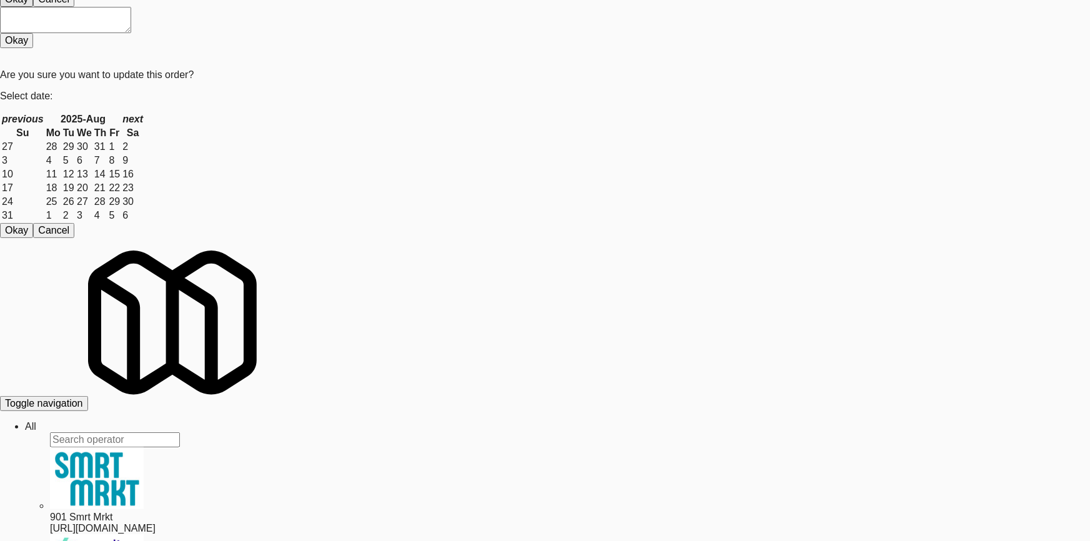
drag, startPoint x: 515, startPoint y: 135, endPoint x: 531, endPoint y: 125, distance: 19.6
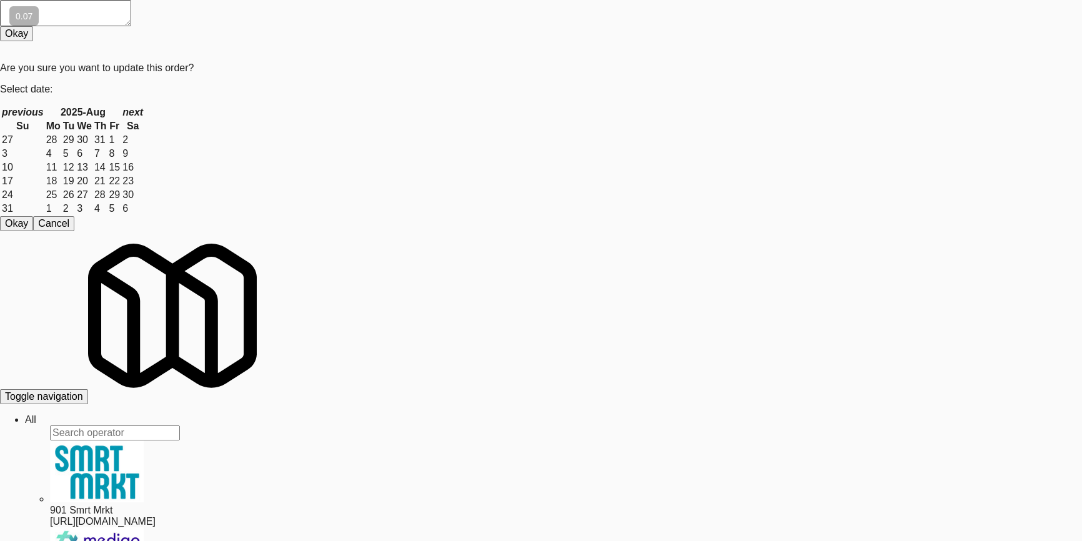
scroll to position [113, 0]
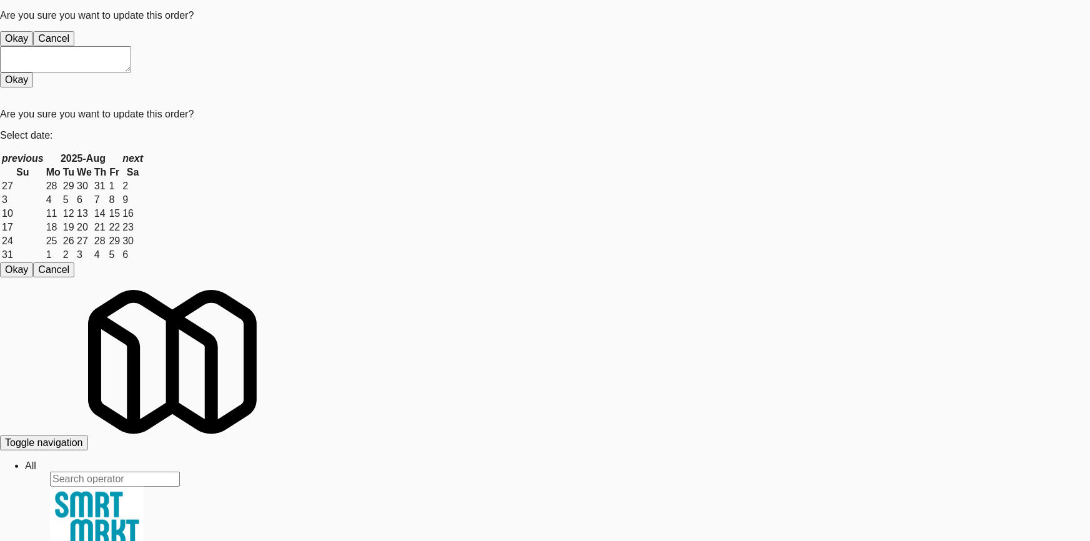
click at [33, 46] on button "Okay" at bounding box center [16, 38] width 33 height 15
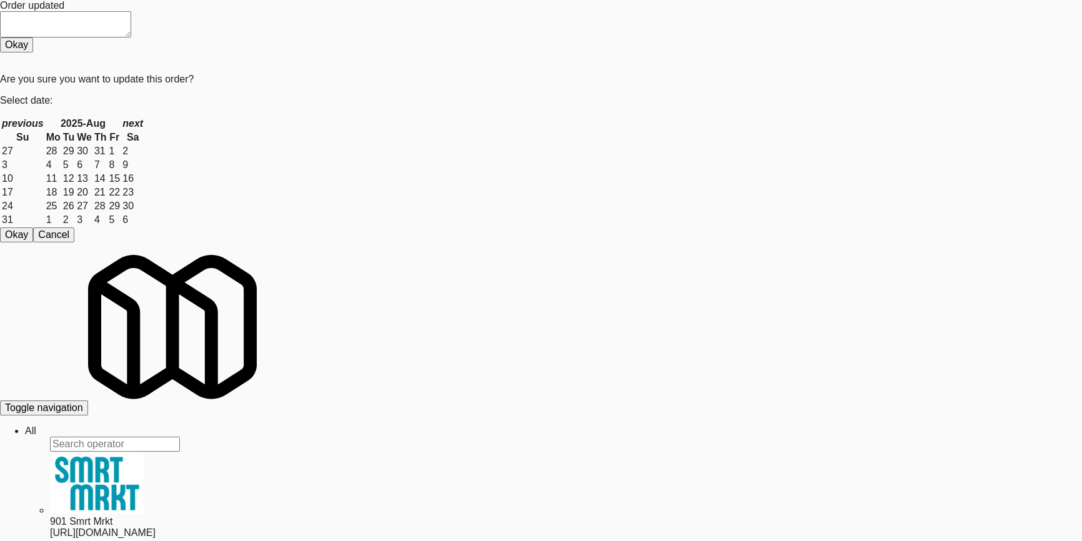
drag, startPoint x: 246, startPoint y: 86, endPoint x: 0, endPoint y: 124, distance: 249.0
paste input "Origin - Cooler - Left"
type input "Origin - Cooler - Left"
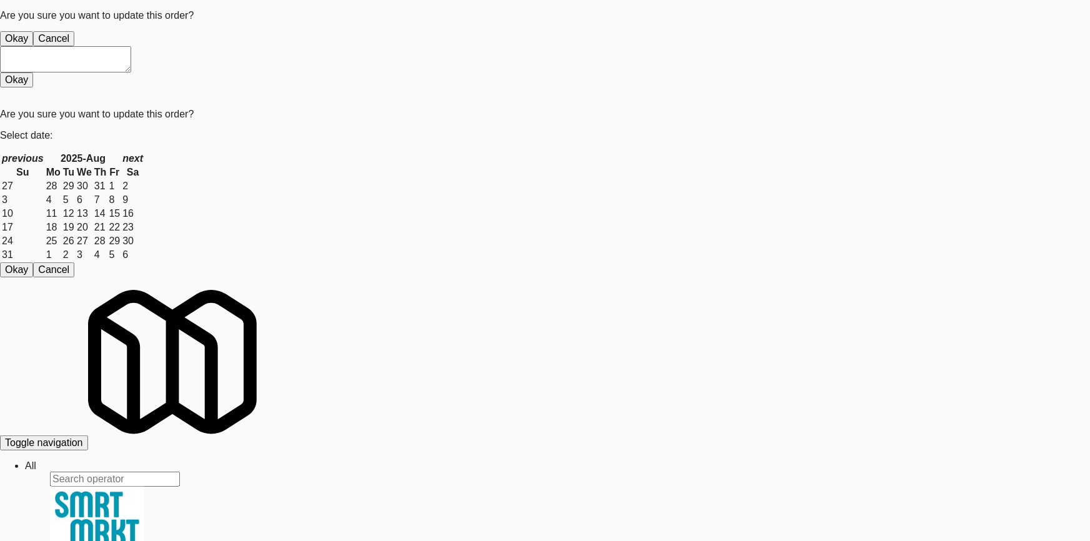
click at [33, 46] on button "Okay" at bounding box center [16, 38] width 33 height 15
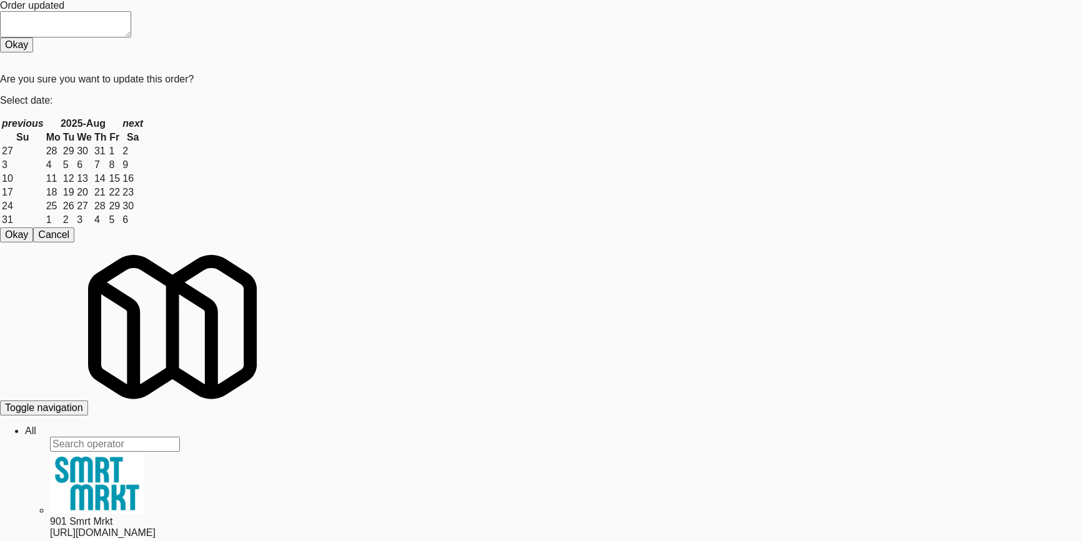
drag, startPoint x: 200, startPoint y: 81, endPoint x: 0, endPoint y: 96, distance: 200.4
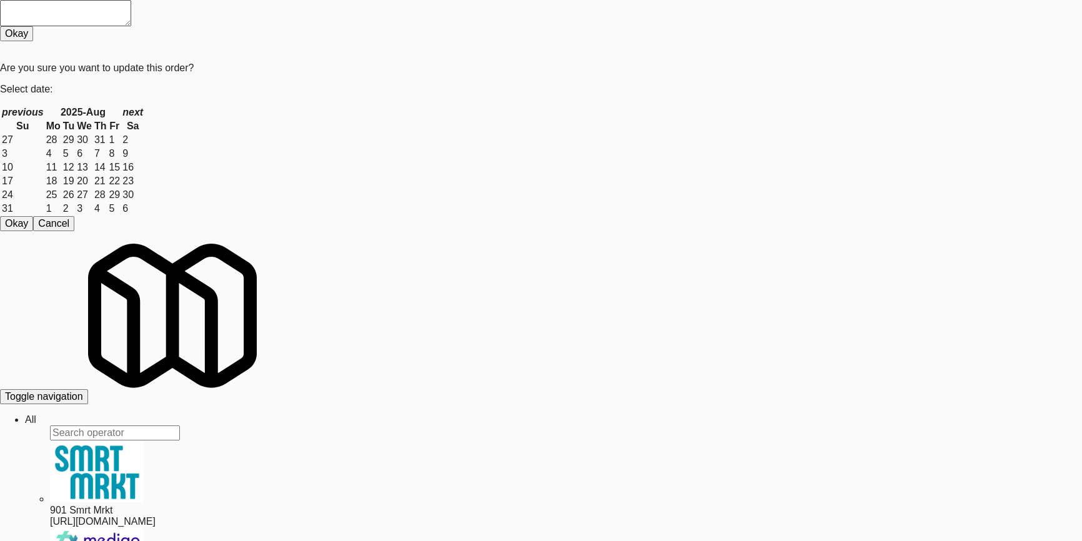
paste input "[PERSON_NAME] Academy [GEOGRAPHIC_DATA]"
type input "[PERSON_NAME] Academy [GEOGRAPHIC_DATA]"
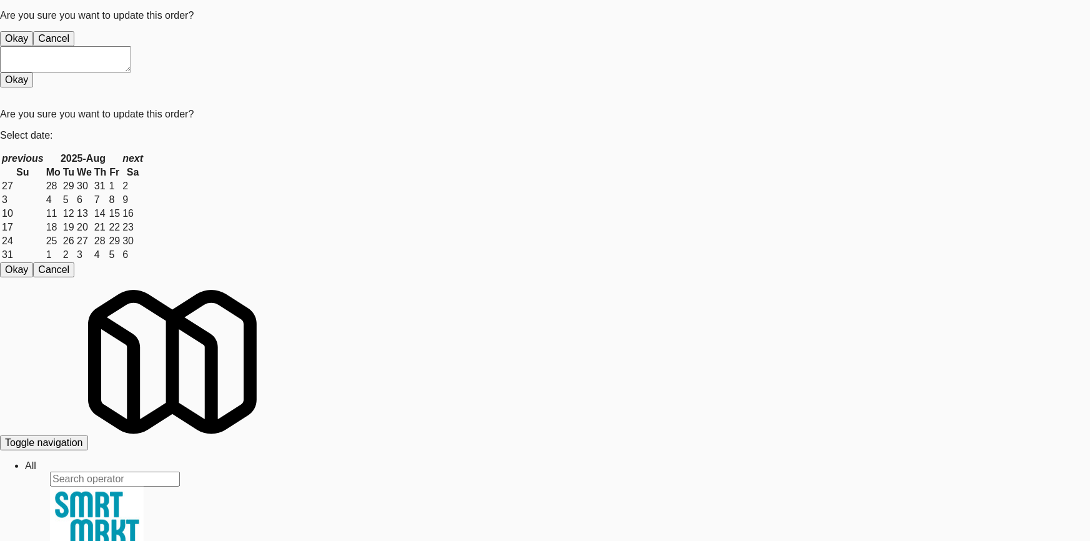
drag, startPoint x: 518, startPoint y: 123, endPoint x: 516, endPoint y: 80, distance: 43.1
click at [33, 46] on button "Okay" at bounding box center [16, 38] width 33 height 15
